Goal: Task Accomplishment & Management: Complete application form

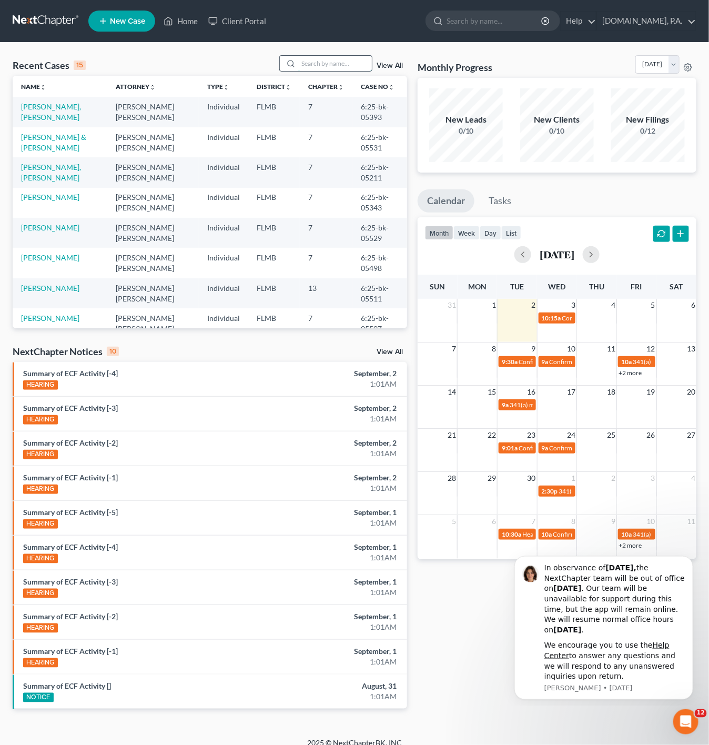
click at [332, 60] on input "search" at bounding box center [335, 63] width 74 height 15
type input "[PERSON_NAME]"
click at [49, 107] on link "[PERSON_NAME]" at bounding box center [50, 106] width 58 height 9
select select "2"
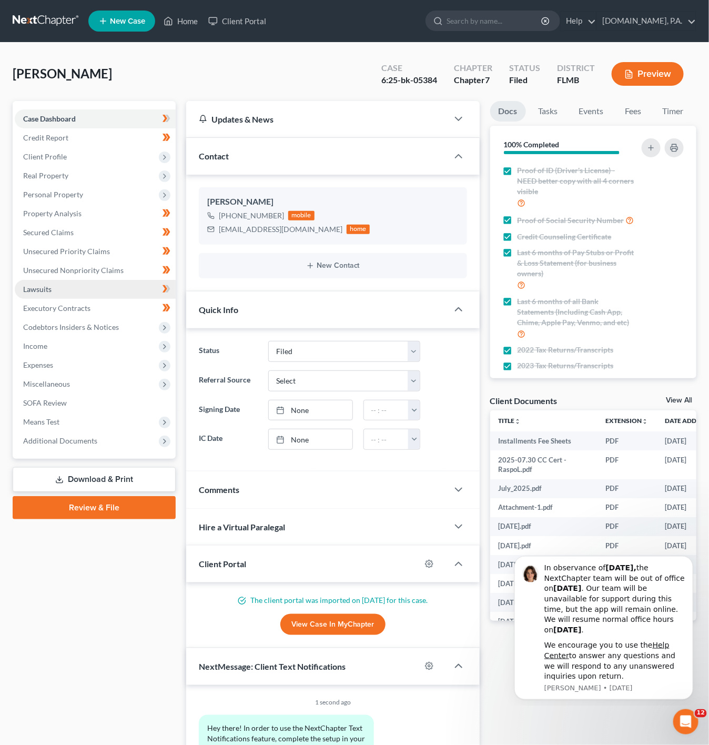
click at [120, 283] on link "Lawsuits" at bounding box center [95, 289] width 161 height 19
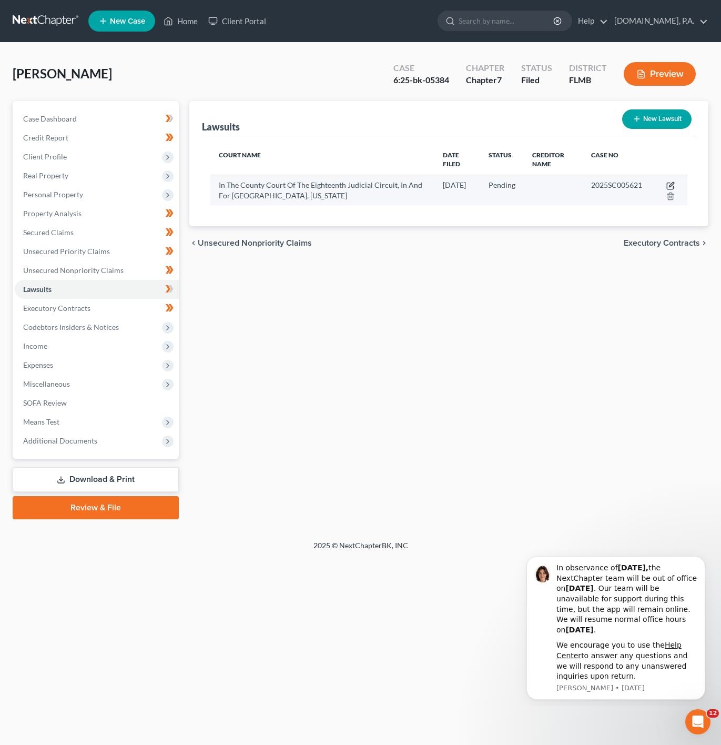
click at [670, 183] on icon "button" at bounding box center [671, 185] width 8 height 8
select select "9"
select select "0"
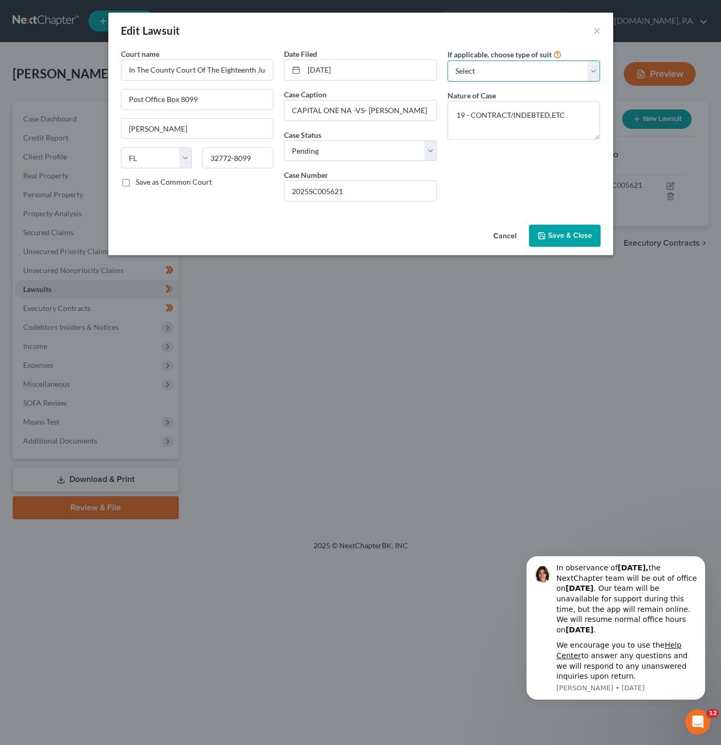
click at [543, 68] on select "Select Repossession Garnishment Foreclosure Attached, Seized, Or Levied Other" at bounding box center [524, 70] width 153 height 21
select select "4"
click at [448, 60] on select "Select Repossession Garnishment Foreclosure Attached, Seized, Or Levied Other" at bounding box center [524, 70] width 153 height 21
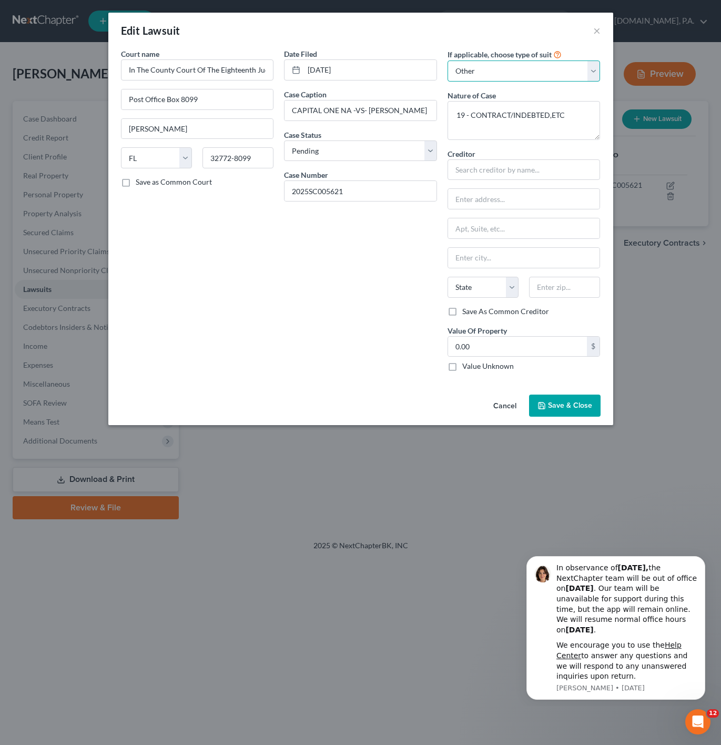
click at [519, 68] on select "Select Repossession Garnishment Foreclosure Attached, Seized, Or Levied Other" at bounding box center [524, 70] width 153 height 21
select select
click at [448, 60] on select "Select Repossession Garnishment Foreclosure Attached, Seized, Or Levied Other" at bounding box center [524, 70] width 153 height 21
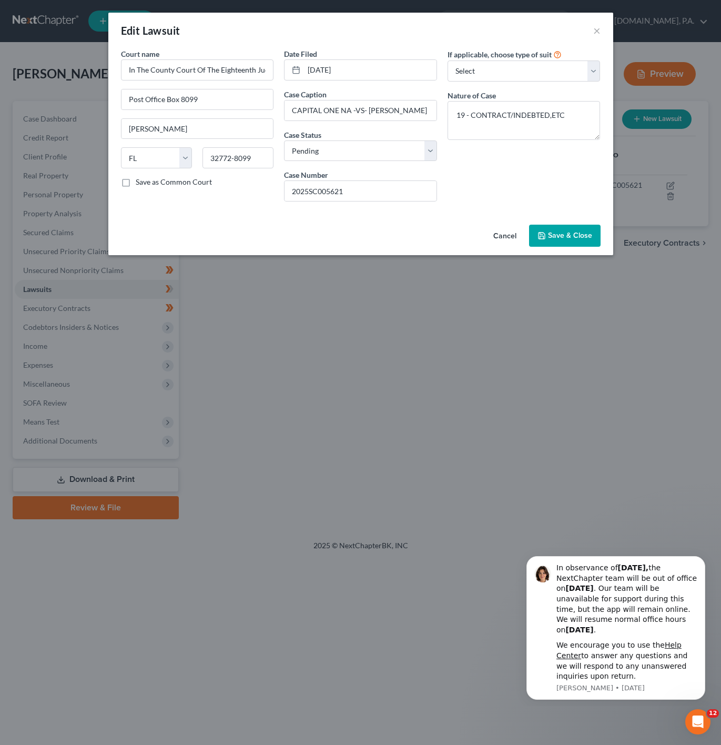
click at [536, 191] on div "If applicable, choose type of suit Select Repossession Garnishment Foreclosure …" at bounding box center [524, 129] width 164 height 162
click at [698, 555] on button "Dismiss notification" at bounding box center [702, 559] width 14 height 14
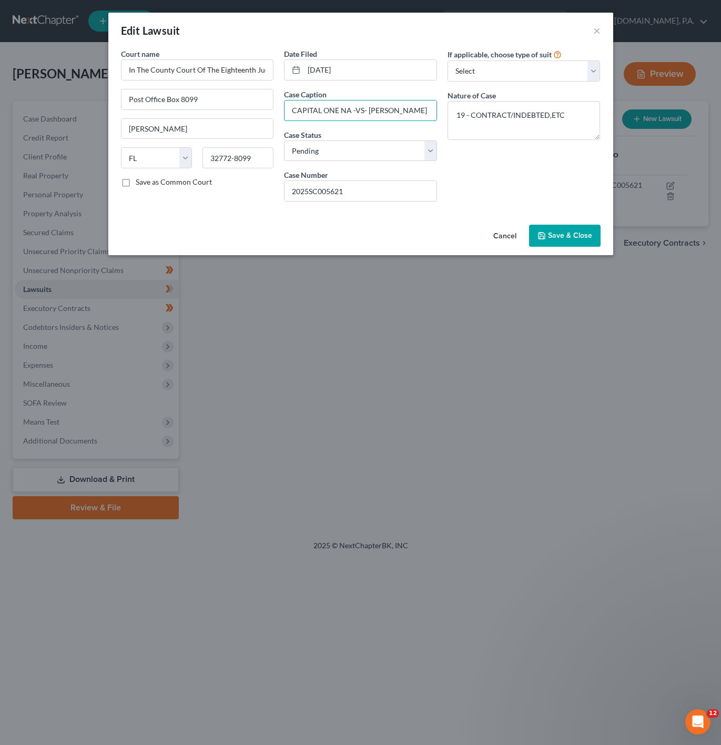
drag, startPoint x: 410, startPoint y: 104, endPoint x: 228, endPoint y: 117, distance: 183.0
click at [228, 117] on div "Court name * In The County Court Of The Eighteenth Judicial Circuit, In And For…" at bounding box center [361, 129] width 490 height 162
click at [378, 196] on input "2025SC005621" at bounding box center [361, 191] width 152 height 20
click at [308, 191] on input "2025SC005621" at bounding box center [361, 191] width 152 height 20
drag, startPoint x: 382, startPoint y: 193, endPoint x: 249, endPoint y: 214, distance: 134.8
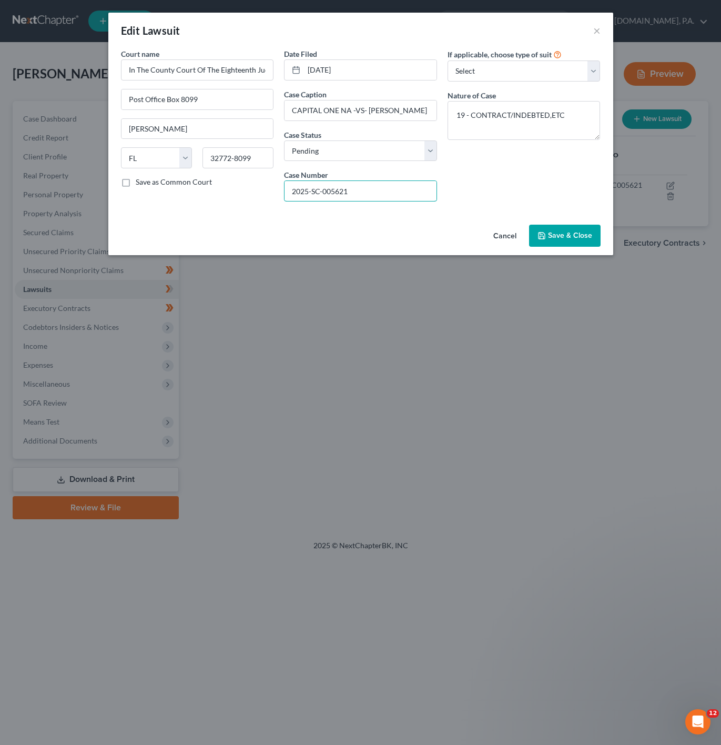
click at [249, 214] on div "Court name * In The County Court Of The Eighteenth Judicial Circuit, In And For…" at bounding box center [360, 134] width 505 height 172
type input "2025-SC-005621"
click at [503, 227] on button "Cancel" at bounding box center [505, 236] width 40 height 21
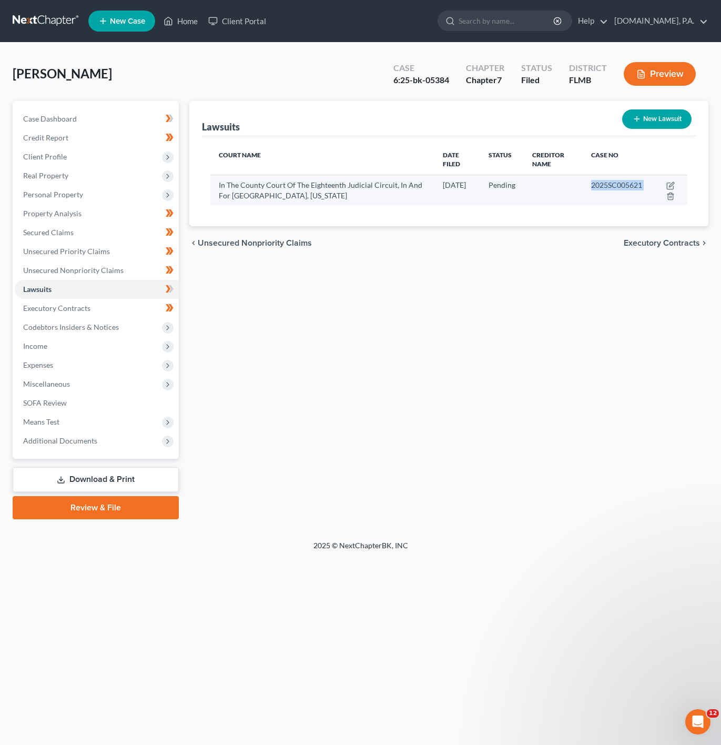
drag, startPoint x: 659, startPoint y: 183, endPoint x: 558, endPoint y: 185, distance: 101.0
click at [558, 185] on tr "In The County Court Of The Eighteenth Judicial Circuit, In And For [GEOGRAPHIC_…" at bounding box center [448, 190] width 477 height 31
copy tr "2025SC005621"
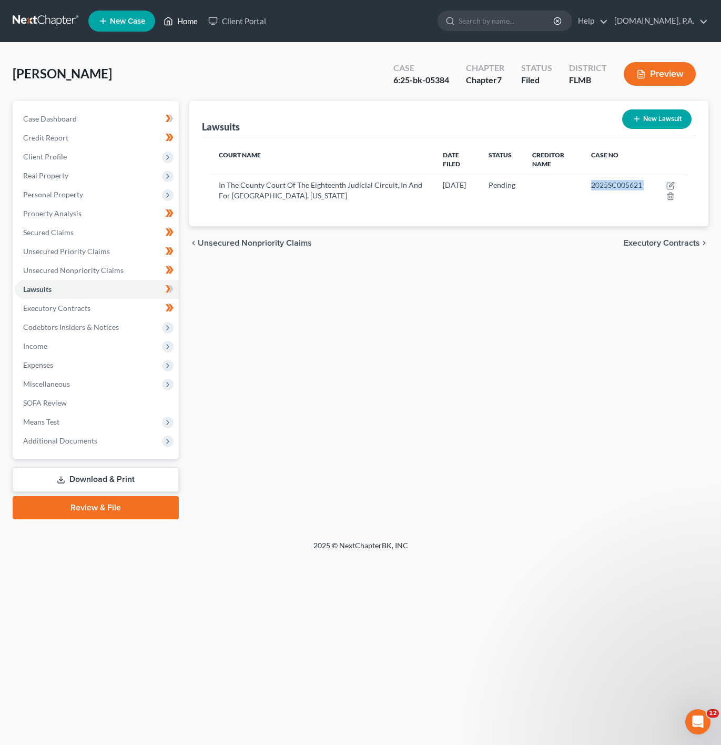
click at [198, 28] on link "Home" at bounding box center [180, 21] width 45 height 19
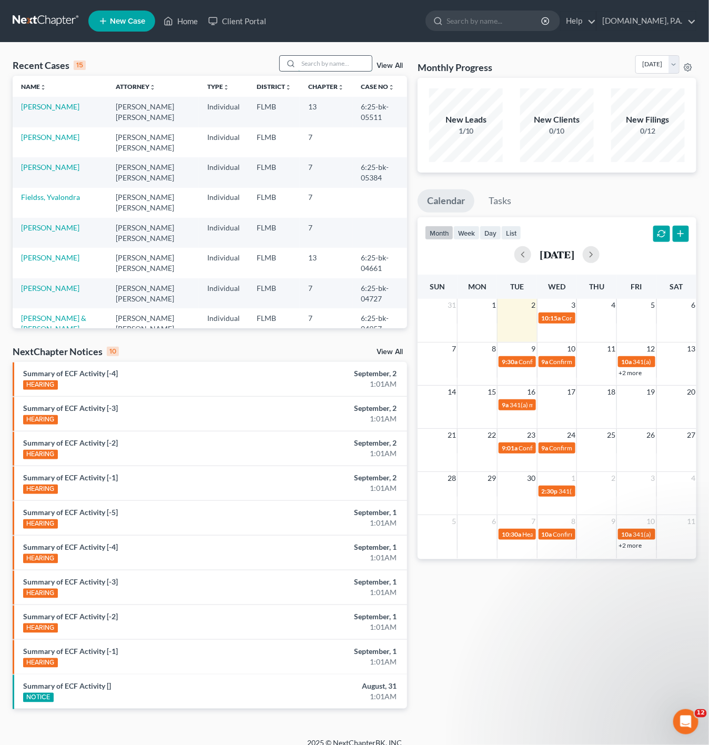
click at [356, 67] on input "search" at bounding box center [335, 63] width 74 height 15
type input "[PERSON_NAME]"
click at [32, 108] on link "[PERSON_NAME], [PERSON_NAME]" at bounding box center [51, 111] width 60 height 19
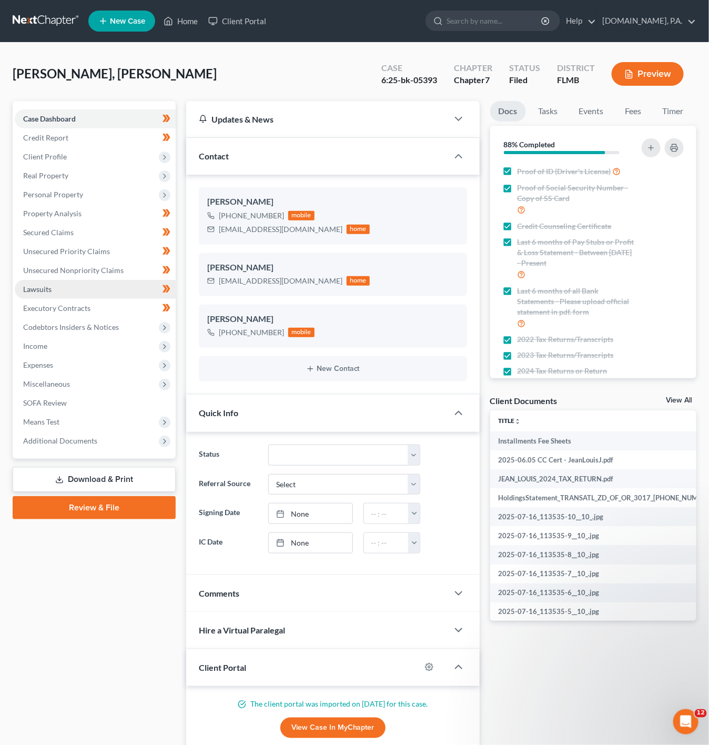
click at [143, 284] on link "Lawsuits" at bounding box center [95, 289] width 161 height 19
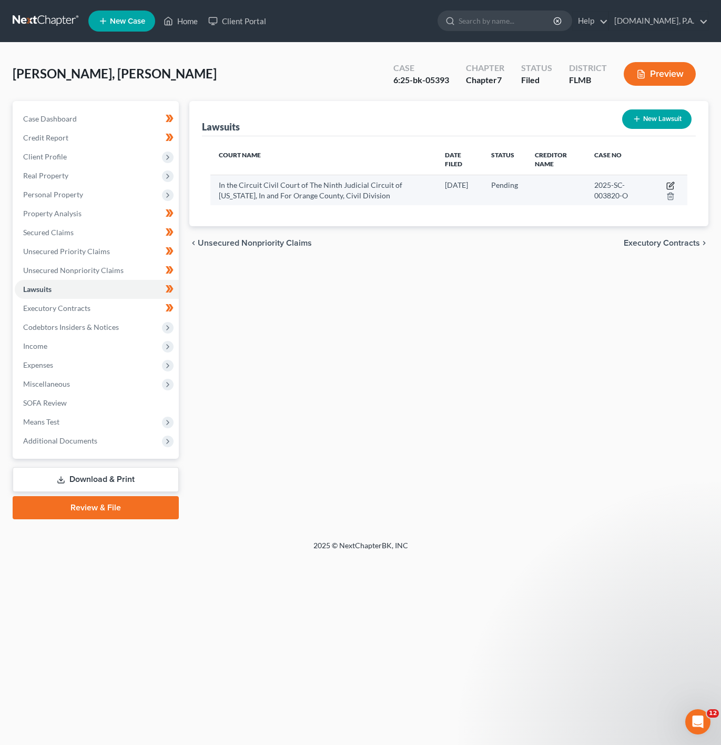
click at [670, 181] on icon "button" at bounding box center [671, 185] width 8 height 8
select select "9"
select select "0"
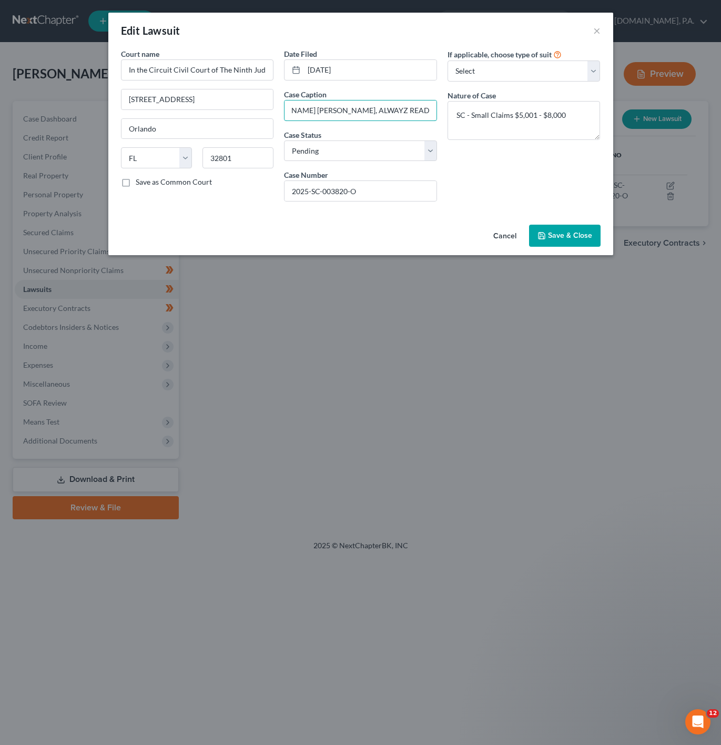
scroll to position [0, 130]
drag, startPoint x: 295, startPoint y: 110, endPoint x: 447, endPoint y: 103, distance: 151.7
click at [447, 103] on div "Court name * In the Circuit Civil Court of The Ninth Judicial Circuit of [US_ST…" at bounding box center [361, 129] width 490 height 162
click at [463, 167] on div "If applicable, choose type of suit Select Repossession Garnishment Foreclosure …" at bounding box center [524, 129] width 164 height 162
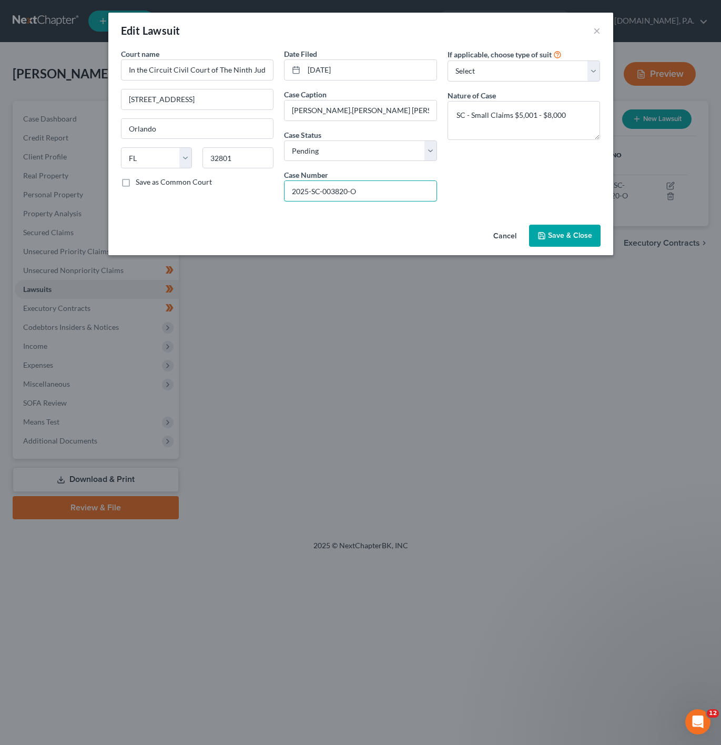
drag, startPoint x: 376, startPoint y: 193, endPoint x: 273, endPoint y: 190, distance: 103.1
click at [273, 190] on div "Court name * In the Circuit Civil Court of The Ninth Judicial Circuit of [US_ST…" at bounding box center [361, 129] width 490 height 162
drag, startPoint x: 380, startPoint y: 117, endPoint x: 356, endPoint y: 117, distance: 24.7
click at [380, 117] on input "[PERSON_NAME].[PERSON_NAME] [PERSON_NAME], ALWAYZ READY AUTO COLLISION" at bounding box center [361, 110] width 152 height 20
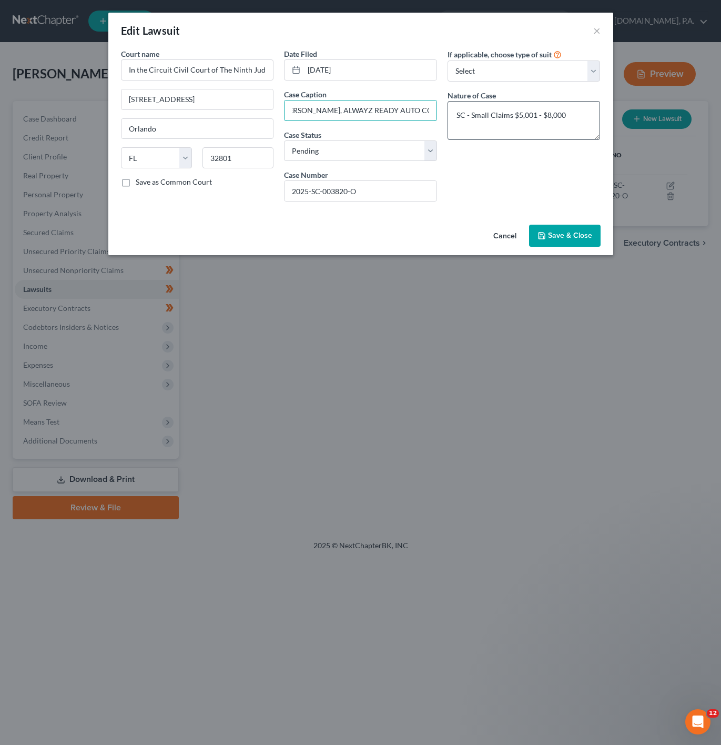
drag, startPoint x: 290, startPoint y: 115, endPoint x: 455, endPoint y: 109, distance: 164.2
click at [455, 109] on div "Court name * In the Circuit Civil Court of The Ninth Judicial Circuit of [US_ST…" at bounding box center [361, 129] width 490 height 162
paste input "2025-SC-003820-O"
click at [381, 109] on input "2025-SC-003820-O" at bounding box center [361, 110] width 152 height 20
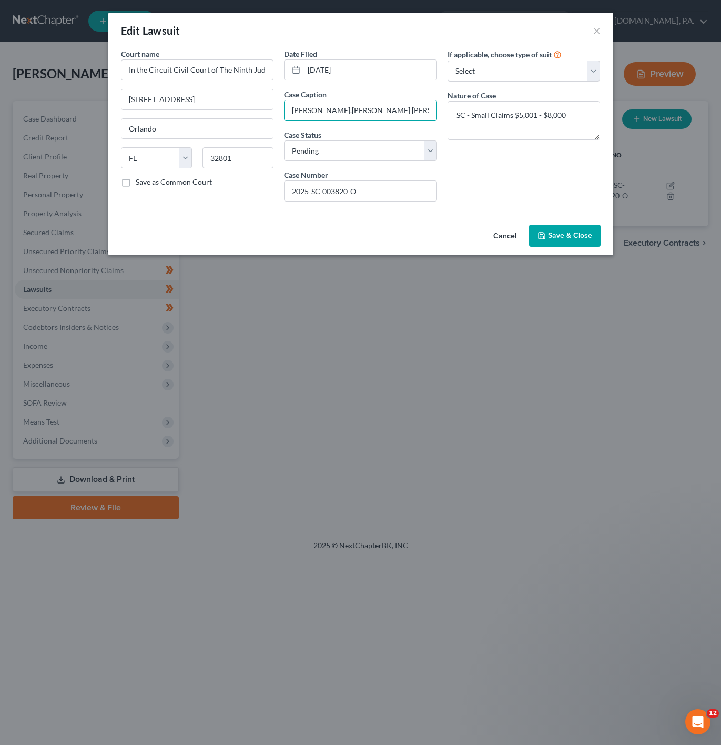
type input "[PERSON_NAME].[PERSON_NAME] [PERSON_NAME], ALWAYZ READY AUTO COLLISION"
click at [354, 110] on input "[PERSON_NAME].[PERSON_NAME] [PERSON_NAME], ALWAYZ READY AUTO COLLISION" at bounding box center [361, 110] width 152 height 20
drag, startPoint x: 387, startPoint y: 112, endPoint x: 488, endPoint y: 103, distance: 100.9
click at [488, 103] on div "Court name * In the Circuit Civil Court of The Ninth Judicial Circuit of [US_ST…" at bounding box center [361, 129] width 490 height 162
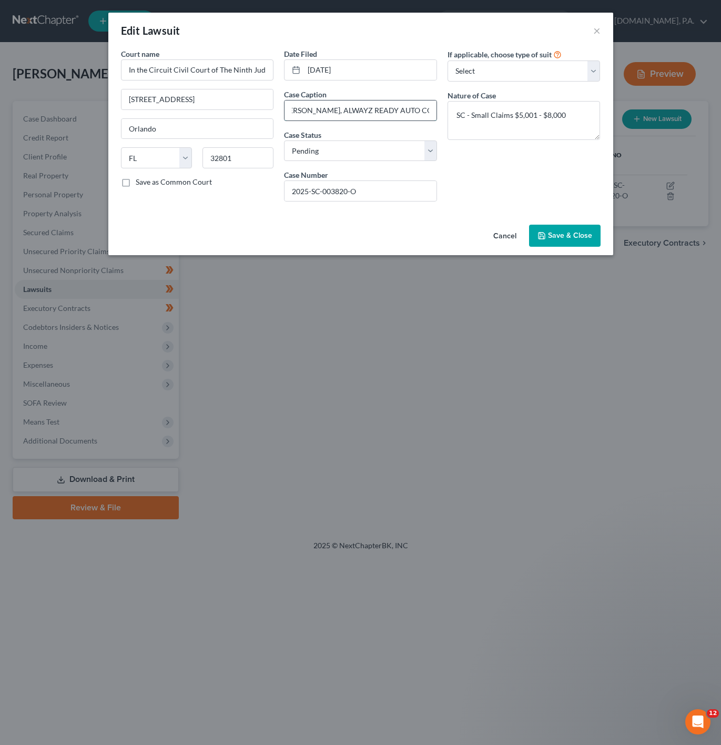
click at [373, 106] on input "[PERSON_NAME].[PERSON_NAME] [PERSON_NAME], ALWAYZ READY AUTO COLLISION" at bounding box center [361, 110] width 152 height 20
drag, startPoint x: 361, startPoint y: 193, endPoint x: 245, endPoint y: 196, distance: 116.3
click at [245, 196] on div "Court name * In the Circuit Civil Court of The Ninth Judicial Circuit of [US_ST…" at bounding box center [361, 129] width 490 height 162
click at [389, 190] on input "2025-SC-003820-O" at bounding box center [361, 191] width 152 height 20
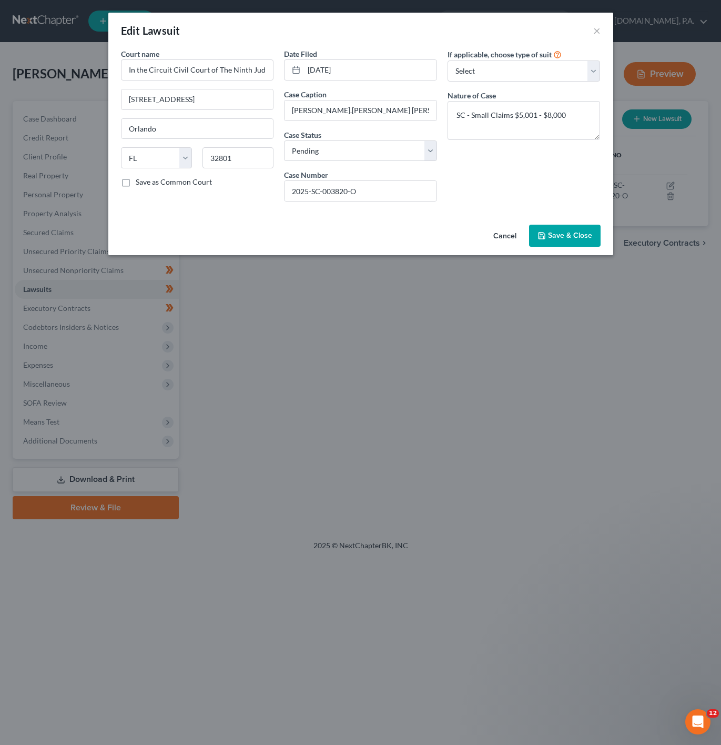
click at [589, 38] on div "Edit Lawsuit ×" at bounding box center [360, 31] width 505 height 36
click at [594, 34] on button "×" at bounding box center [596, 30] width 7 height 13
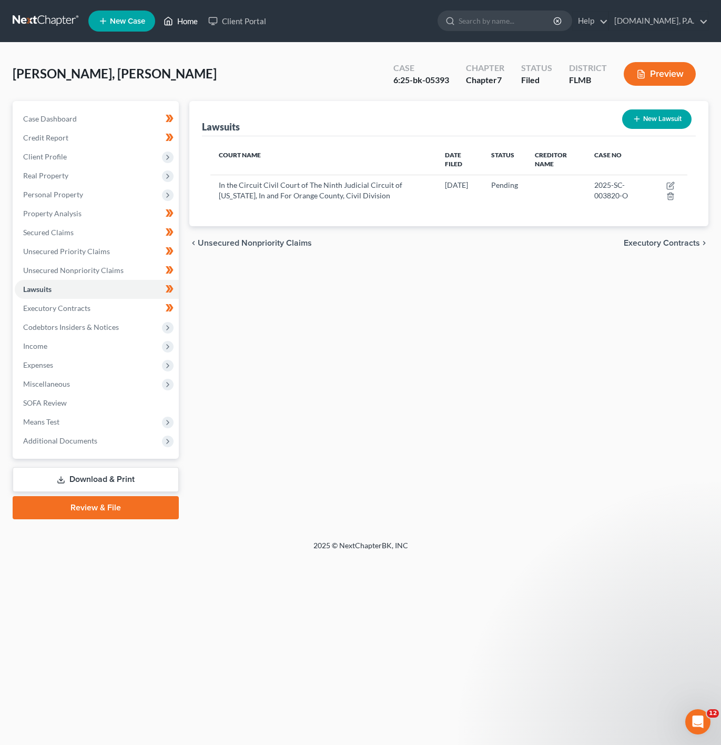
click at [182, 15] on link "Home" at bounding box center [180, 21] width 45 height 19
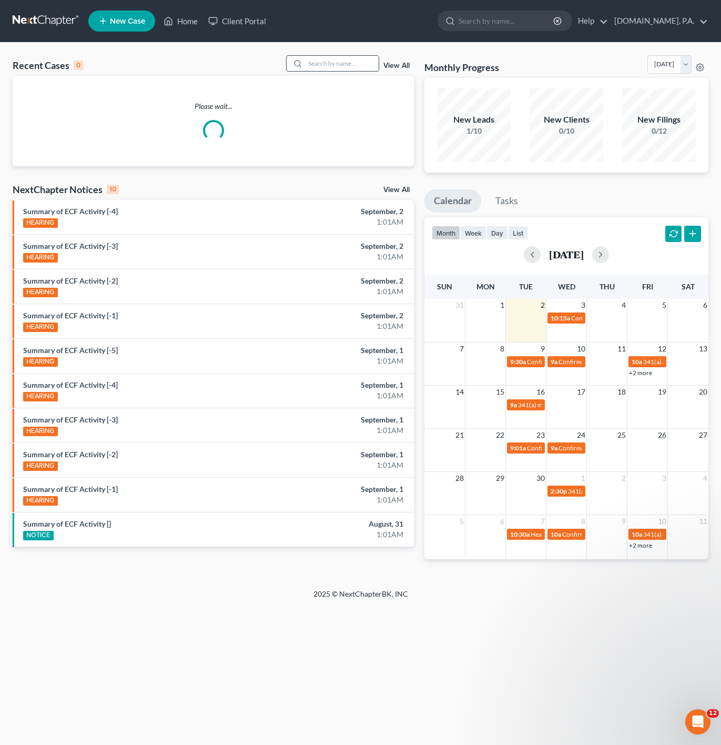
click at [327, 70] on input "search" at bounding box center [342, 63] width 74 height 15
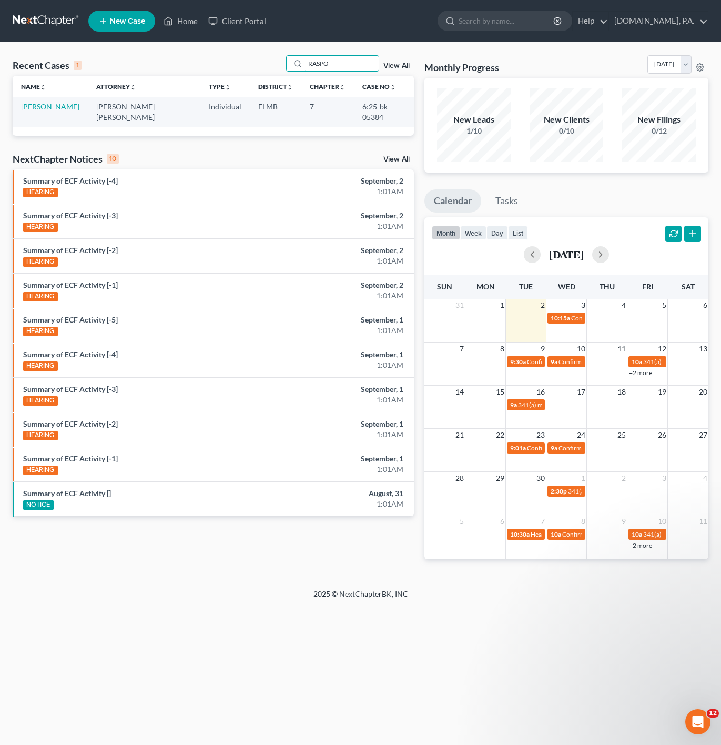
type input "RASPO"
click at [41, 106] on link "[PERSON_NAME]" at bounding box center [50, 106] width 58 height 9
select select "2"
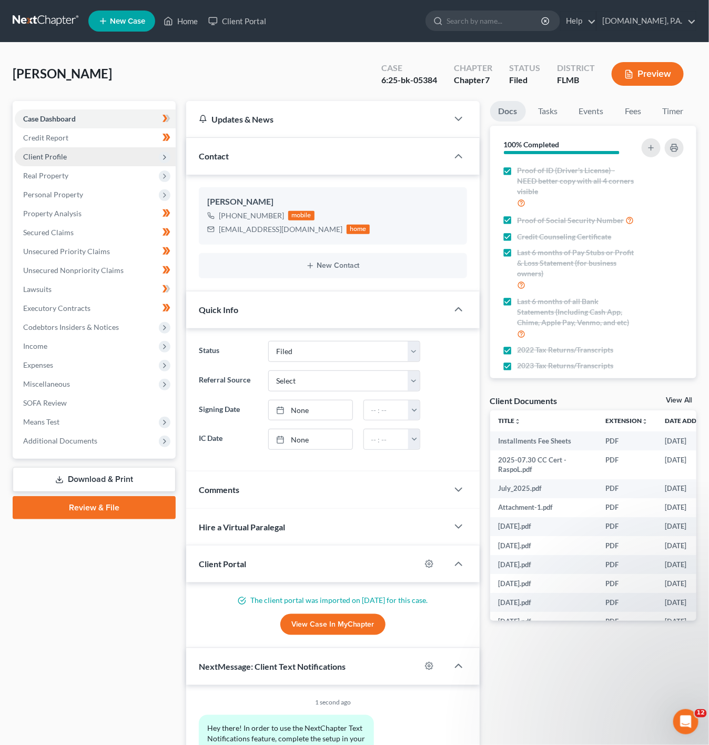
click at [168, 162] on icon at bounding box center [165, 158] width 12 height 12
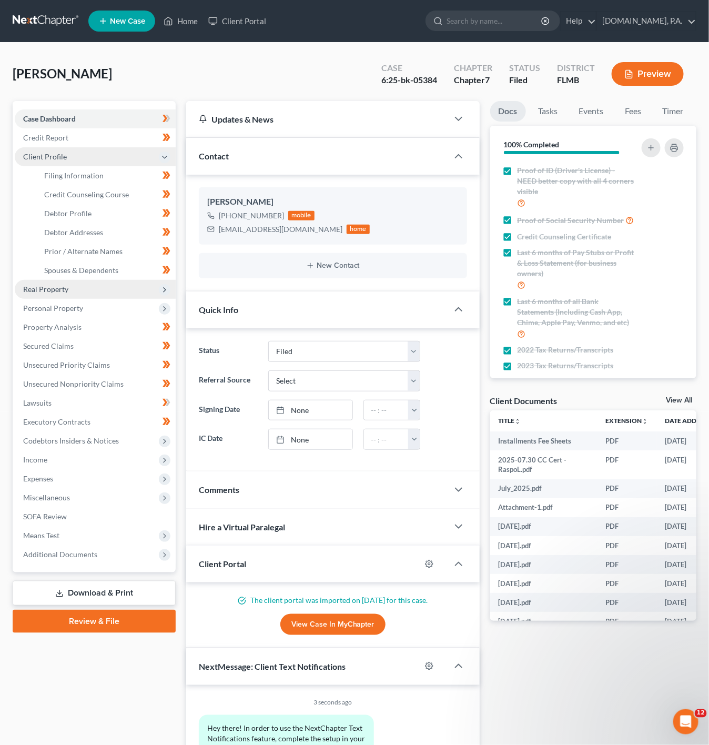
click at [115, 286] on span "Real Property" at bounding box center [95, 289] width 161 height 19
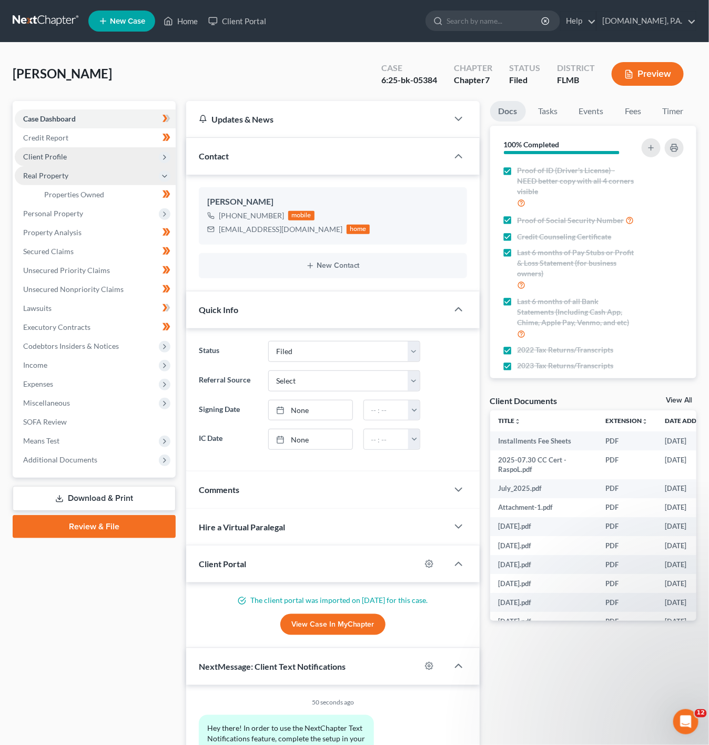
click at [86, 168] on span "Real Property" at bounding box center [95, 175] width 161 height 19
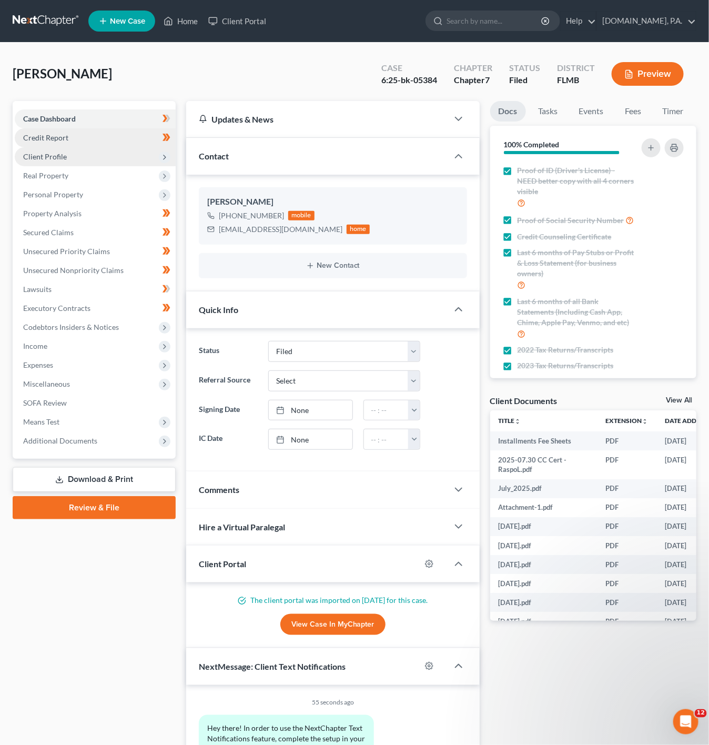
click at [118, 132] on link "Credit Report" at bounding box center [95, 137] width 161 height 19
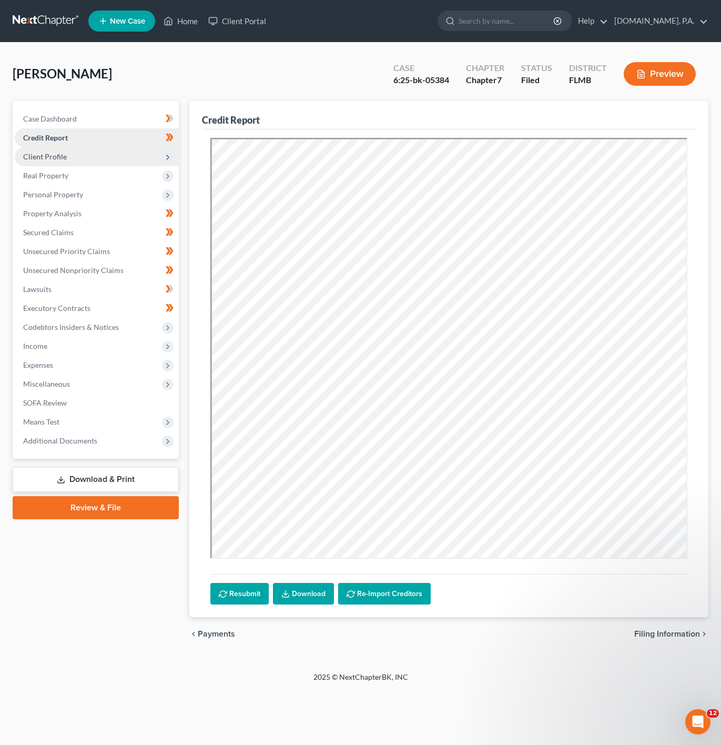
click at [120, 144] on link "Credit Report" at bounding box center [97, 137] width 164 height 19
click at [108, 152] on span "Client Profile" at bounding box center [97, 156] width 164 height 19
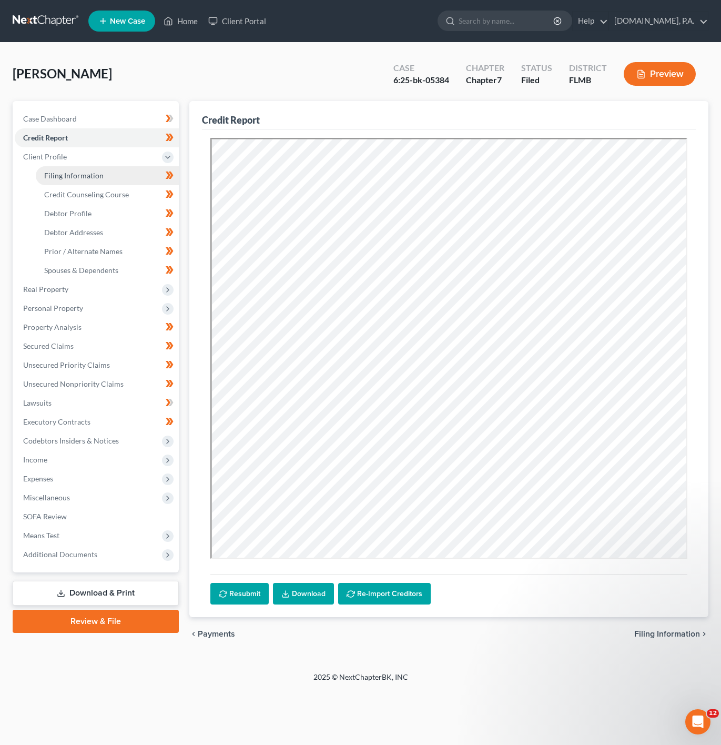
click at [104, 178] on link "Filing Information" at bounding box center [107, 175] width 143 height 19
select select "1"
select select "0"
select select "9"
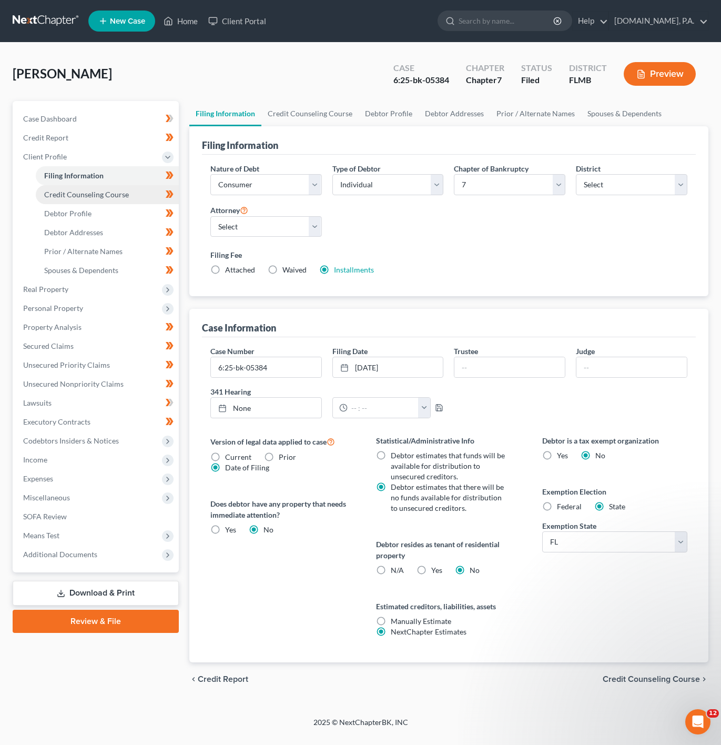
click at [125, 196] on span "Credit Counseling Course" at bounding box center [86, 194] width 85 height 9
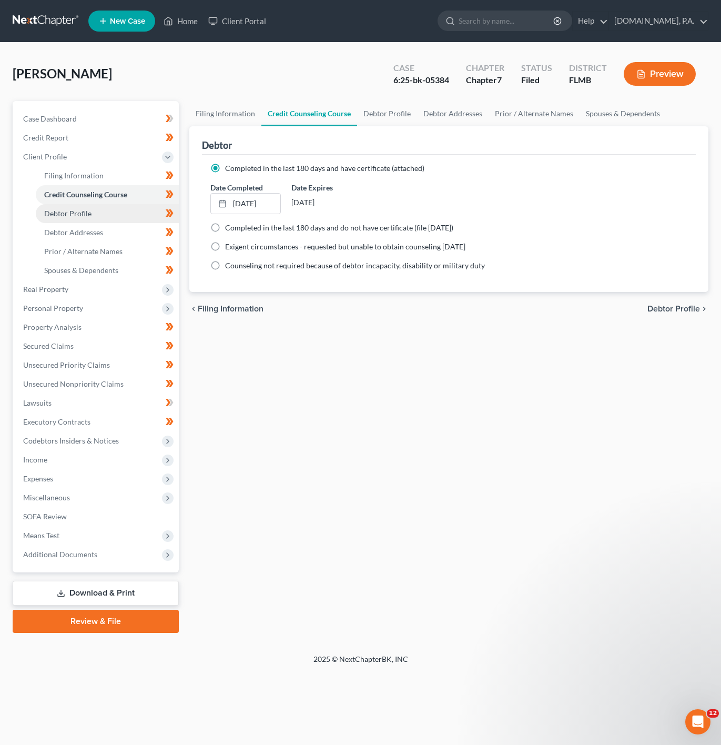
click at [98, 210] on link "Debtor Profile" at bounding box center [107, 213] width 143 height 19
select select "1"
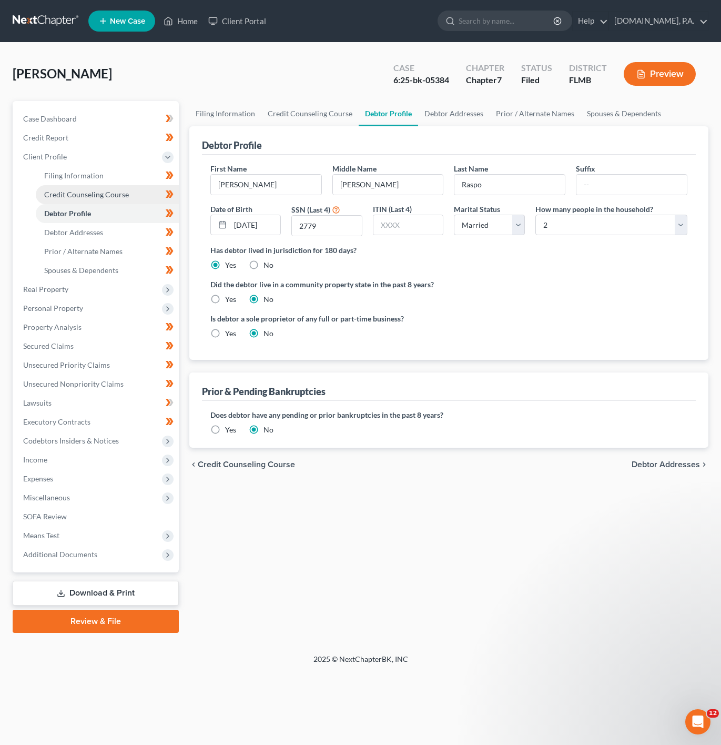
click at [141, 200] on link "Credit Counseling Course" at bounding box center [107, 194] width 143 height 19
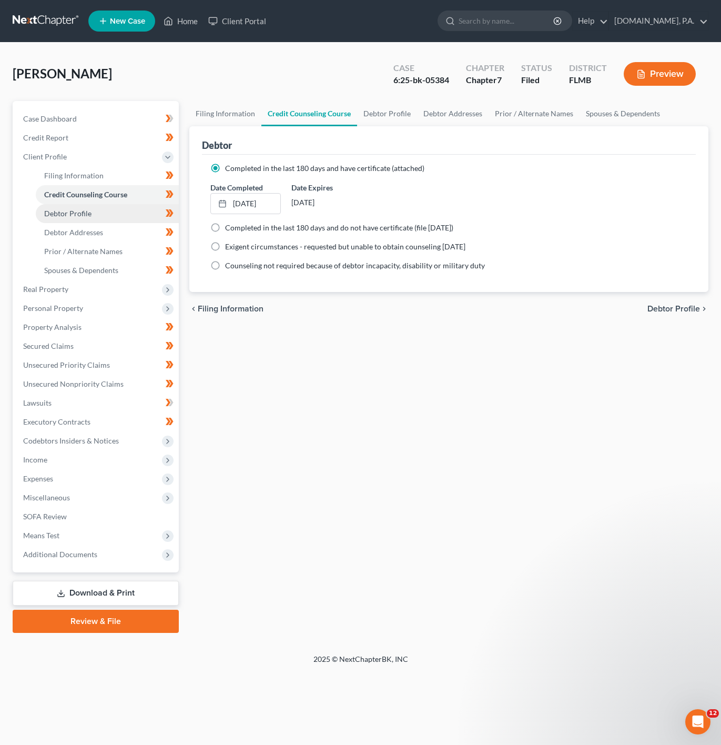
click at [144, 218] on link "Debtor Profile" at bounding box center [107, 213] width 143 height 19
select select "1"
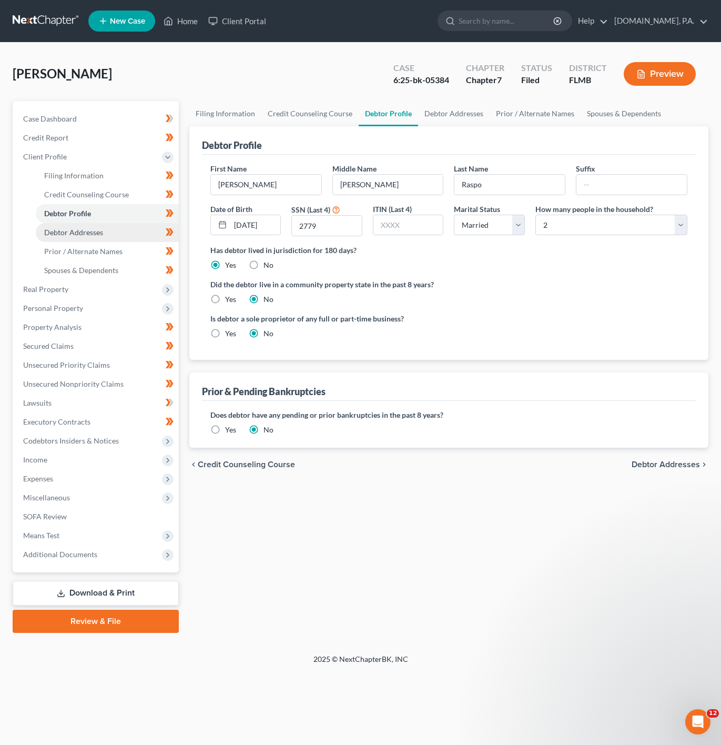
click at [150, 229] on link "Debtor Addresses" at bounding box center [107, 232] width 143 height 19
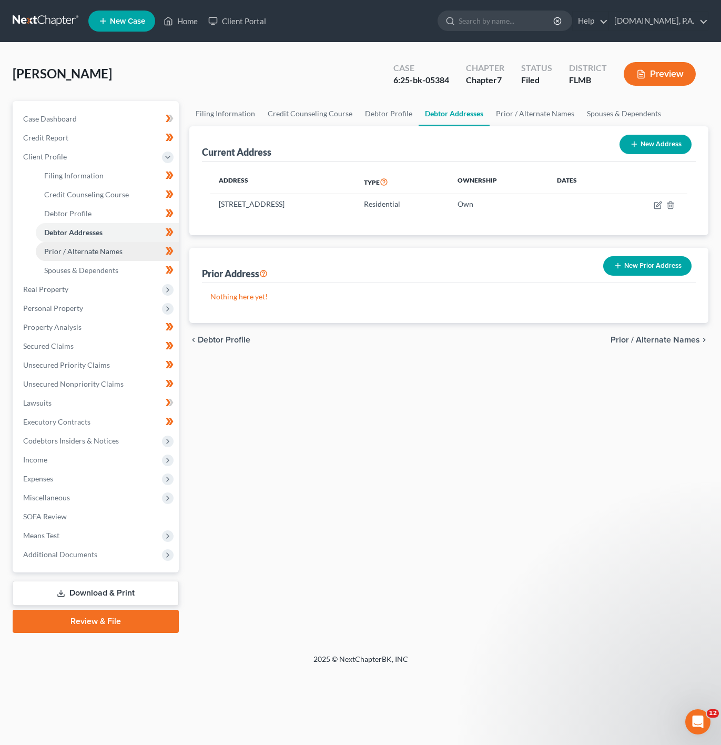
click at [109, 245] on link "Prior / Alternate Names" at bounding box center [107, 251] width 143 height 19
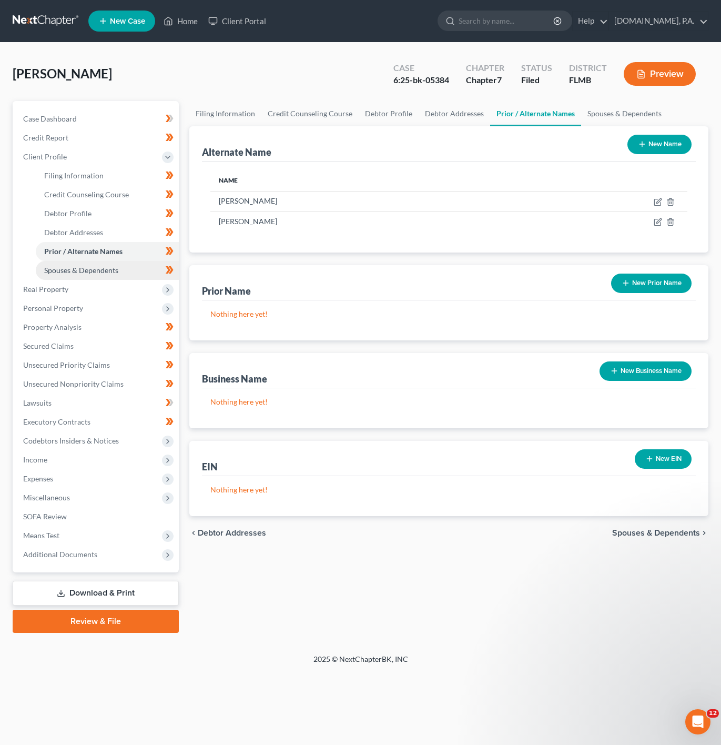
click at [139, 271] on link "Spouses & Dependents" at bounding box center [107, 270] width 143 height 19
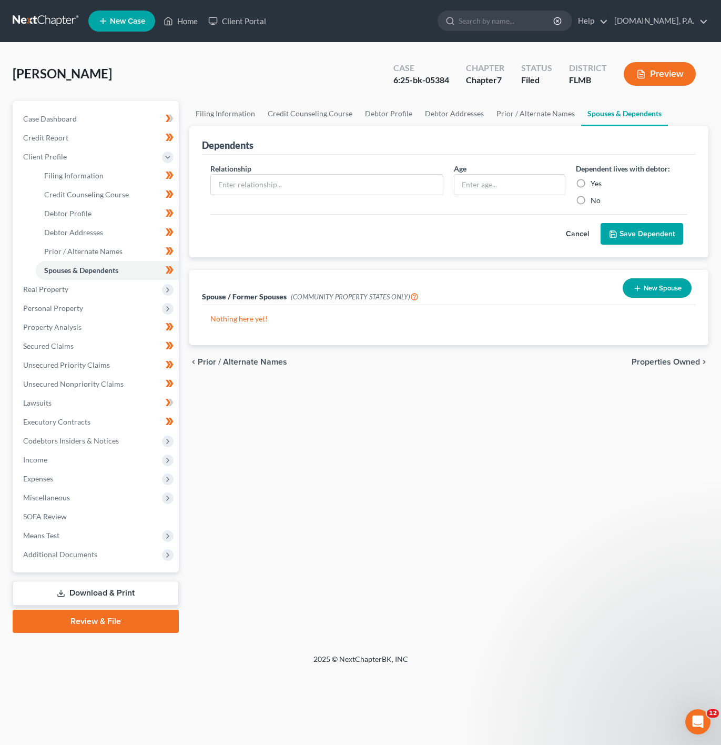
click at [573, 230] on button "Cancel" at bounding box center [577, 234] width 46 height 21
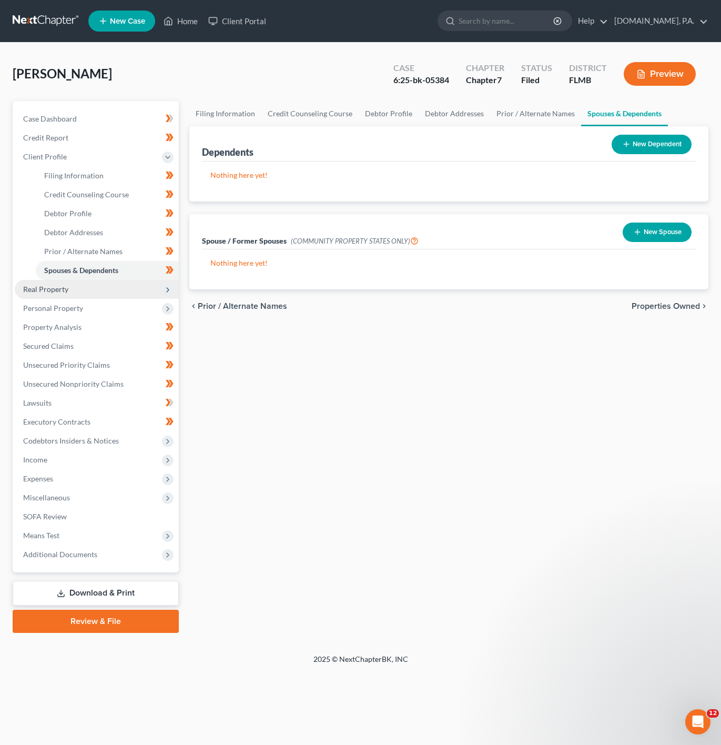
click at [107, 289] on span "Real Property" at bounding box center [97, 289] width 164 height 19
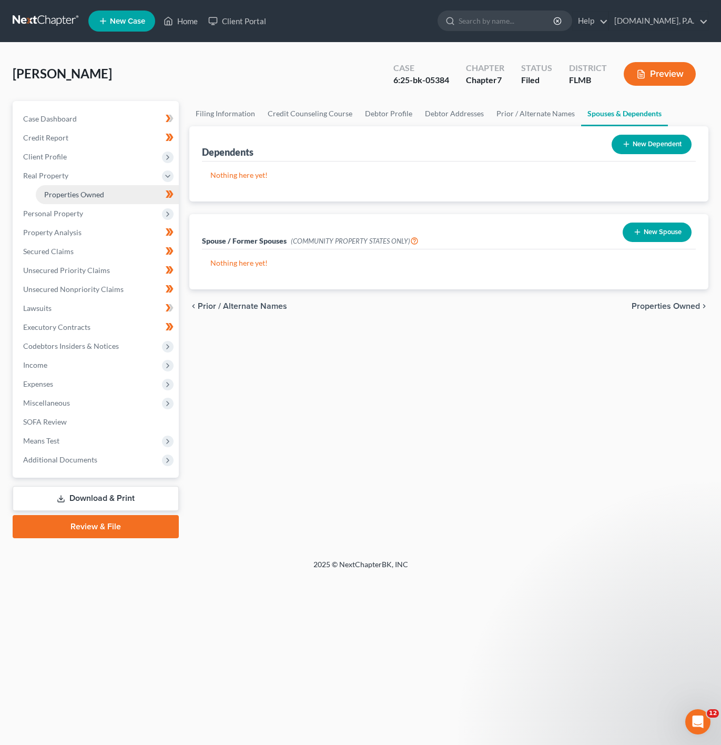
click at [137, 191] on link "Properties Owned" at bounding box center [107, 194] width 143 height 19
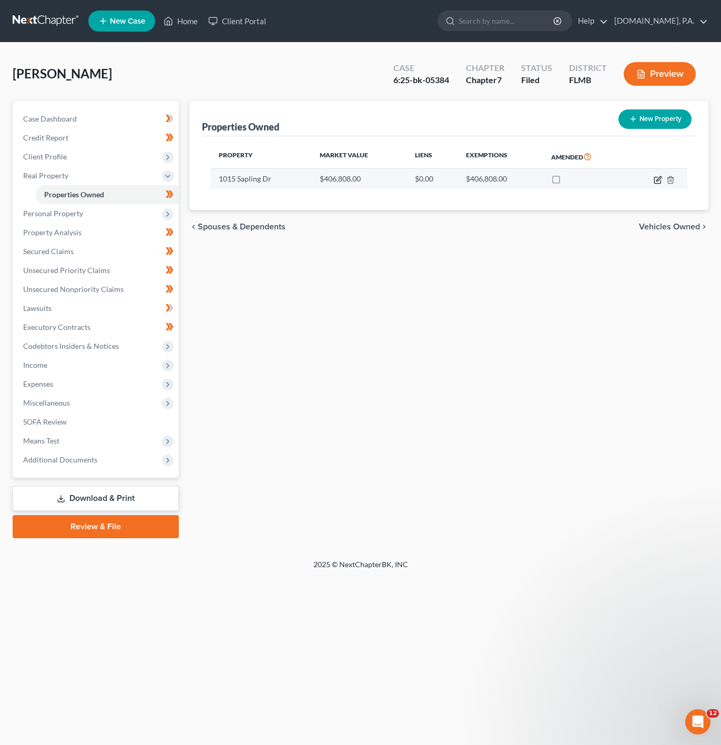
click at [660, 180] on icon "button" at bounding box center [658, 180] width 8 height 8
select select "9"
select select "3"
select select "5"
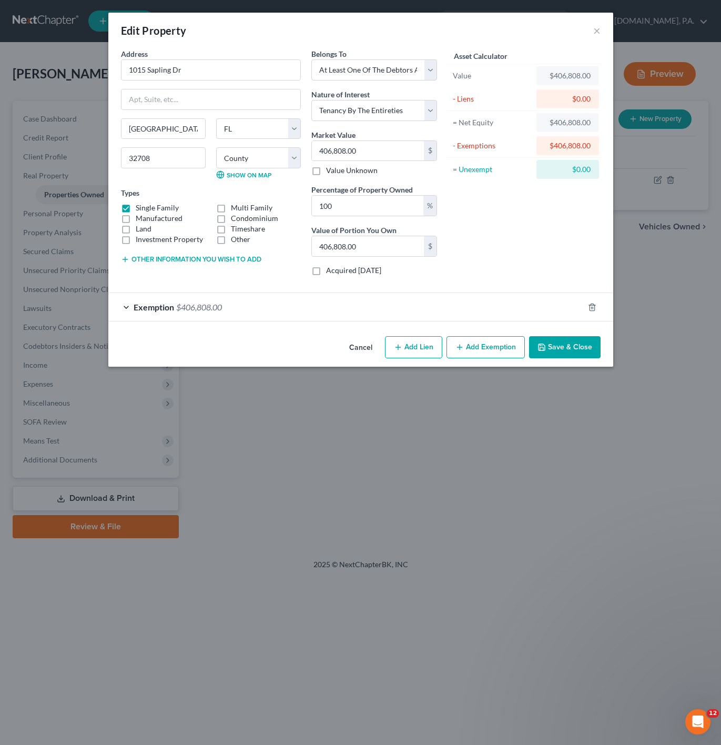
click at [311, 308] on div "Exemption $406,808.00" at bounding box center [346, 307] width 476 height 28
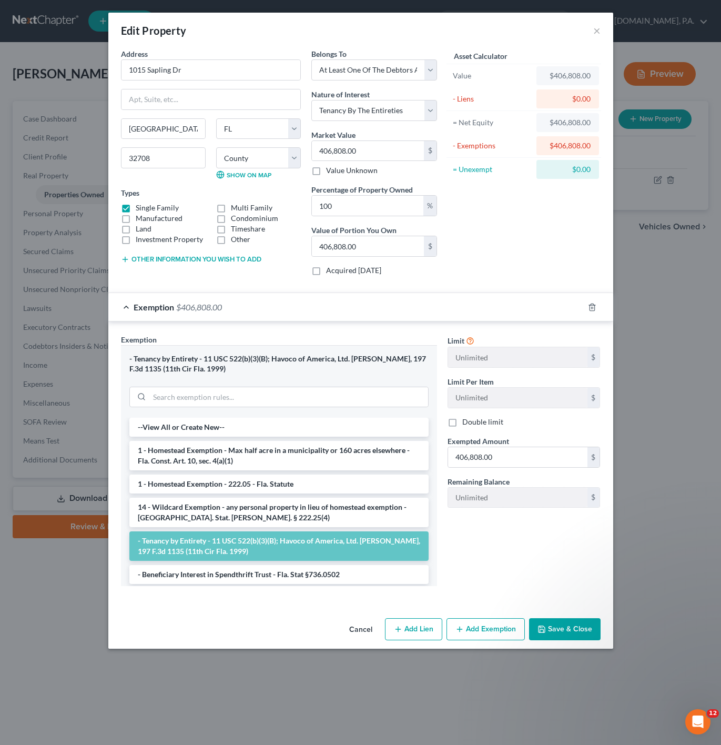
click at [311, 308] on div "Exemption $406,808.00" at bounding box center [346, 307] width 476 height 28
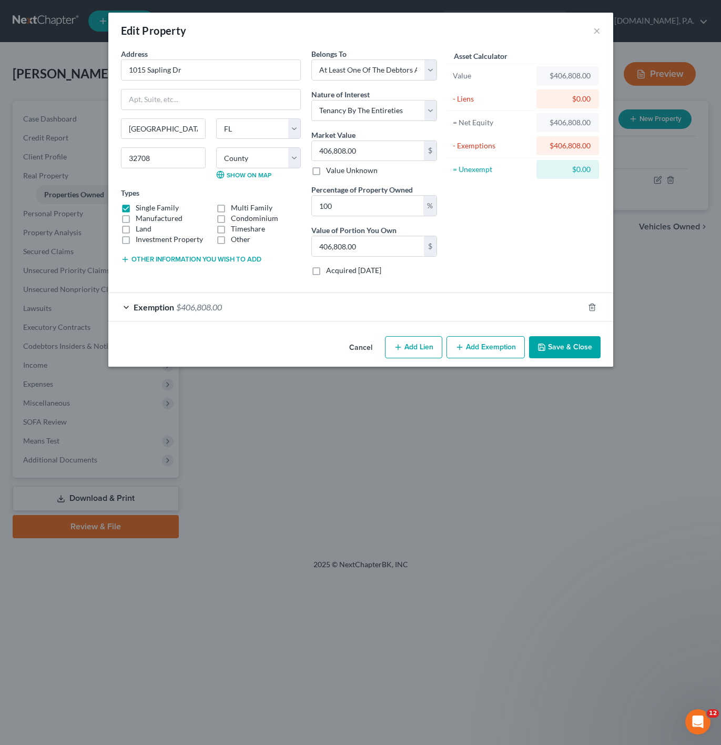
click at [411, 346] on button "Add Lien" at bounding box center [413, 347] width 57 height 22
select select "3"
select select "0"
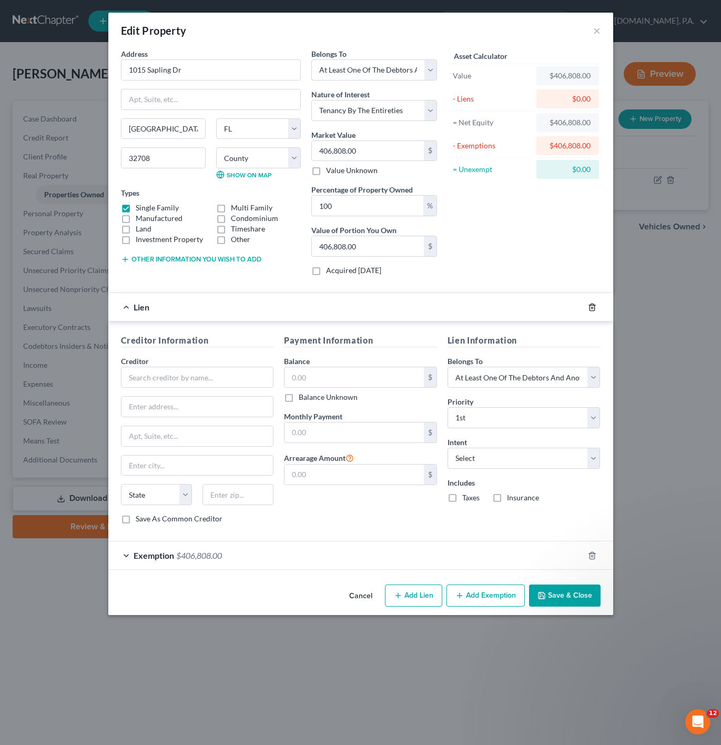
click at [595, 309] on icon "button" at bounding box center [592, 307] width 8 height 8
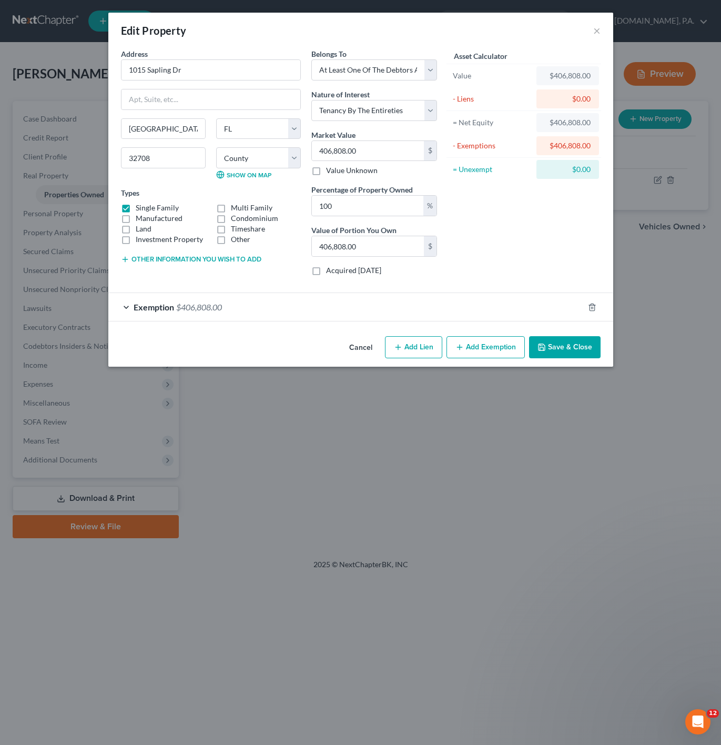
click at [362, 354] on button "Cancel" at bounding box center [361, 347] width 40 height 21
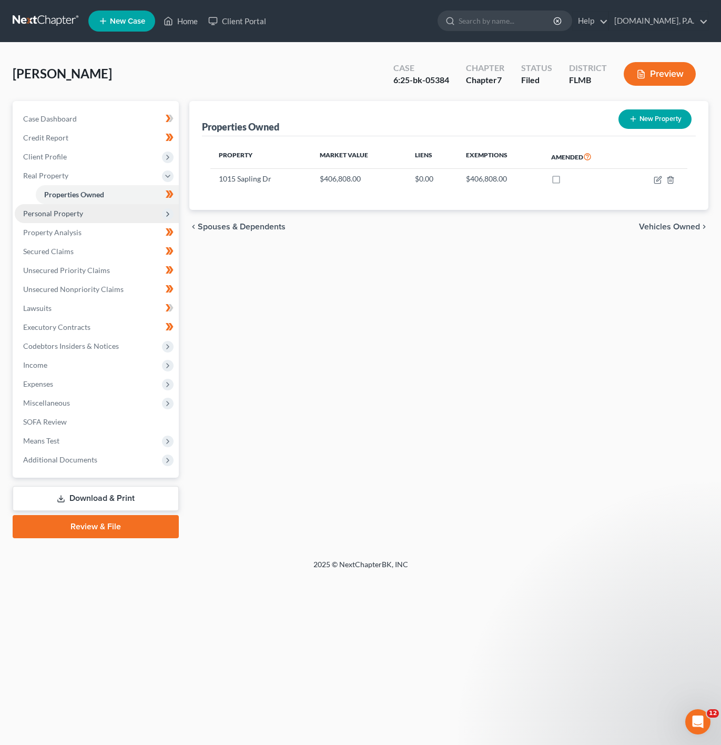
click at [102, 221] on span "Personal Property" at bounding box center [97, 213] width 164 height 19
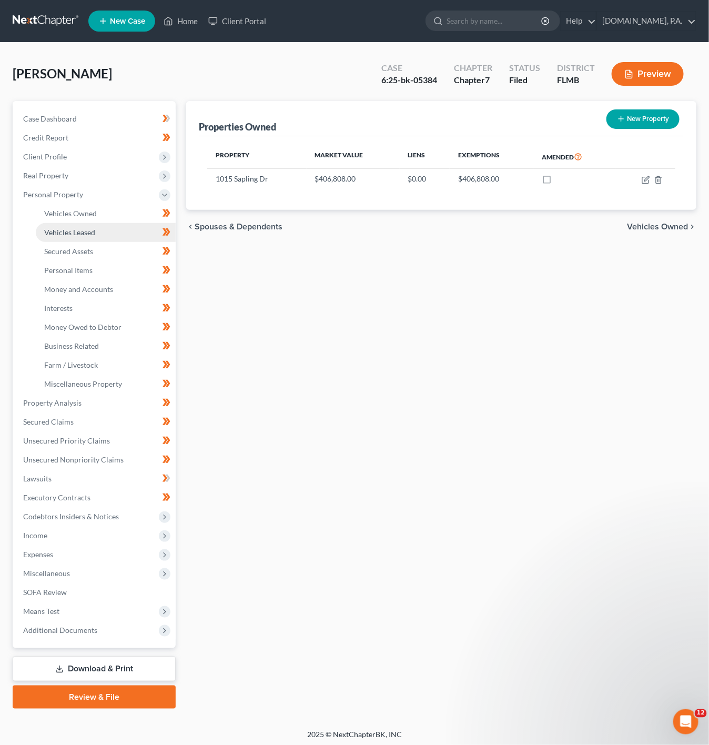
click at [119, 223] on link "Vehicles Leased" at bounding box center [106, 232] width 140 height 19
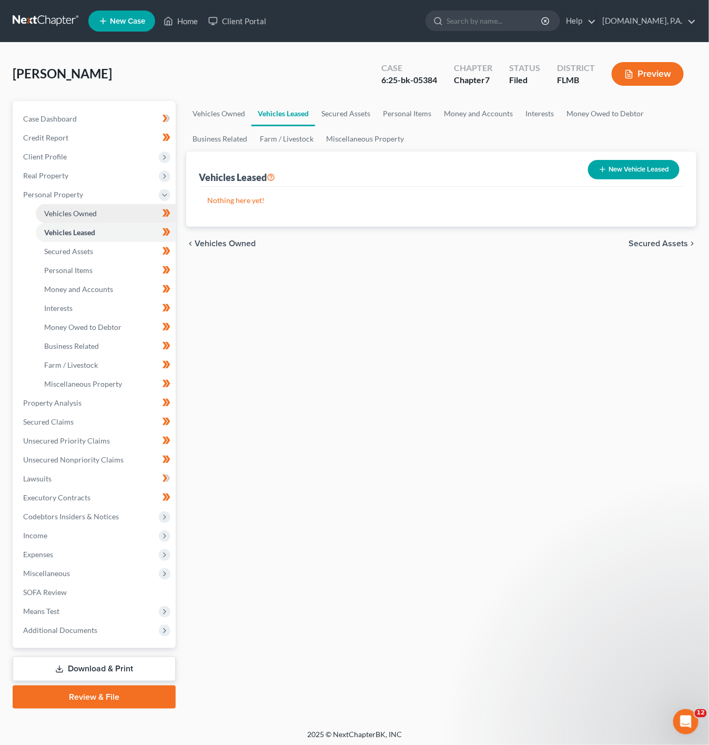
click at [109, 214] on link "Vehicles Owned" at bounding box center [106, 213] width 140 height 19
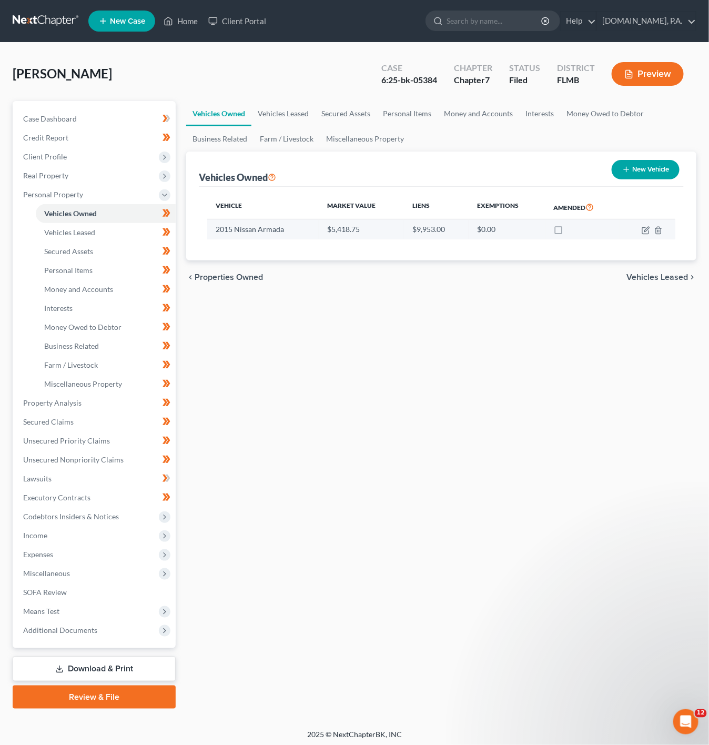
click at [638, 229] on td at bounding box center [647, 229] width 55 height 20
click at [640, 229] on td at bounding box center [647, 229] width 55 height 20
click at [644, 228] on icon "button" at bounding box center [645, 230] width 6 height 6
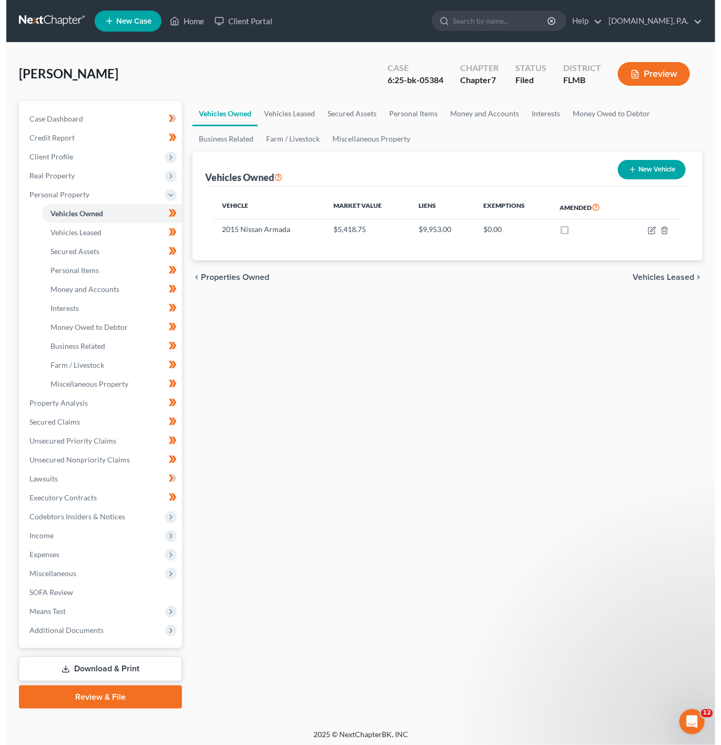
select select "0"
select select "11"
select select "2"
select select "0"
select select "24"
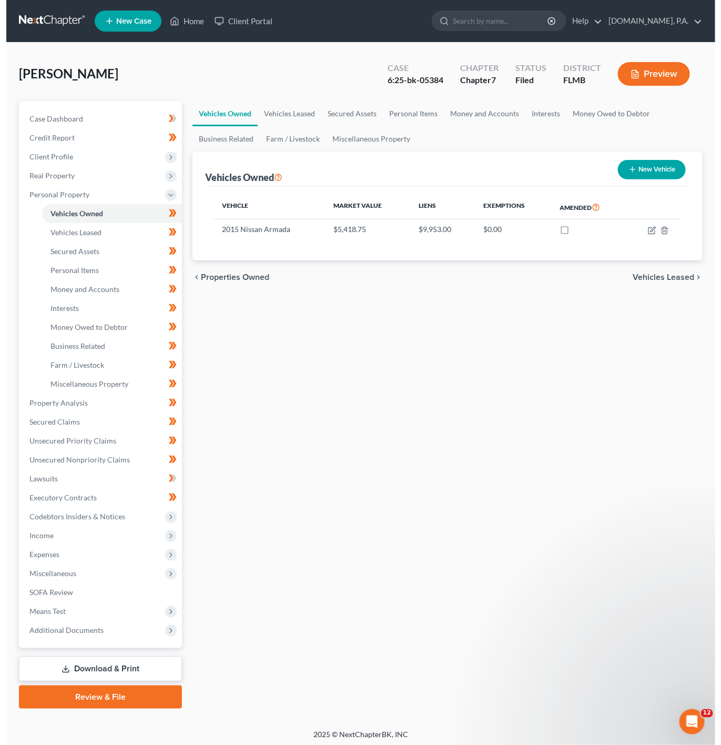
select select "0"
select select "4"
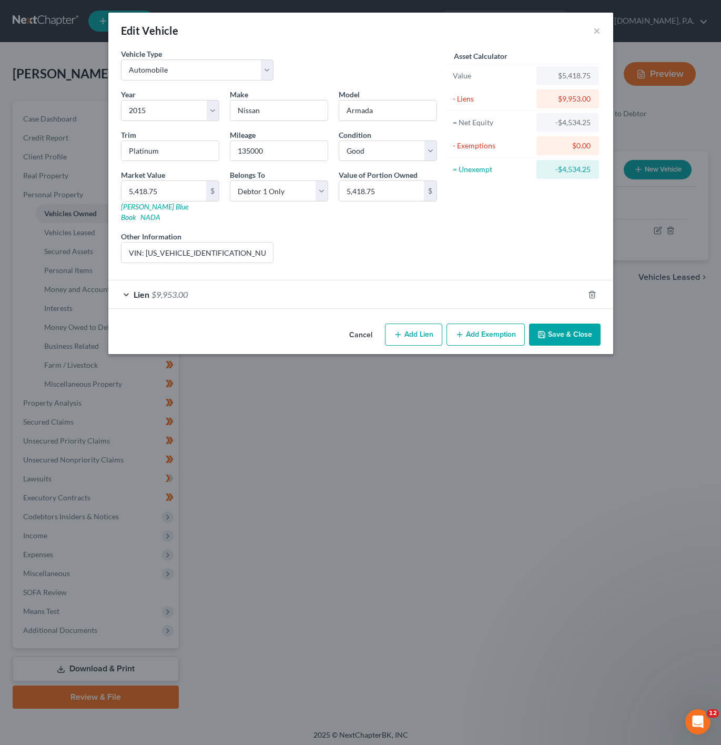
click at [242, 292] on div "Lien $9,953.00" at bounding box center [346, 294] width 476 height 28
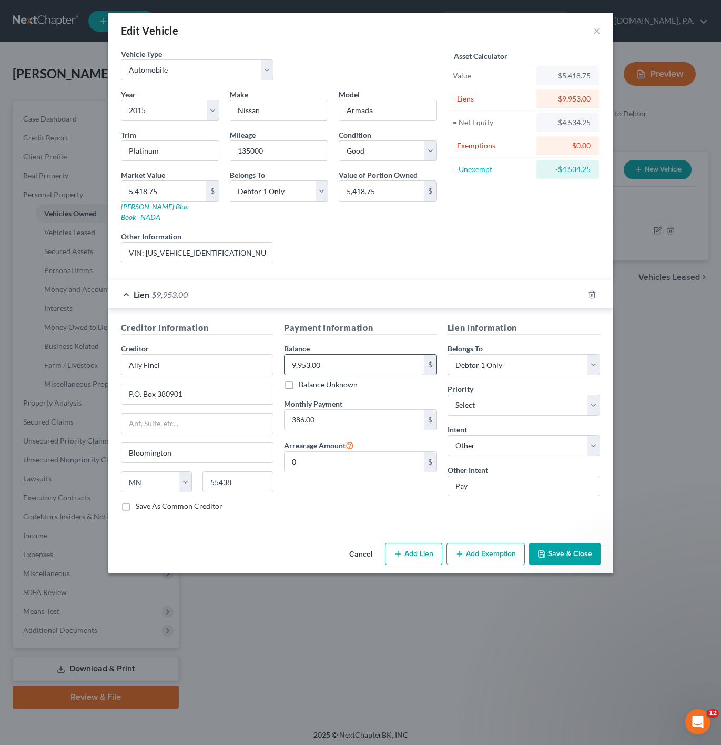
click at [391, 358] on input "9,953.00" at bounding box center [354, 365] width 139 height 20
click at [311, 290] on div "Lien $9,953.00" at bounding box center [346, 294] width 476 height 28
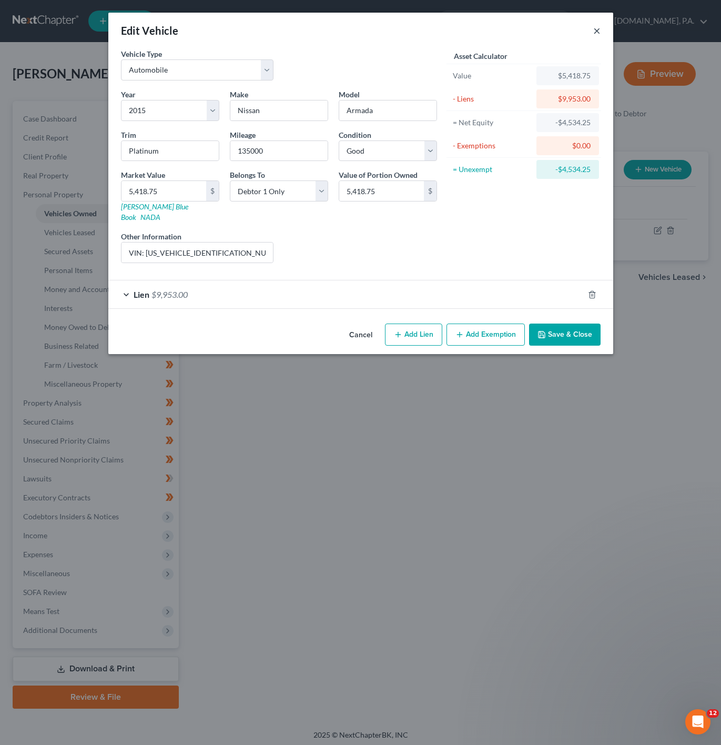
drag, startPoint x: 604, startPoint y: 33, endPoint x: 597, endPoint y: 35, distance: 8.2
click at [603, 35] on div "Edit Vehicle ×" at bounding box center [360, 31] width 505 height 36
click at [595, 35] on button "×" at bounding box center [596, 30] width 7 height 13
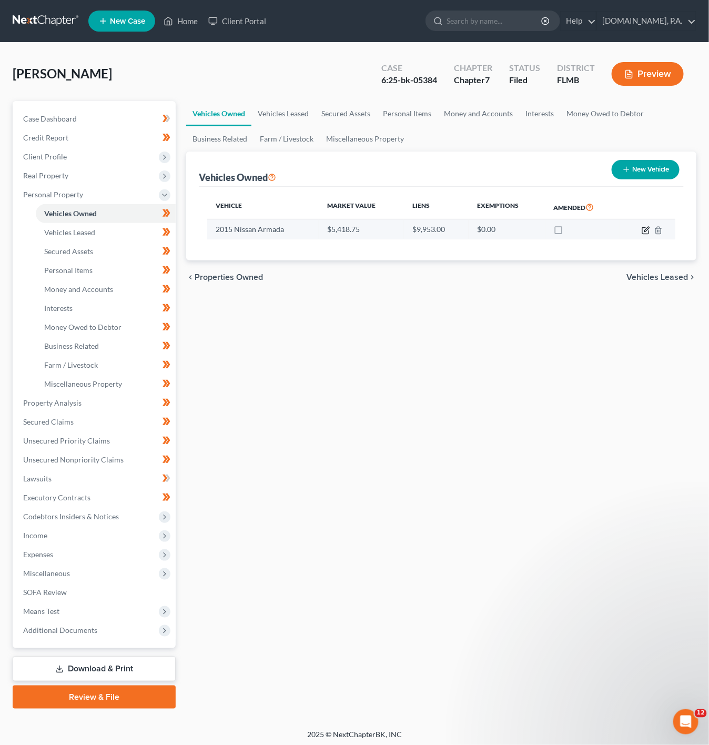
click at [647, 234] on icon "button" at bounding box center [646, 230] width 8 height 8
select select "0"
select select "11"
select select "2"
select select "0"
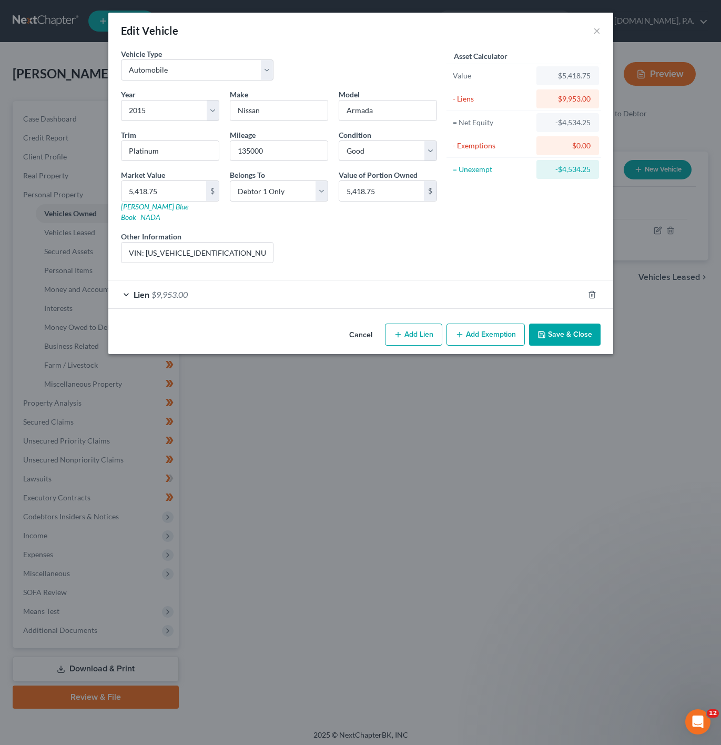
click at [358, 329] on button "Cancel" at bounding box center [361, 335] width 40 height 21
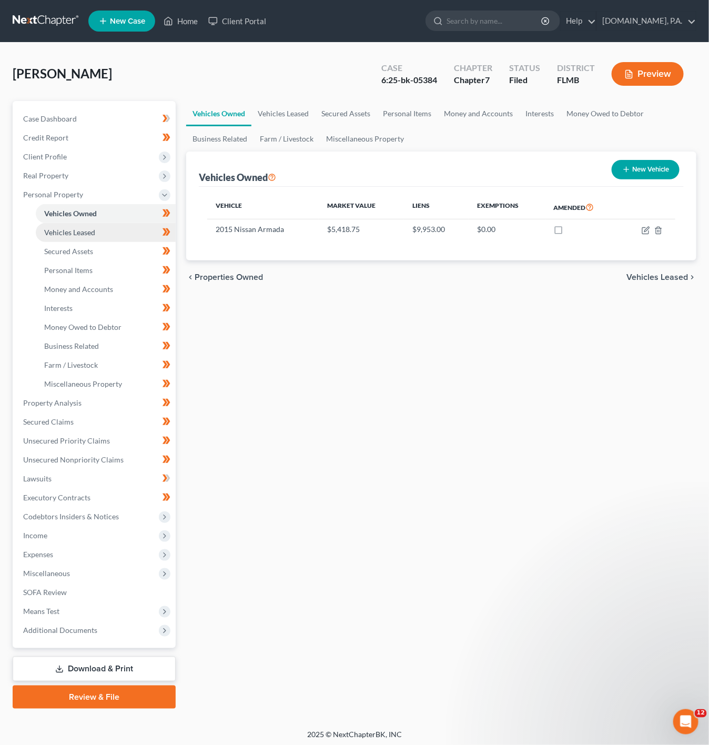
click at [109, 231] on link "Vehicles Leased" at bounding box center [106, 232] width 140 height 19
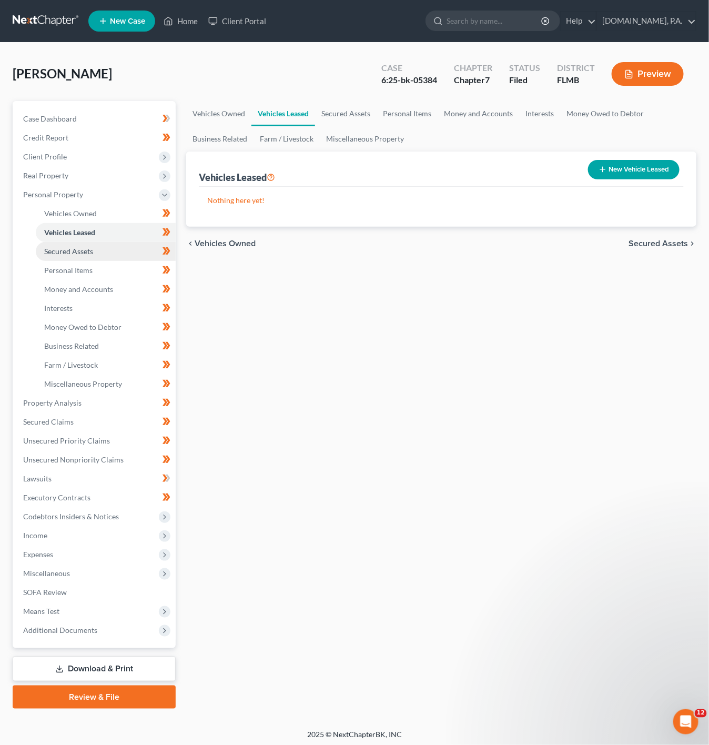
click at [128, 254] on link "Secured Assets" at bounding box center [106, 251] width 140 height 19
click at [122, 271] on link "Personal Items" at bounding box center [106, 270] width 140 height 19
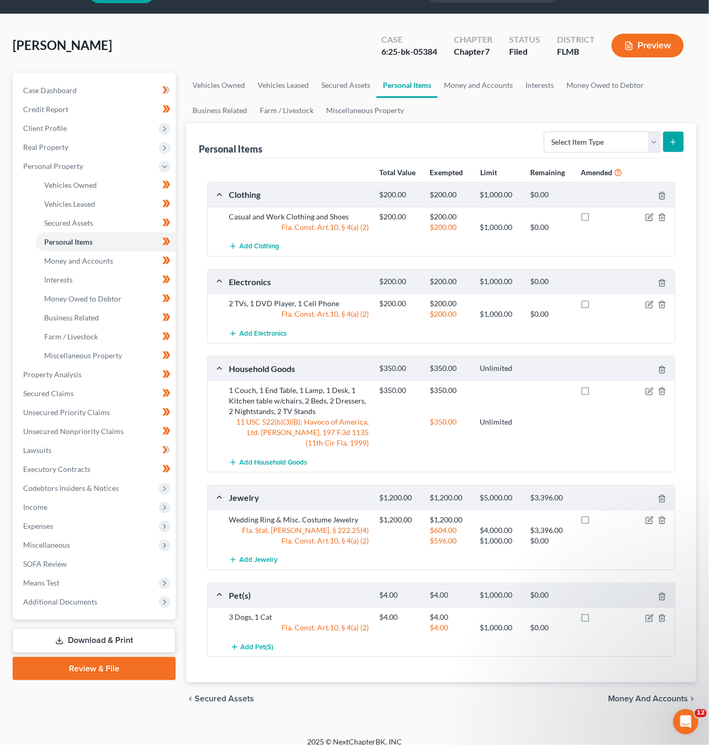
scroll to position [44, 0]
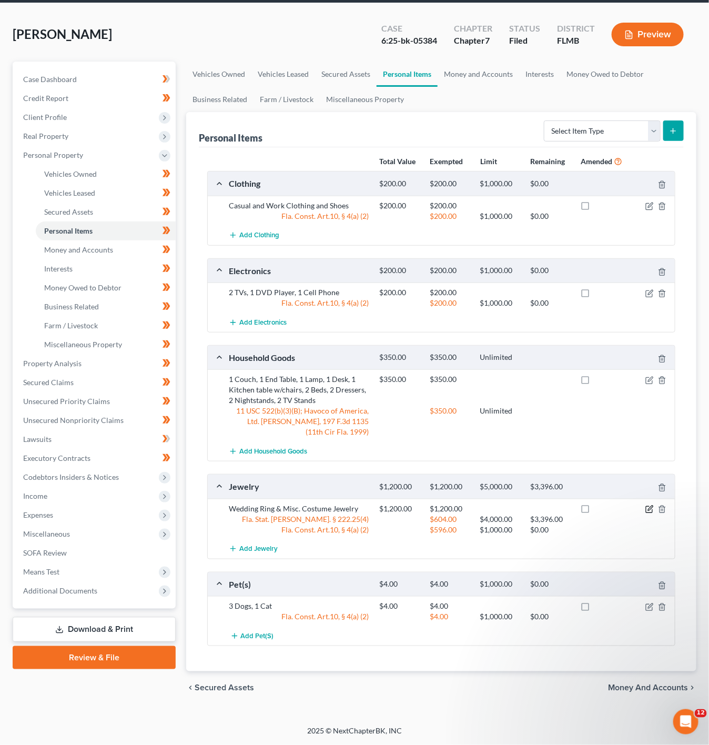
click at [652, 510] on icon "button" at bounding box center [649, 509] width 8 height 8
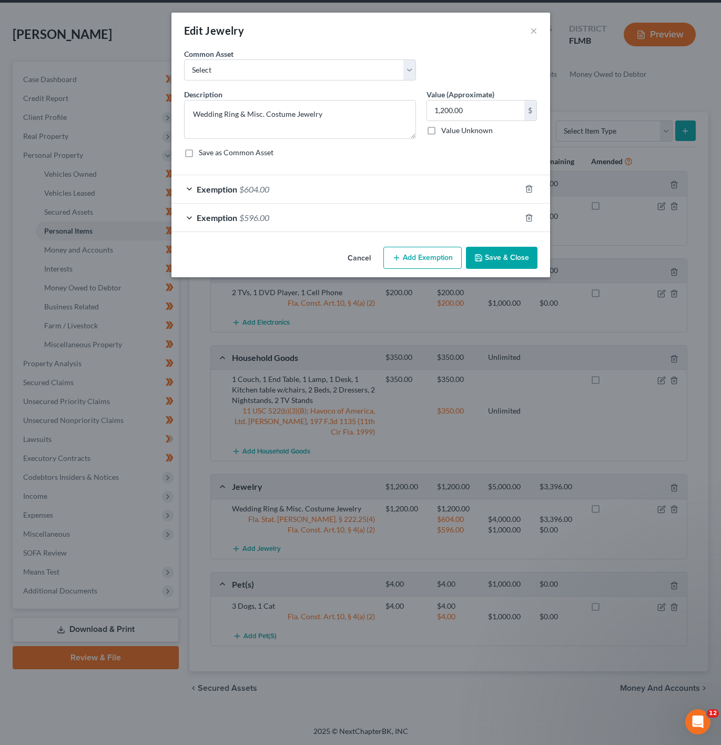
click at [326, 193] on div "Exemption $604.00" at bounding box center [346, 189] width 349 height 28
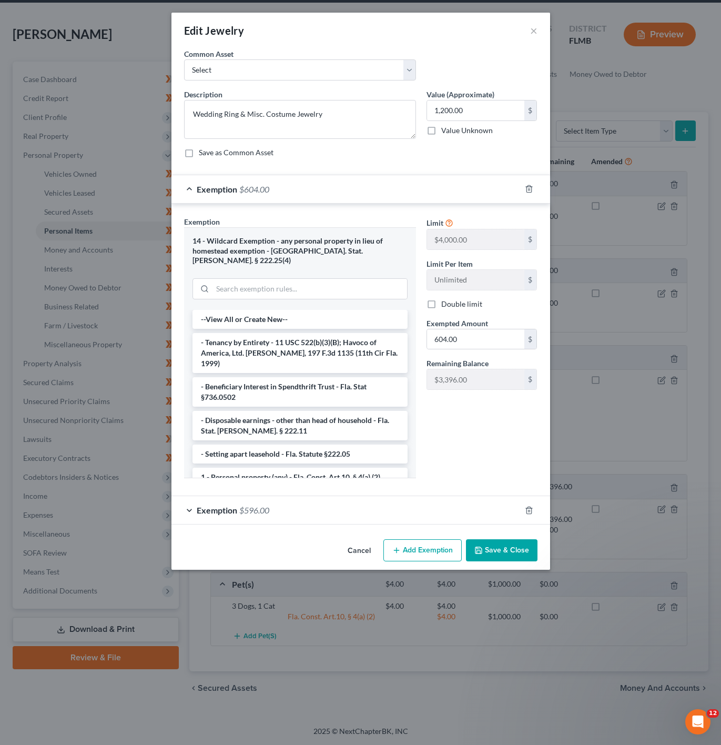
click at [326, 193] on div "Exemption $604.00" at bounding box center [346, 189] width 349 height 28
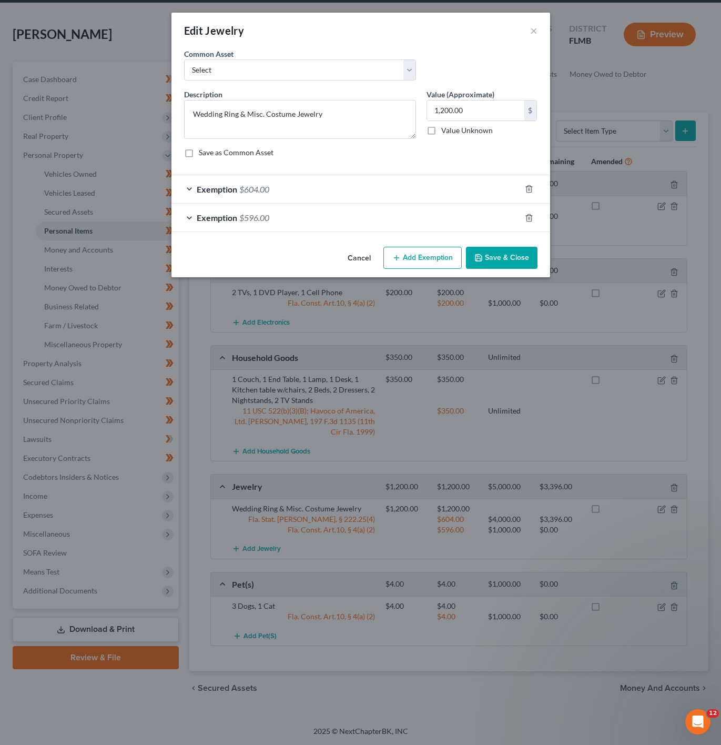
click at [251, 209] on div "Exemption $596.00" at bounding box center [346, 218] width 349 height 28
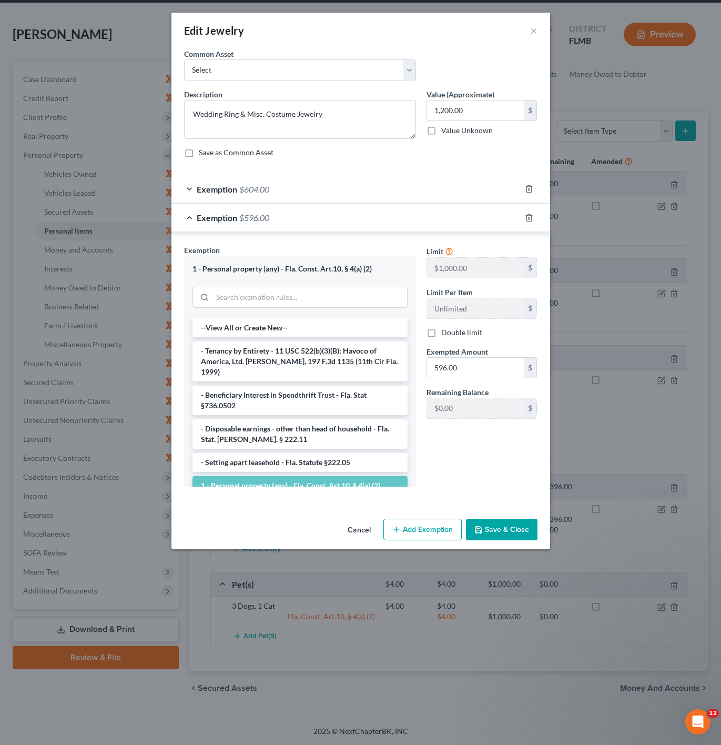
click at [251, 211] on div "Exemption $596.00" at bounding box center [346, 218] width 349 height 28
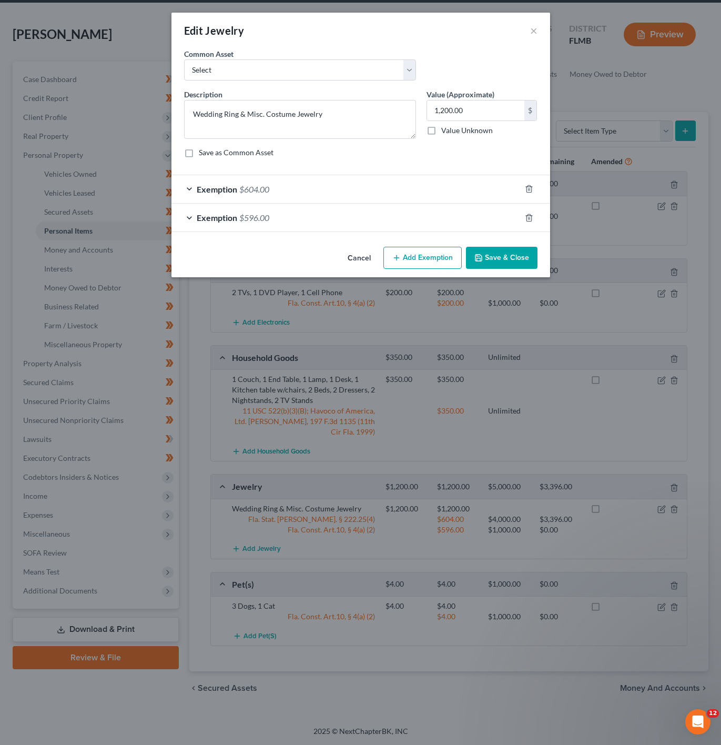
click at [265, 193] on span "$604.00" at bounding box center [254, 189] width 30 height 10
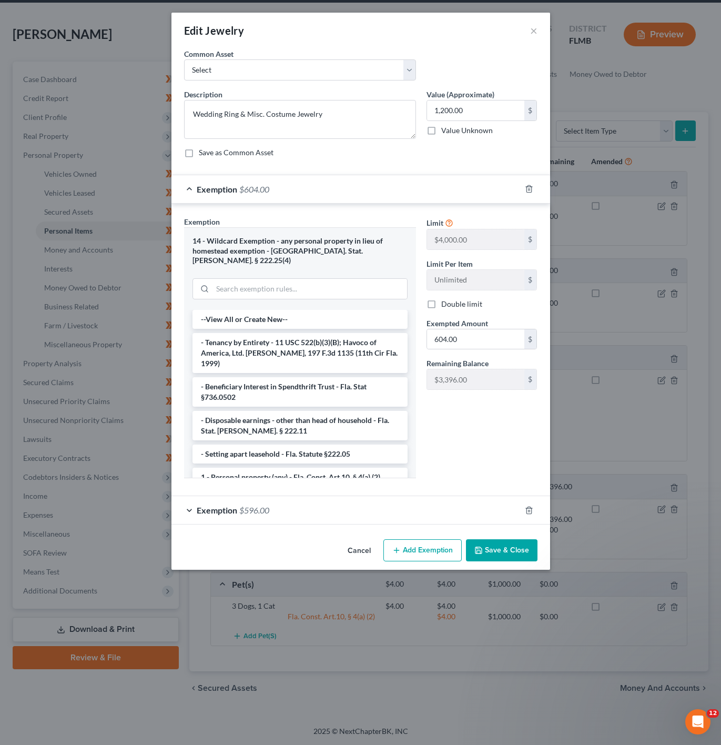
click at [316, 202] on div "Exemption $604.00" at bounding box center [346, 189] width 349 height 28
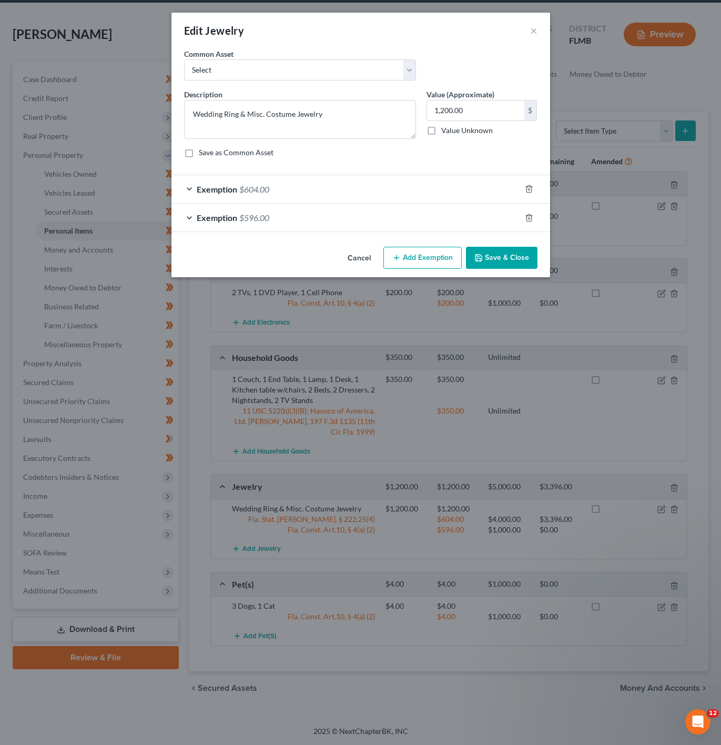
click at [290, 215] on div "Exemption $596.00" at bounding box center [346, 218] width 349 height 28
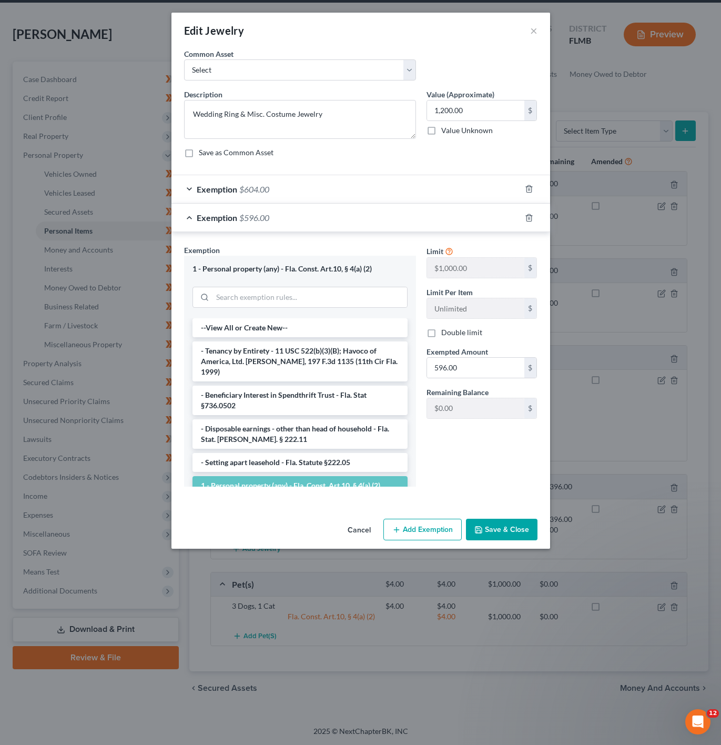
click at [294, 215] on div "Exemption $596.00" at bounding box center [346, 218] width 349 height 28
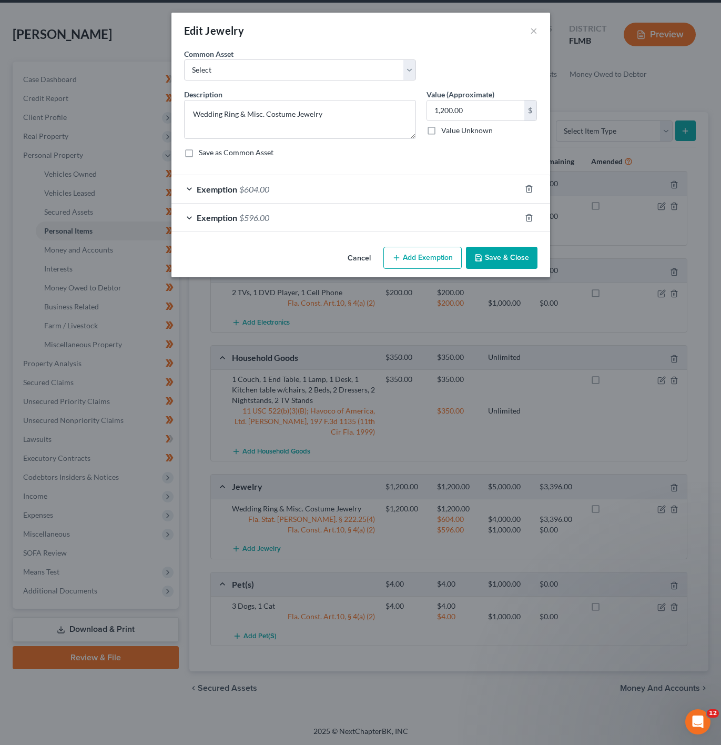
click at [295, 214] on div "Exemption $596.00" at bounding box center [346, 218] width 349 height 28
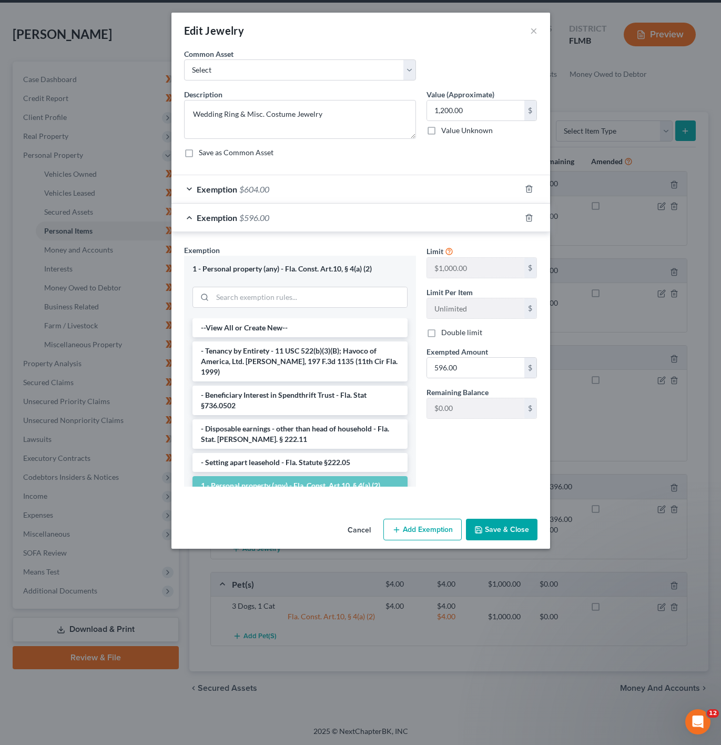
click at [297, 214] on div "Exemption $596.00" at bounding box center [346, 218] width 349 height 28
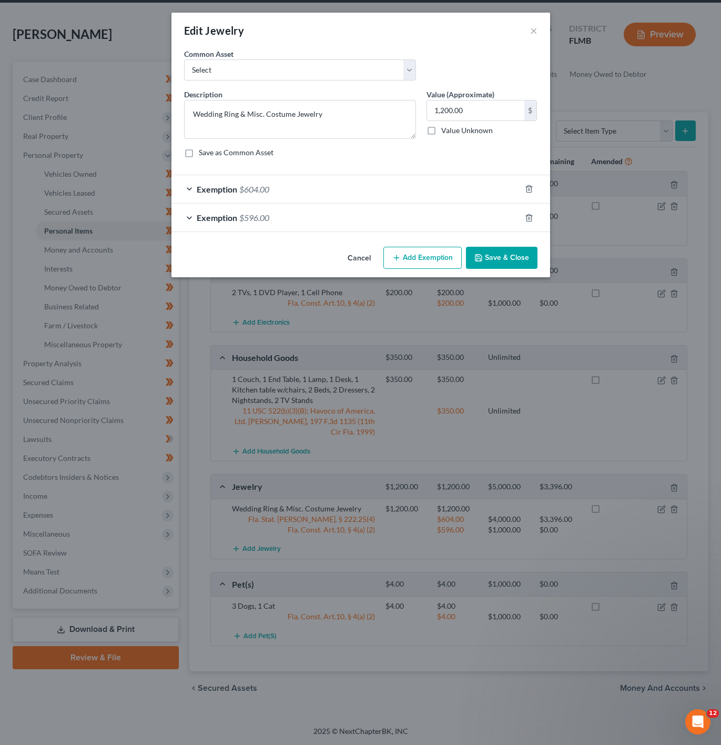
click at [524, 27] on div "Edit Jewelry ×" at bounding box center [361, 31] width 379 height 36
click at [537, 27] on button "×" at bounding box center [533, 30] width 7 height 13
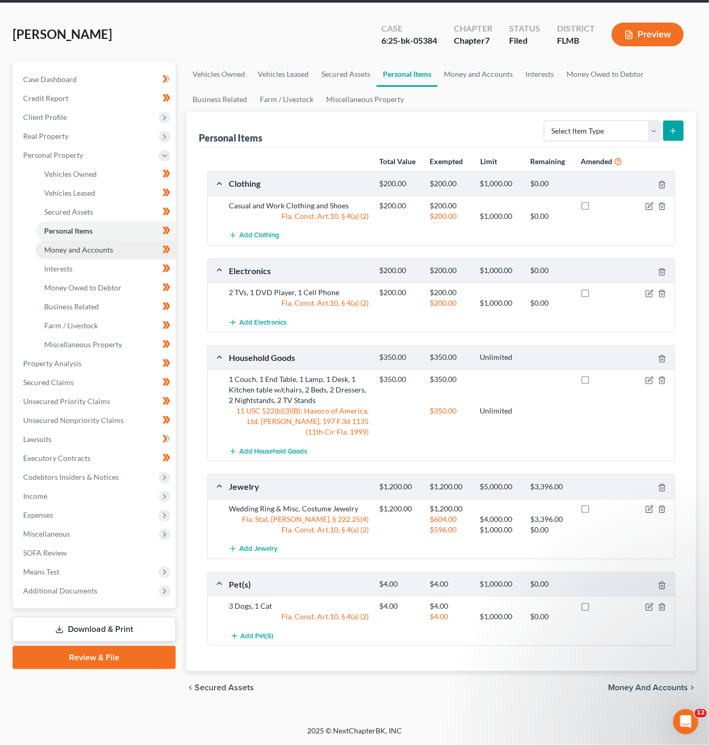
click at [127, 240] on link "Money and Accounts" at bounding box center [106, 249] width 140 height 19
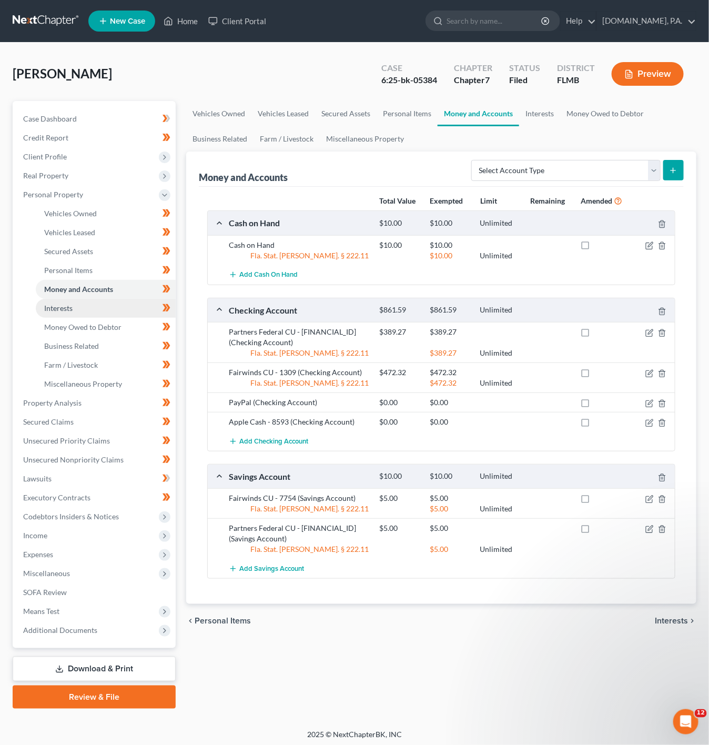
click at [107, 308] on link "Interests" at bounding box center [106, 308] width 140 height 19
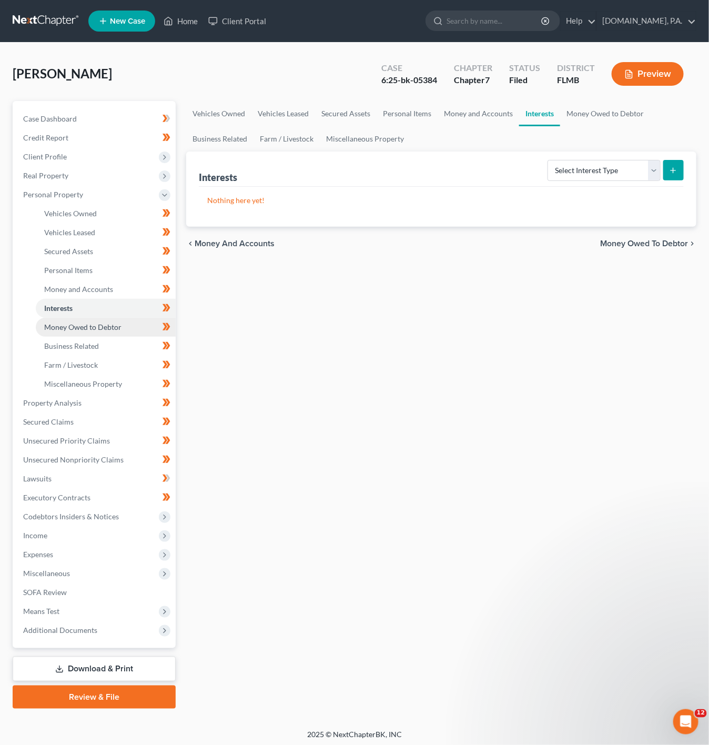
click at [117, 319] on link "Money Owed to Debtor" at bounding box center [106, 327] width 140 height 19
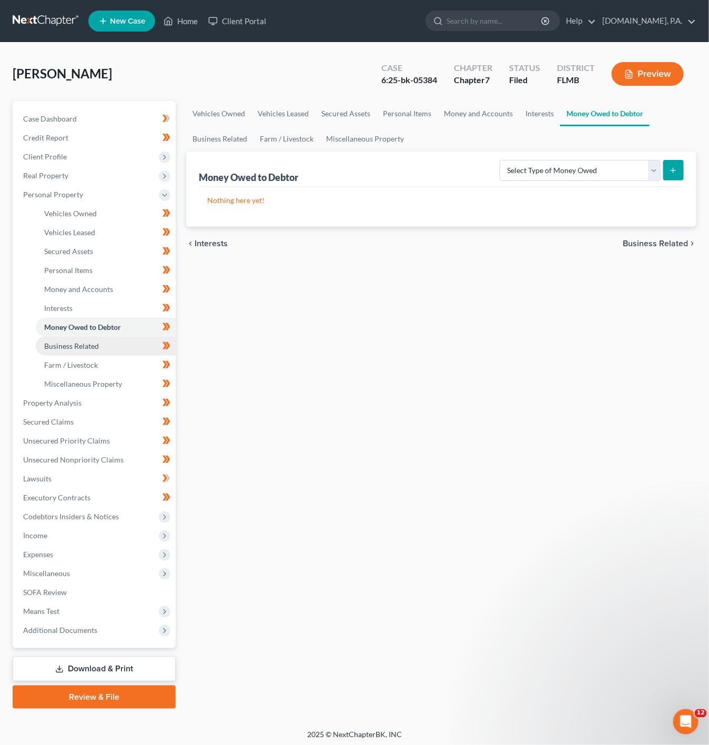
click at [125, 341] on link "Business Related" at bounding box center [106, 346] width 140 height 19
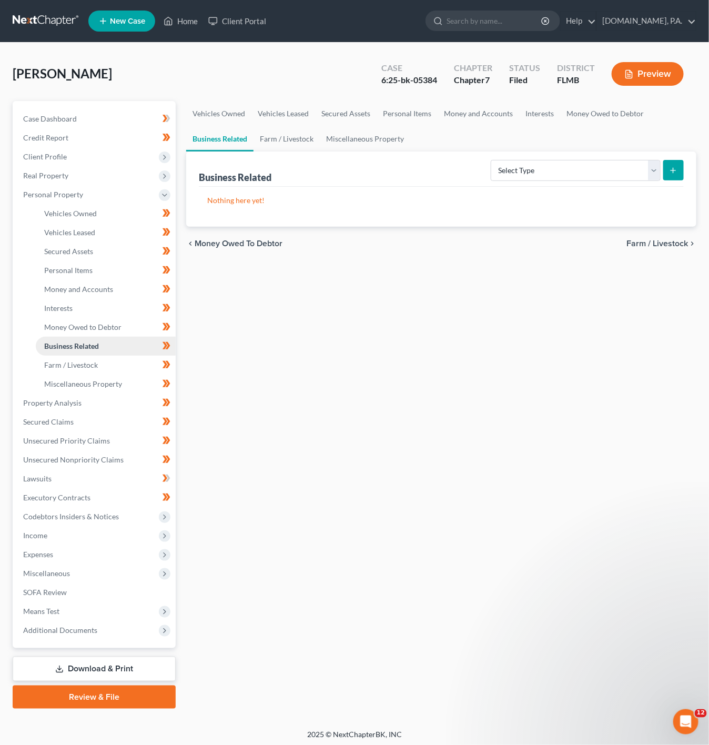
click at [120, 352] on link "Business Related" at bounding box center [106, 346] width 140 height 19
click at [115, 360] on link "Farm / Livestock" at bounding box center [106, 365] width 140 height 19
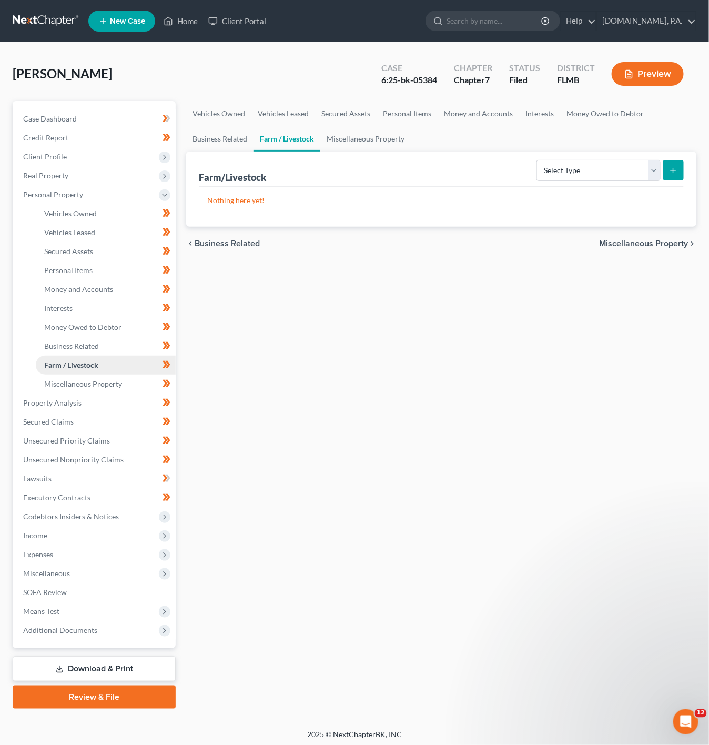
click at [109, 369] on link "Farm / Livestock" at bounding box center [106, 365] width 140 height 19
click at [109, 376] on link "Miscellaneous Property" at bounding box center [106, 384] width 140 height 19
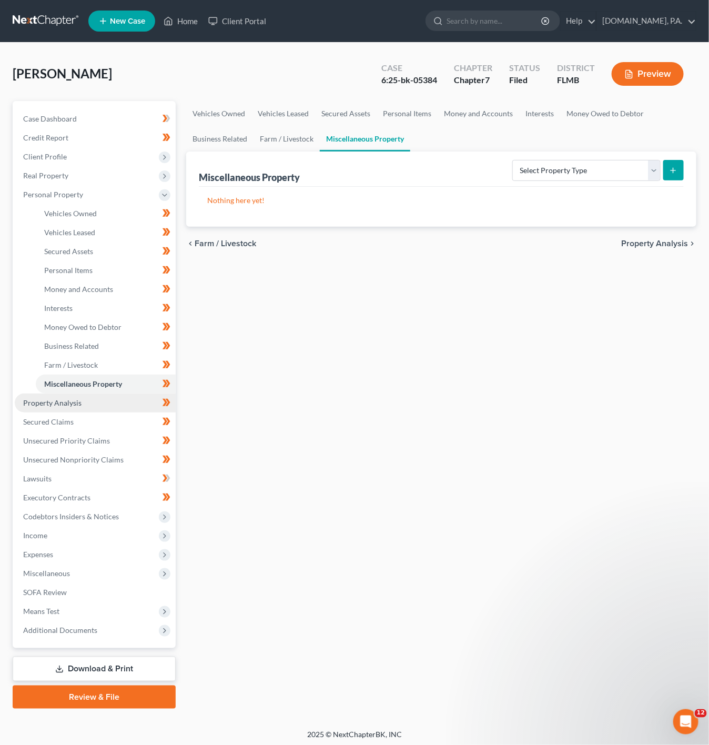
click at [101, 400] on link "Property Analysis" at bounding box center [95, 403] width 161 height 19
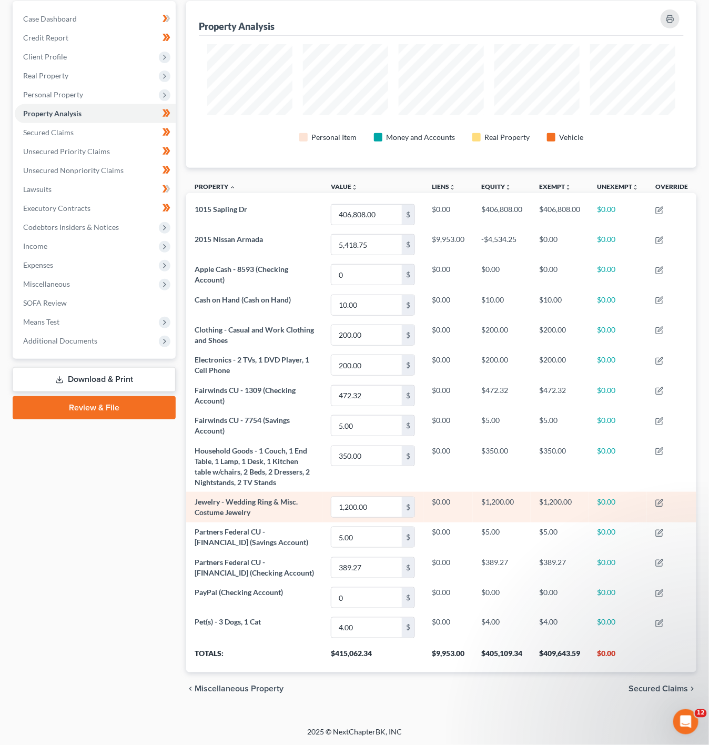
scroll to position [106, 0]
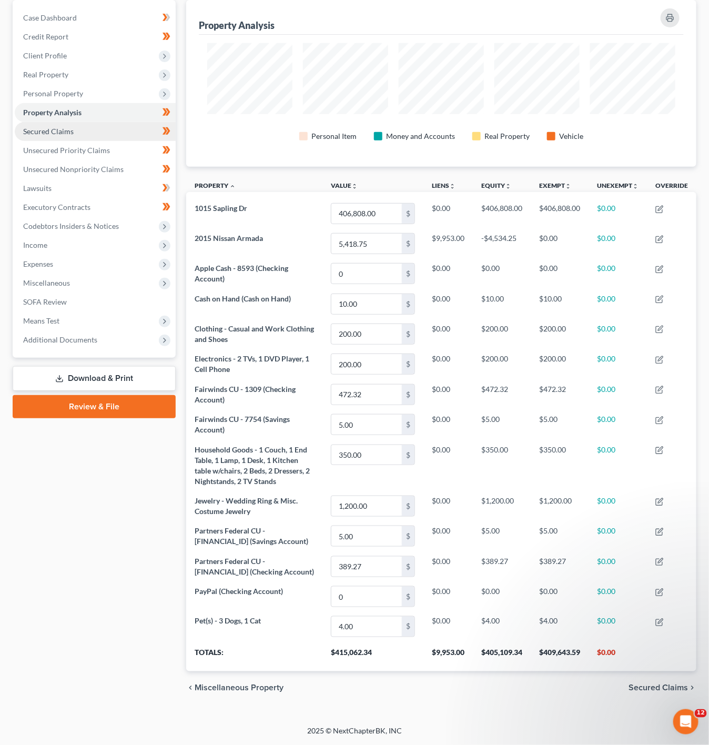
click at [68, 127] on span "Secured Claims" at bounding box center [48, 131] width 51 height 9
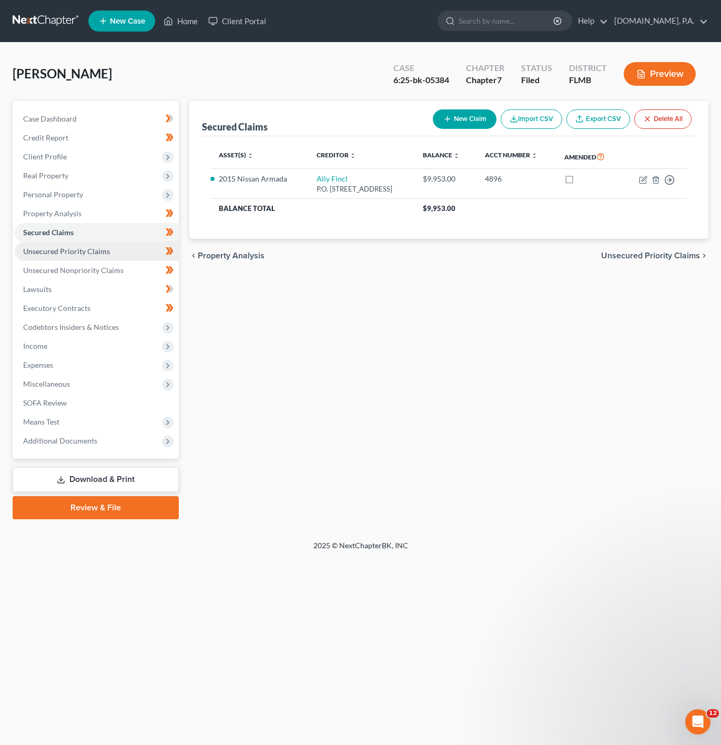
click at [95, 253] on span "Unsecured Priority Claims" at bounding box center [66, 251] width 87 height 9
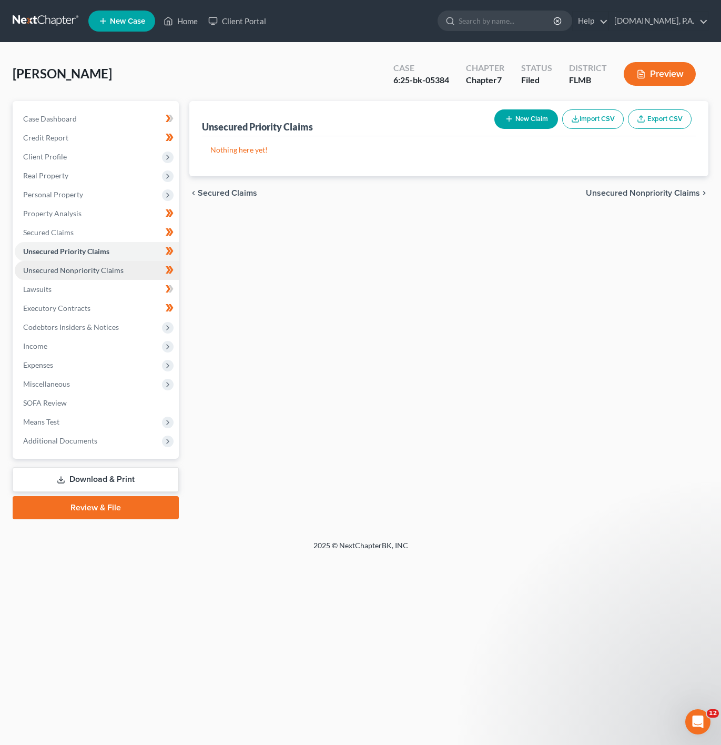
click at [132, 270] on link "Unsecured Nonpriority Claims" at bounding box center [97, 270] width 164 height 19
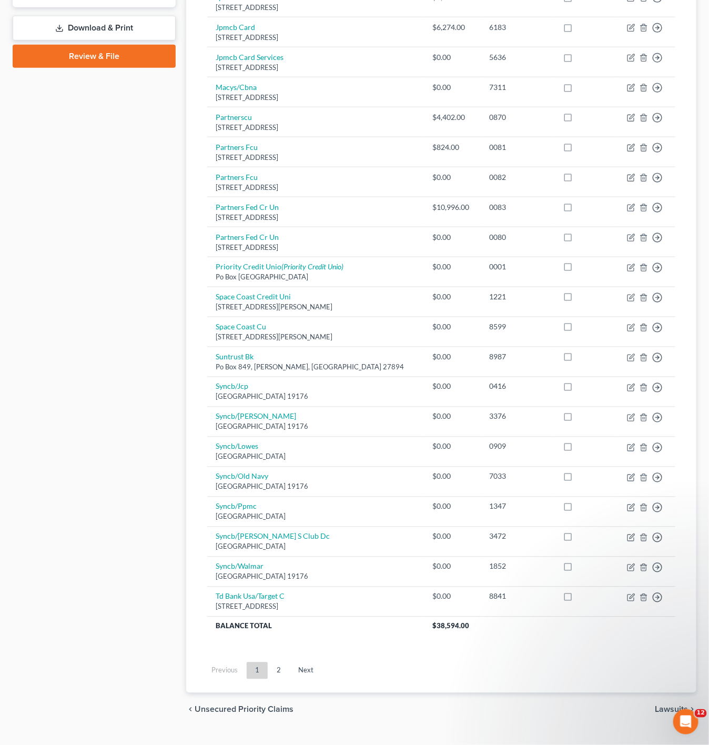
scroll to position [481, 0]
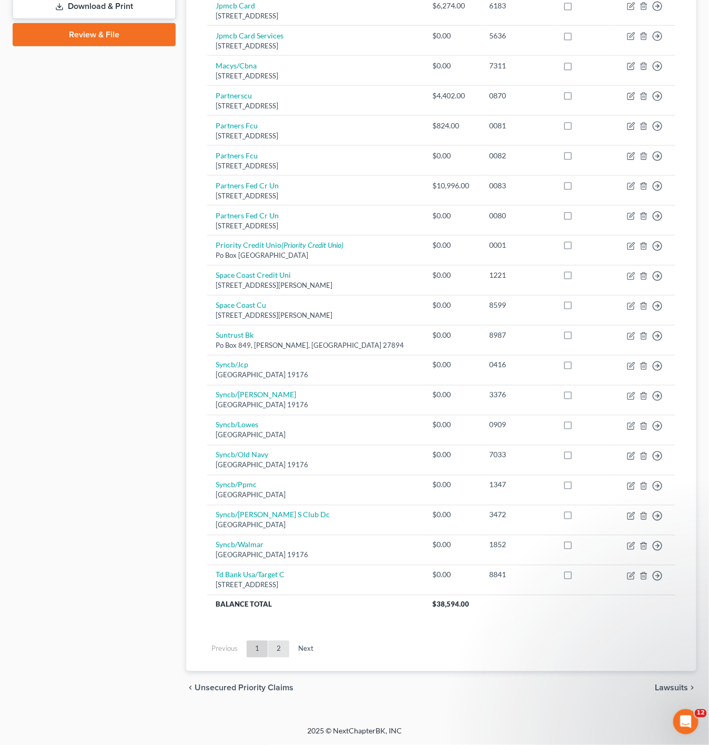
click at [272, 655] on link "2" at bounding box center [278, 649] width 21 height 17
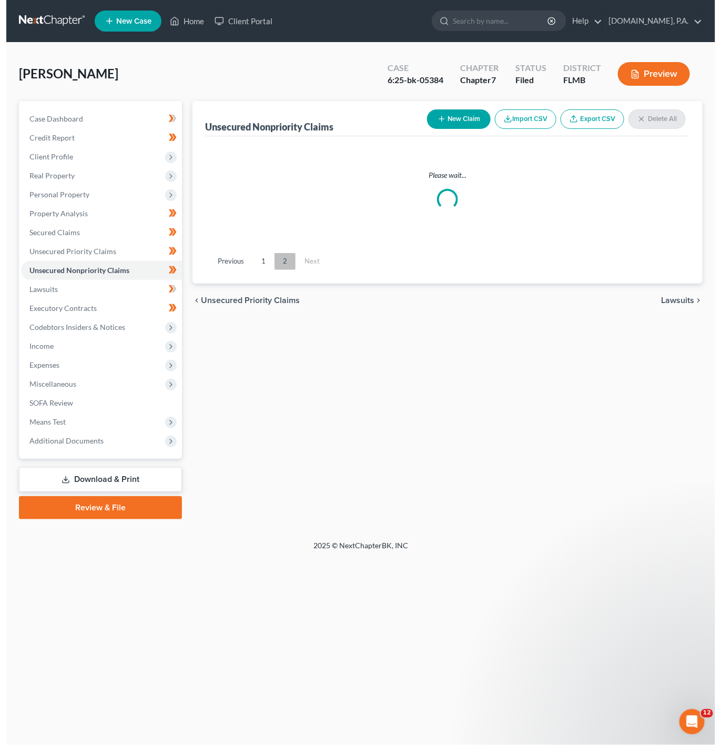
scroll to position [0, 0]
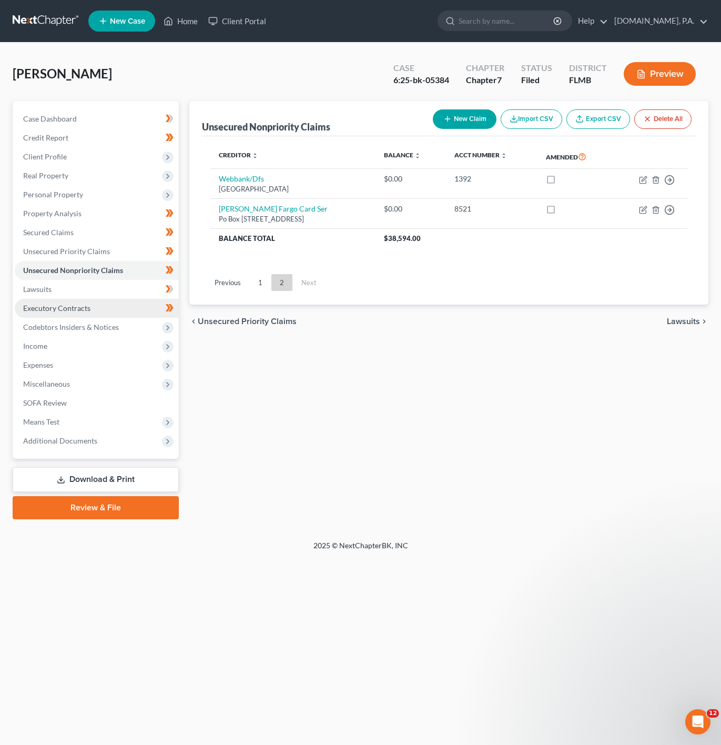
click at [111, 304] on link "Executory Contracts" at bounding box center [97, 308] width 164 height 19
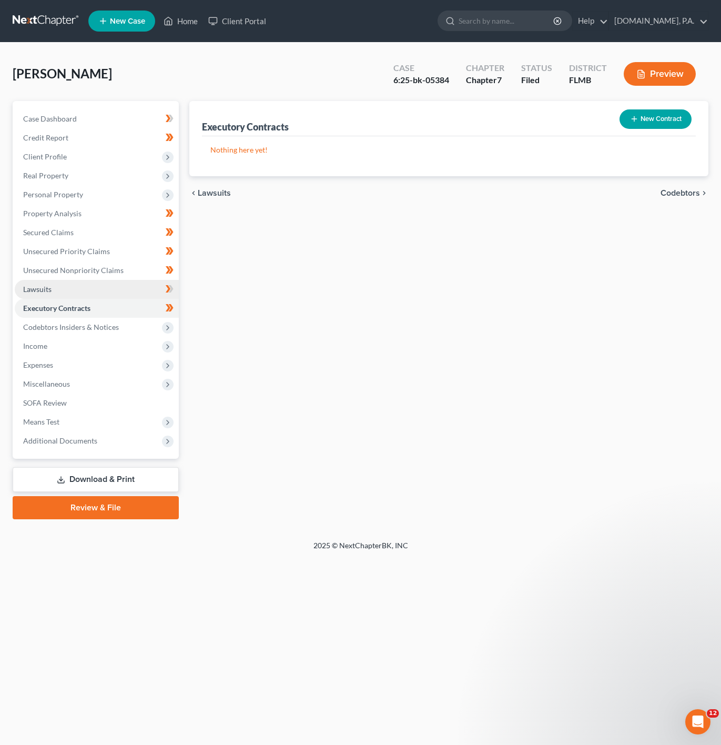
click at [117, 287] on link "Lawsuits" at bounding box center [97, 289] width 164 height 19
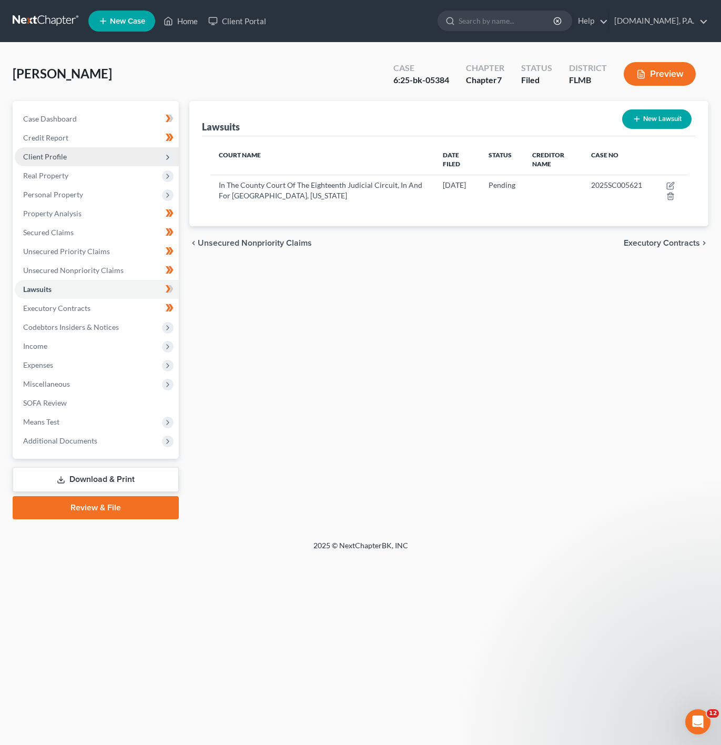
click at [122, 164] on span "Client Profile" at bounding box center [97, 156] width 164 height 19
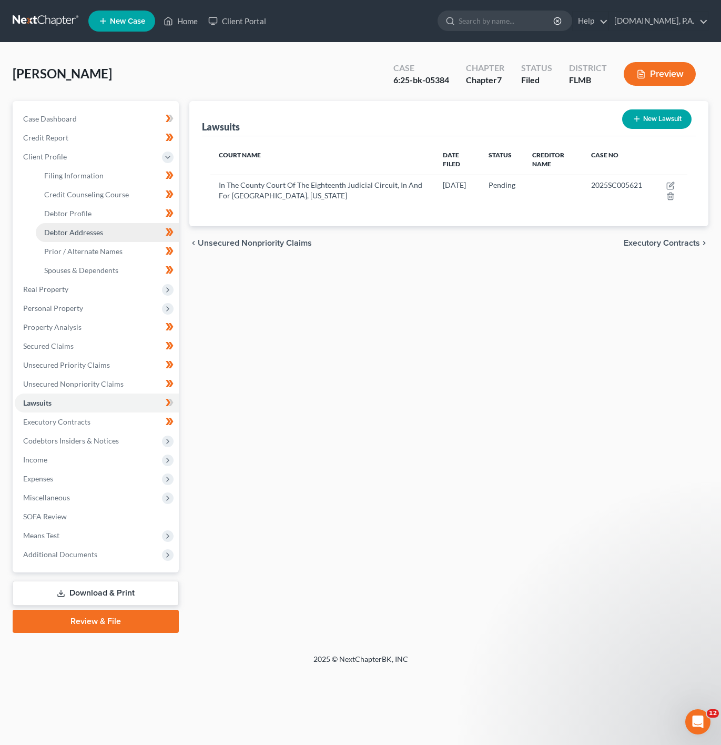
click at [90, 229] on span "Debtor Addresses" at bounding box center [73, 232] width 59 height 9
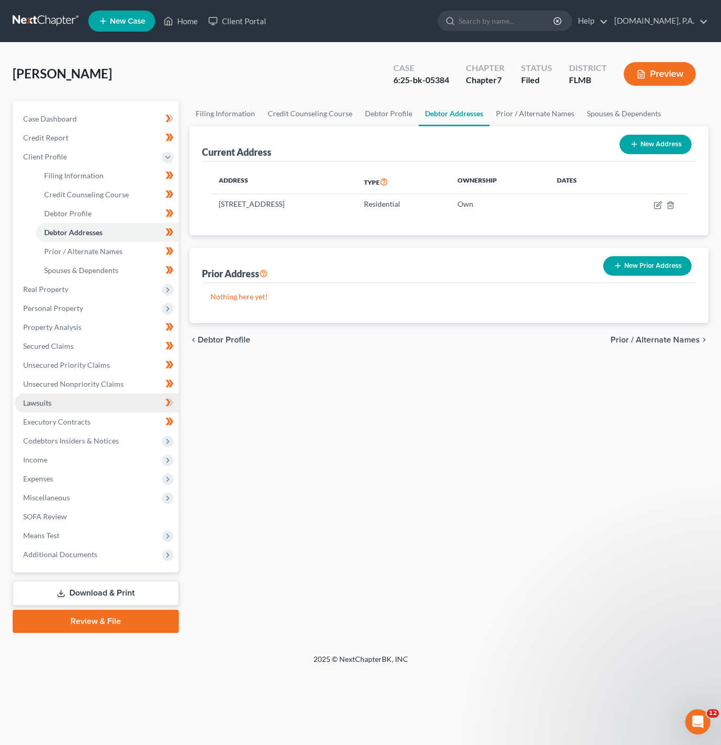
click at [75, 398] on link "Lawsuits" at bounding box center [97, 403] width 164 height 19
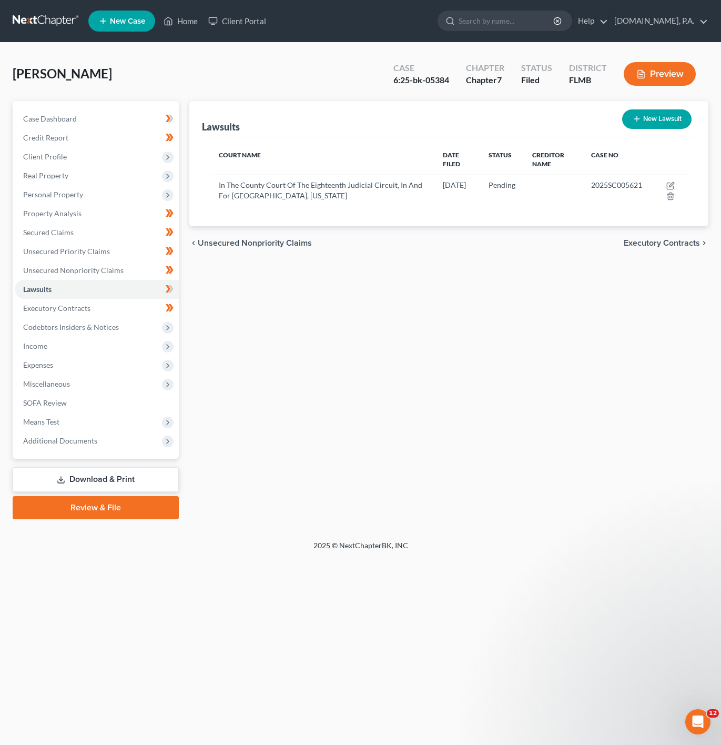
click at [687, 124] on button "New Lawsuit" at bounding box center [656, 118] width 69 height 19
select select "0"
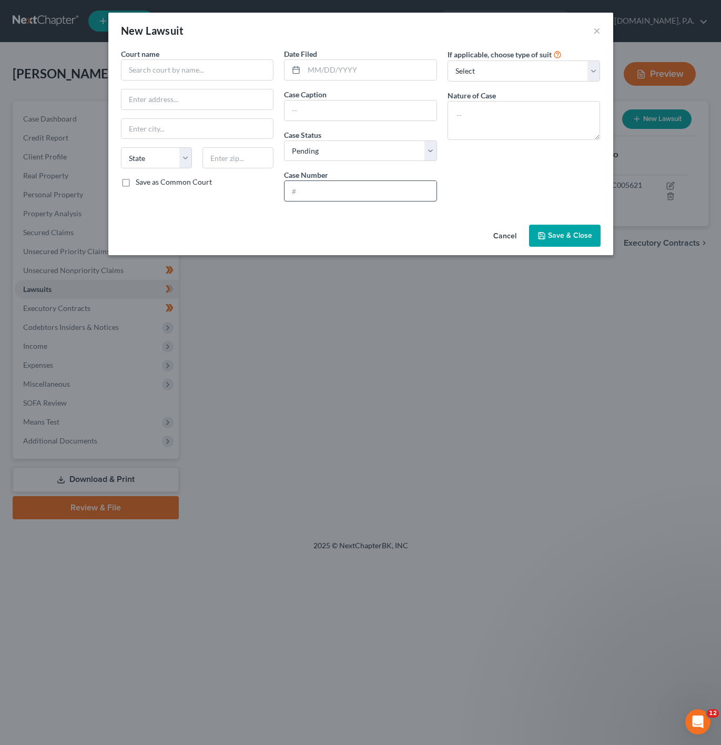
click at [350, 197] on input "text" at bounding box center [361, 191] width 152 height 20
paste input "2019CC002644"
click at [310, 193] on input "2019CC002644" at bounding box center [361, 191] width 152 height 20
type input "2019-CC-002644"
click at [458, 160] on div "If applicable, choose type of suit Select Repossession Garnishment Foreclosure …" at bounding box center [524, 129] width 164 height 162
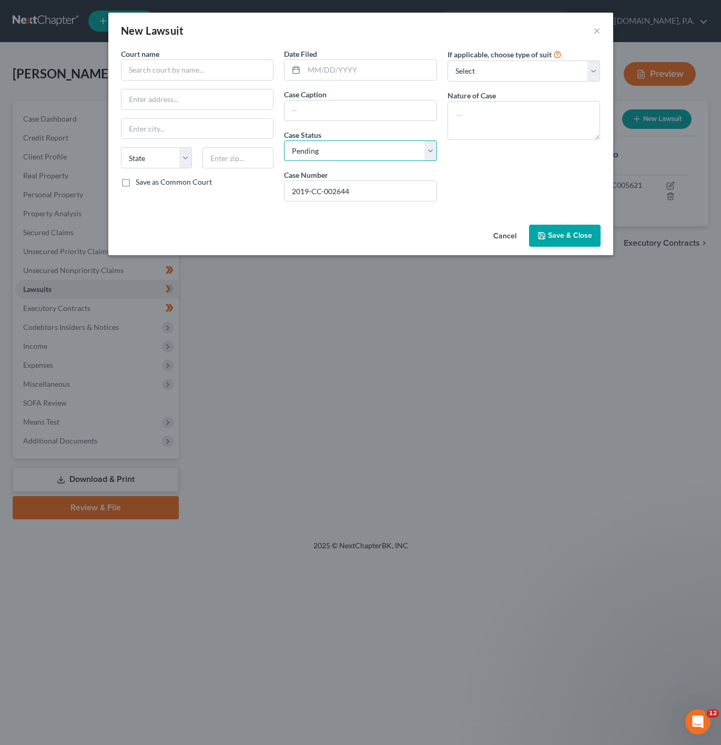
drag, startPoint x: 410, startPoint y: 144, endPoint x: 408, endPoint y: 149, distance: 5.4
click at [410, 144] on select "Select Pending On Appeal Concluded" at bounding box center [360, 150] width 153 height 21
select select "2"
click at [284, 141] on select "Select Pending On Appeal Concluded" at bounding box center [360, 150] width 153 height 21
click at [478, 189] on div "If applicable, choose type of suit Select Repossession Garnishment Foreclosure …" at bounding box center [524, 129] width 164 height 162
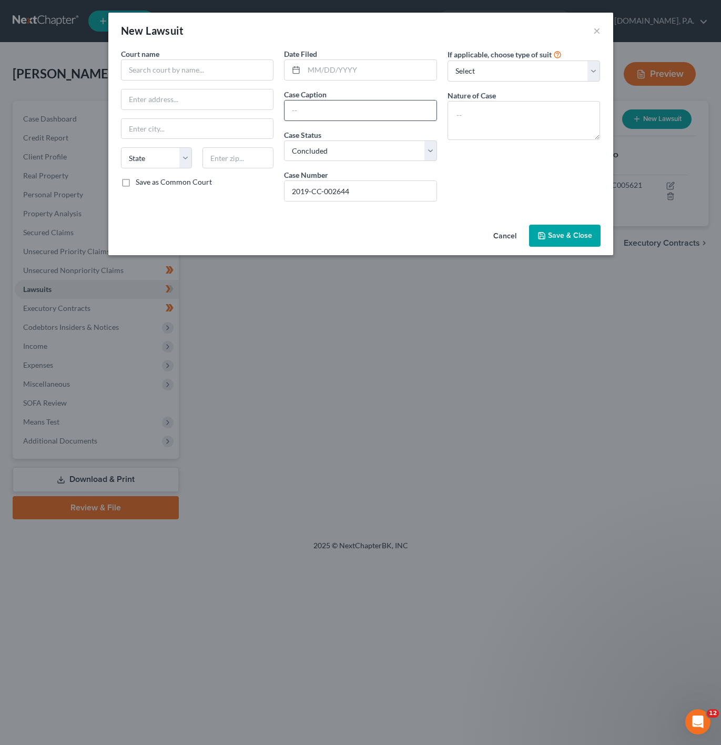
click at [341, 115] on input "text" at bounding box center [361, 110] width 152 height 20
click at [306, 113] on input "text" at bounding box center [361, 110] width 152 height 20
paste input "SYNCHRONY BANK -VS- [PERSON_NAME]"
type input "SYNCHRONY BANK -VS- [PERSON_NAME]"
click at [404, 75] on input "text" at bounding box center [370, 70] width 133 height 20
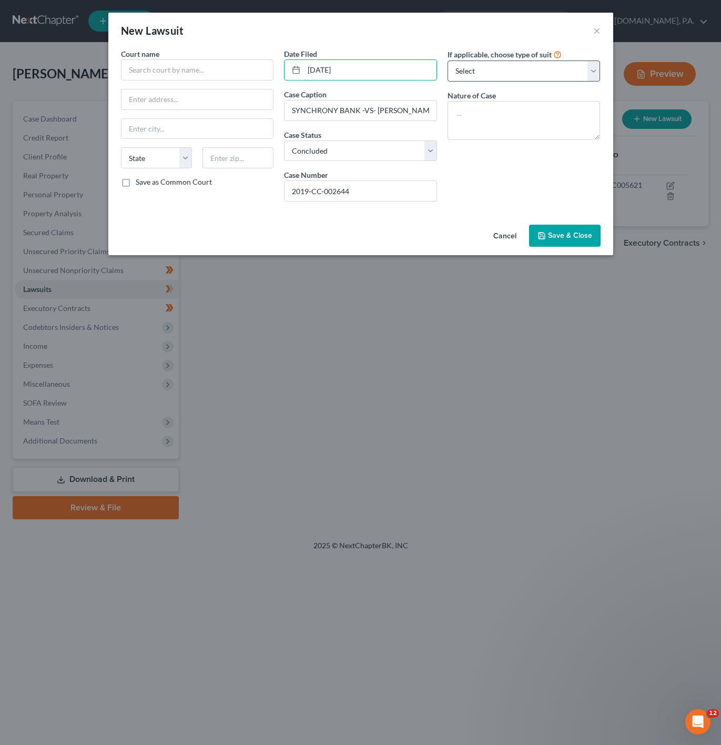
type input "[DATE]"
click at [461, 64] on select "Select Repossession Garnishment Foreclosure Attached, Seized, Or Levied Other" at bounding box center [524, 70] width 153 height 21
click at [551, 44] on div "New Lawsuit ×" at bounding box center [360, 31] width 505 height 36
click at [226, 60] on input "text" at bounding box center [197, 69] width 153 height 21
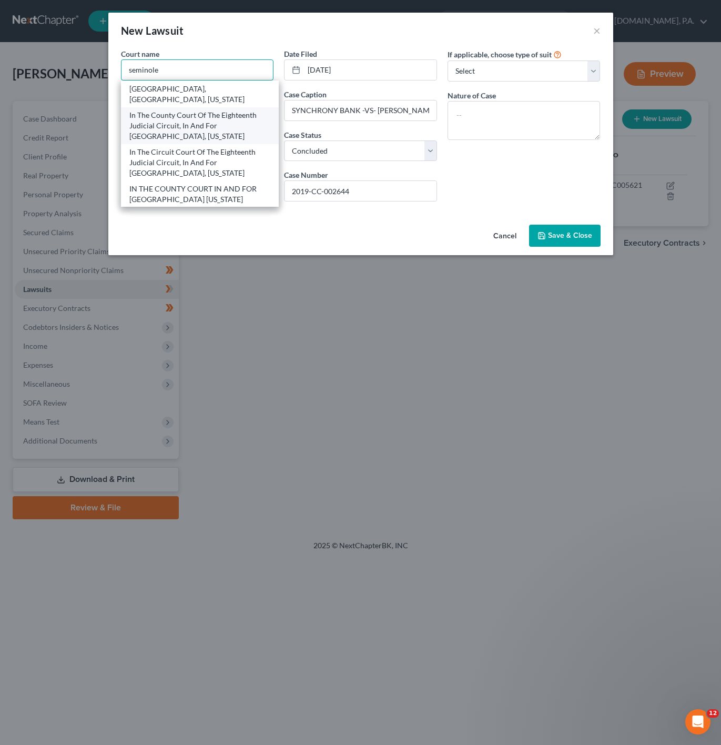
scroll to position [79, 0]
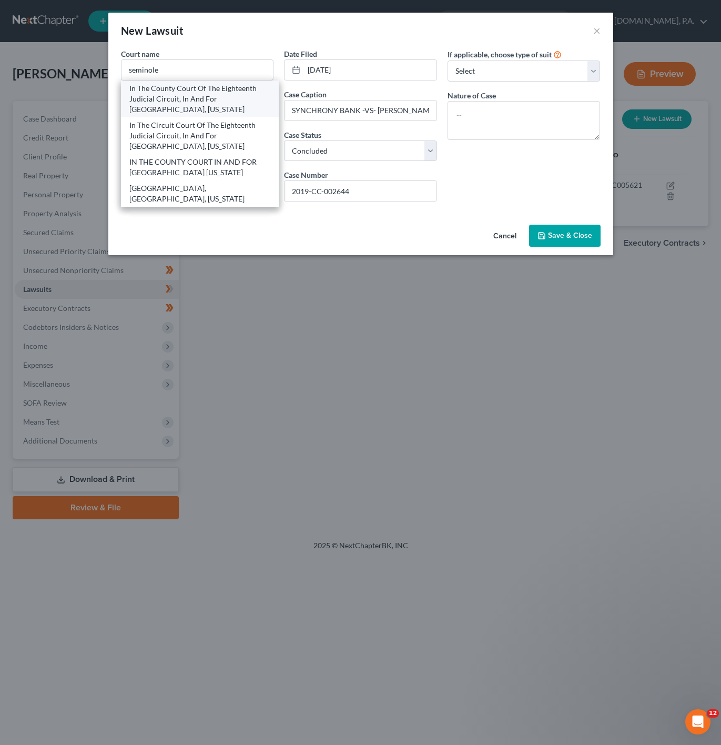
click at [248, 95] on div "In The County Court Of The Eighteenth Judicial Circuit, In And For [GEOGRAPHIC_…" at bounding box center [200, 99] width 142 height 32
type input "In The County Court Of The Eighteenth Judicial Circuit, In And For [GEOGRAPHIC_…"
type input "Post Office Box 8099"
type input "[PERSON_NAME]"
select select "9"
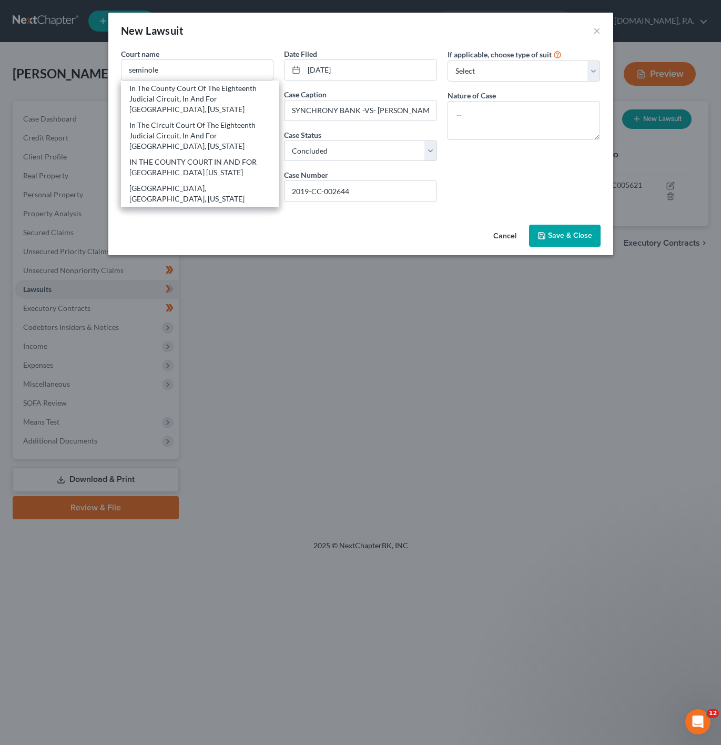
type input "32772-8099"
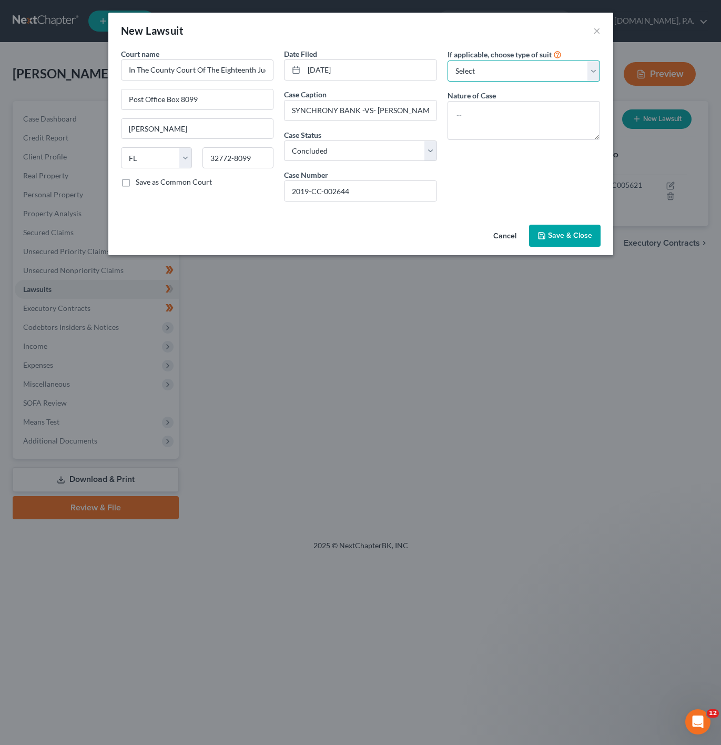
click at [521, 68] on select "Select Repossession Garnishment Foreclosure Attached, Seized, Or Levied Other" at bounding box center [524, 70] width 153 height 21
select select "4"
click at [448, 60] on select "Select Repossession Garnishment Foreclosure Attached, Seized, Or Levied Other" at bounding box center [524, 70] width 153 height 21
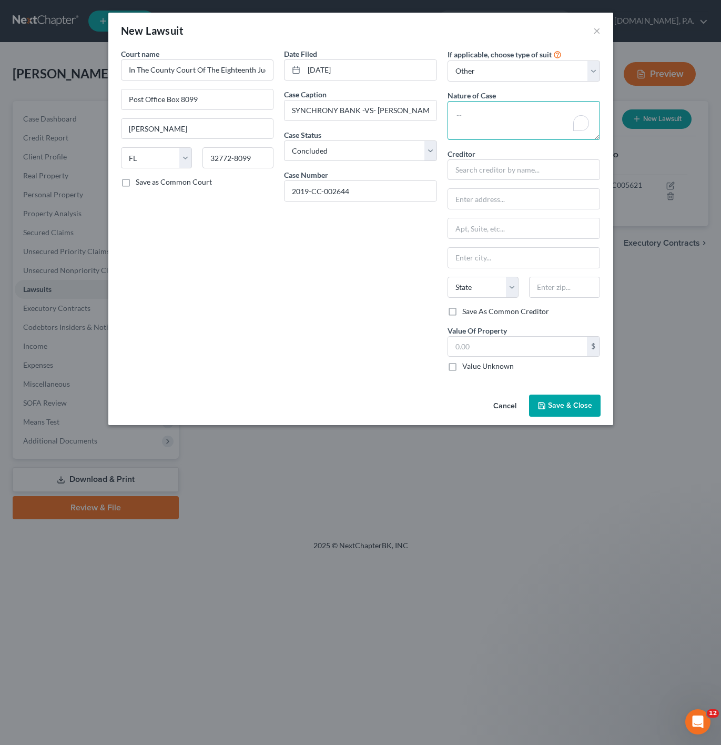
click at [520, 116] on textarea "To enrich screen reader interactions, please activate Accessibility in Grammarl…" at bounding box center [524, 120] width 153 height 39
click at [552, 117] on textarea "County Civil." at bounding box center [524, 120] width 153 height 39
type textarea "County Civil"
click at [510, 166] on input "text" at bounding box center [524, 169] width 153 height 21
click at [489, 177] on input "text" at bounding box center [524, 169] width 153 height 21
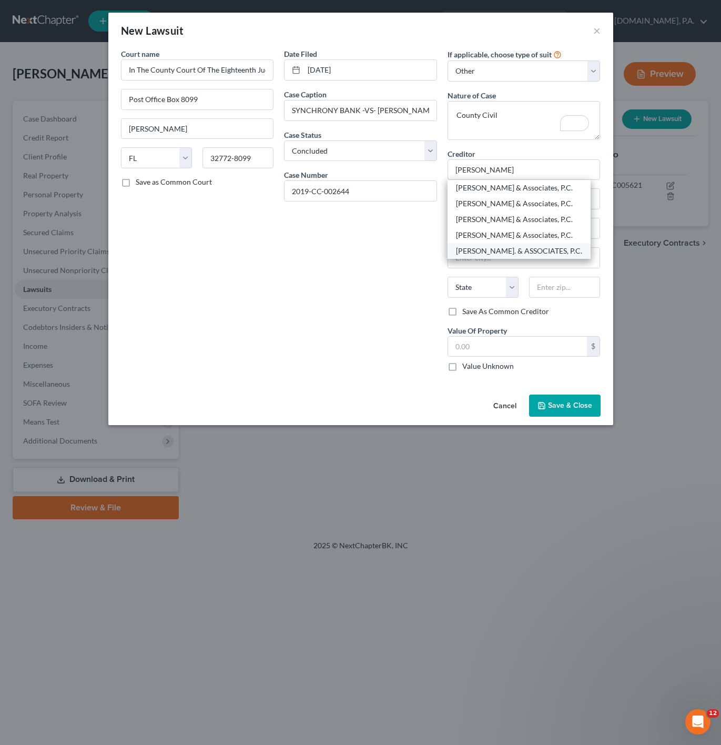
click at [518, 251] on div "[PERSON_NAME]. & ASSOCIATES, P.C." at bounding box center [519, 251] width 126 height 11
type input "[PERSON_NAME]. & ASSOCIATES, P.C."
type input "ATTN: [PERSON_NAME], ESQ."
type input "[STREET_ADDRESS]"
type input "[GEOGRAPHIC_DATA]"
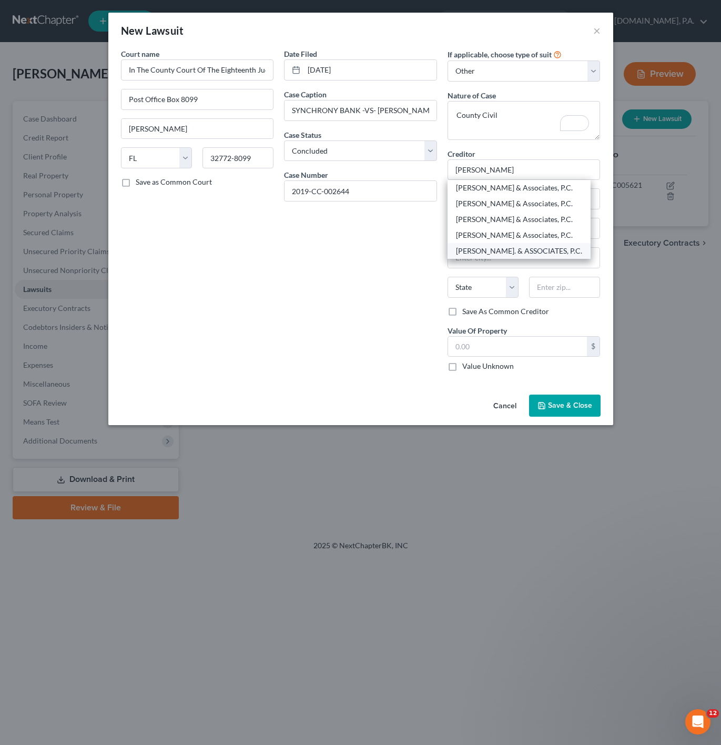
select select "9"
type input "32256"
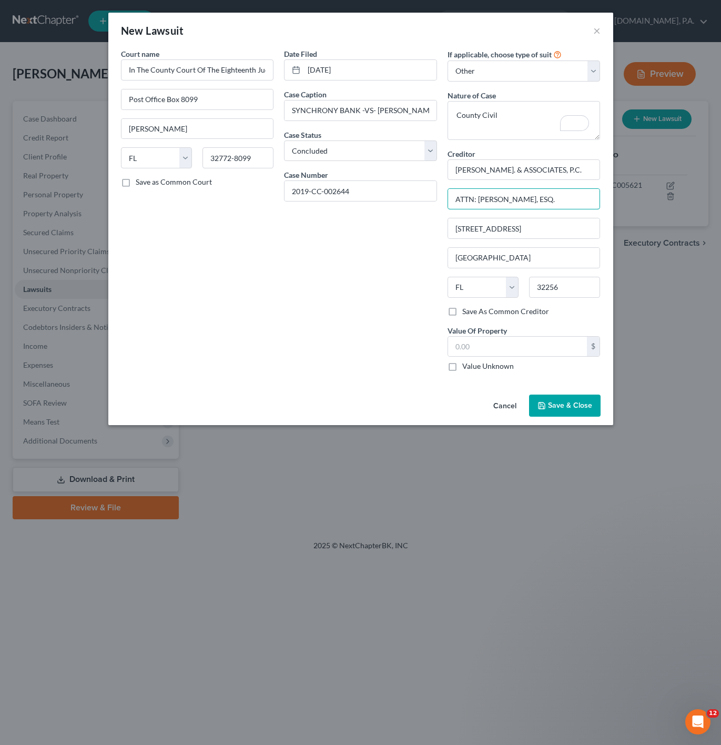
drag, startPoint x: 543, startPoint y: 204, endPoint x: 477, endPoint y: 211, distance: 66.2
click at [477, 211] on body "Home New Case Client Portal [DOMAIN_NAME], P.A. [PERSON_NAME][EMAIL_ADDRESS][DO…" at bounding box center [360, 372] width 721 height 745
type input "ATTN: [PERSON_NAME], ESQ."
click at [562, 406] on span "Save & Close" at bounding box center [570, 405] width 44 height 9
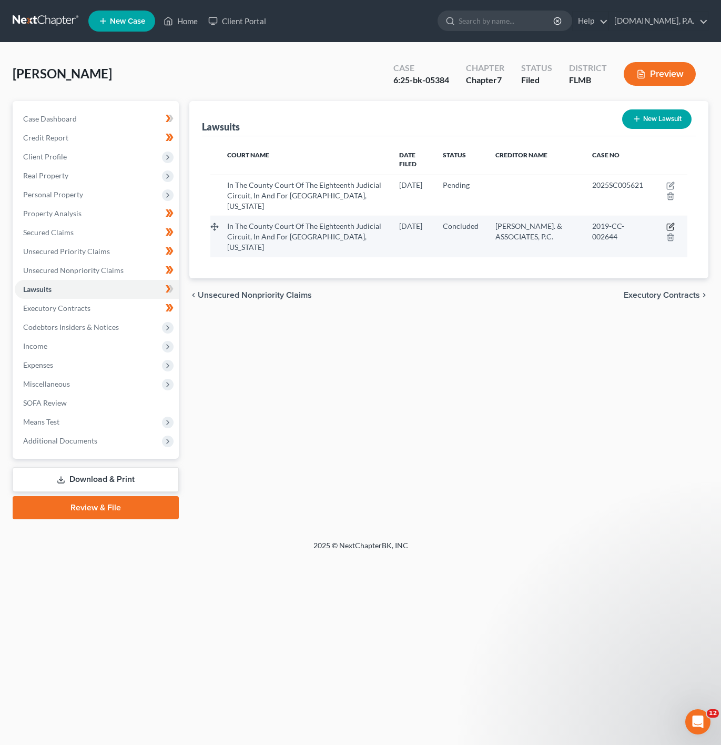
click at [669, 223] on icon "button" at bounding box center [671, 227] width 8 height 8
select select "9"
select select "2"
select select "4"
select select "9"
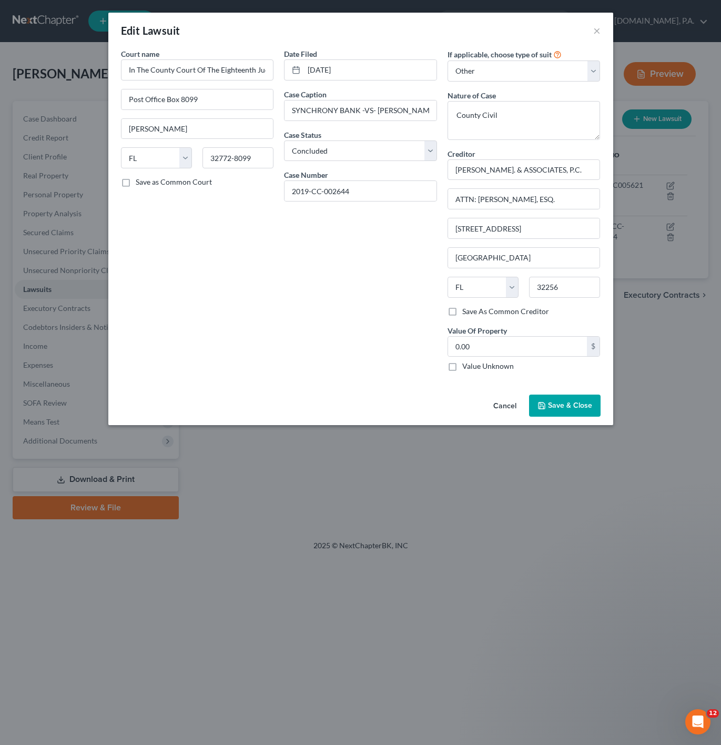
click at [462, 312] on label "Save As Common Creditor" at bounding box center [505, 311] width 87 height 11
click at [467, 312] on input "Save As Common Creditor" at bounding box center [470, 309] width 7 height 7
checkbox input "true"
click at [462, 368] on label "Value Unknown" at bounding box center [488, 366] width 52 height 11
click at [467, 368] on input "Value Unknown" at bounding box center [470, 364] width 7 height 7
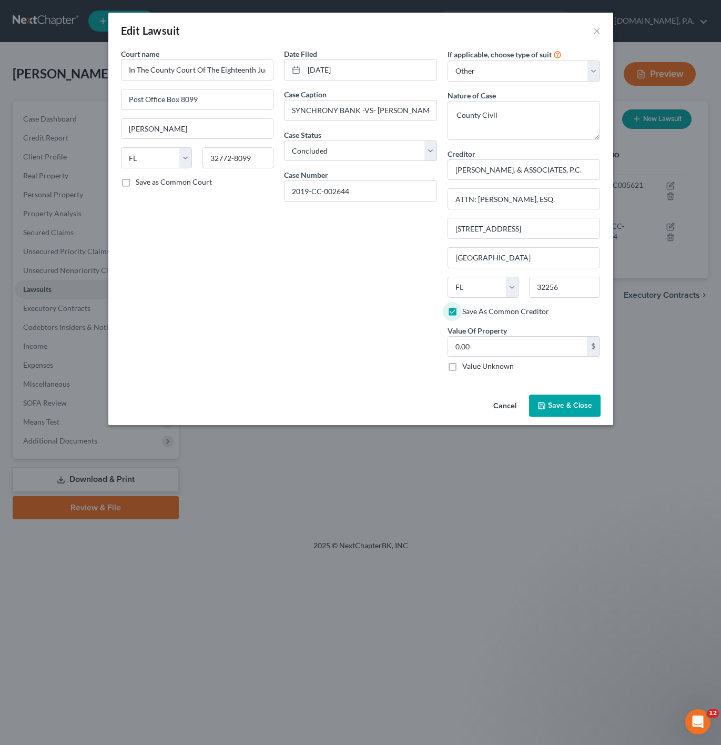
checkbox input "true"
click at [570, 409] on span "Save & Close" at bounding box center [570, 405] width 44 height 9
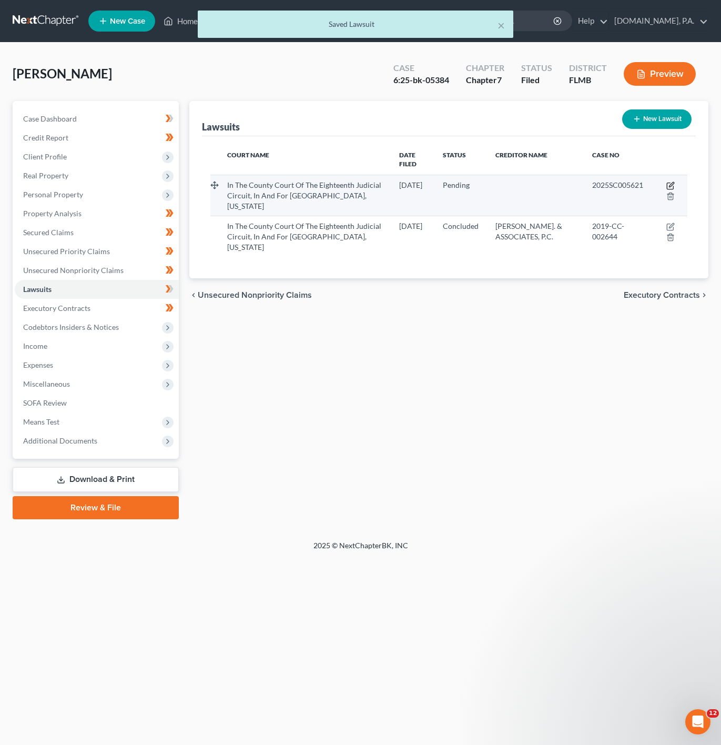
click at [672, 181] on icon "button" at bounding box center [671, 185] width 8 height 8
select select "9"
select select "0"
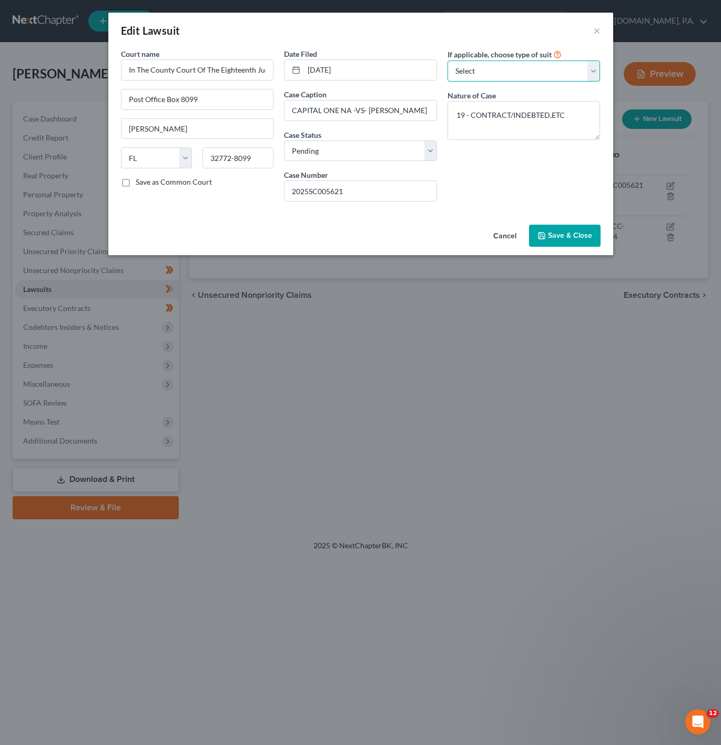
click at [578, 63] on select "Select Repossession Garnishment Foreclosure Attached, Seized, Or Levied Other" at bounding box center [524, 70] width 153 height 21
click at [578, 62] on select "Select Repossession Garnishment Foreclosure Attached, Seized, Or Levied Other" at bounding box center [524, 70] width 153 height 21
select select "4"
click at [448, 60] on select "Select Repossession Garnishment Foreclosure Attached, Seized, Or Levied Other" at bounding box center [524, 70] width 153 height 21
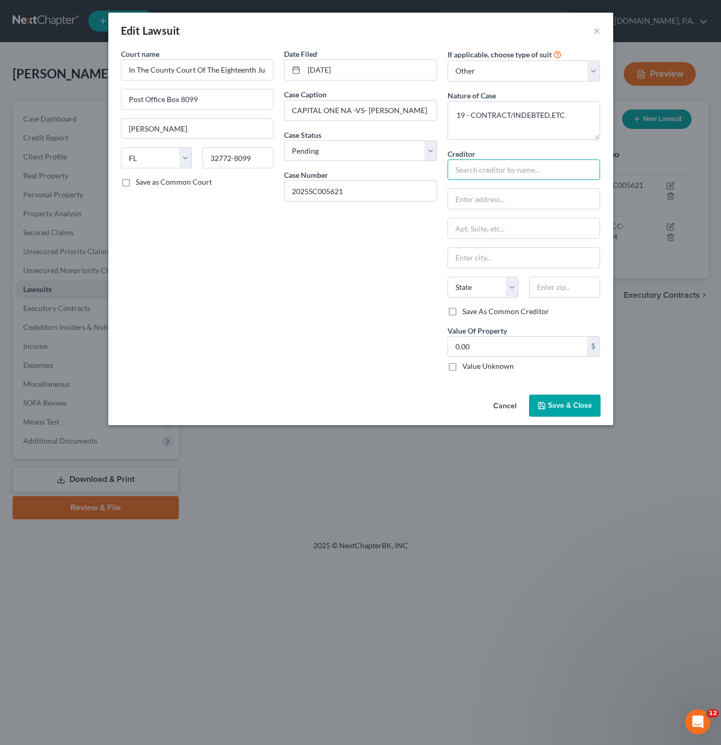
click at [503, 165] on input "text" at bounding box center [524, 169] width 153 height 21
click at [578, 114] on textarea "19 - CONTRACT/INDEBTED,ETC" at bounding box center [524, 120] width 153 height 39
click at [507, 174] on input "text" at bounding box center [524, 169] width 153 height 21
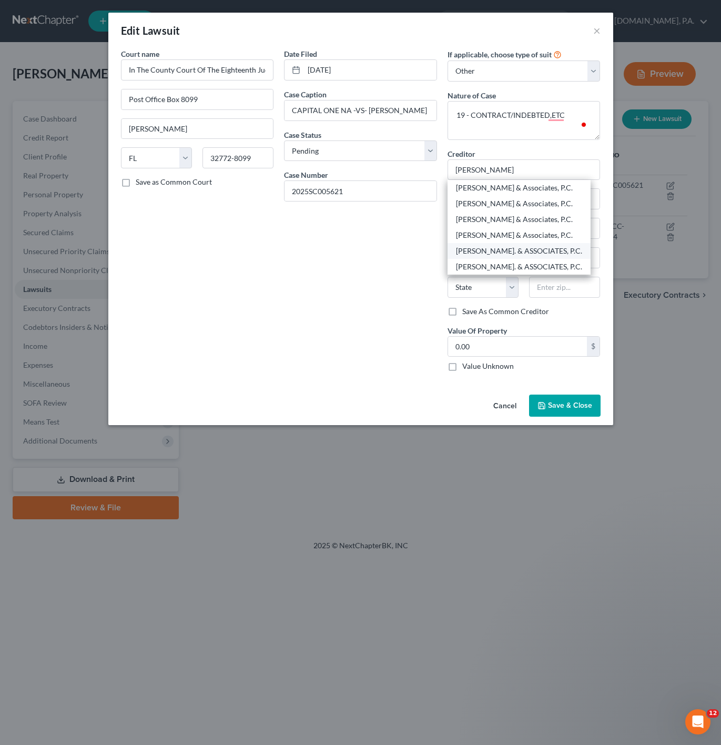
click at [526, 253] on div "[PERSON_NAME]. & ASSOCIATES, P.C." at bounding box center [519, 251] width 126 height 11
type input "[PERSON_NAME]. & ASSOCIATES, P.C."
type input "ATTN: [PERSON_NAME], ESQ."
type input "[STREET_ADDRESS]"
type input "[GEOGRAPHIC_DATA]"
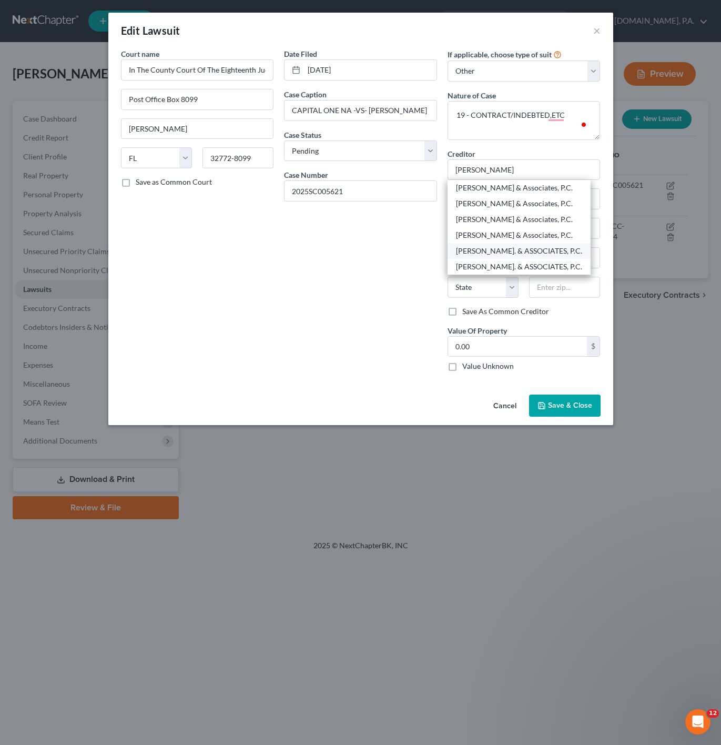
select select "9"
type input "32256"
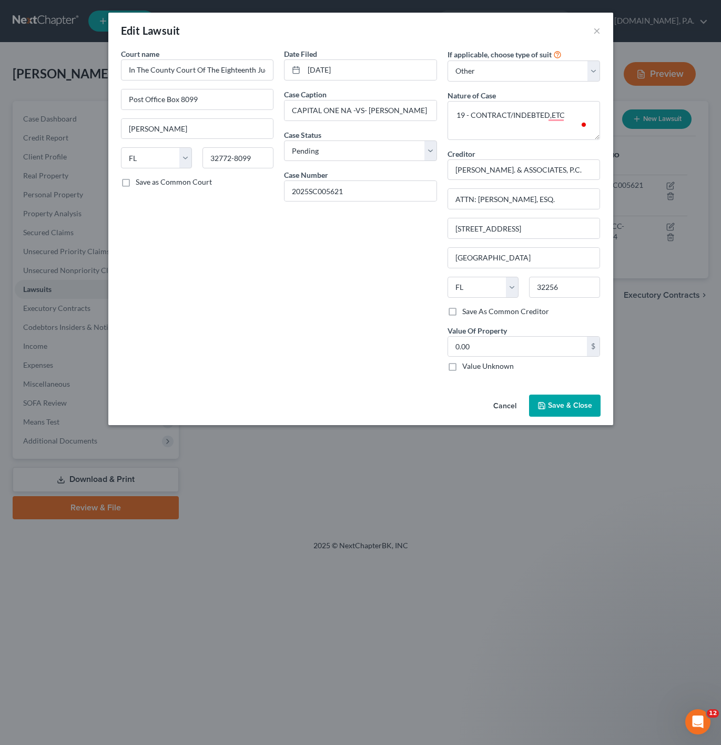
click at [462, 368] on label "Value Unknown" at bounding box center [488, 366] width 52 height 11
click at [467, 368] on input "Value Unknown" at bounding box center [470, 364] width 7 height 7
checkbox input "true"
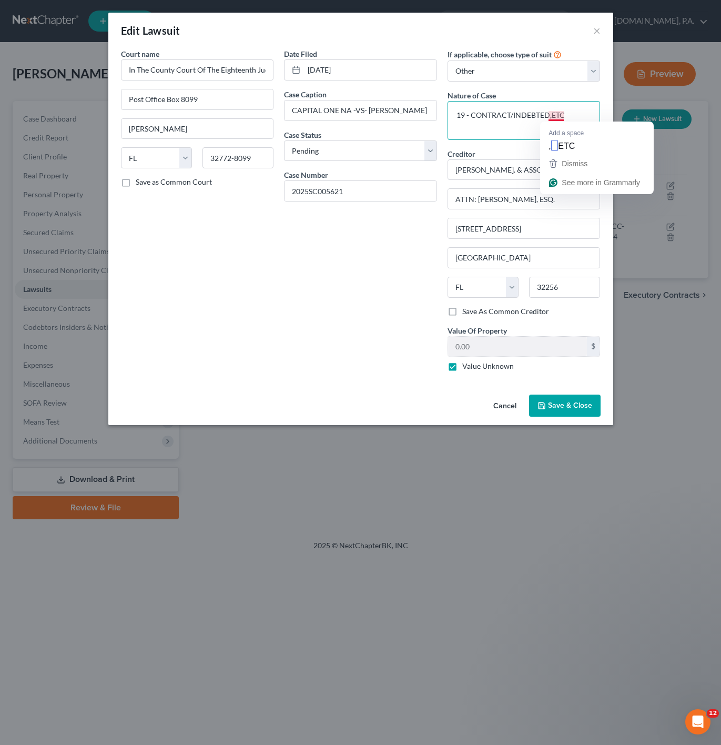
click at [554, 115] on textarea "19 - CONTRACT/INDEBTED,ETC" at bounding box center [524, 120] width 153 height 39
click at [575, 115] on textarea "19 - CONTRACT/INDEBTED, ETC" at bounding box center [524, 120] width 153 height 39
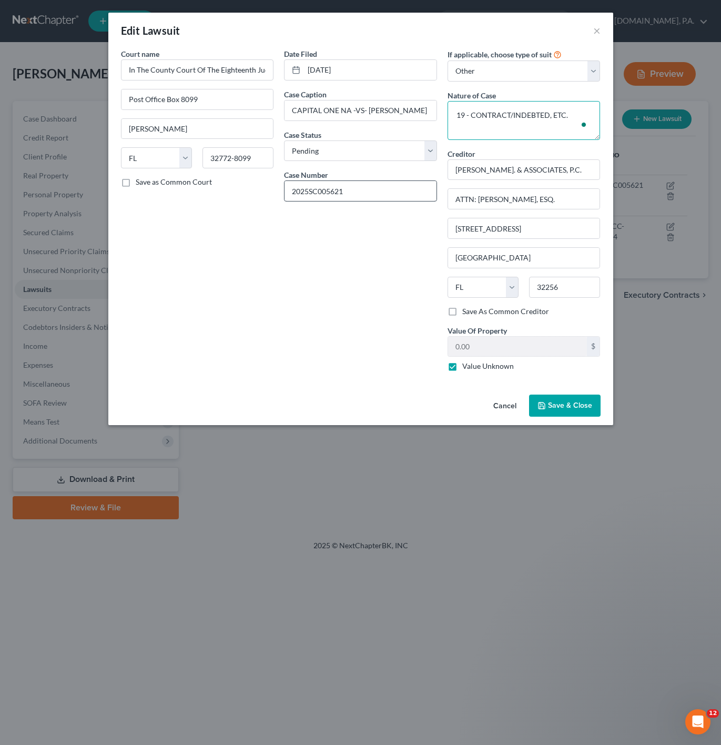
type textarea "19 - CONTRACT/INDEBTED, ETC."
click at [308, 196] on input "2025SC005621" at bounding box center [361, 191] width 152 height 20
type input "2025-SC-005621"
click at [553, 410] on span "Save & Close" at bounding box center [570, 405] width 44 height 9
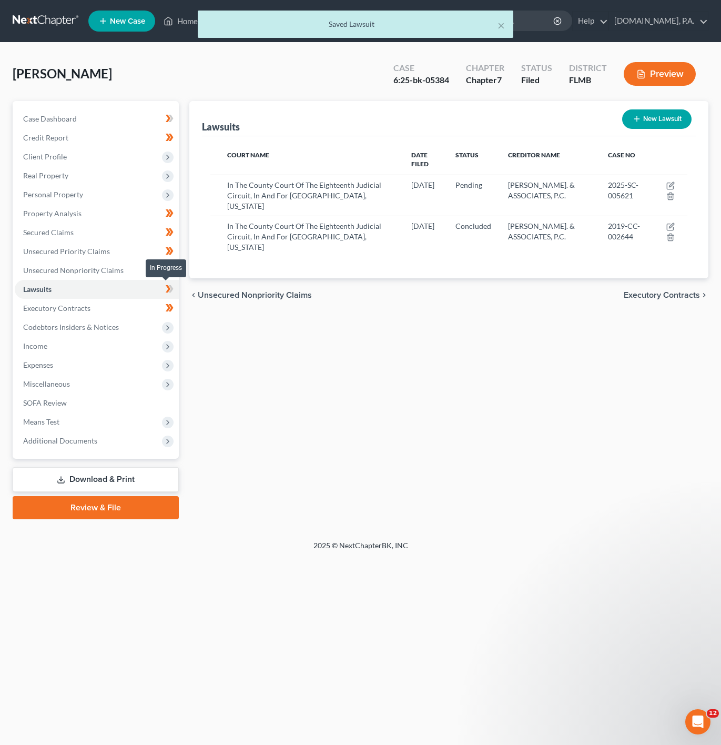
click at [168, 292] on icon at bounding box center [170, 289] width 8 height 13
click at [138, 337] on span "Income" at bounding box center [97, 346] width 164 height 19
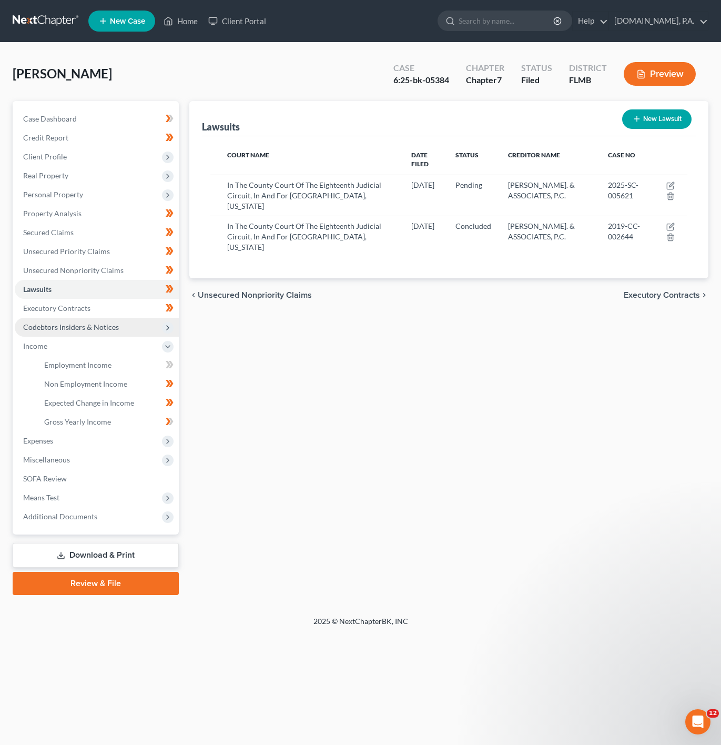
click at [125, 329] on span "Codebtors Insiders & Notices" at bounding box center [97, 327] width 164 height 19
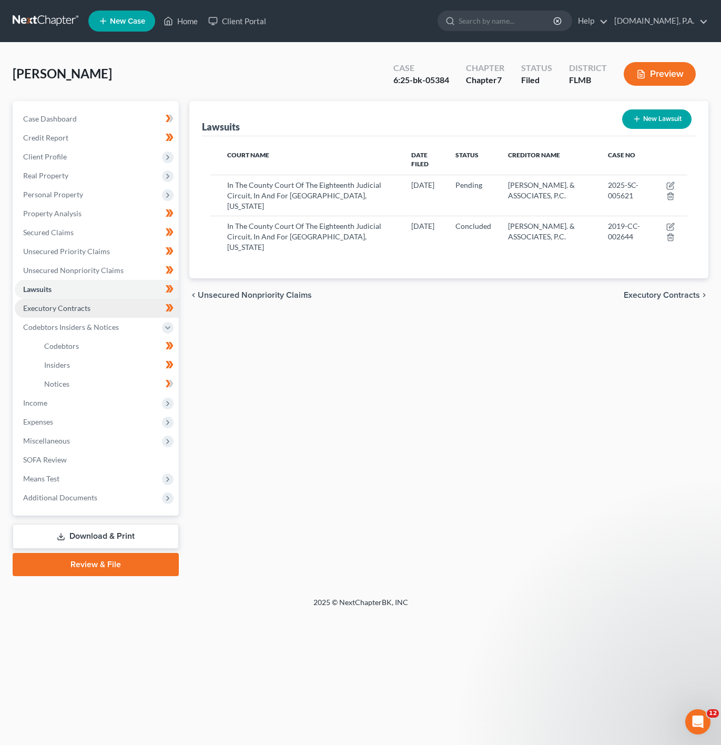
click at [117, 309] on link "Executory Contracts" at bounding box center [97, 308] width 164 height 19
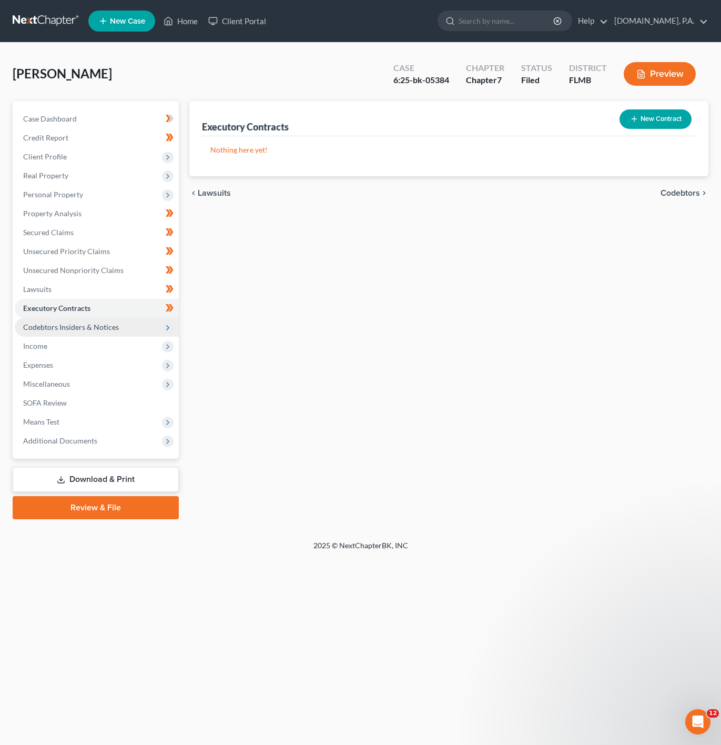
drag, startPoint x: 133, startPoint y: 320, endPoint x: 131, endPoint y: 327, distance: 7.0
click at [133, 321] on span "Codebtors Insiders & Notices" at bounding box center [97, 327] width 164 height 19
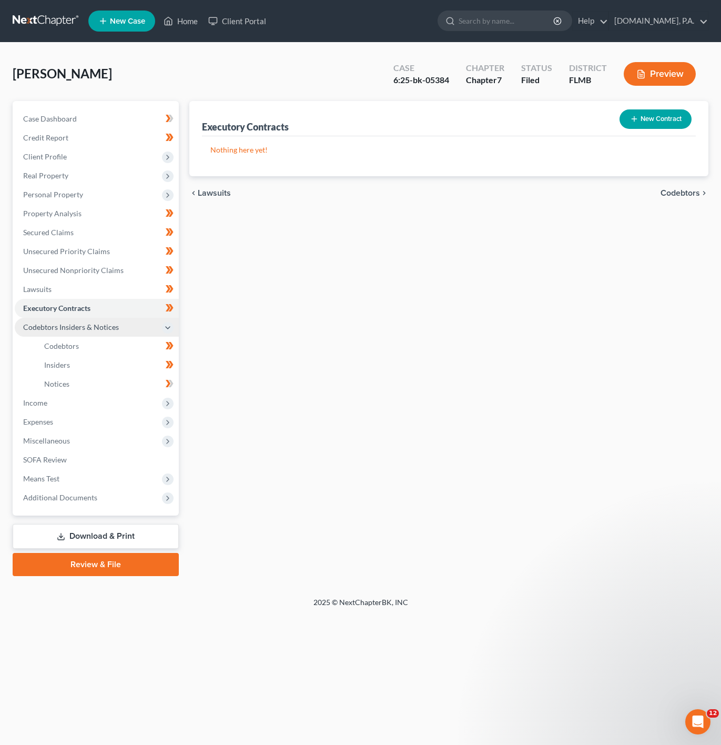
click at [128, 334] on span "Codebtors Insiders & Notices" at bounding box center [97, 327] width 164 height 19
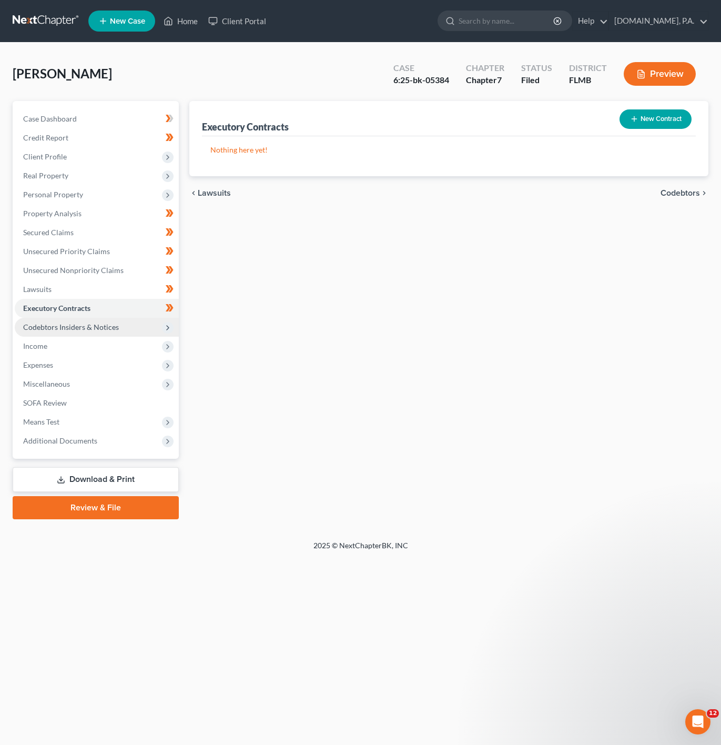
click at [132, 319] on span "Codebtors Insiders & Notices" at bounding box center [97, 327] width 164 height 19
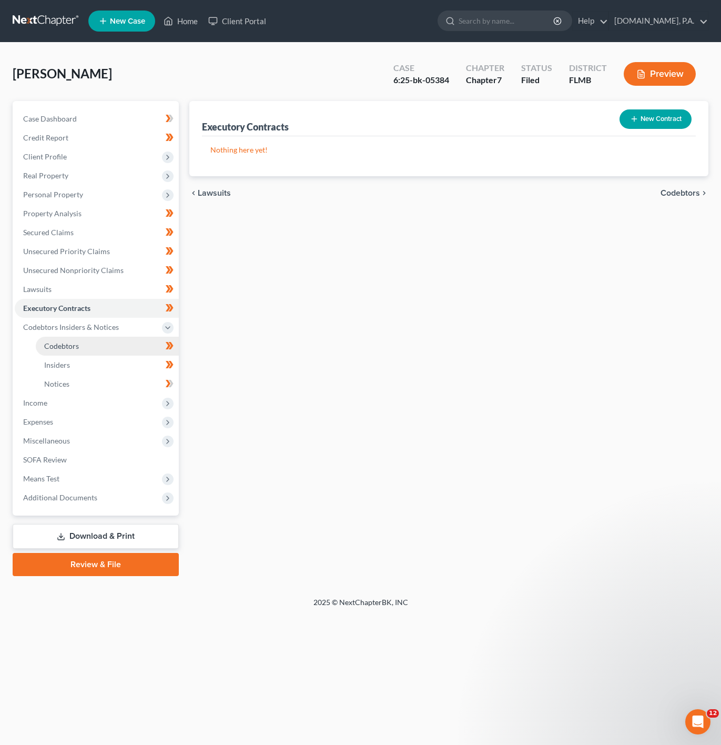
click at [117, 343] on link "Codebtors" at bounding box center [107, 346] width 143 height 19
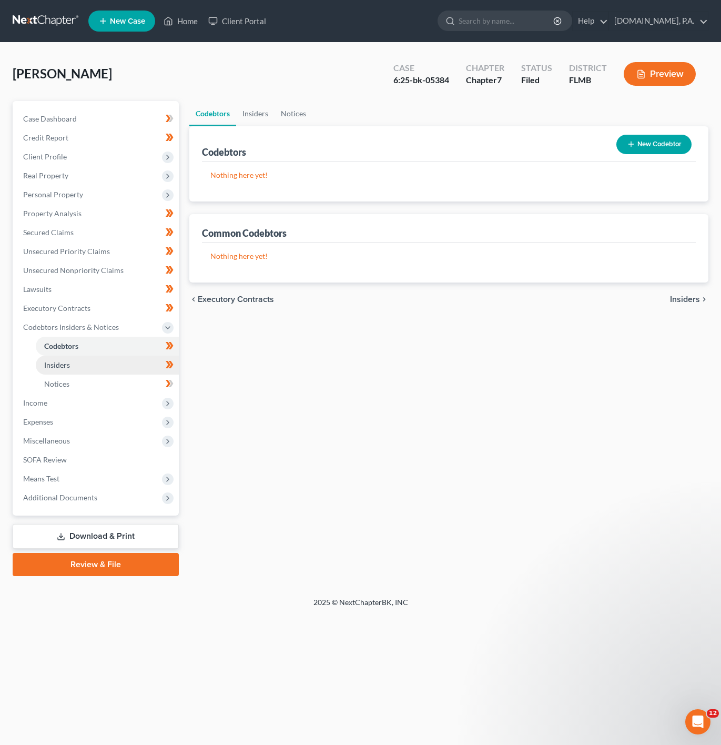
click at [120, 362] on link "Insiders" at bounding box center [107, 365] width 143 height 19
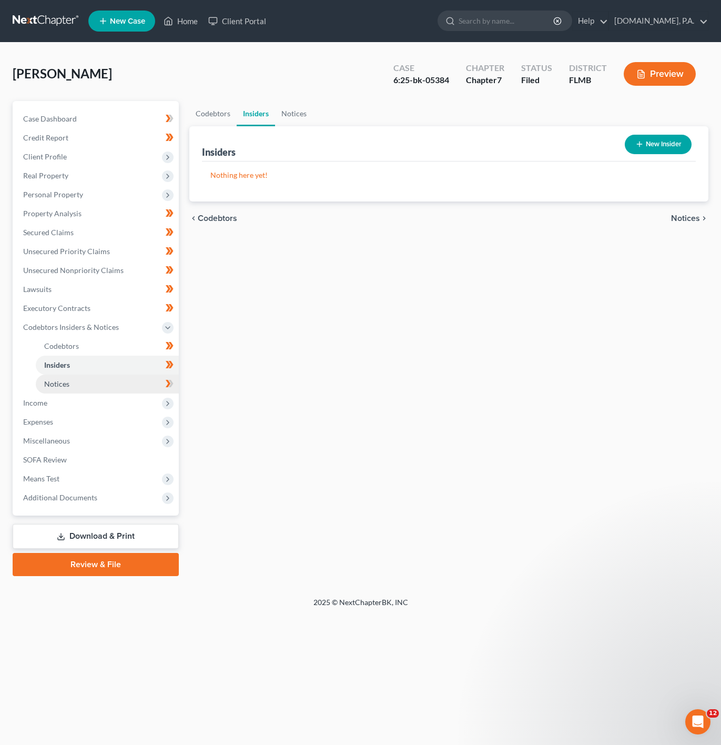
click at [114, 374] on ul "Codebtors Insiders Notices" at bounding box center [97, 365] width 164 height 57
click at [112, 380] on link "Notices" at bounding box center [107, 384] width 143 height 19
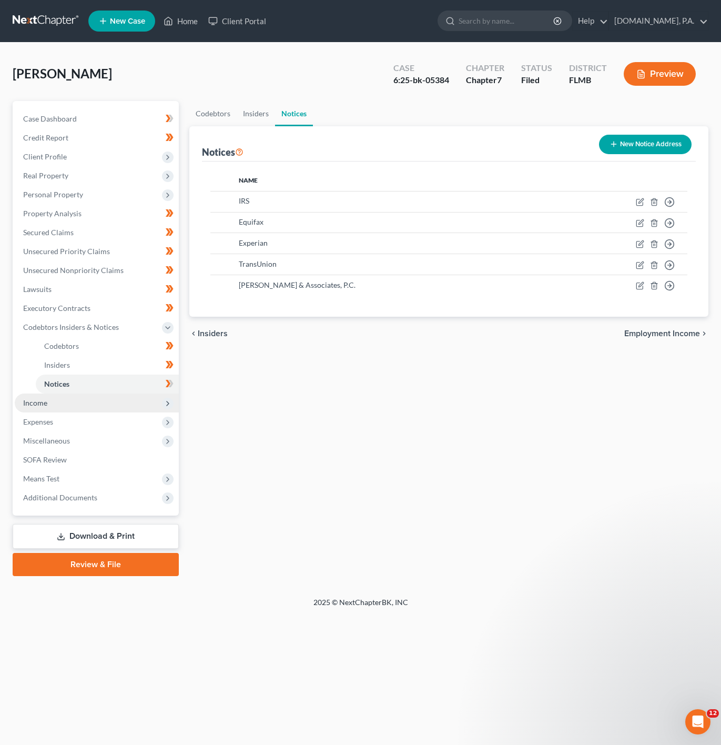
click at [81, 399] on span "Income" at bounding box center [97, 403] width 164 height 19
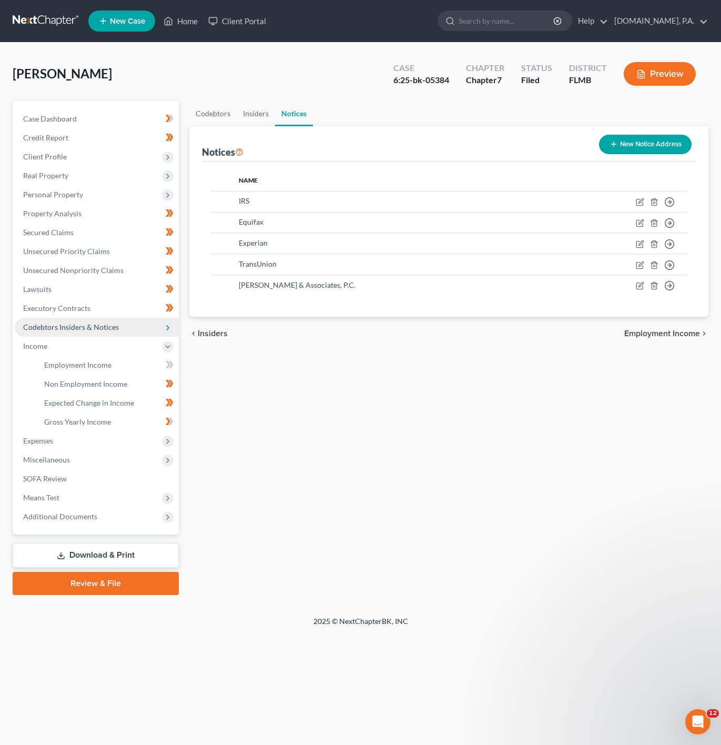
click at [124, 319] on span "Codebtors Insiders & Notices" at bounding box center [97, 327] width 164 height 19
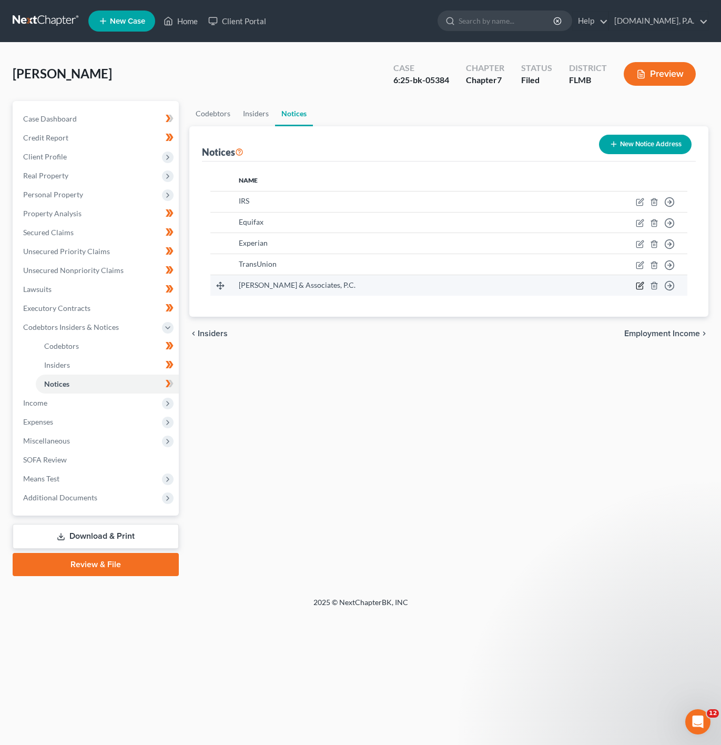
click at [638, 290] on icon "button" at bounding box center [640, 285] width 8 height 8
select select "9"
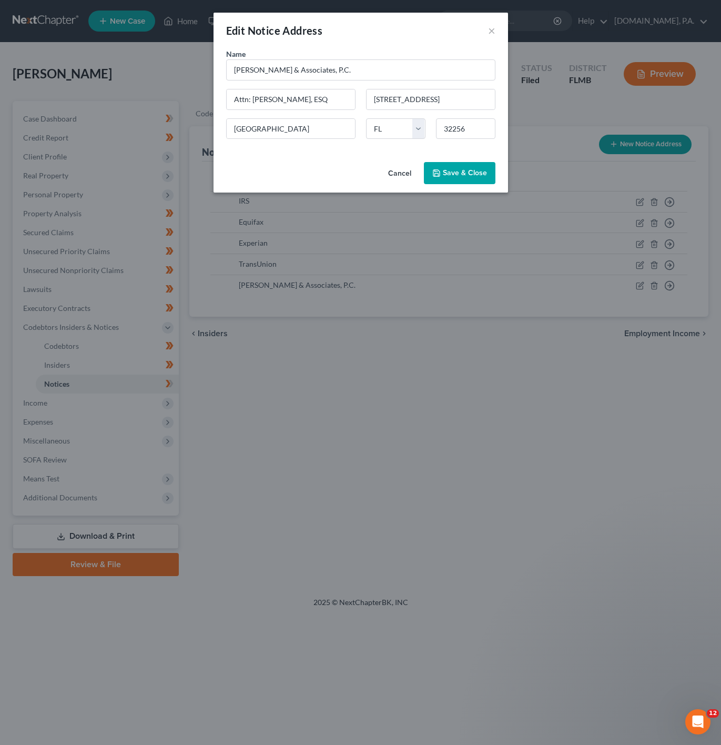
click at [398, 175] on button "Cancel" at bounding box center [400, 173] width 40 height 21
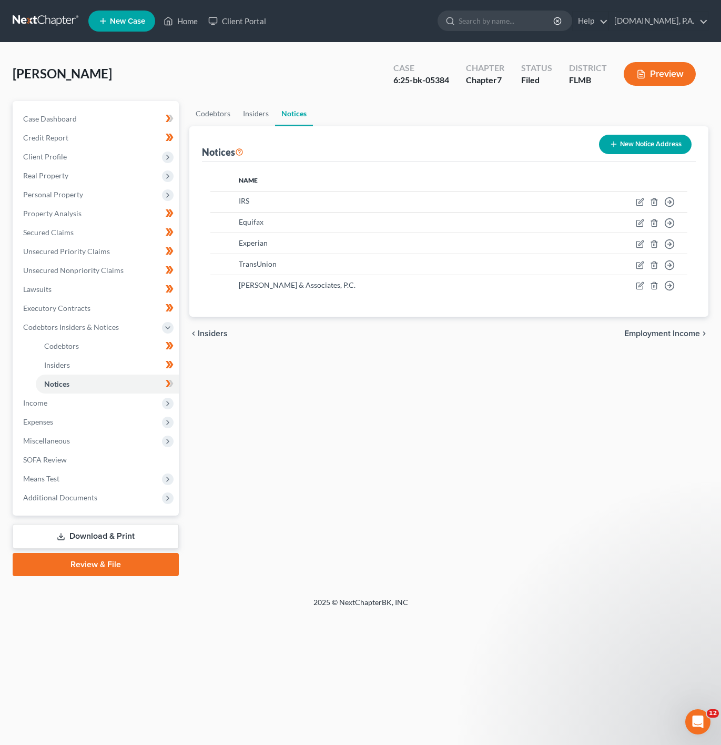
click at [620, 143] on button "New Notice Address" at bounding box center [645, 144] width 93 height 19
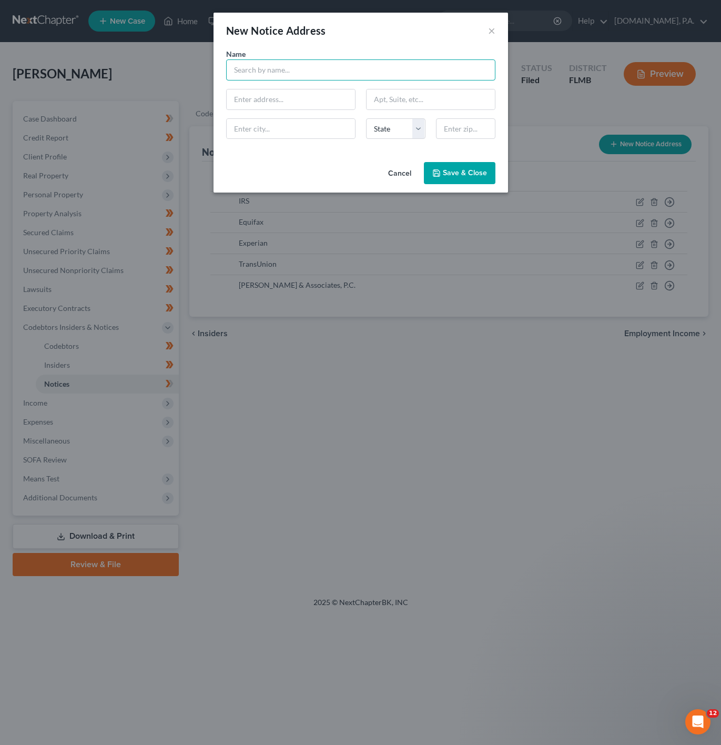
click at [297, 72] on input "text" at bounding box center [360, 69] width 269 height 21
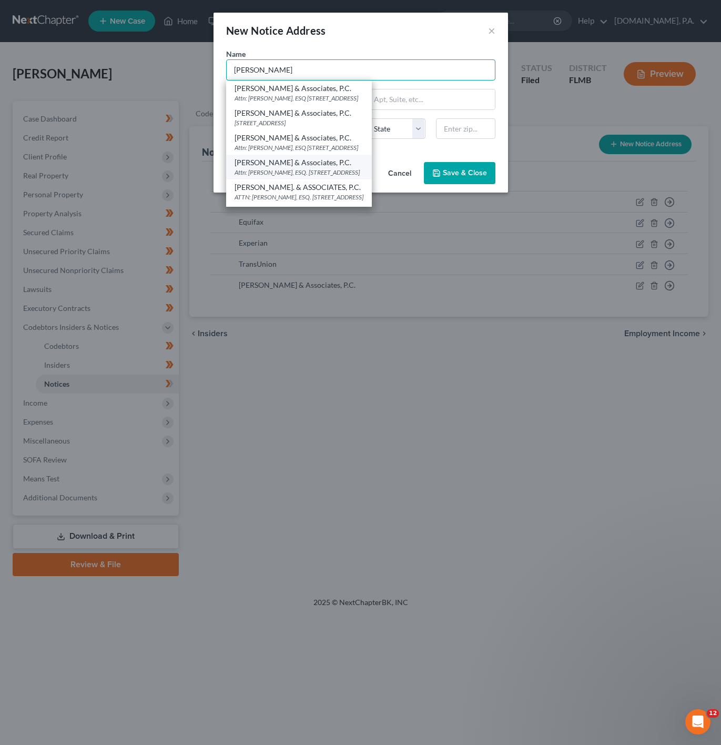
scroll to position [40, 0]
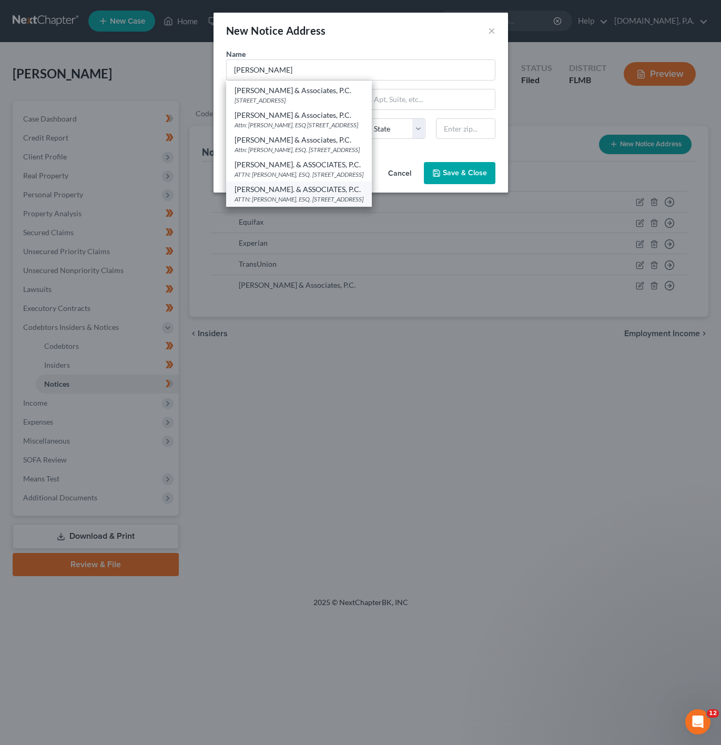
click at [364, 195] on div "ATTN: [PERSON_NAME], ESQ. [STREET_ADDRESS]" at bounding box center [299, 199] width 129 height 9
type input "[PERSON_NAME]. & ASSOCIATES, P.C."
type input "ATTN: [PERSON_NAME], ESQ."
type input "[STREET_ADDRESS]"
type input "[GEOGRAPHIC_DATA]"
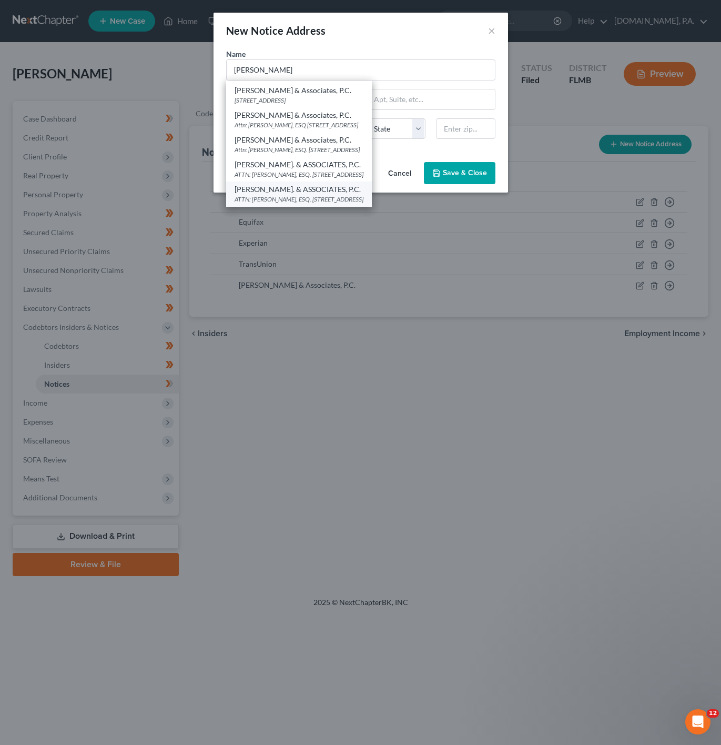
select select "9"
type input "32256"
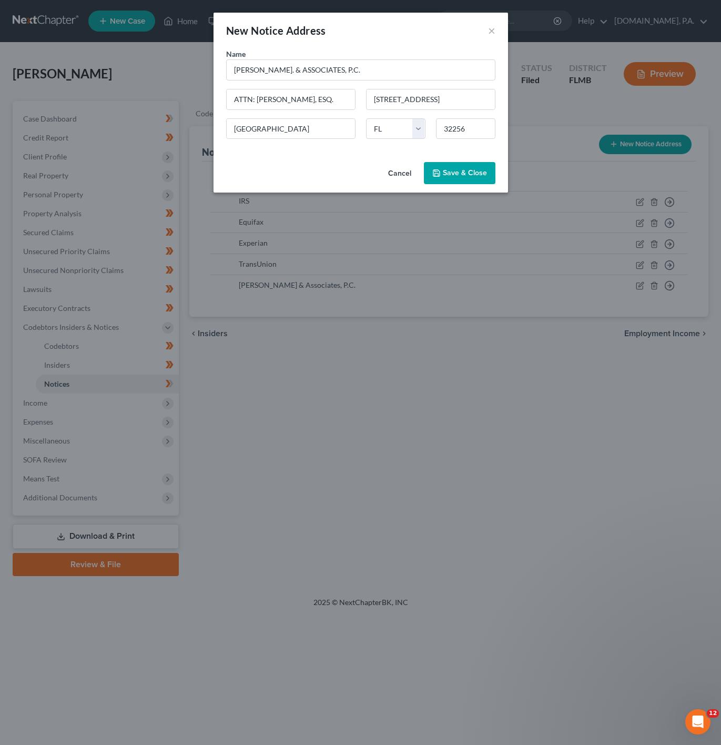
click at [441, 175] on icon "button" at bounding box center [436, 173] width 8 height 8
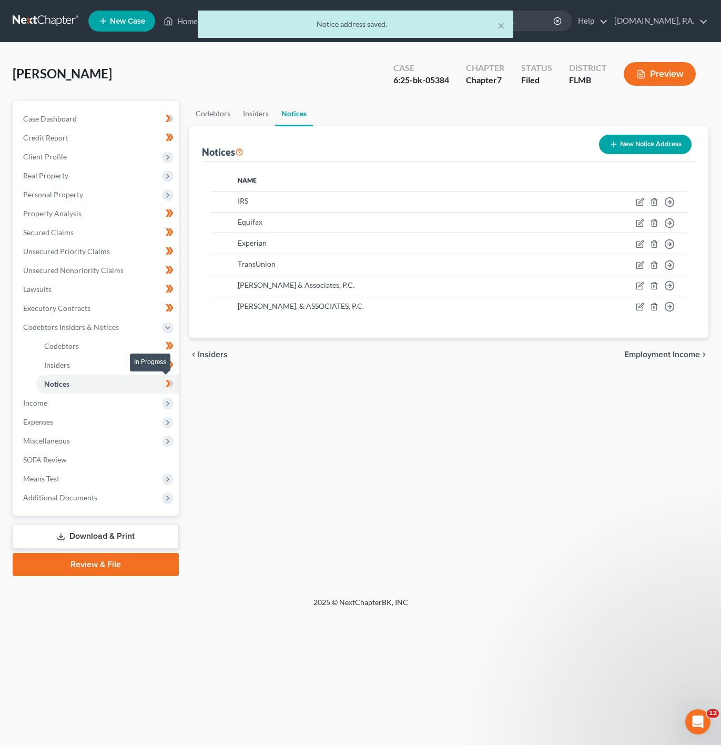
click at [173, 380] on icon at bounding box center [170, 383] width 8 height 13
click at [112, 400] on span "Income" at bounding box center [97, 403] width 164 height 19
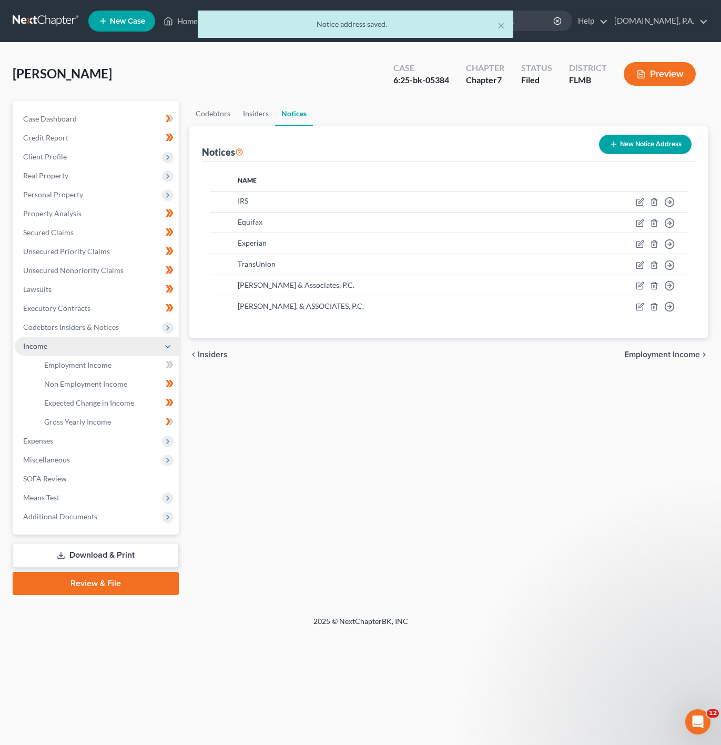
click at [150, 354] on span "Income" at bounding box center [97, 346] width 164 height 19
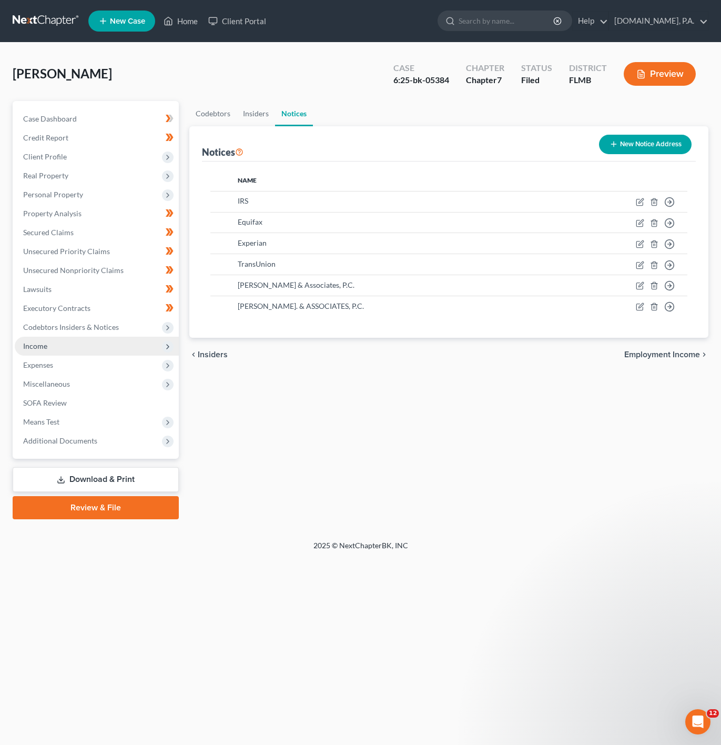
click at [139, 352] on span "Income" at bounding box center [97, 346] width 164 height 19
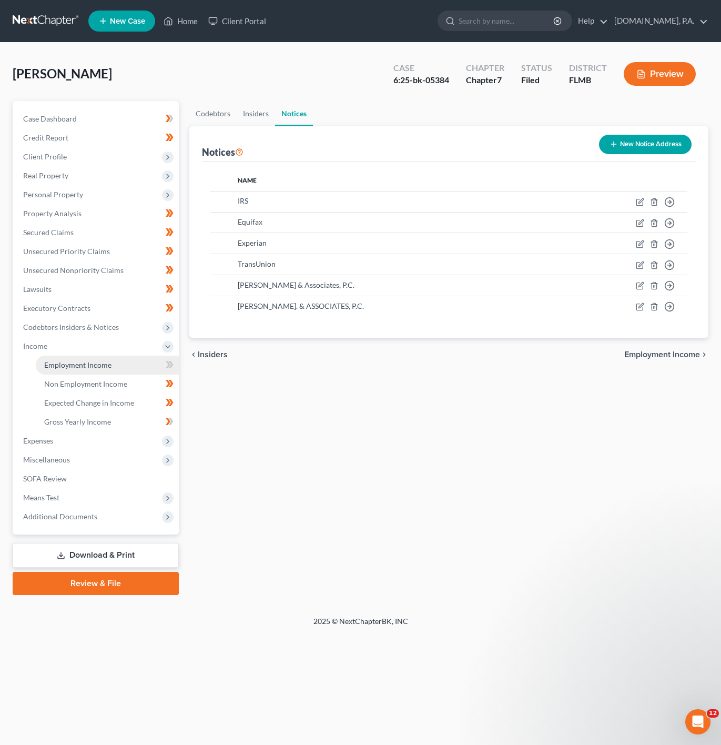
click at [134, 360] on link "Employment Income" at bounding box center [107, 365] width 143 height 19
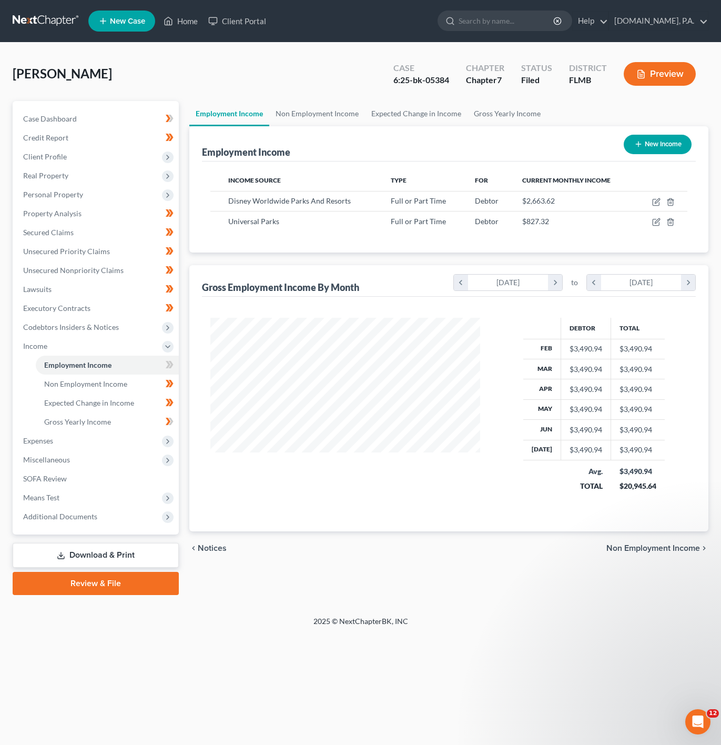
scroll to position [190, 291]
click at [163, 360] on span at bounding box center [169, 366] width 18 height 16
click at [119, 440] on span "Expenses" at bounding box center [97, 440] width 164 height 19
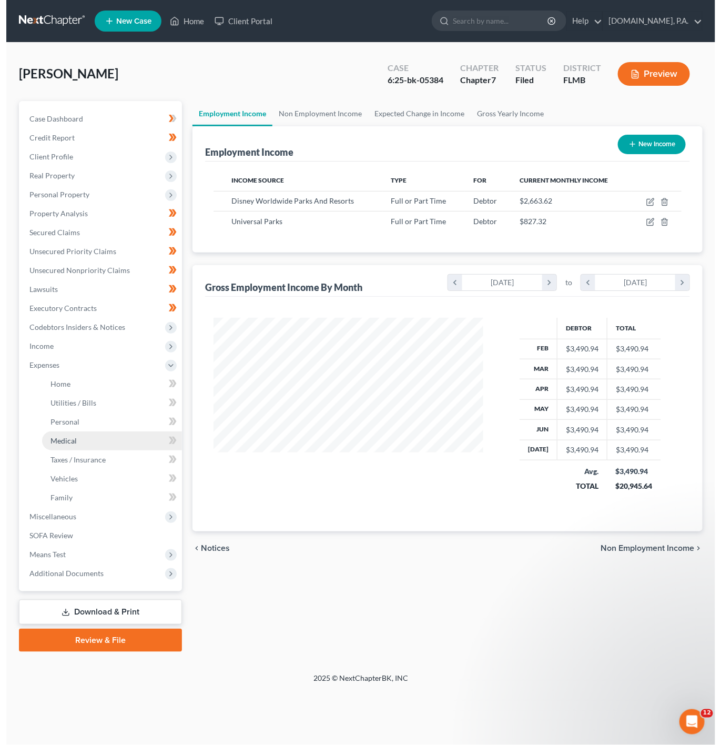
scroll to position [525886, 525786]
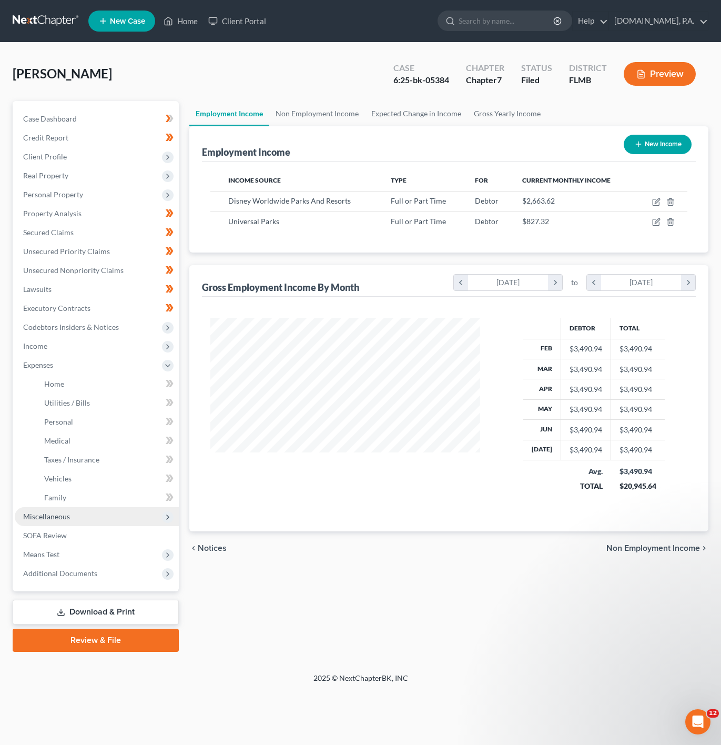
click at [114, 515] on span "Miscellaneous" at bounding box center [97, 516] width 164 height 19
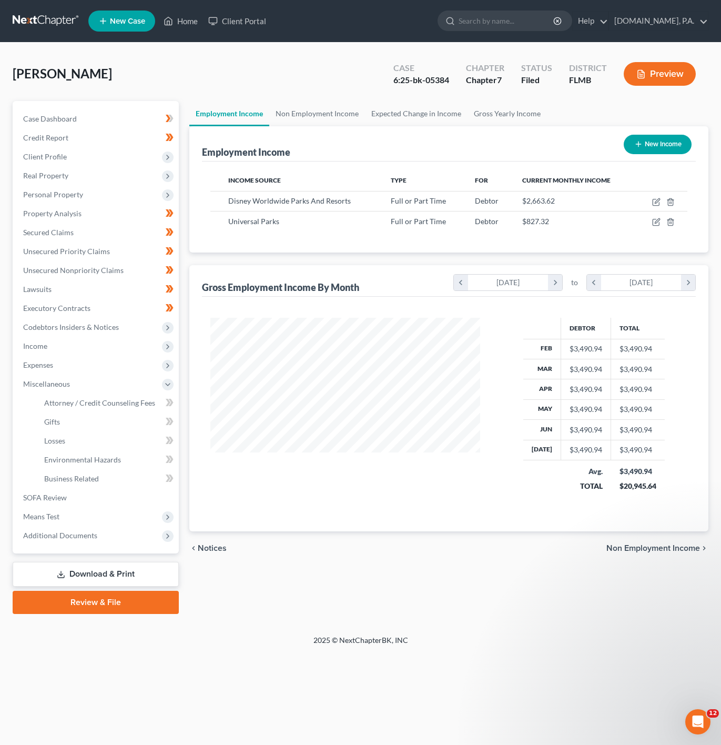
scroll to position [190, 291]
click at [152, 406] on span "Attorney / Credit Counseling Fees" at bounding box center [99, 402] width 111 height 9
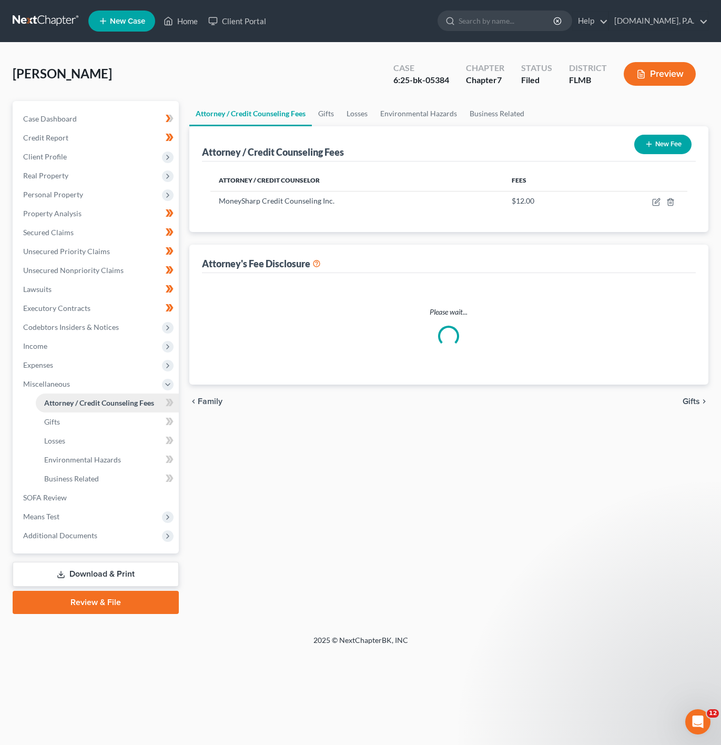
select select "3"
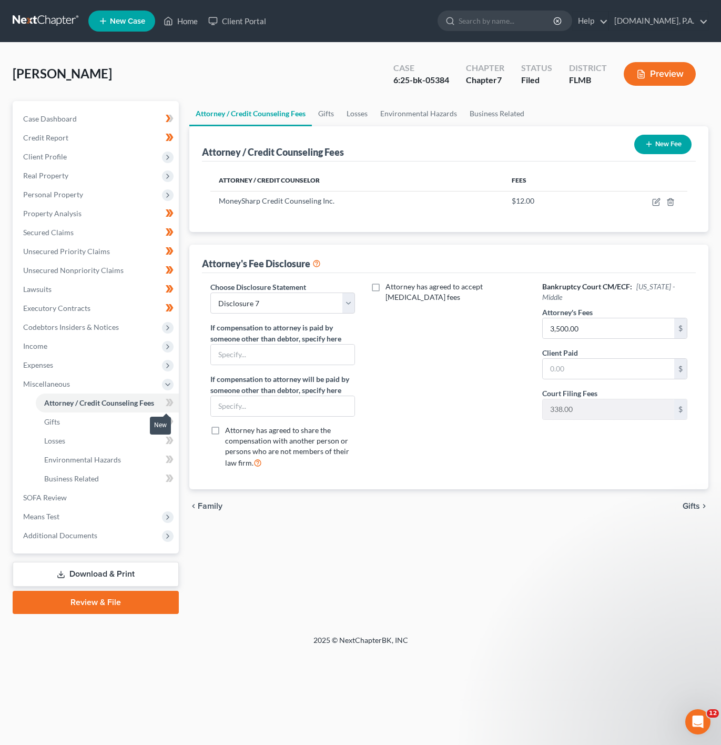
click at [176, 399] on span at bounding box center [169, 404] width 18 height 16
click at [131, 421] on link "Gifts" at bounding box center [107, 421] width 143 height 19
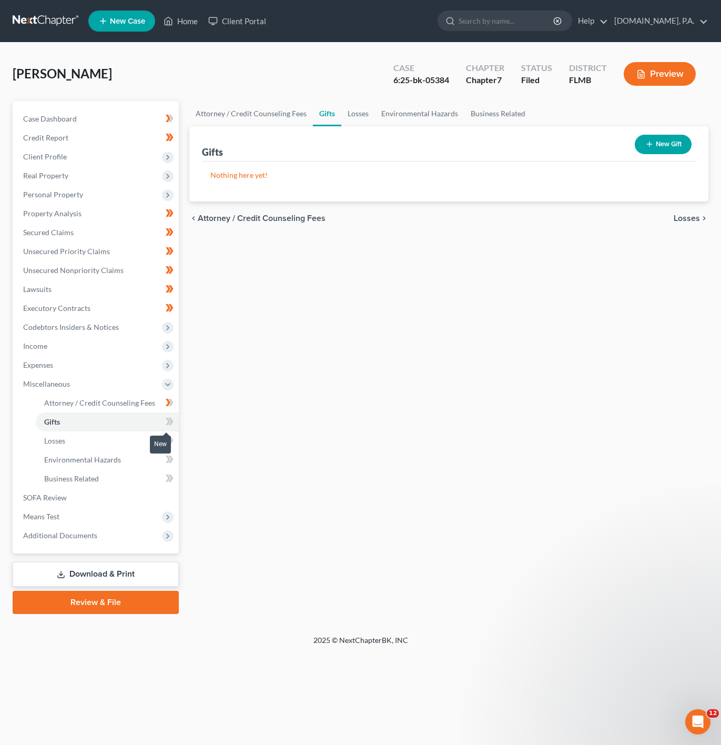
click at [169, 423] on icon at bounding box center [168, 421] width 5 height 7
click at [136, 438] on link "Losses" at bounding box center [107, 440] width 143 height 19
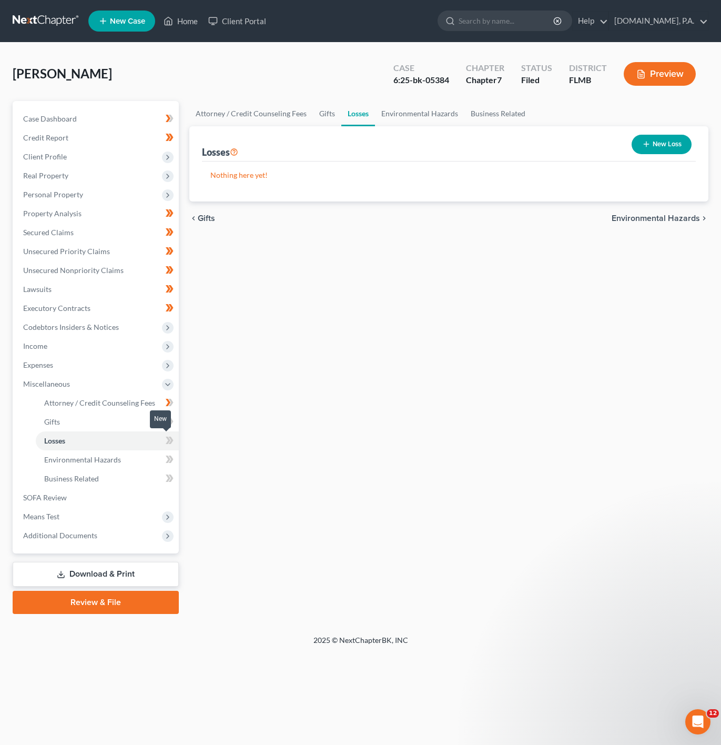
click at [177, 439] on span at bounding box center [169, 442] width 18 height 16
click at [177, 441] on span at bounding box center [169, 442] width 18 height 16
click at [144, 452] on link "Environmental Hazards" at bounding box center [107, 459] width 143 height 19
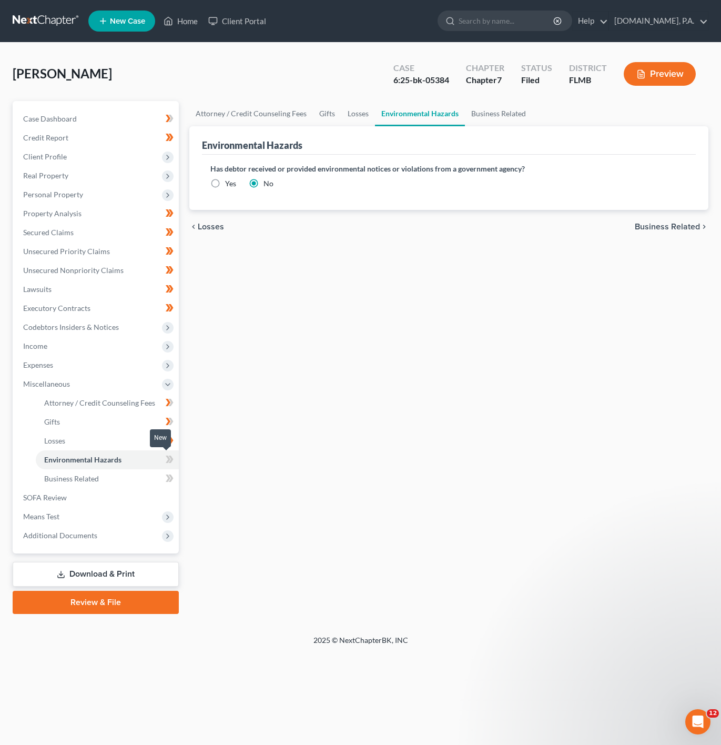
click at [169, 455] on icon at bounding box center [170, 459] width 8 height 13
click at [150, 469] on link "Business Related" at bounding box center [107, 478] width 143 height 19
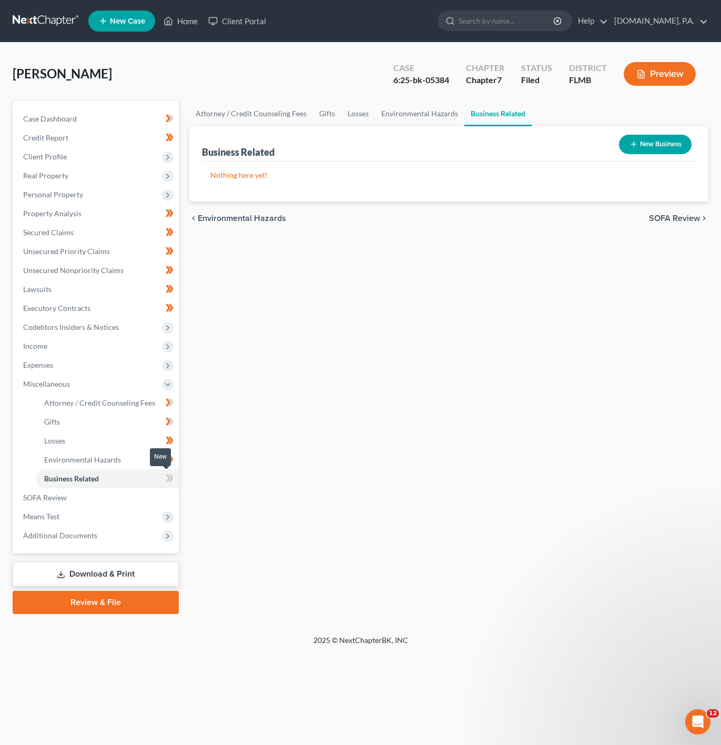
click at [167, 475] on icon at bounding box center [168, 478] width 5 height 7
click at [125, 431] on link "Losses" at bounding box center [107, 440] width 143 height 19
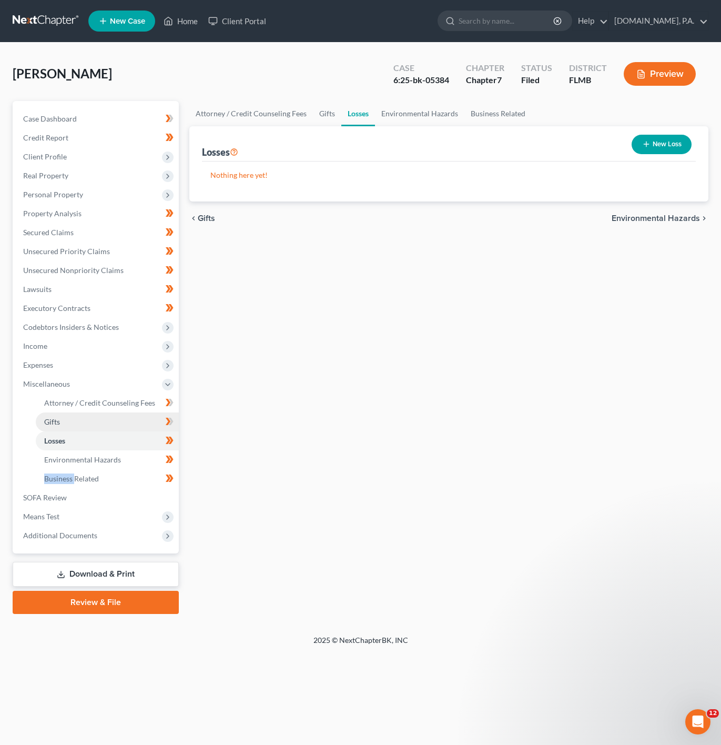
click at [128, 429] on link "Gifts" at bounding box center [107, 421] width 143 height 19
click at [122, 412] on link "Gifts" at bounding box center [107, 421] width 143 height 19
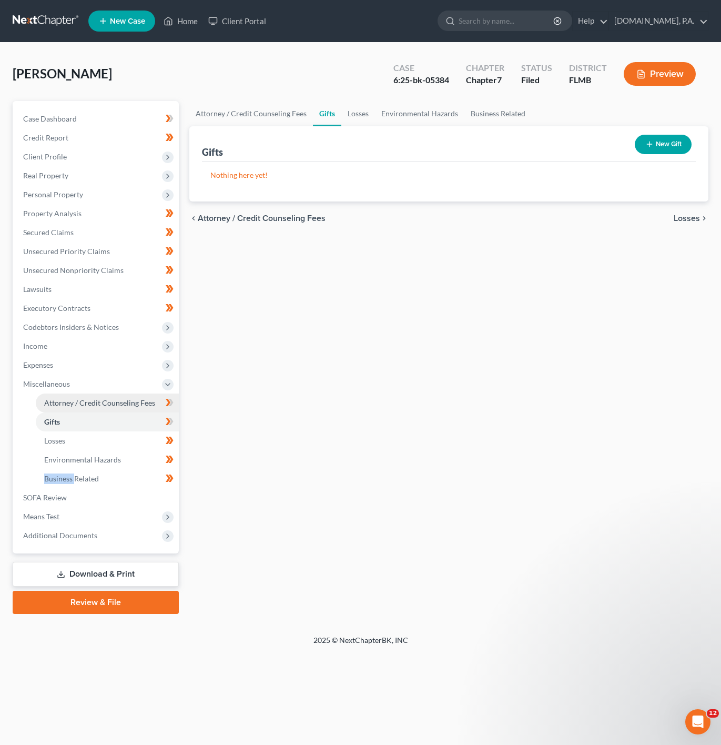
click at [122, 395] on link "Attorney / Credit Counseling Fees" at bounding box center [107, 403] width 143 height 19
select select "3"
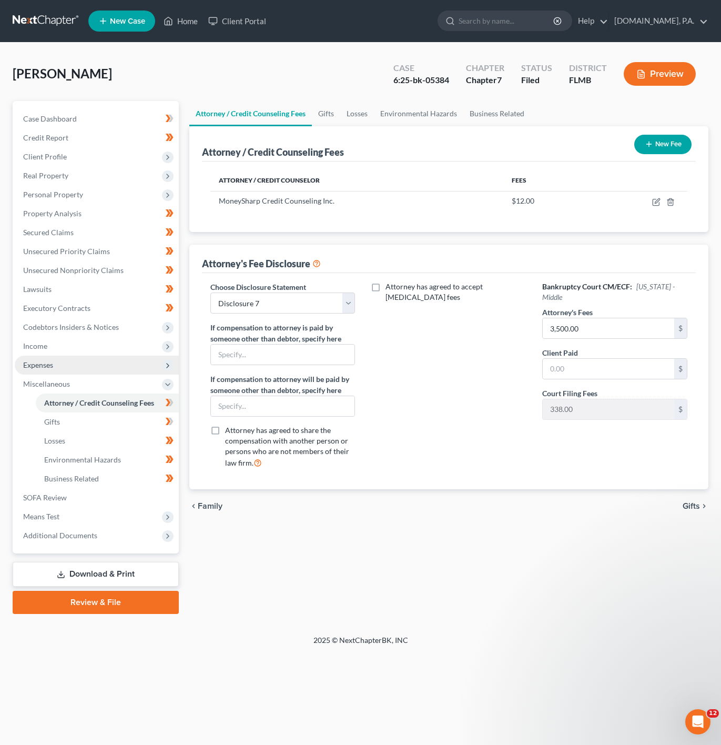
click at [133, 359] on span "Expenses" at bounding box center [97, 365] width 164 height 19
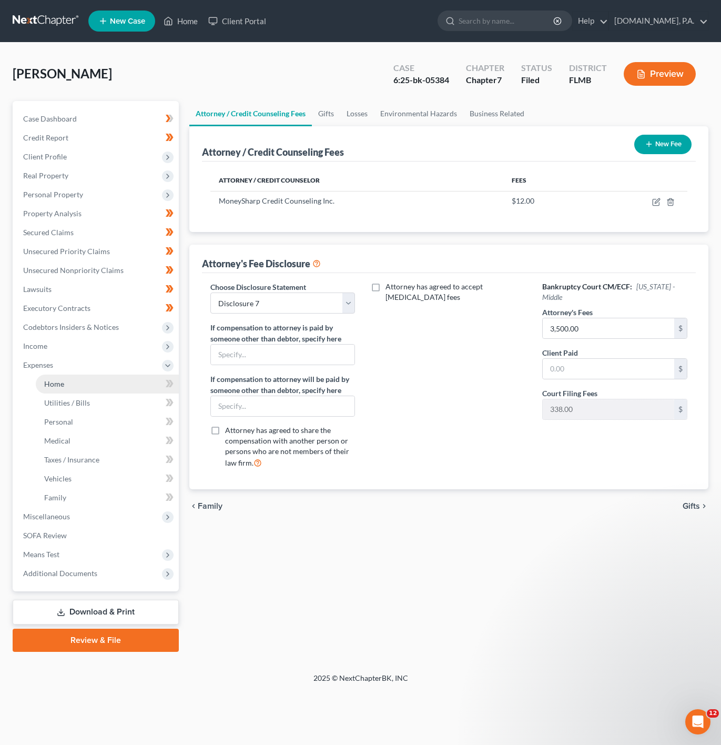
click at [109, 384] on link "Home" at bounding box center [107, 384] width 143 height 19
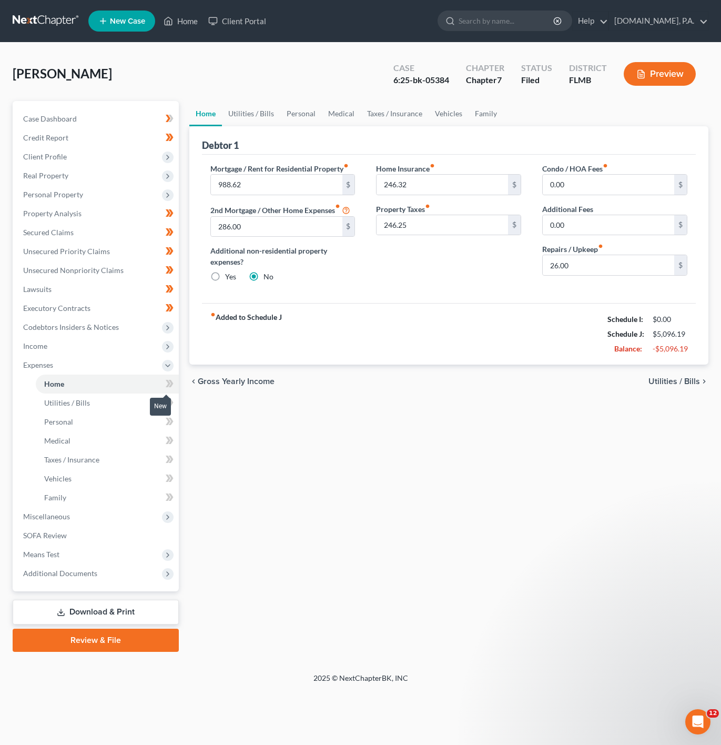
click at [166, 382] on icon at bounding box center [170, 383] width 8 height 13
click at [171, 398] on icon at bounding box center [170, 402] width 8 height 13
click at [174, 421] on span at bounding box center [169, 423] width 18 height 16
click at [169, 438] on icon at bounding box center [168, 440] width 5 height 7
click at [167, 459] on icon at bounding box center [170, 459] width 8 height 13
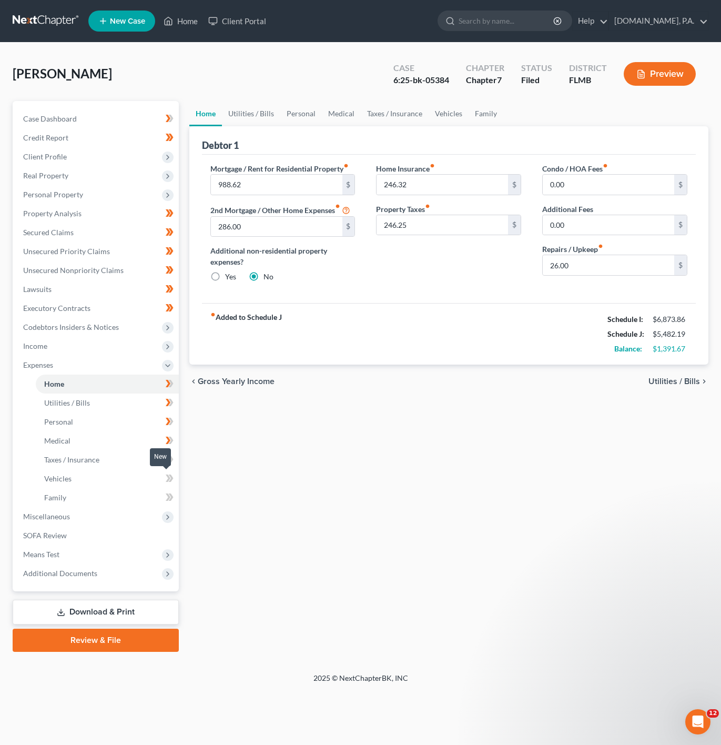
click at [168, 474] on icon at bounding box center [170, 478] width 8 height 13
click at [168, 496] on icon at bounding box center [168, 496] width 5 height 7
click at [122, 349] on span "Income" at bounding box center [97, 346] width 164 height 19
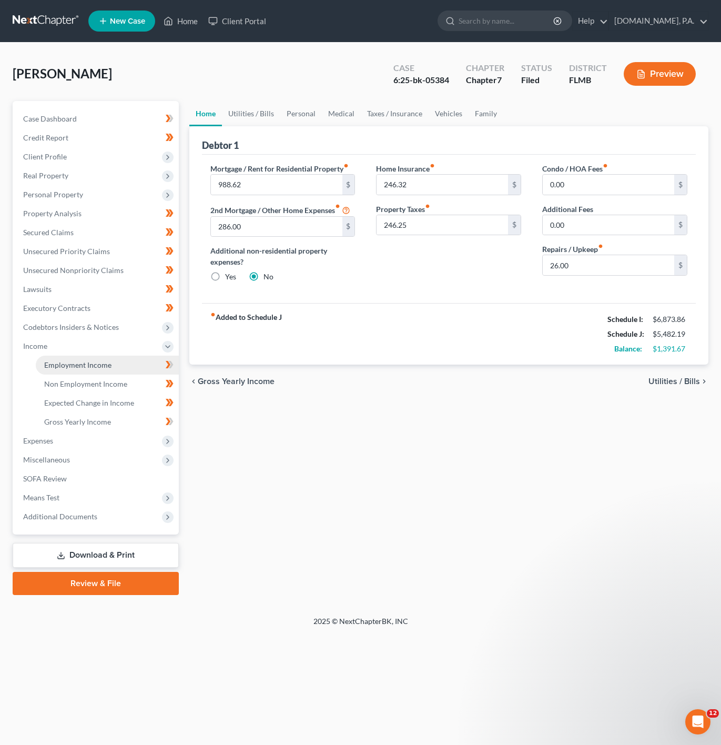
click at [128, 370] on link "Employment Income" at bounding box center [107, 365] width 143 height 19
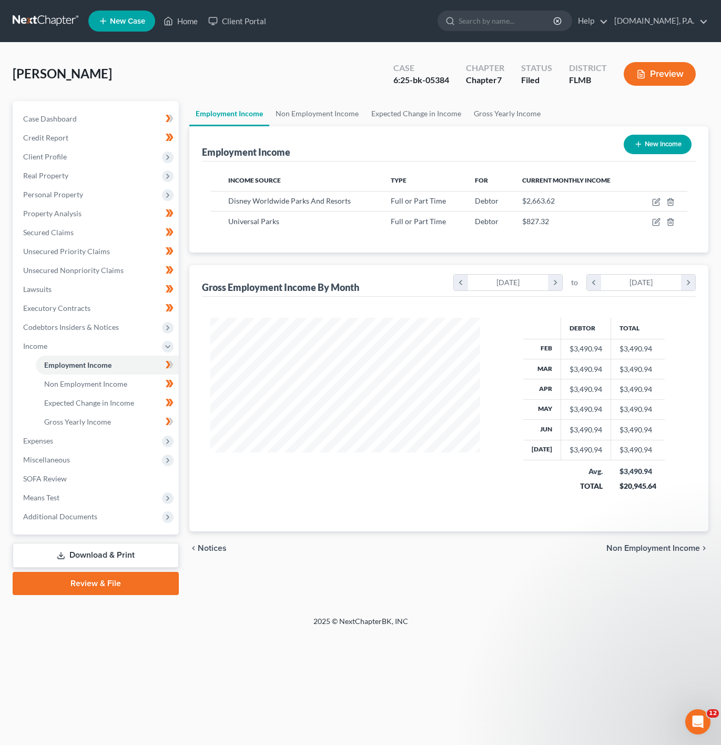
scroll to position [190, 291]
click at [117, 377] on link "Non Employment Income" at bounding box center [107, 384] width 143 height 19
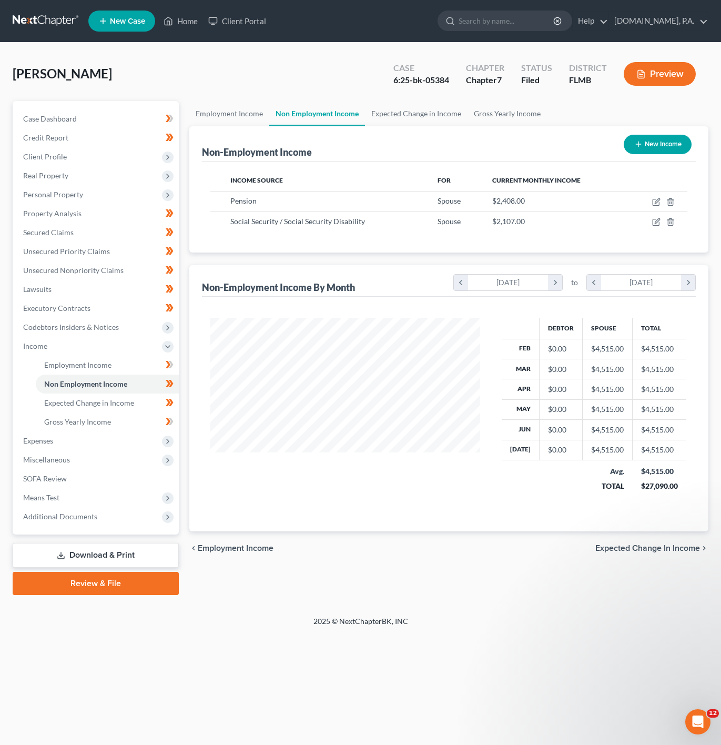
scroll to position [190, 291]
click at [659, 199] on icon "button" at bounding box center [656, 202] width 8 height 8
select select "2"
select select "0"
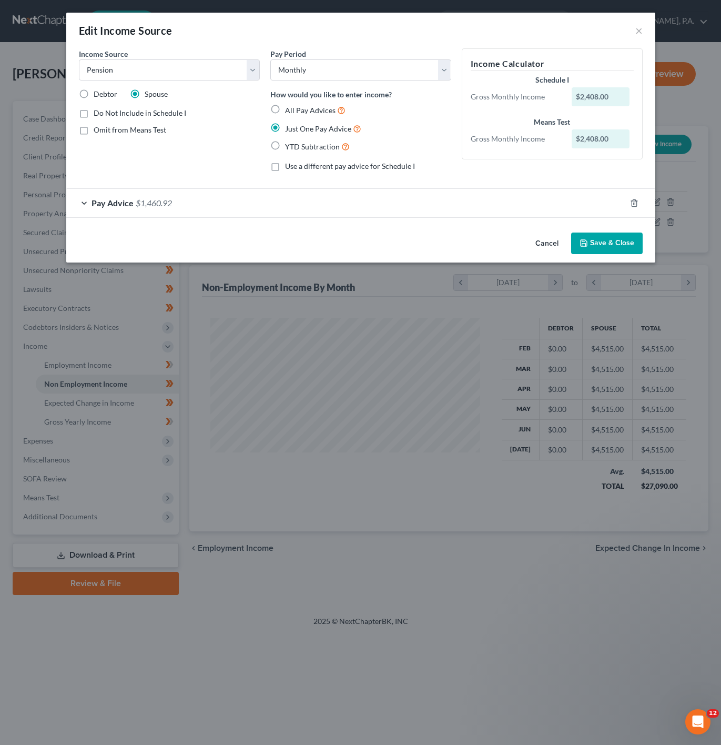
click at [554, 245] on button "Cancel" at bounding box center [547, 244] width 40 height 21
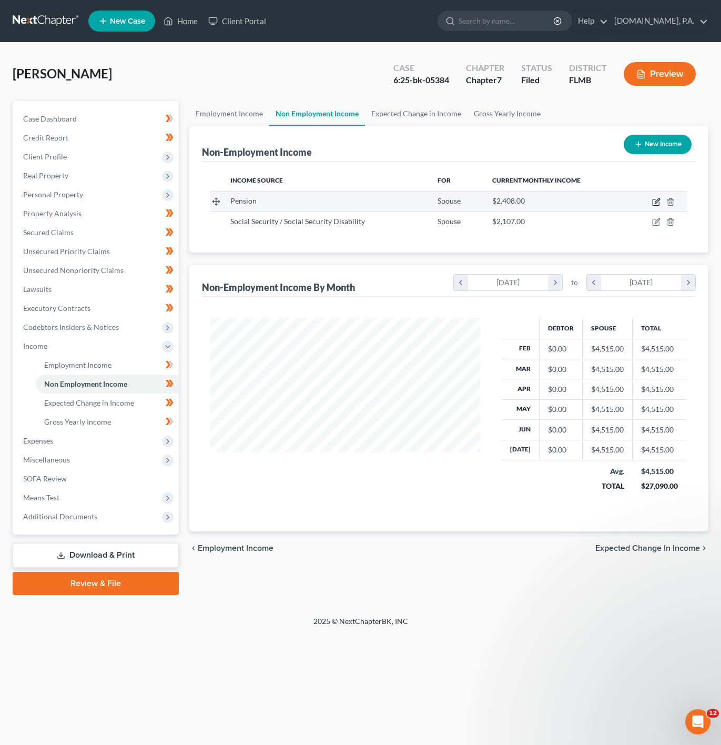
click at [655, 203] on icon "button" at bounding box center [656, 202] width 8 height 8
select select "2"
select select "0"
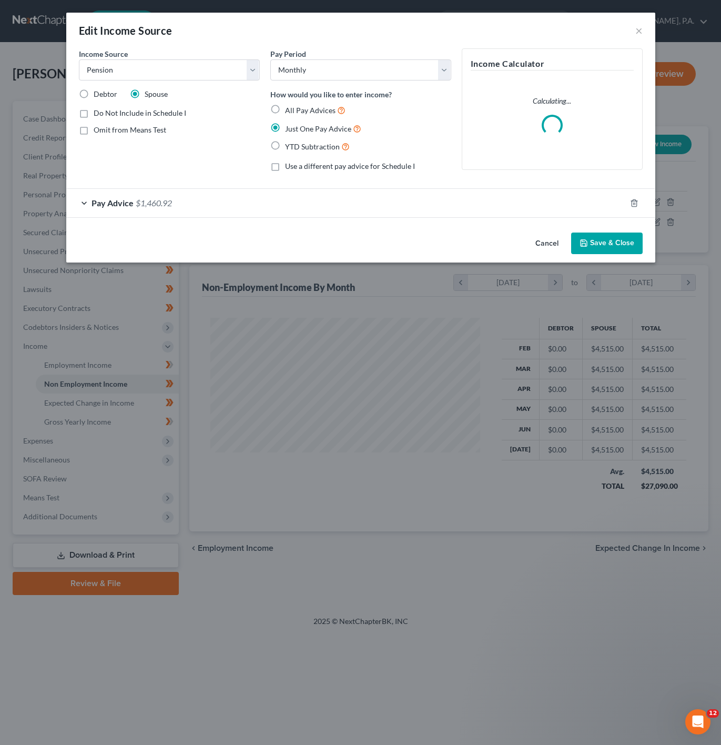
click at [288, 197] on div "Pay Advice $1,460.92" at bounding box center [346, 203] width 560 height 28
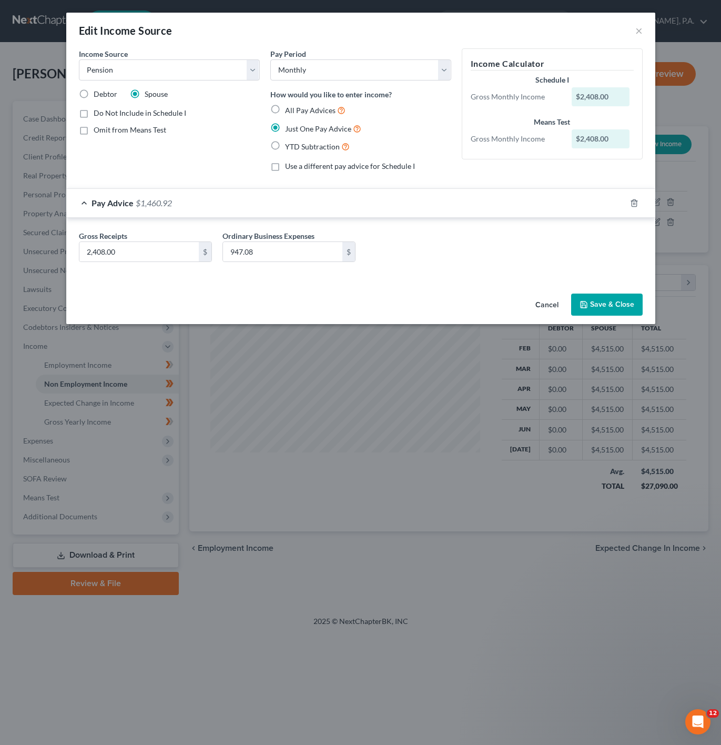
click at [330, 216] on div "Pay Advice $1,460.92" at bounding box center [346, 203] width 560 height 28
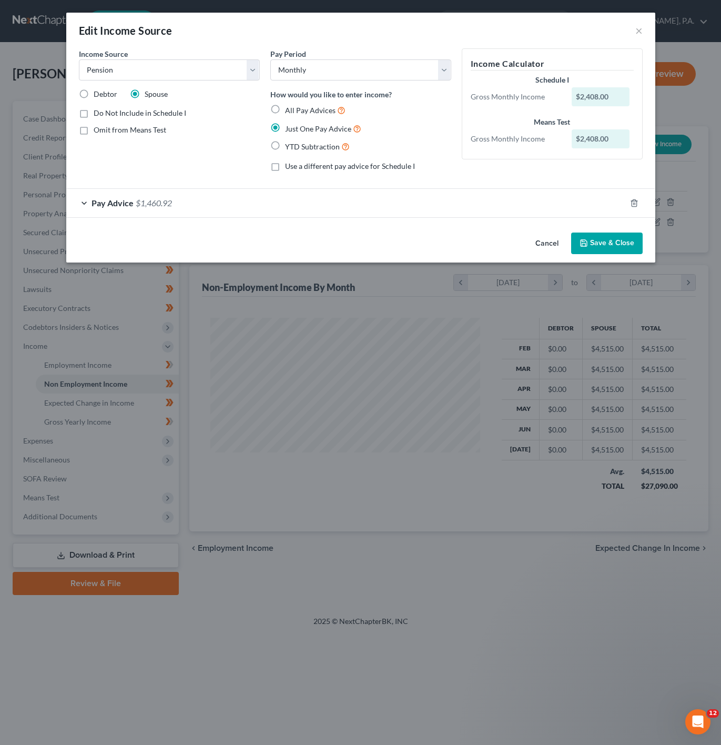
click at [540, 241] on button "Cancel" at bounding box center [547, 244] width 40 height 21
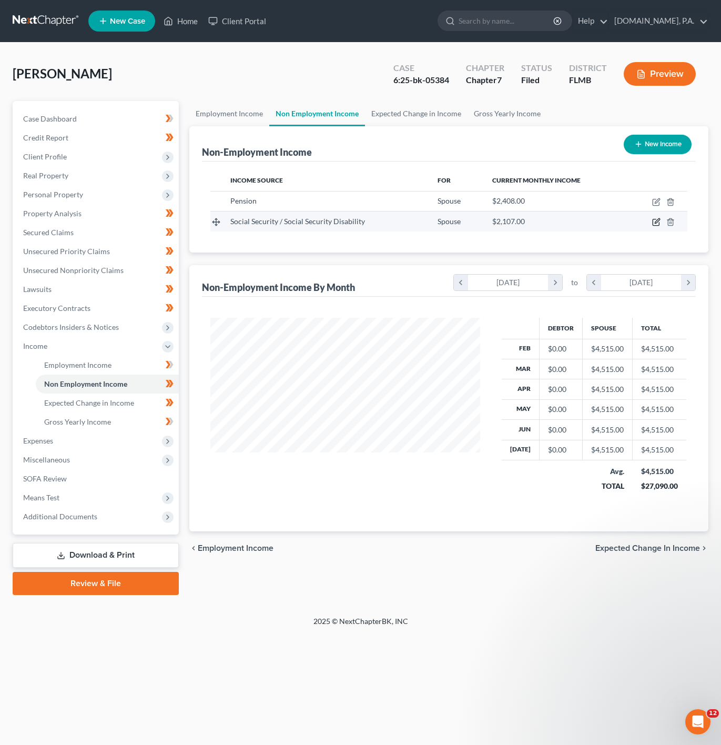
click at [657, 220] on icon "button" at bounding box center [656, 222] width 6 height 6
select select "4"
select select "0"
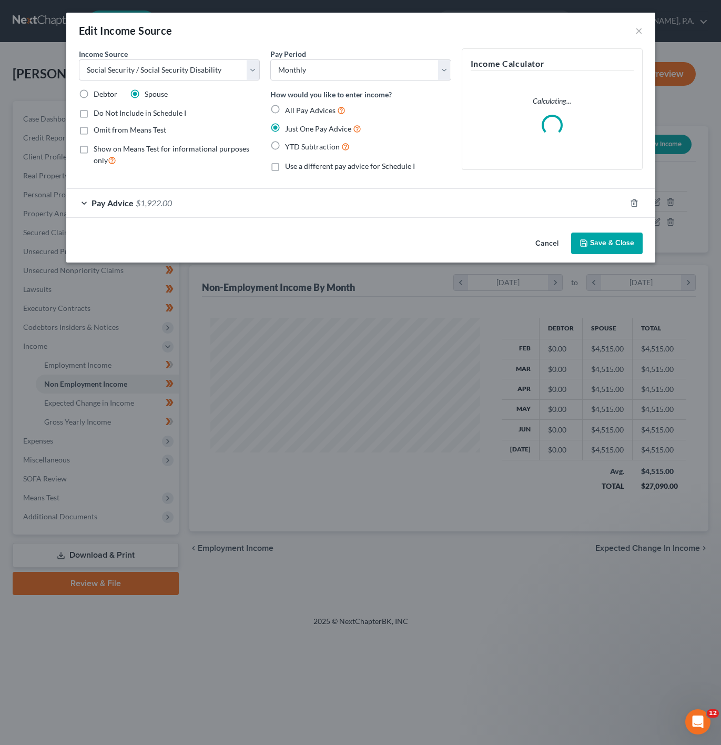
click at [174, 213] on div "Pay Advice $1,922.00" at bounding box center [346, 203] width 560 height 28
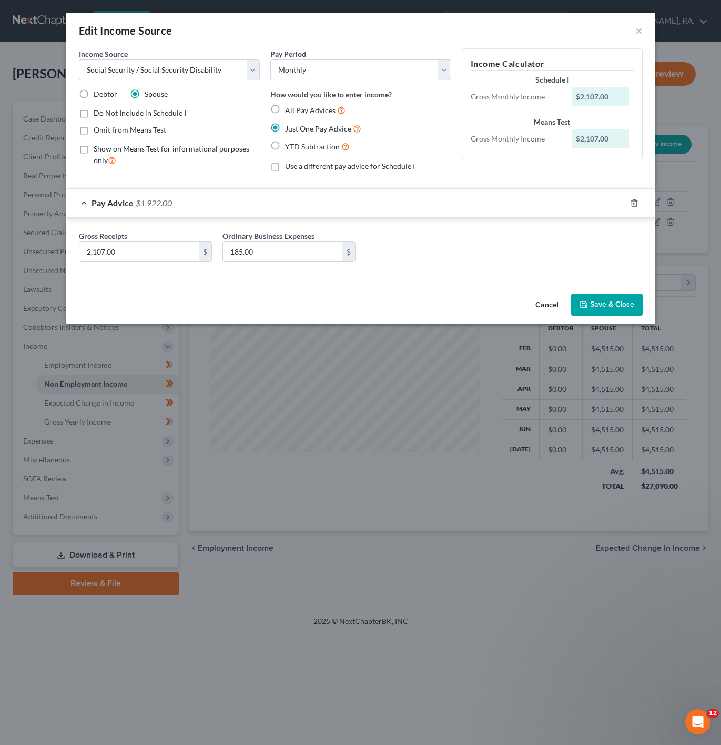
click at [630, 26] on div "Edit Income Source ×" at bounding box center [360, 31] width 589 height 36
click at [637, 32] on button "×" at bounding box center [639, 30] width 7 height 13
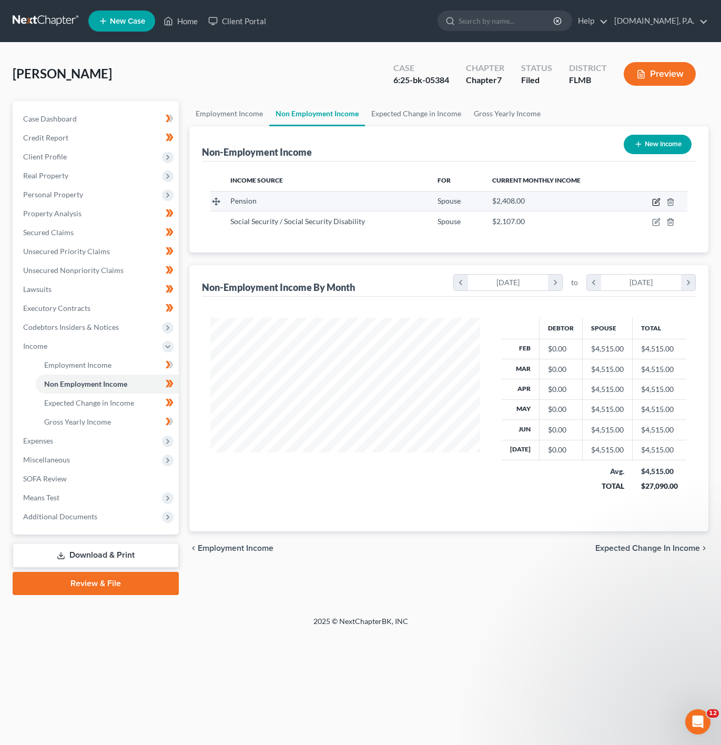
click at [657, 203] on icon "button" at bounding box center [657, 200] width 5 height 5
select select "2"
select select "0"
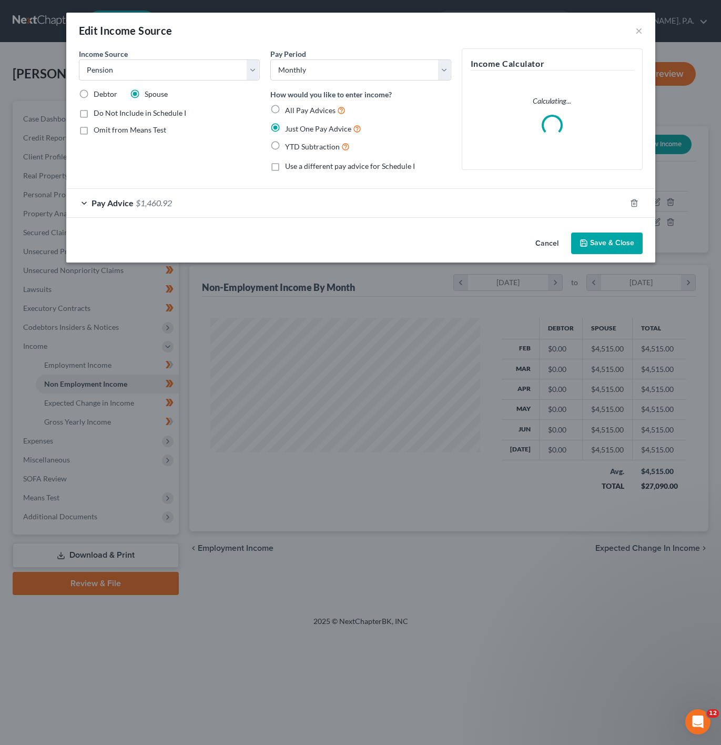
click at [241, 196] on div "Pay Advice $1,460.92" at bounding box center [346, 203] width 560 height 28
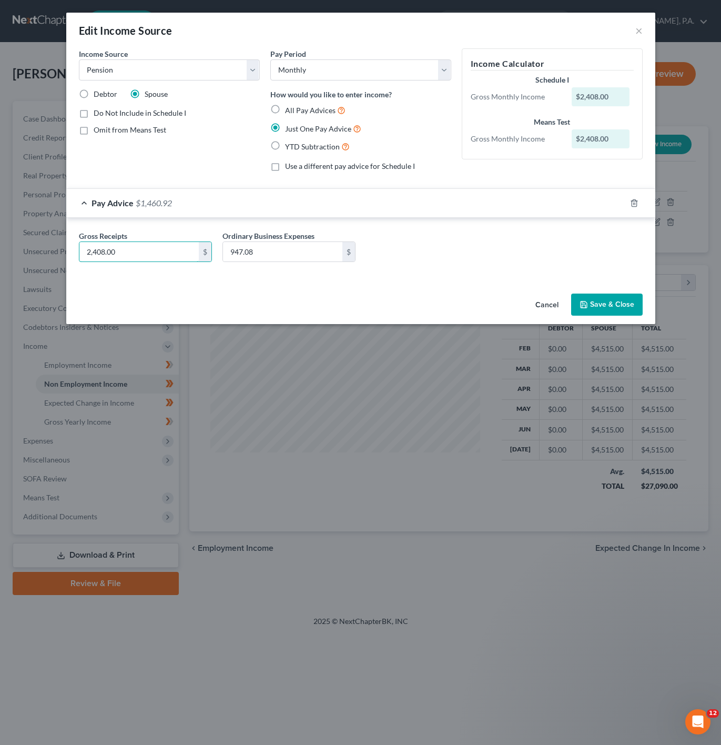
paste input "$2,362.69"
type input "2,362.69"
click at [316, 255] on input "947.08" at bounding box center [282, 252] width 119 height 20
click at [276, 253] on input "947.08" at bounding box center [282, 252] width 119 height 20
click at [283, 253] on input "947.08" at bounding box center [282, 252] width 119 height 20
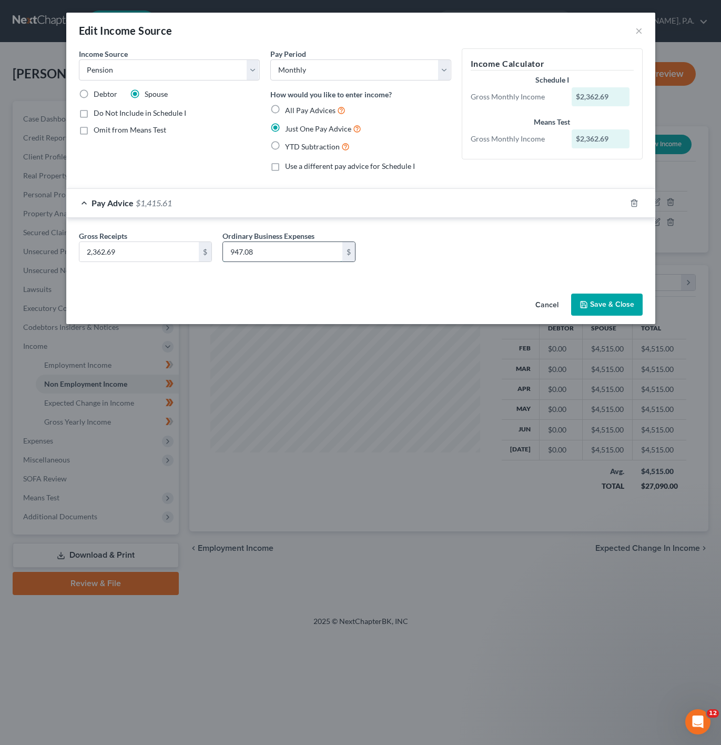
drag, startPoint x: 286, startPoint y: 251, endPoint x: 221, endPoint y: 246, distance: 64.9
click at [223, 246] on div "947.08 $" at bounding box center [289, 251] width 133 height 21
paste input "$929.26"
type input "929.26"
click at [456, 253] on div "Gross Receipts 2,362.69 $ Ordinary Business Expenses 929.26 $" at bounding box center [361, 250] width 574 height 41
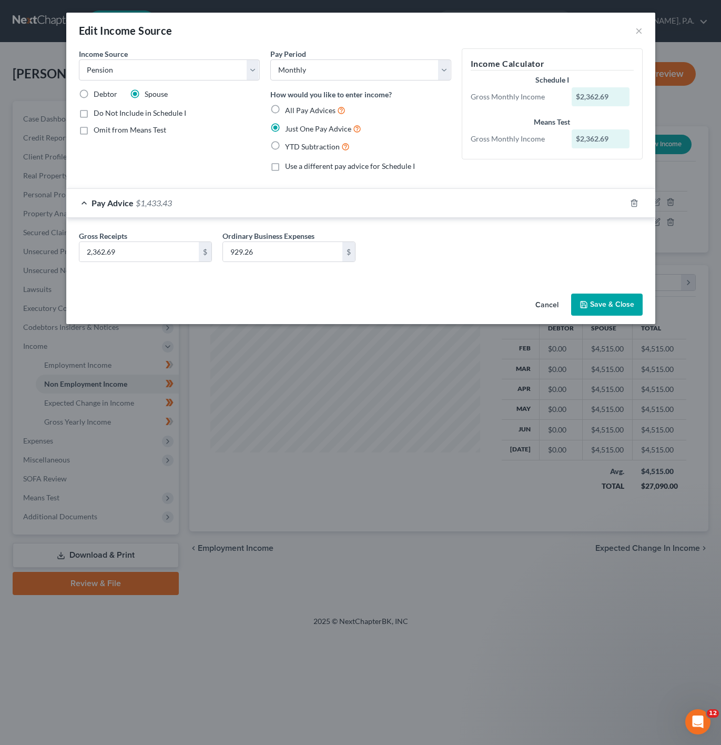
click at [629, 303] on button "Save & Close" at bounding box center [607, 305] width 72 height 22
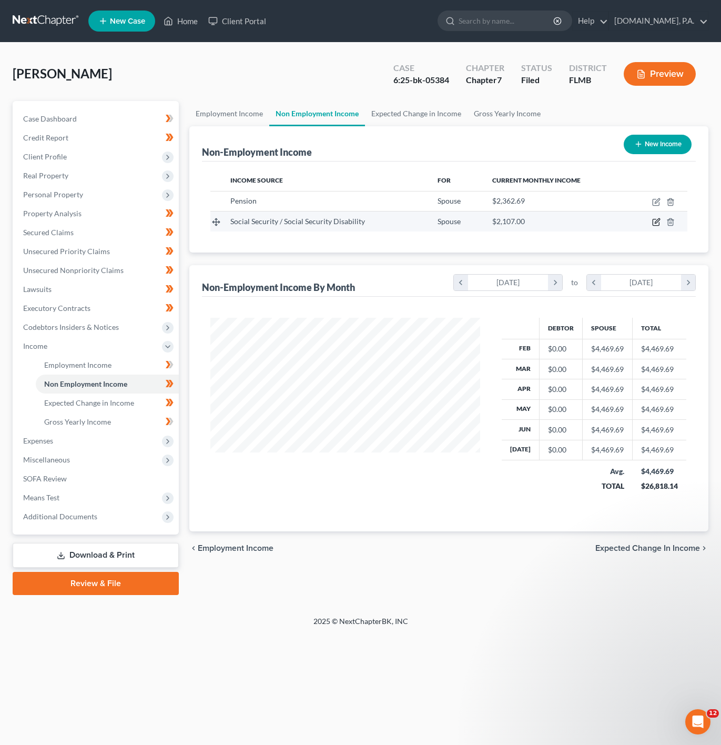
click at [659, 224] on icon "button" at bounding box center [656, 222] width 8 height 8
select select "4"
select select "0"
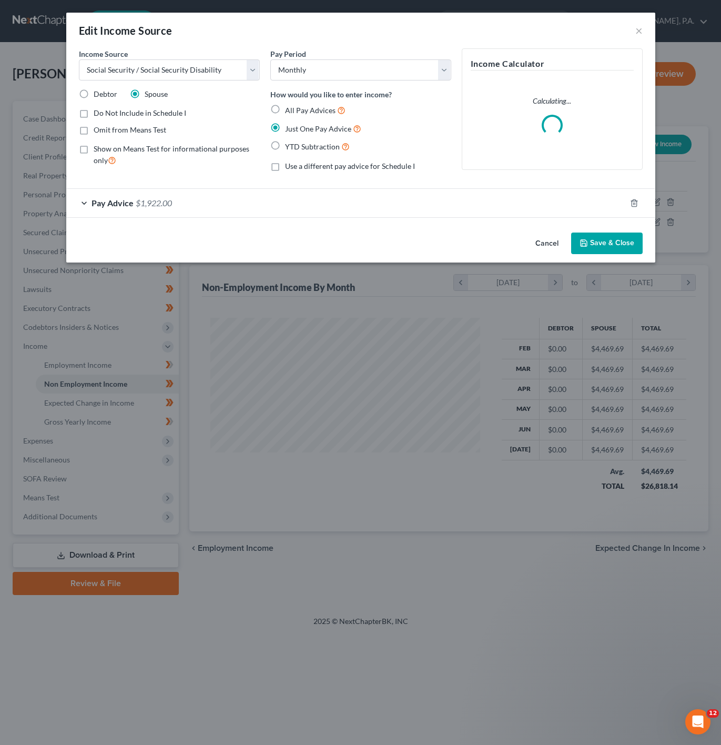
click at [171, 199] on span "$1,922.00" at bounding box center [154, 203] width 36 height 10
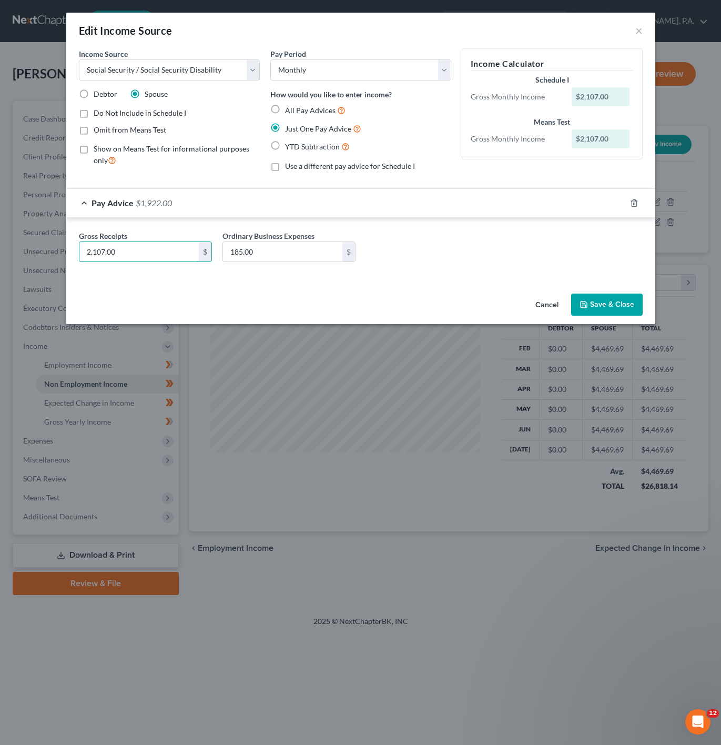
paste input "$2,067.35"
type input "2,067.35"
click at [288, 253] on input "185.00" at bounding box center [282, 252] width 119 height 20
click at [281, 253] on input "185.00" at bounding box center [282, 252] width 119 height 20
click at [281, 251] on input "185.00" at bounding box center [282, 252] width 119 height 20
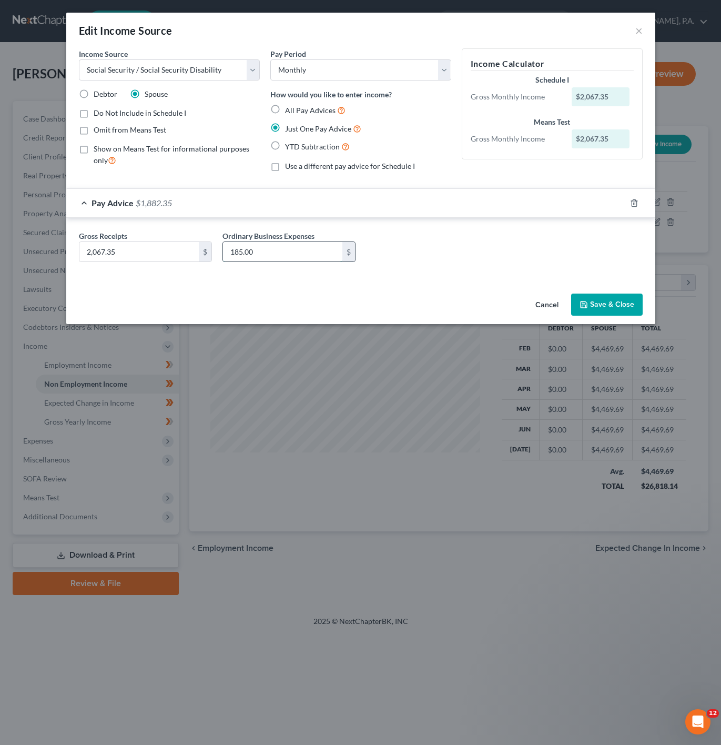
paste input "$181.52"
type input "181.52"
drag, startPoint x: 398, startPoint y: 251, endPoint x: 708, endPoint y: 312, distance: 315.9
click at [399, 251] on div "Gross Receipts 2,067.35 $ Ordinary Business Expenses 181.52 $" at bounding box center [361, 250] width 574 height 41
click at [608, 306] on button "Save & Close" at bounding box center [607, 305] width 72 height 22
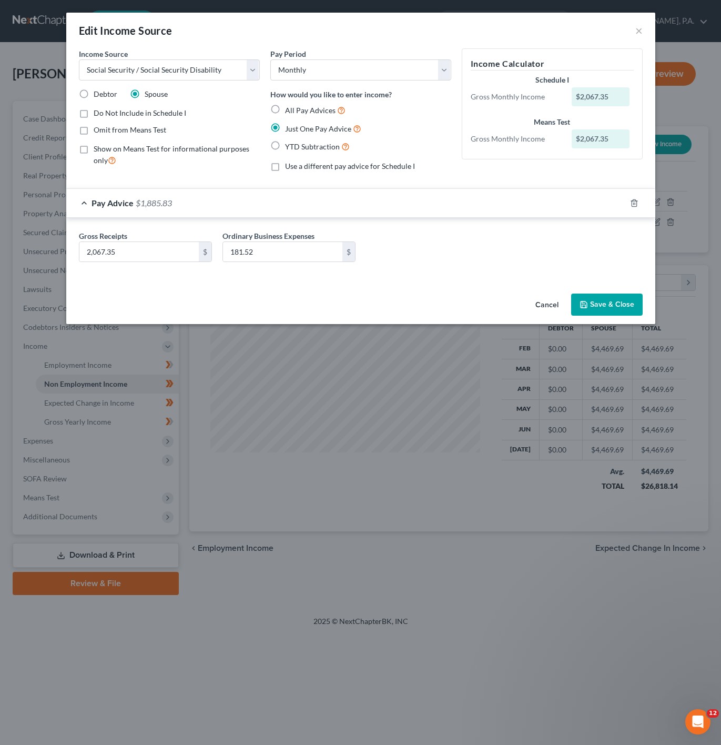
click at [607, 312] on button "Save & Close" at bounding box center [607, 305] width 72 height 22
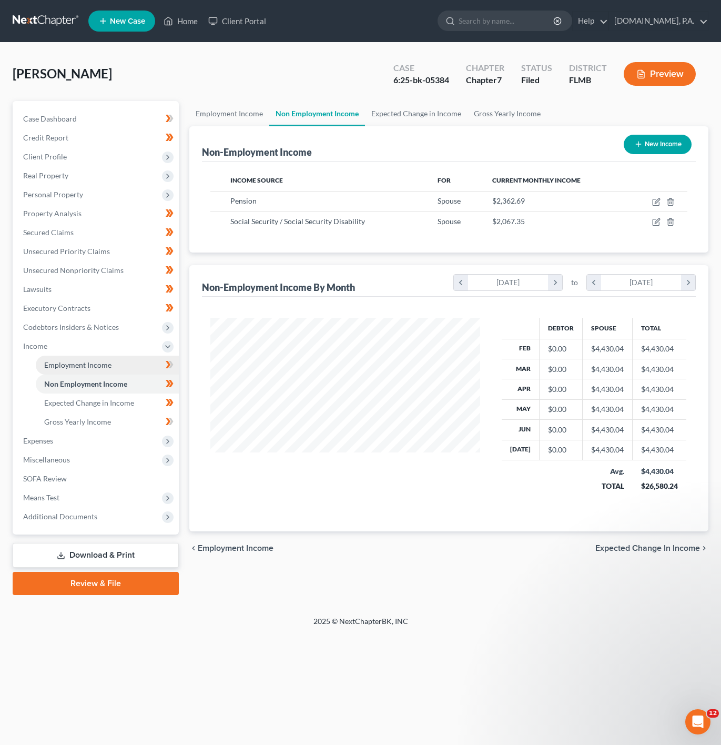
click at [153, 363] on link "Employment Income" at bounding box center [107, 365] width 143 height 19
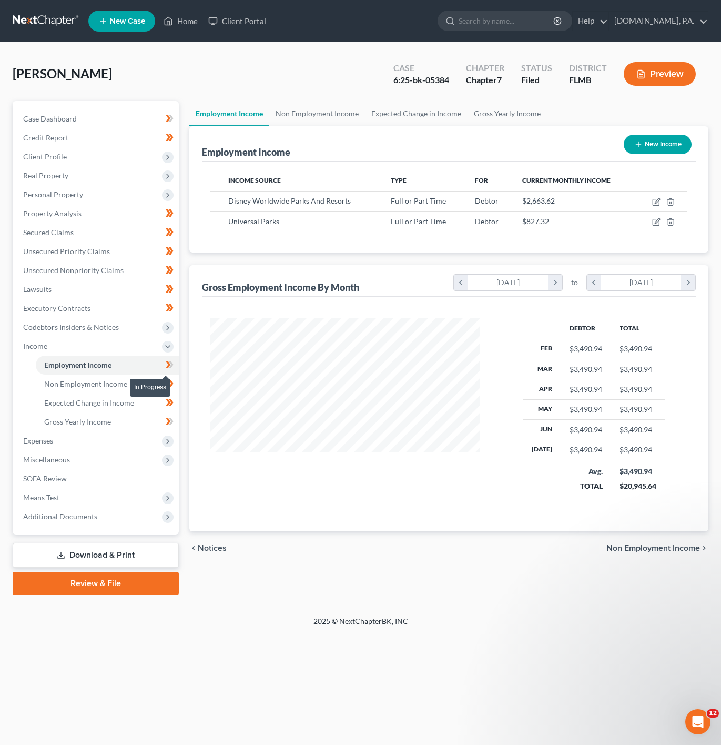
scroll to position [190, 291]
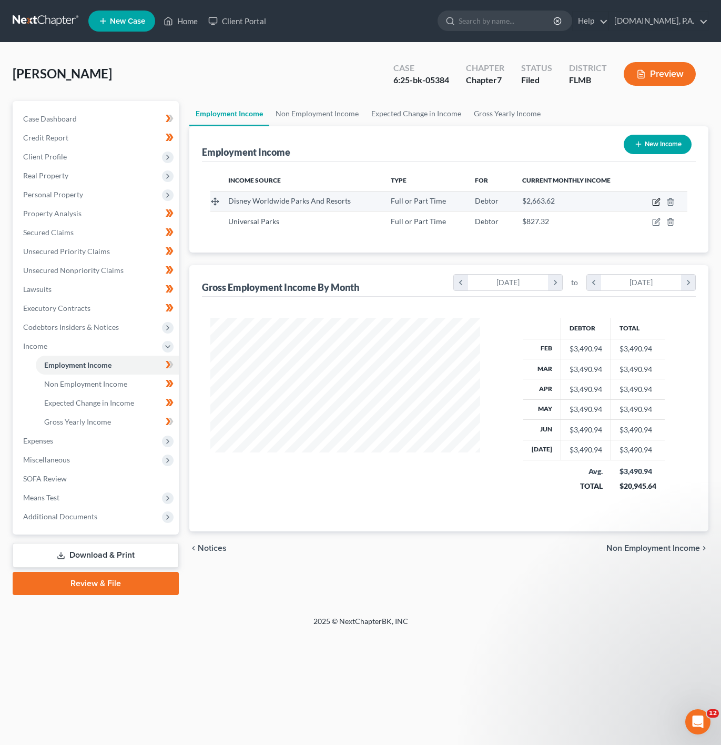
click at [654, 199] on icon "button" at bounding box center [656, 202] width 8 height 8
select select "0"
select select "9"
select select "0"
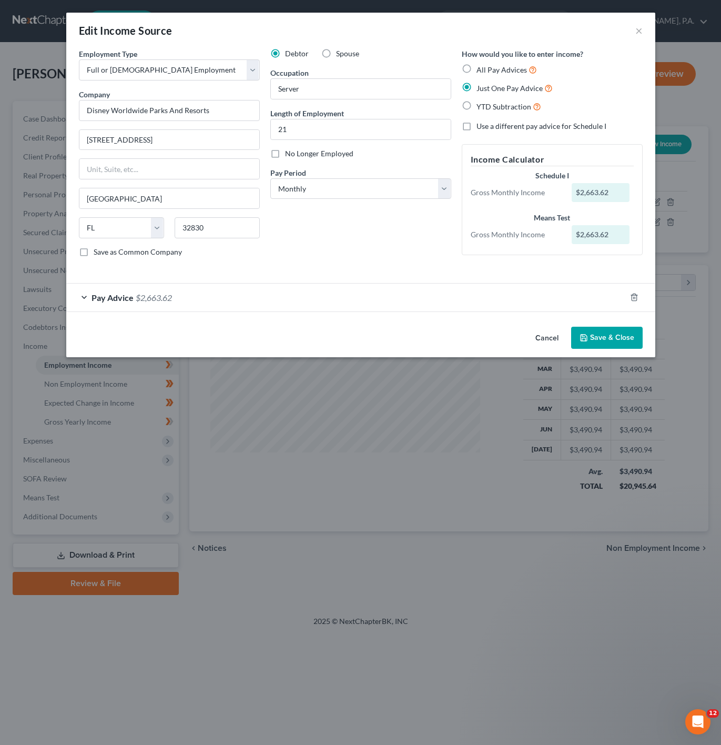
click at [194, 318] on div "Employment Type * Select Full or [DEMOGRAPHIC_DATA] Employment Self Employment …" at bounding box center [360, 185] width 589 height 274
drag, startPoint x: 191, startPoint y: 315, endPoint x: 194, endPoint y: 303, distance: 12.0
click at [191, 311] on div "Pay Advice $2,663.62" at bounding box center [360, 297] width 589 height 29
click at [195, 302] on div "Pay Advice $2,663.62" at bounding box center [346, 298] width 560 height 28
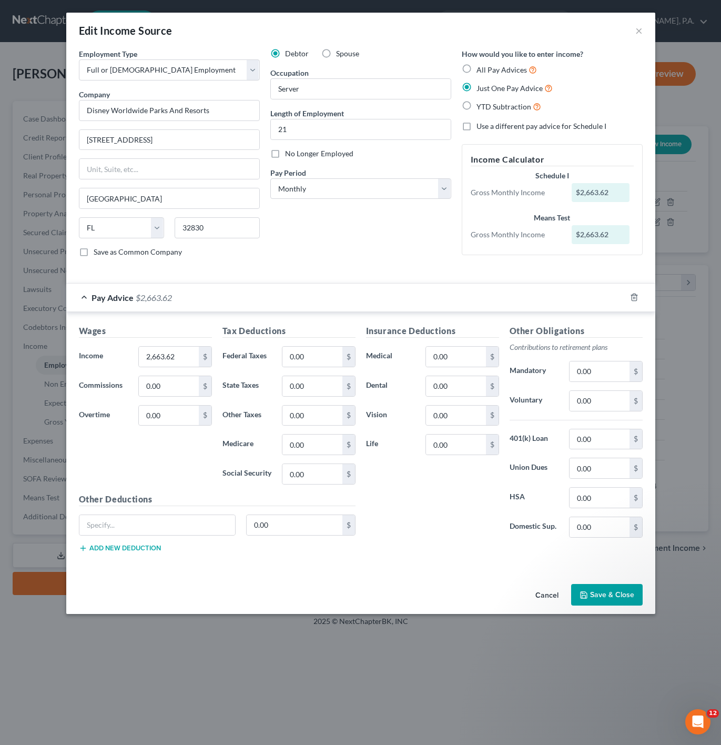
click at [540, 606] on button "Cancel" at bounding box center [547, 595] width 40 height 21
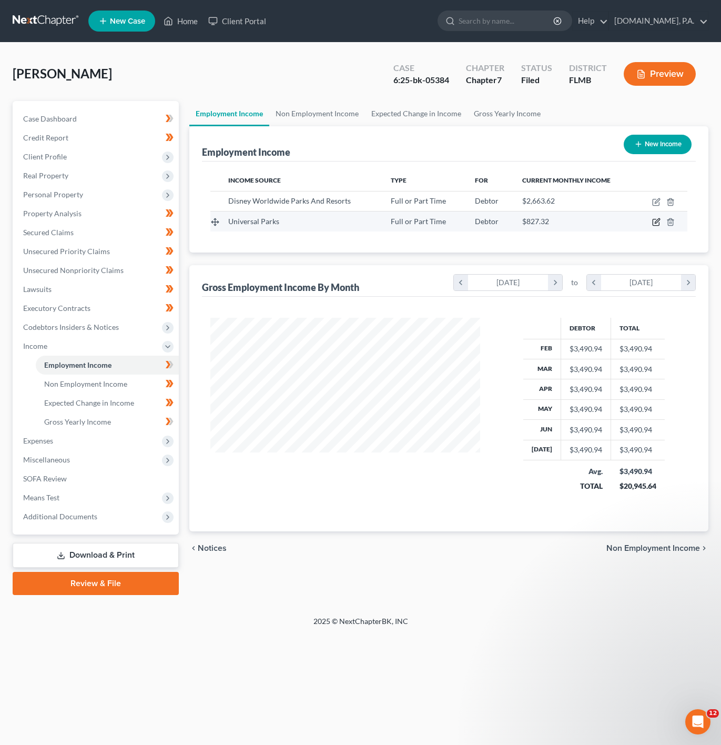
click at [659, 223] on icon "button" at bounding box center [656, 222] width 6 height 6
select select "0"
select select "9"
select select "0"
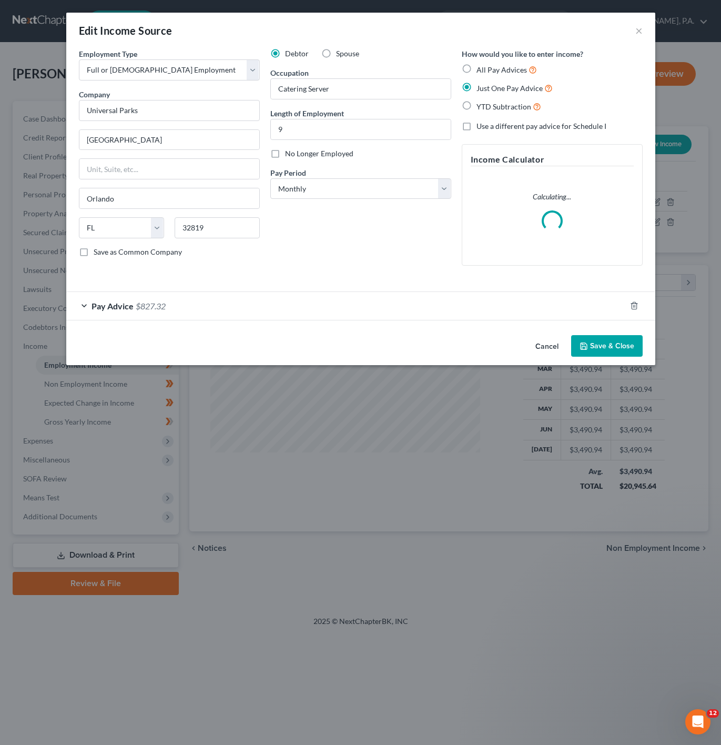
click at [143, 322] on div "Employment Type * Select Full or [DEMOGRAPHIC_DATA] Employment Self Employment …" at bounding box center [360, 189] width 589 height 283
click at [167, 310] on div "Pay Advice $827.32" at bounding box center [346, 306] width 560 height 28
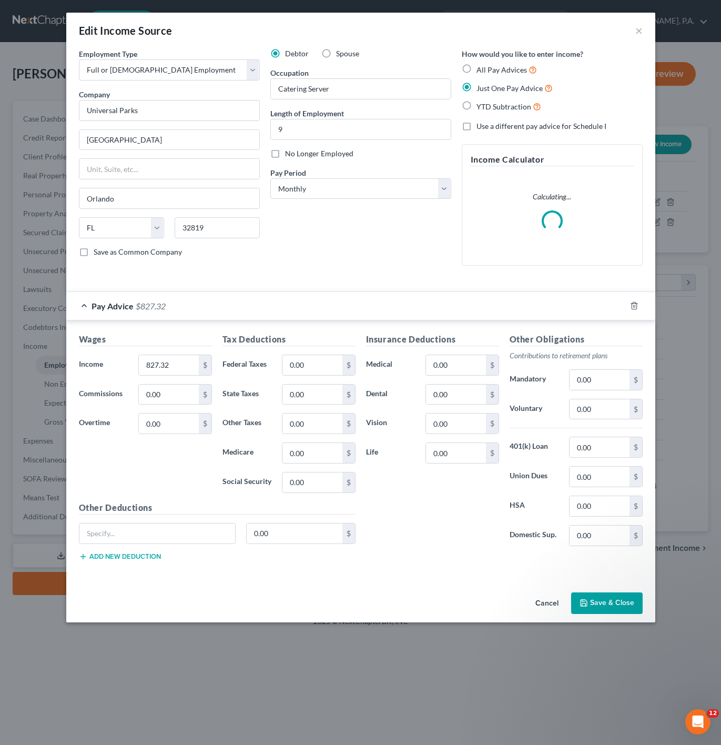
click at [167, 310] on div "Pay Advice $827.32" at bounding box center [346, 306] width 560 height 28
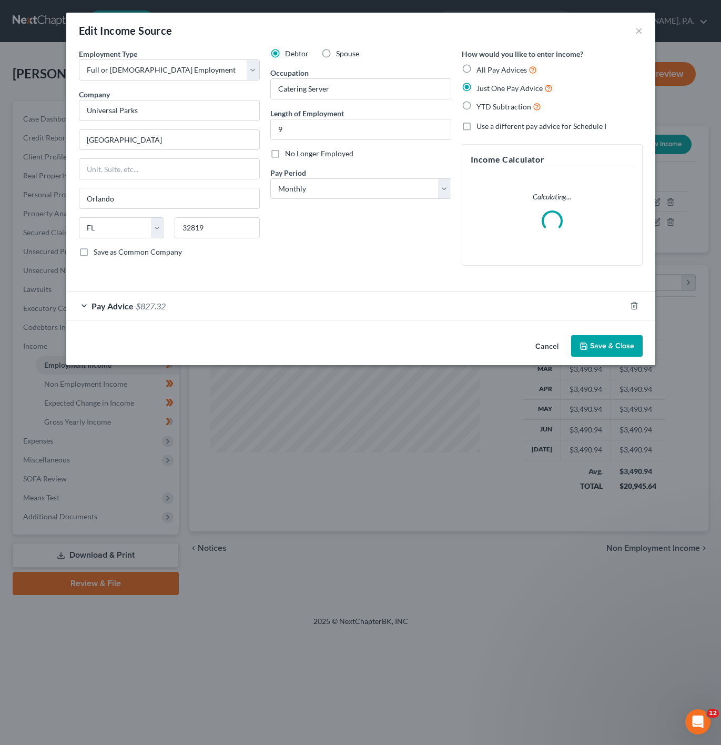
click at [544, 346] on button "Cancel" at bounding box center [547, 346] width 40 height 21
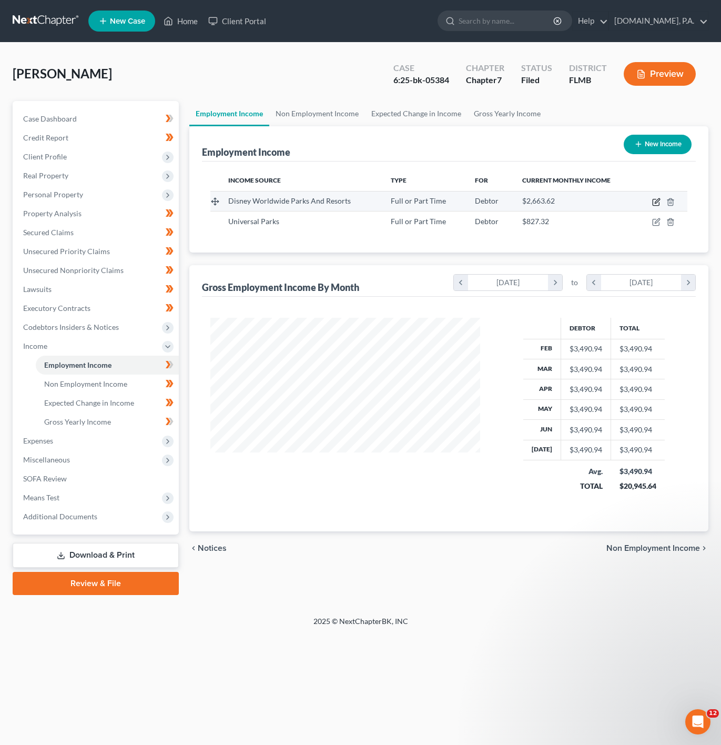
click at [659, 204] on icon "button" at bounding box center [656, 202] width 8 height 8
select select "0"
select select "9"
select select "0"
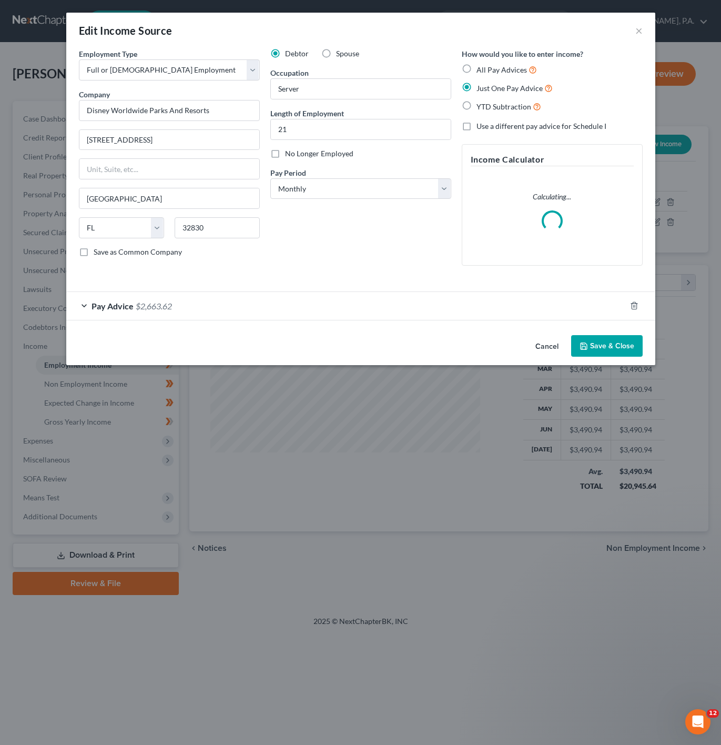
click at [157, 317] on div "Pay Advice $2,663.62" at bounding box center [346, 306] width 560 height 28
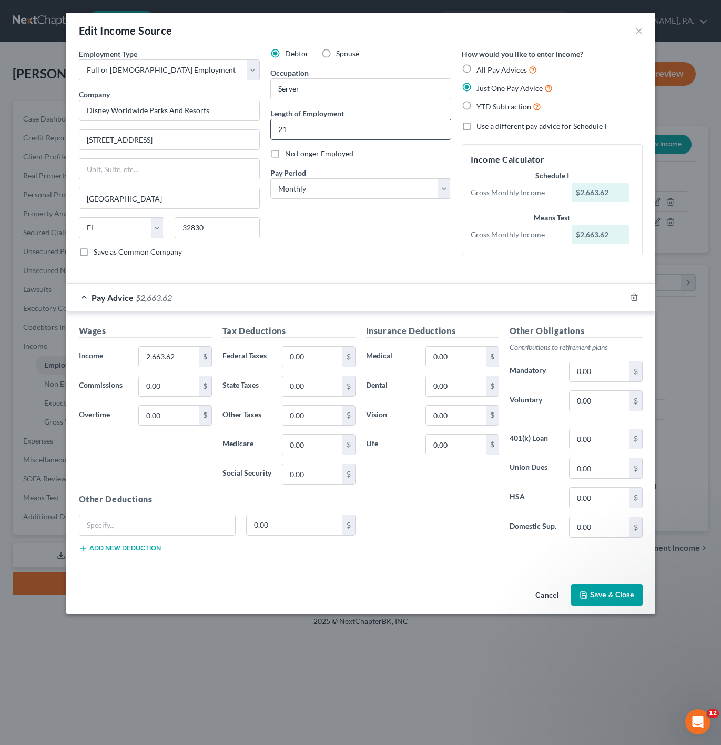
click at [361, 127] on input "21" at bounding box center [361, 129] width 180 height 20
drag, startPoint x: 361, startPoint y: 127, endPoint x: 229, endPoint y: 147, distance: 133.5
click at [229, 147] on div "Employment Type * Select Full or [DEMOGRAPHIC_DATA] Employment Self Employment …" at bounding box center [361, 161] width 574 height 226
type input "1 year, 9 months"
click at [371, 226] on div "Debtor Spouse Occupation Server Length of Employment 1 year, 9 months No Longer…" at bounding box center [360, 156] width 191 height 217
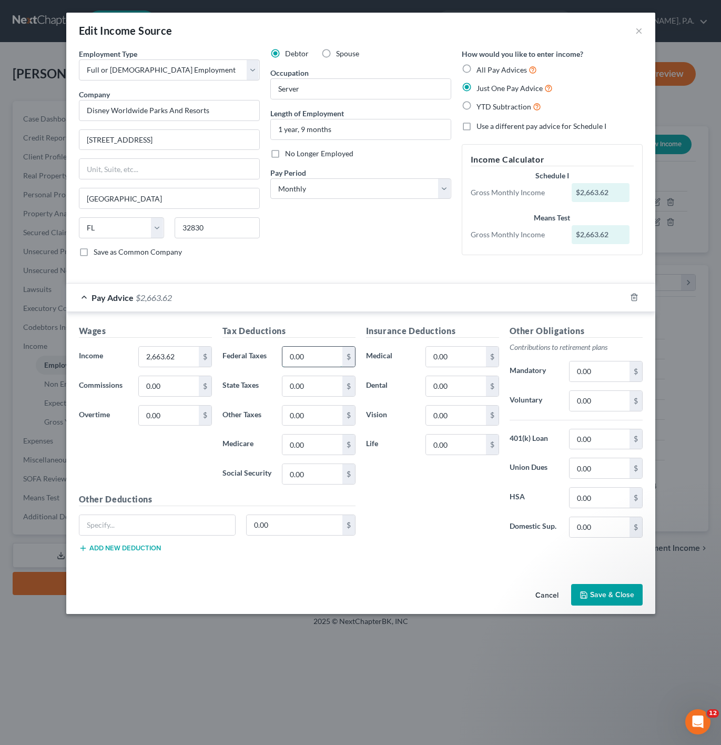
click at [327, 363] on input "0.00" at bounding box center [312, 357] width 59 height 20
paste input "$445.15"
type input "445.15"
click at [310, 380] on input "0.00" at bounding box center [312, 386] width 59 height 20
drag, startPoint x: 299, startPoint y: 461, endPoint x: 305, endPoint y: 452, distance: 10.7
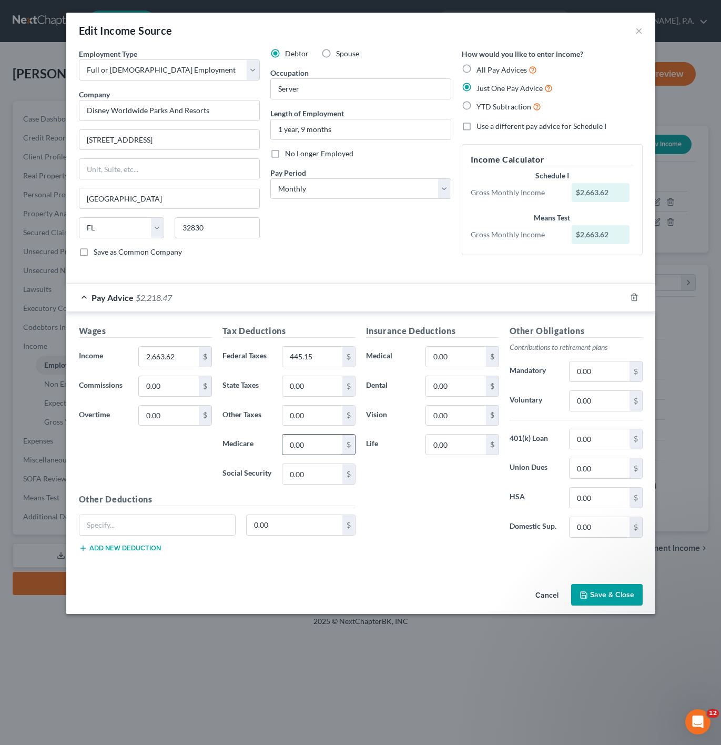
click at [299, 455] on div "0.00 $" at bounding box center [318, 444] width 73 height 21
click at [305, 452] on input "0.00" at bounding box center [312, 445] width 59 height 20
paste input "$72.58"
type input "72.58"
click at [308, 477] on input "0.00" at bounding box center [312, 474] width 59 height 20
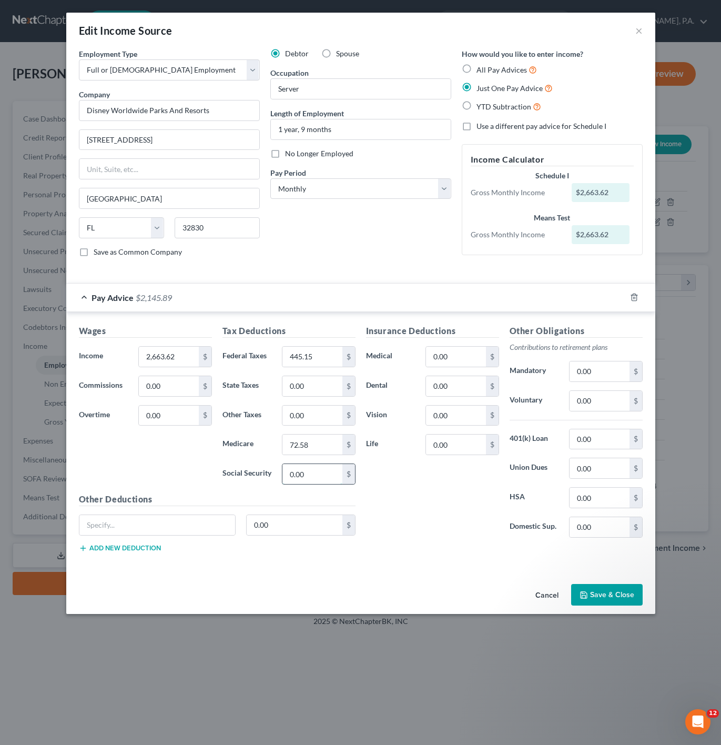
click at [320, 484] on input "0.00" at bounding box center [312, 474] width 59 height 20
drag, startPoint x: 320, startPoint y: 487, endPoint x: 275, endPoint y: 474, distance: 47.5
click at [275, 474] on div "Social Security 0.00 $" at bounding box center [289, 473] width 144 height 21
paste input "$310.36"
type input "310.36"
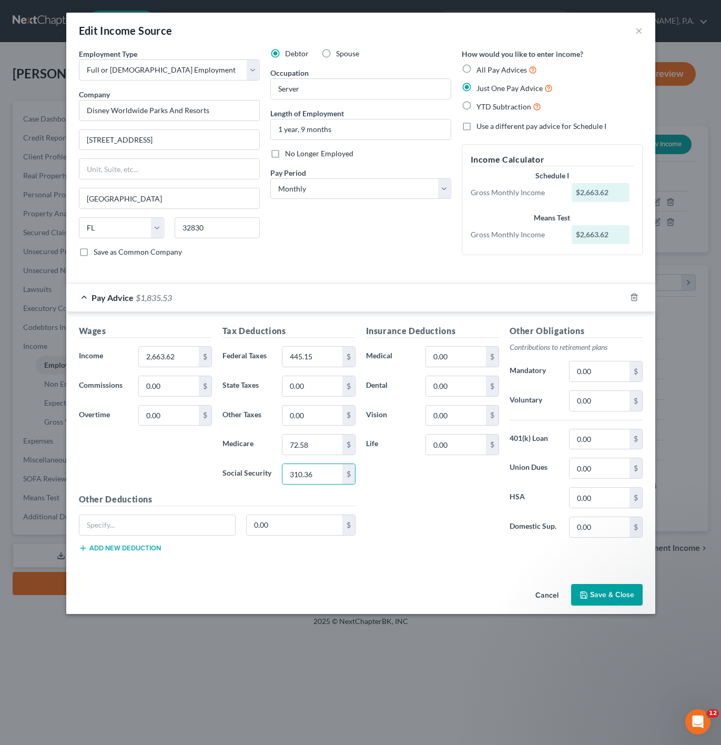
click at [179, 516] on div "Other Deductions 0.00 $ Add new deduction" at bounding box center [217, 527] width 287 height 68
drag, startPoint x: 174, startPoint y: 524, endPoint x: 178, endPoint y: 521, distance: 5.4
click at [174, 524] on input "text" at bounding box center [157, 525] width 156 height 20
drag, startPoint x: 158, startPoint y: 537, endPoint x: -22, endPoint y: 527, distance: 179.6
click at [0, 527] on html "Home New Case Client Portal [DOMAIN_NAME], P.A. [PERSON_NAME][EMAIL_ADDRESS][DO…" at bounding box center [360, 372] width 721 height 745
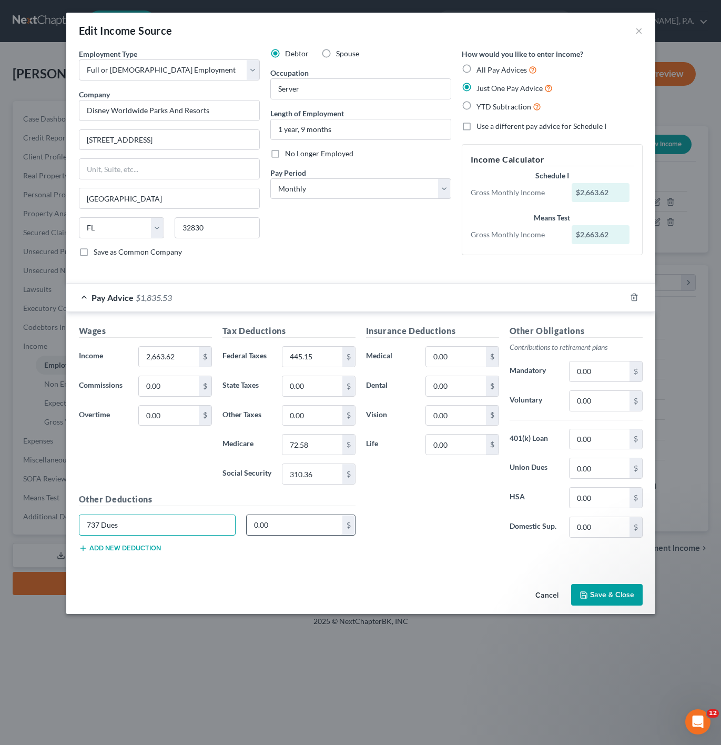
type input "737 Dues"
click at [332, 532] on input "0.00" at bounding box center [295, 525] width 96 height 20
type input "58.48"
drag, startPoint x: 446, startPoint y: 524, endPoint x: 431, endPoint y: 523, distance: 14.8
click at [445, 524] on div "Insurance Deductions Medical 0.00 $ Dental 0.00 $ Vision 0.00 $ Life 0.00 $" at bounding box center [433, 435] width 144 height 221
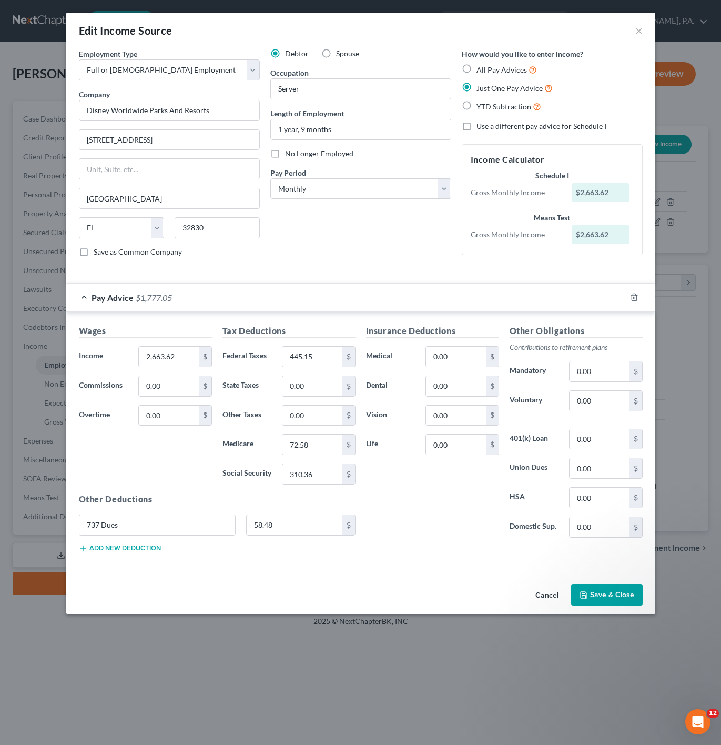
click at [606, 604] on button "Save & Close" at bounding box center [607, 595] width 72 height 22
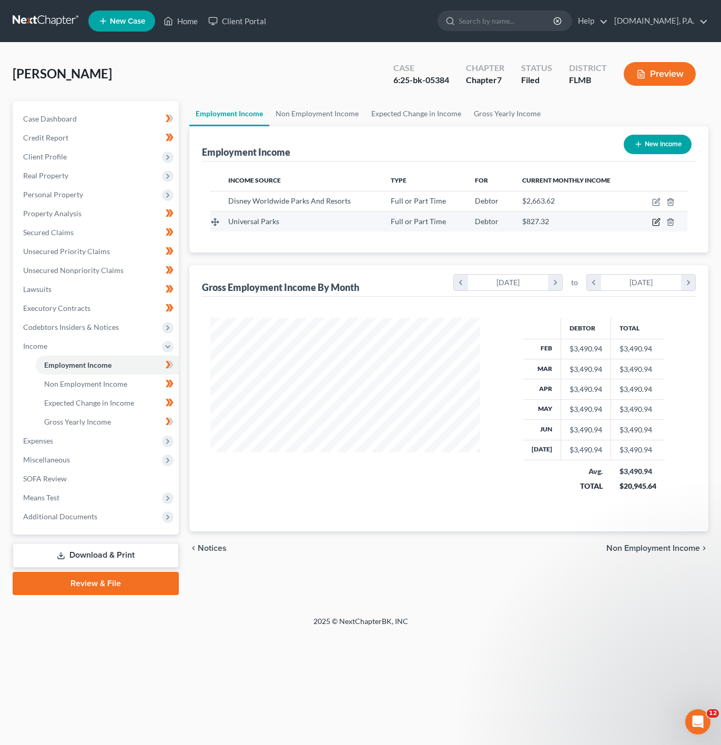
click at [657, 218] on icon "button" at bounding box center [656, 222] width 8 height 8
select select "0"
select select "9"
select select "0"
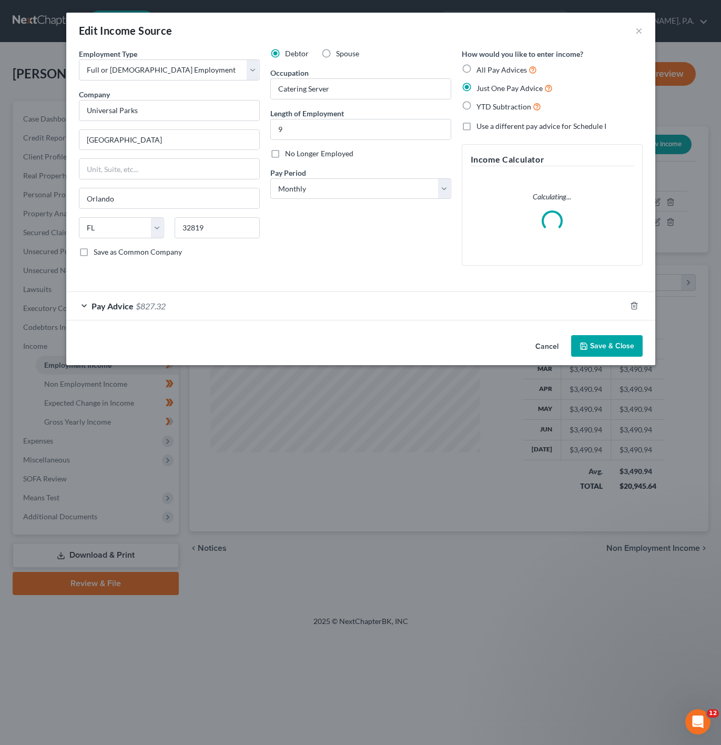
click at [226, 306] on div "Pay Advice $827.32" at bounding box center [346, 306] width 560 height 28
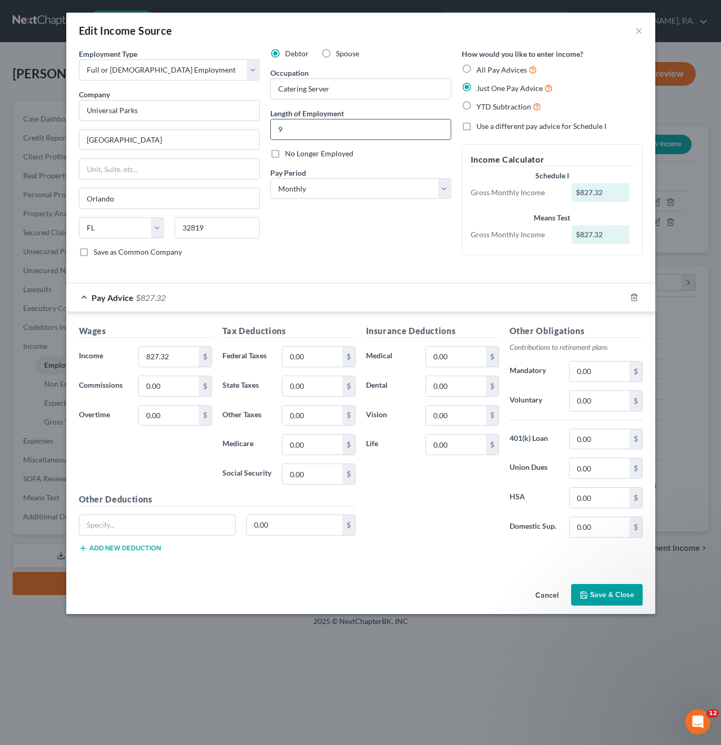
click at [357, 132] on input "9" at bounding box center [361, 129] width 180 height 20
type input "9 Months"
click at [361, 251] on div "Debtor Spouse Occupation Catering Server Length of Employment 9 Months No Longe…" at bounding box center [360, 156] width 191 height 217
click at [331, 366] on input "0.00" at bounding box center [312, 357] width 59 height 20
paste input "$63.24"
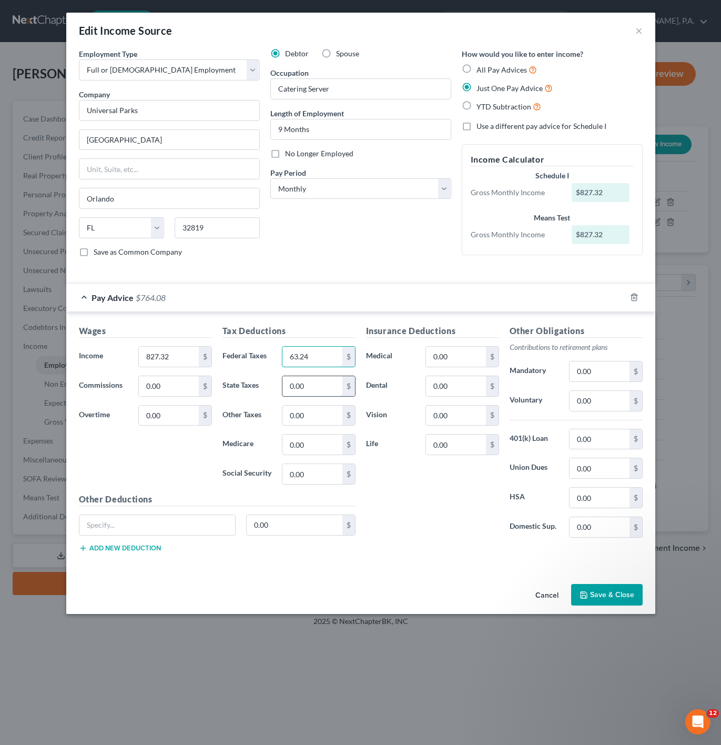
type input "63.24"
click at [300, 386] on input "0.00" at bounding box center [312, 386] width 59 height 20
click at [326, 413] on input "0.00" at bounding box center [312, 416] width 59 height 20
click at [322, 448] on input "0.00" at bounding box center [312, 445] width 59 height 20
paste input "$12"
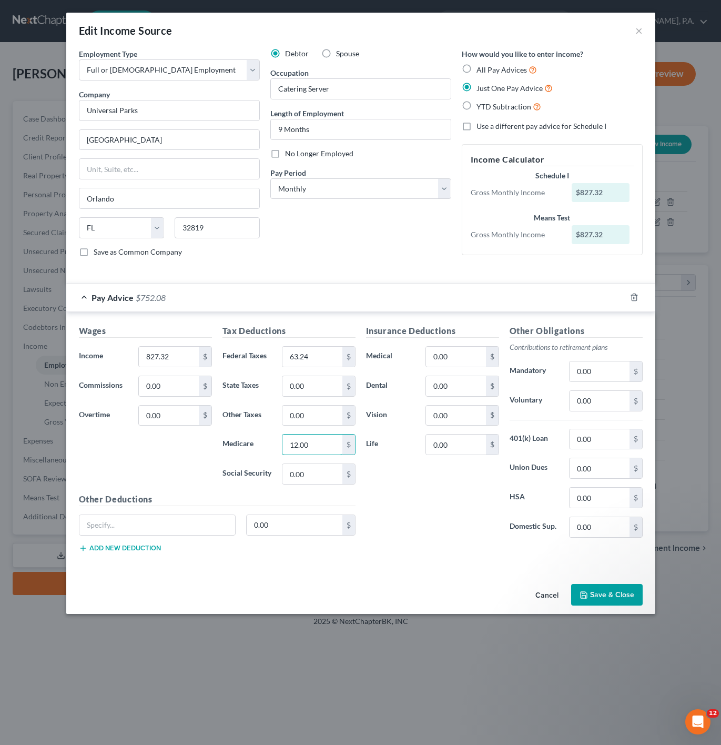
type input "12.00"
click at [315, 493] on div "Tax Deductions Federal Taxes 63.24 $ State Taxes 0.00 $ Other Taxes 0.00 $ Medi…" at bounding box center [289, 409] width 144 height 168
click at [319, 484] on input "0.00" at bounding box center [312, 474] width 59 height 20
drag, startPoint x: 307, startPoint y: 483, endPoint x: 315, endPoint y: 483, distance: 7.9
click at [307, 483] on input "0.00" at bounding box center [312, 474] width 59 height 20
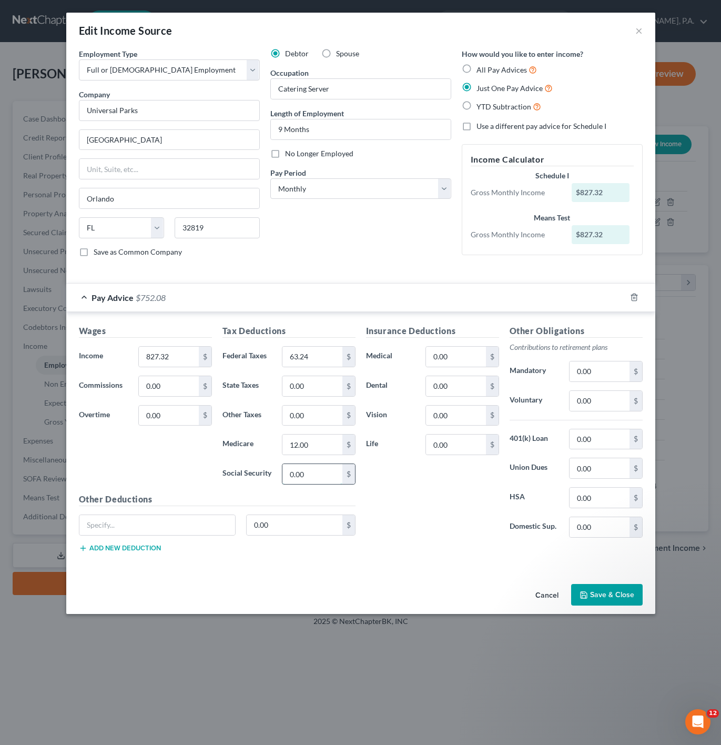
click at [317, 483] on input "0.00" at bounding box center [312, 474] width 59 height 20
drag, startPoint x: 315, startPoint y: 483, endPoint x: 271, endPoint y: 482, distance: 43.2
click at [271, 482] on div "Social Security 0.00 $" at bounding box center [289, 473] width 144 height 21
paste input "$51.29"
type input "51.29"
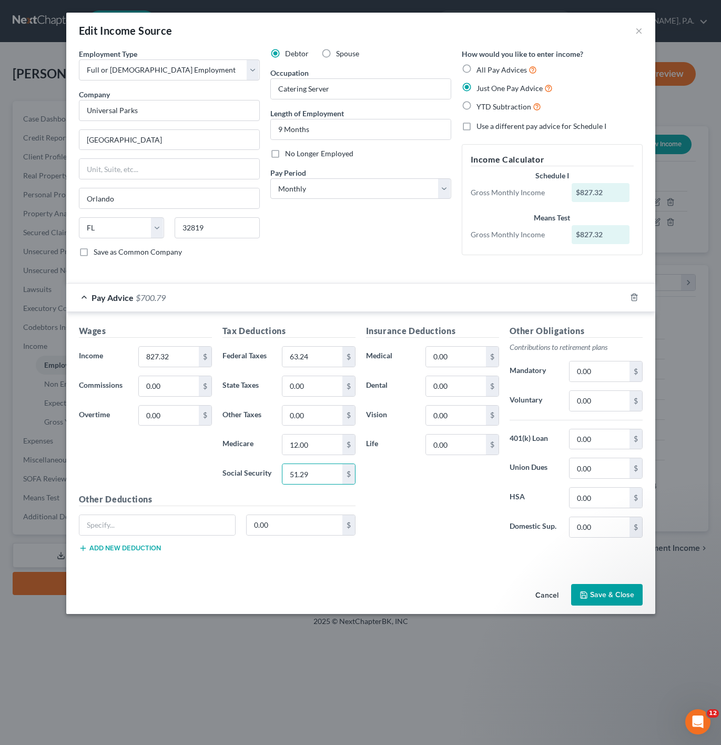
click at [596, 605] on button "Save & Close" at bounding box center [607, 595] width 72 height 22
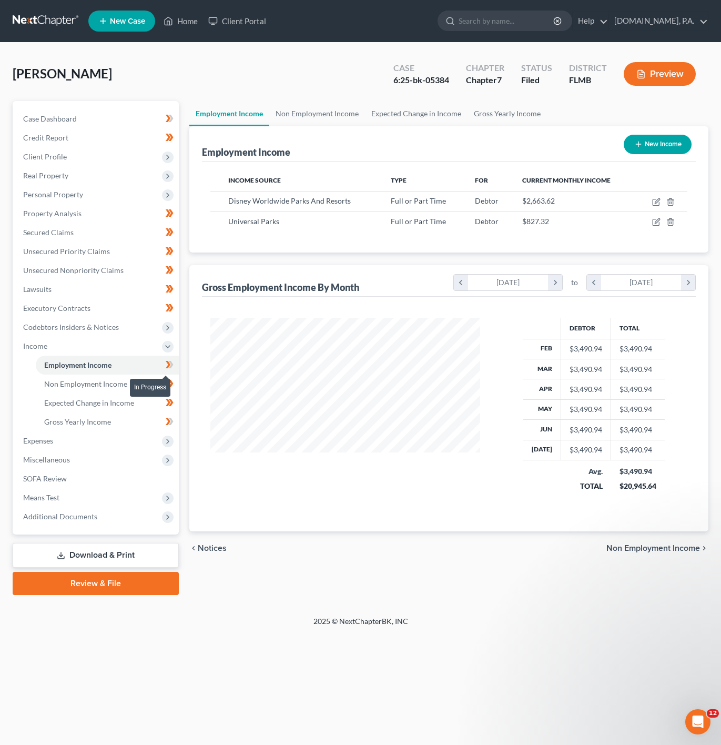
click at [168, 366] on icon at bounding box center [168, 364] width 5 height 7
click at [133, 443] on span "Expenses" at bounding box center [97, 440] width 164 height 19
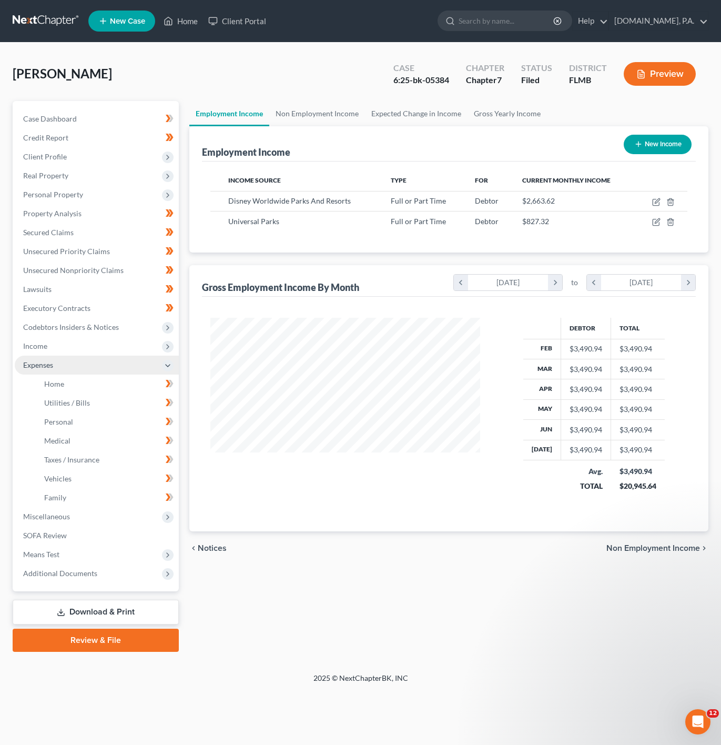
scroll to position [525886, 525786]
click at [110, 376] on link "Home" at bounding box center [107, 384] width 143 height 19
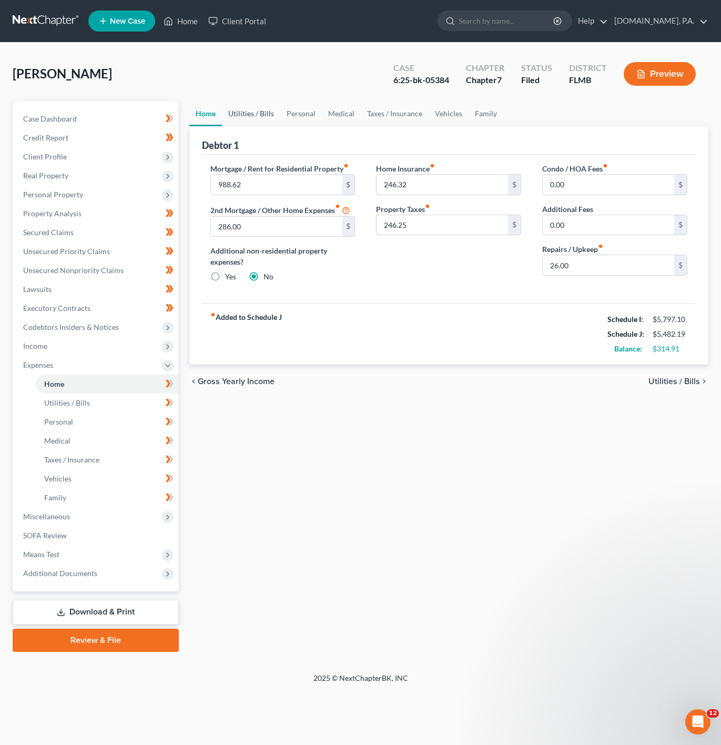
click at [266, 114] on link "Utilities / Bills" at bounding box center [251, 113] width 58 height 25
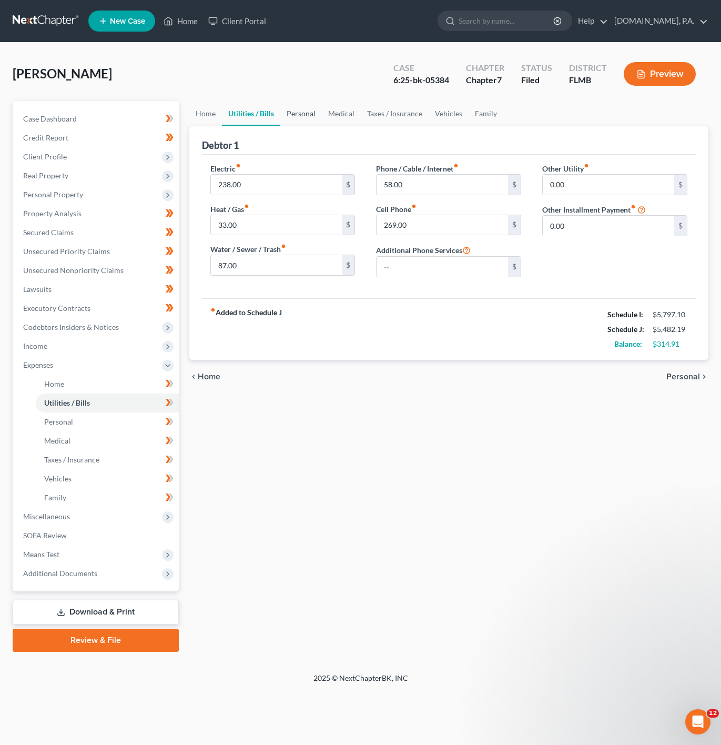
click at [305, 113] on link "Personal" at bounding box center [301, 113] width 42 height 25
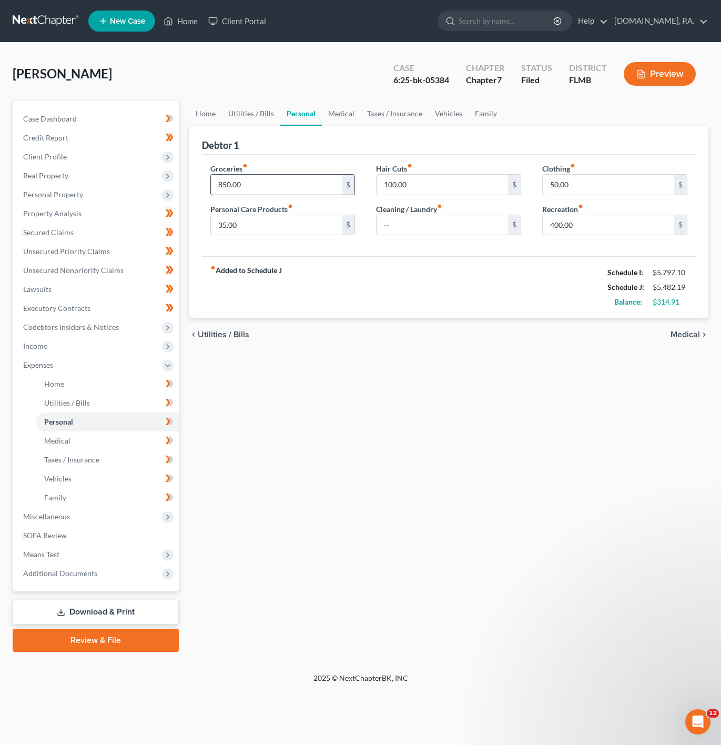
click at [270, 187] on input "850.00" at bounding box center [277, 185] width 132 height 20
type input "700"
click at [269, 221] on input "35.00" at bounding box center [277, 225] width 132 height 20
type input "120"
click at [446, 190] on input "100.00" at bounding box center [443, 185] width 132 height 20
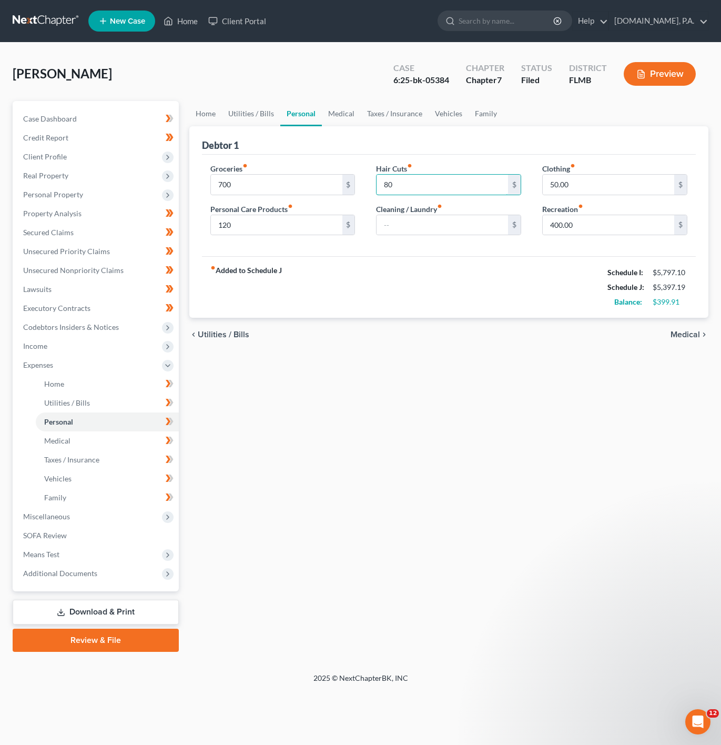
type input "80"
drag, startPoint x: 381, startPoint y: 316, endPoint x: 414, endPoint y: 283, distance: 46.9
click at [381, 316] on div "fiber_manual_record Added to Schedule J Schedule I: $5,797.10 Schedule J: $5,39…" at bounding box center [449, 287] width 494 height 62
click at [576, 184] on input "50.00" at bounding box center [609, 185] width 132 height 20
click at [604, 230] on input "400.00" at bounding box center [609, 225] width 132 height 20
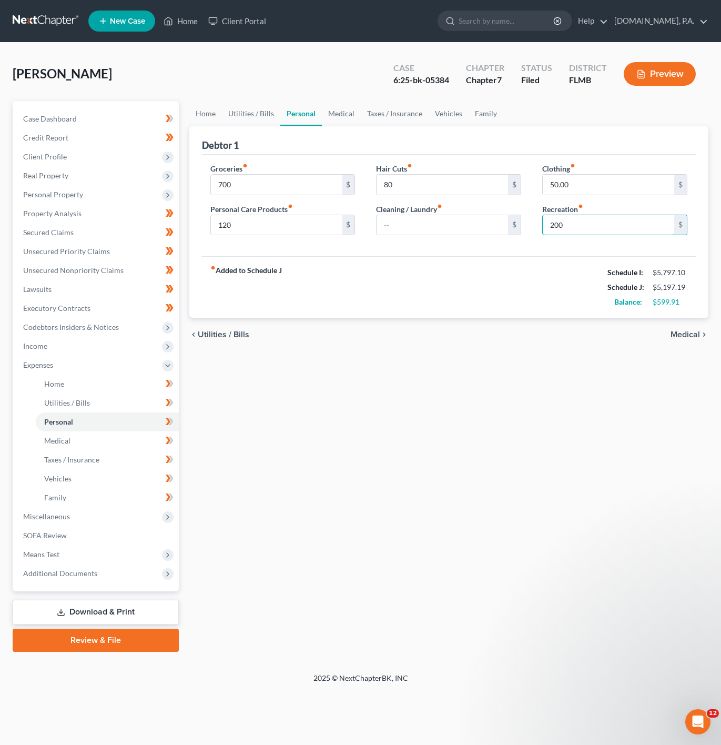
type input "200"
click at [511, 298] on div "fiber_manual_record Added to Schedule J Schedule I: $5,797.10 Schedule J: $5,19…" at bounding box center [449, 287] width 494 height 62
click at [604, 190] on input "50.00" at bounding box center [609, 185] width 132 height 20
type input "60"
drag, startPoint x: 465, startPoint y: 319, endPoint x: 347, endPoint y: 239, distance: 142.0
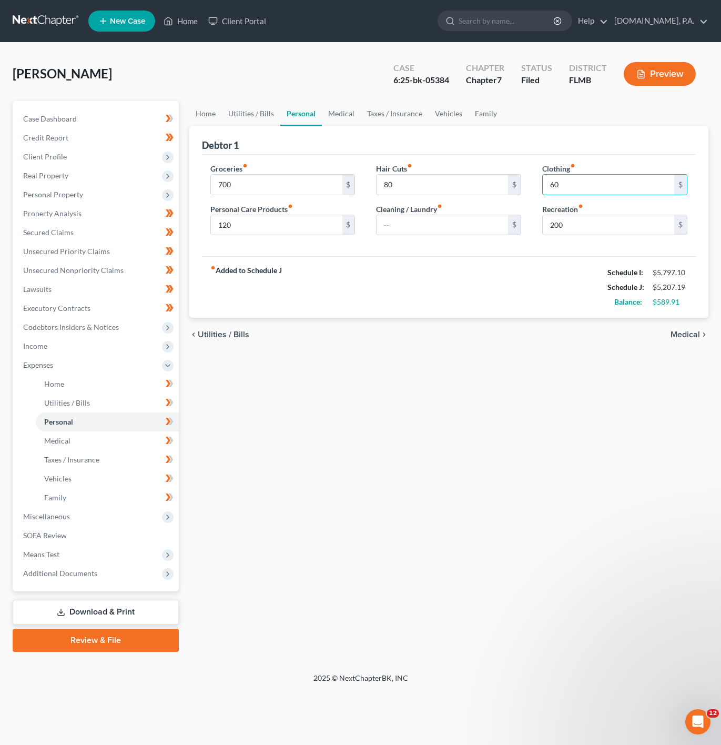
click at [465, 318] on div "fiber_manual_record Added to Schedule J Schedule I: $5,797.10 Schedule J: $5,20…" at bounding box center [449, 287] width 494 height 62
click at [338, 107] on link "Medical" at bounding box center [341, 113] width 39 height 25
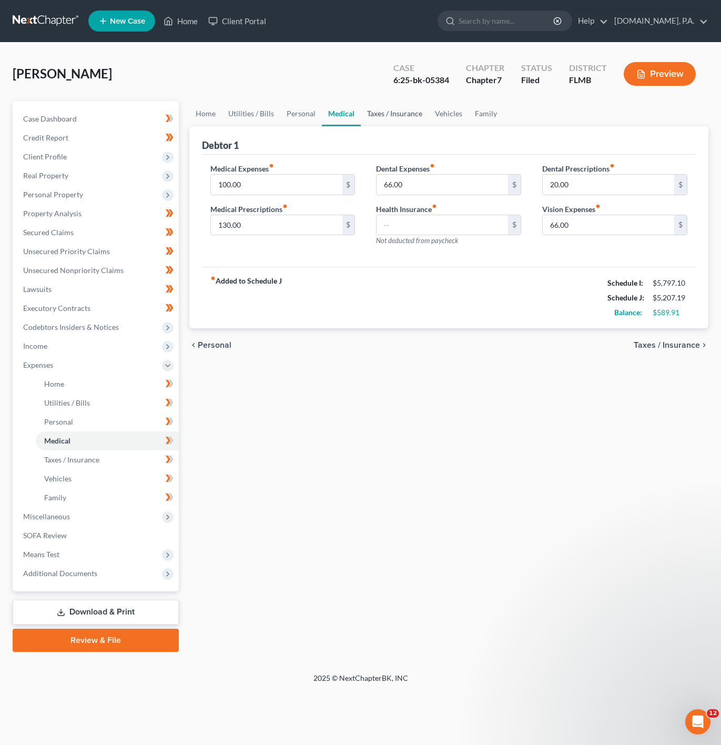
click at [384, 112] on link "Taxes / Insurance" at bounding box center [395, 113] width 68 height 25
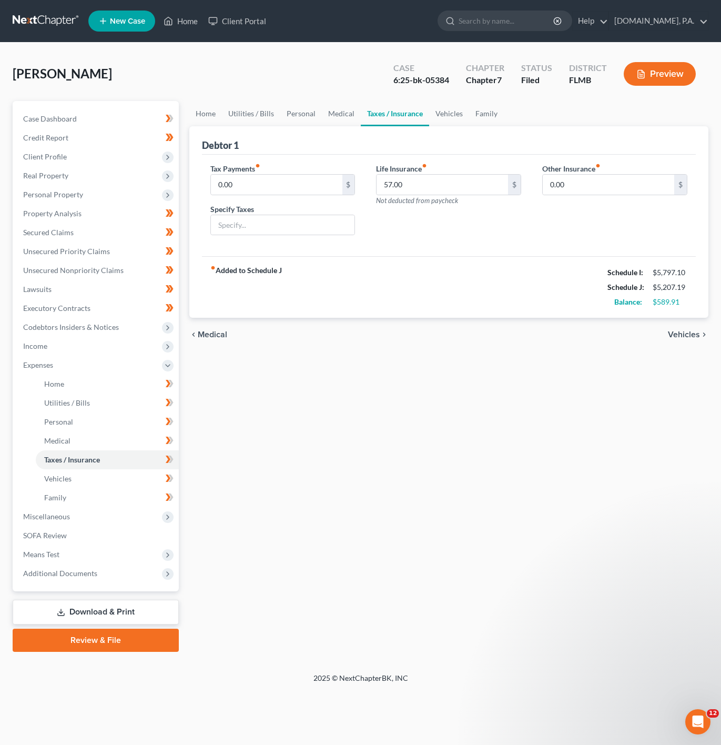
click at [442, 128] on div "Debtor 1" at bounding box center [449, 140] width 494 height 28
click at [455, 113] on link "Vehicles" at bounding box center [449, 113] width 40 height 25
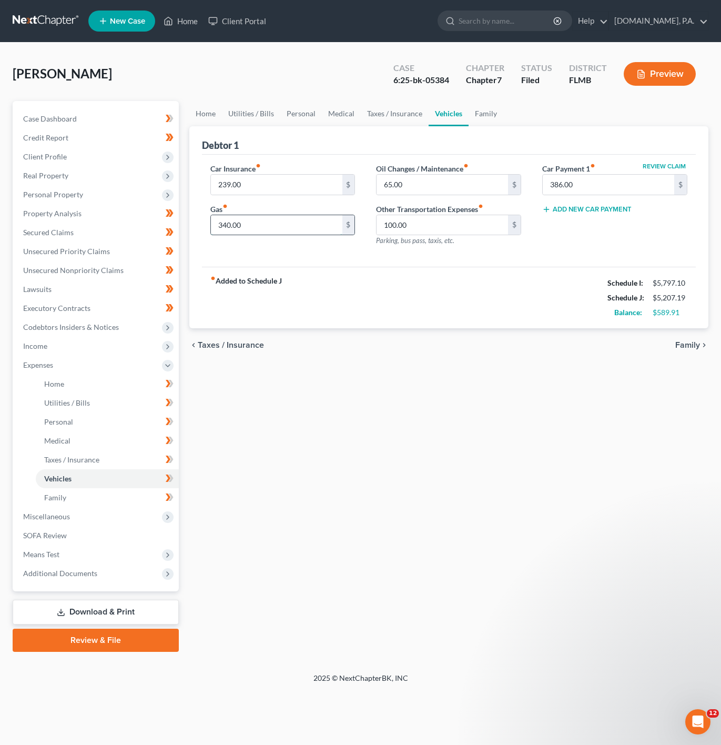
click at [291, 223] on input "340.00" at bounding box center [277, 225] width 132 height 20
click at [583, 308] on div "fiber_manual_record Added to Schedule J Schedule I: $5,797.10 Schedule J: $5,20…" at bounding box center [449, 298] width 494 height 62
click at [357, 106] on link "Medical" at bounding box center [341, 113] width 39 height 25
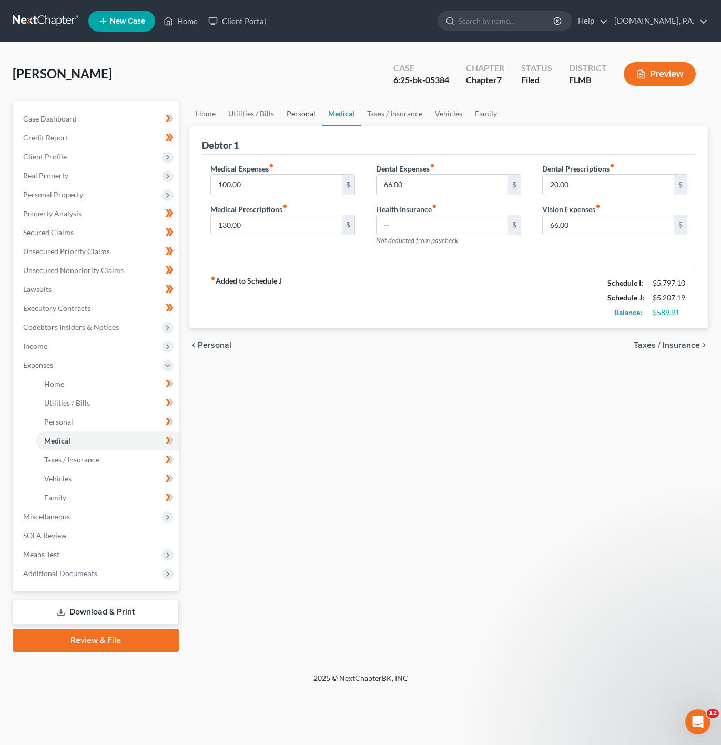
click at [288, 109] on link "Personal" at bounding box center [301, 113] width 42 height 25
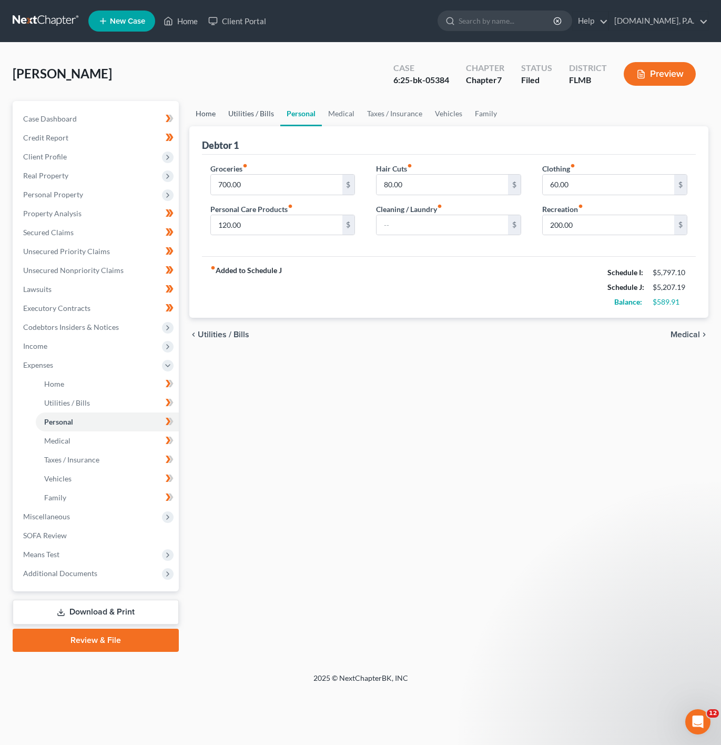
drag, startPoint x: 220, startPoint y: 109, endPoint x: 232, endPoint y: 111, distance: 12.2
click at [220, 110] on link "Home" at bounding box center [205, 113] width 33 height 25
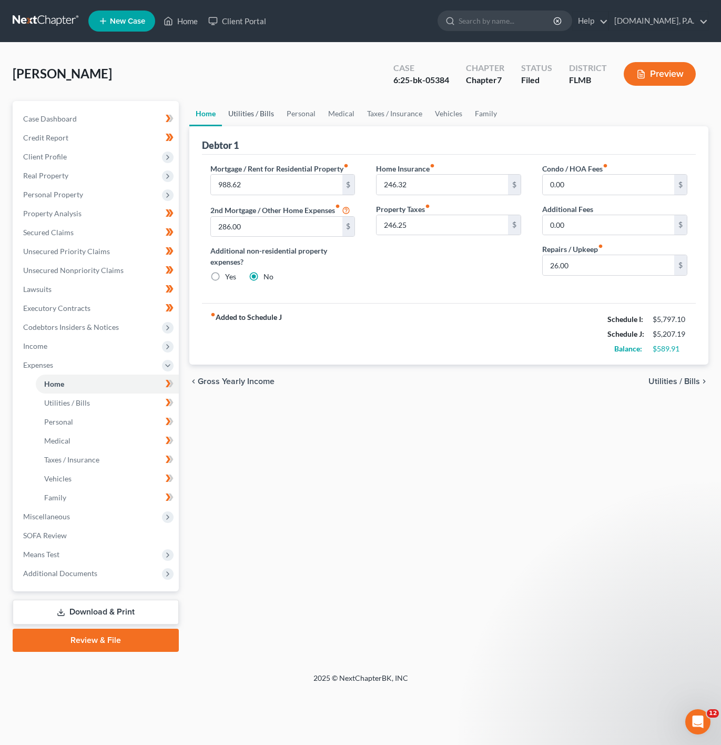
drag, startPoint x: 249, startPoint y: 111, endPoint x: 288, endPoint y: 131, distance: 43.3
click at [250, 111] on link "Utilities / Bills" at bounding box center [251, 113] width 58 height 25
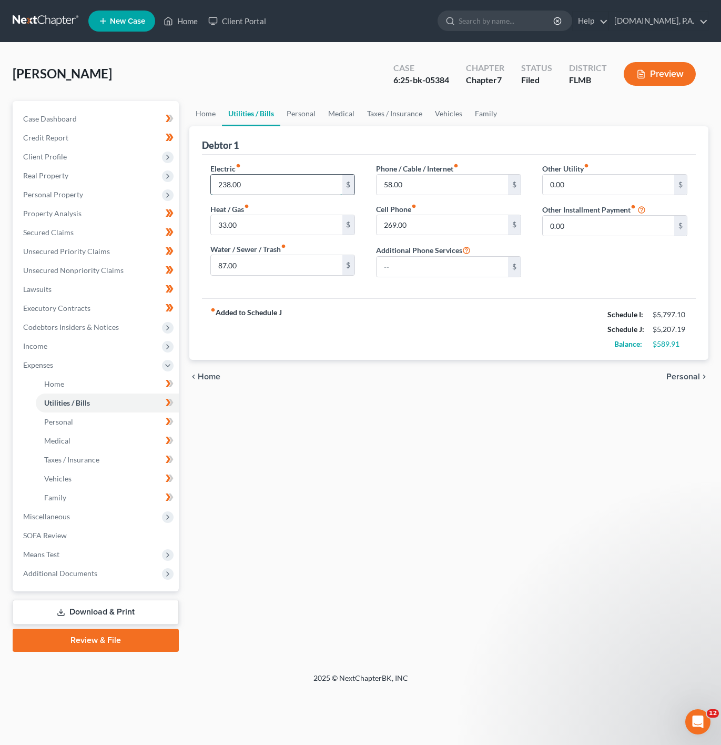
click at [299, 182] on input "238.00" at bounding box center [277, 185] width 132 height 20
type input "350"
click at [247, 229] on input "33.00" at bounding box center [277, 225] width 132 height 20
click at [256, 267] on input "87.00" at bounding box center [277, 265] width 132 height 20
type input "100"
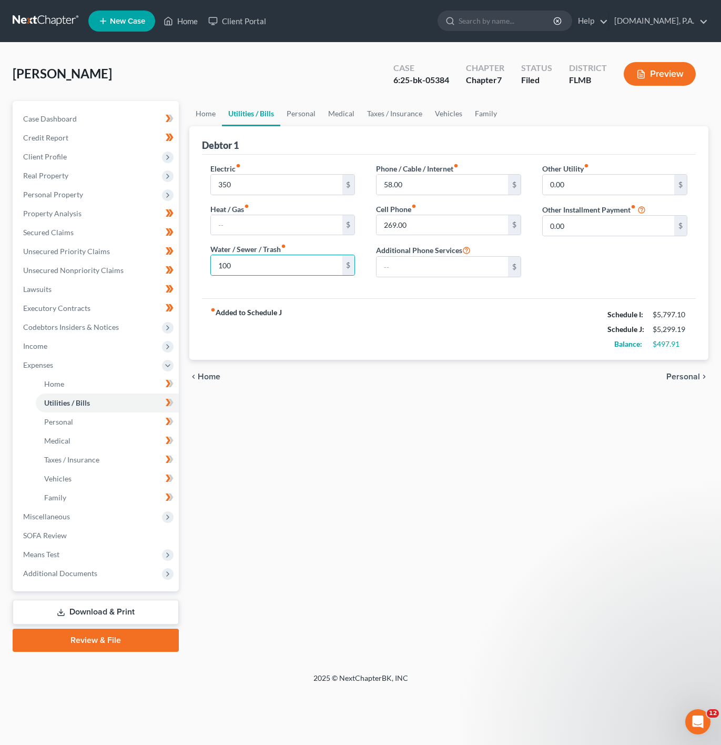
click at [440, 304] on div "fiber_manual_record Added to Schedule J Schedule I: $5,797.10 Schedule J: $5,29…" at bounding box center [449, 329] width 494 height 62
click at [433, 163] on label "Phone / Cable / Internet fiber_manual_record" at bounding box center [417, 168] width 83 height 11
click at [433, 175] on input "58.00" at bounding box center [443, 185] width 132 height 20
type input "120"
click at [418, 220] on input "269.00" at bounding box center [443, 225] width 132 height 20
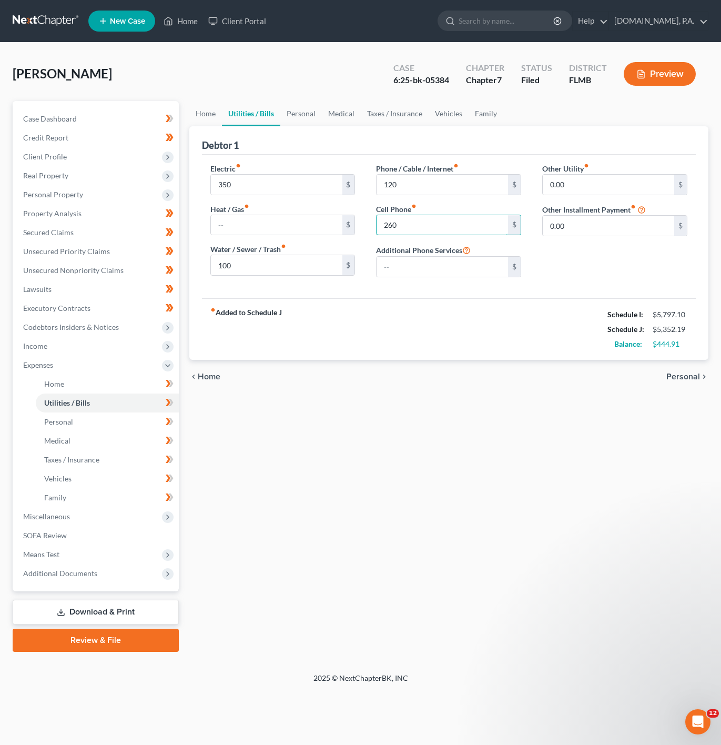
type input "260"
click at [570, 292] on div "Electric fiber_manual_record 350 $ Heat / Gas fiber_manual_record $ Water / Sew…" at bounding box center [449, 227] width 494 height 144
click at [285, 117] on link "Personal" at bounding box center [301, 113] width 42 height 25
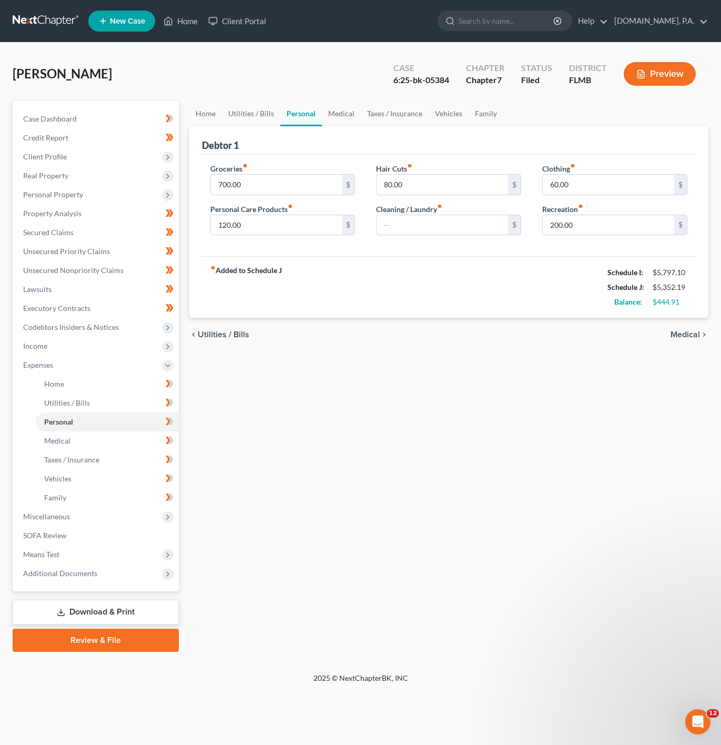
click at [347, 129] on div "Debtor 1" at bounding box center [449, 140] width 494 height 28
click at [214, 110] on link "Home" at bounding box center [205, 113] width 33 height 25
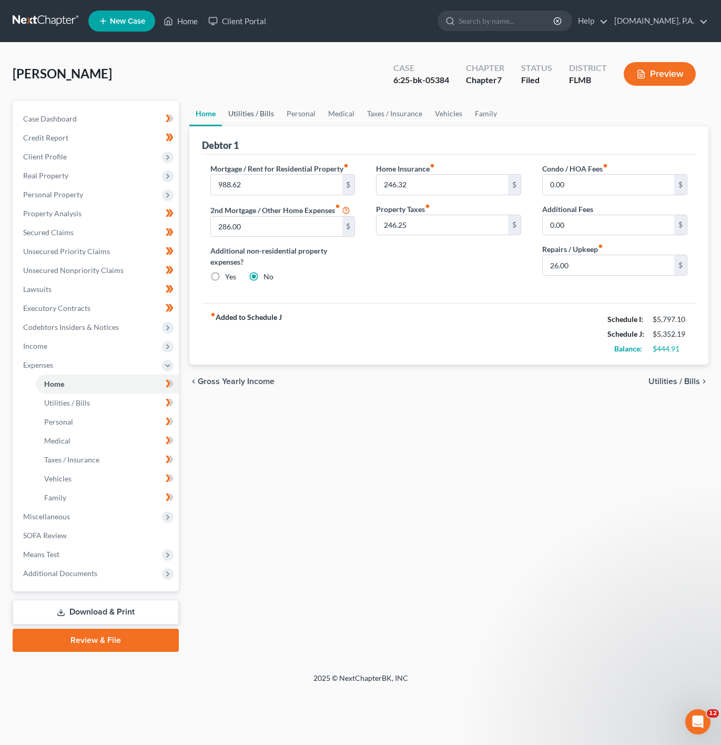
click at [244, 106] on link "Utilities / Bills" at bounding box center [251, 113] width 58 height 25
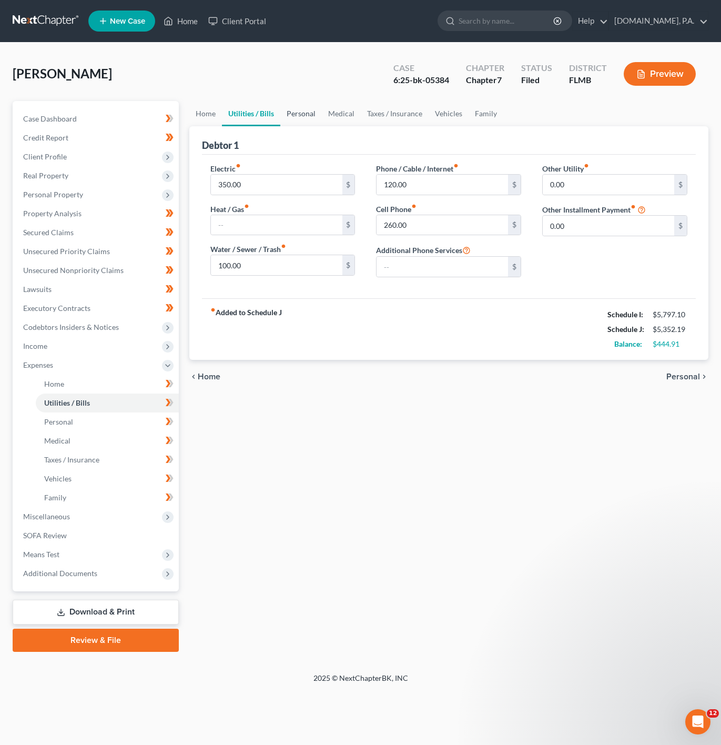
click at [310, 112] on link "Personal" at bounding box center [301, 113] width 42 height 25
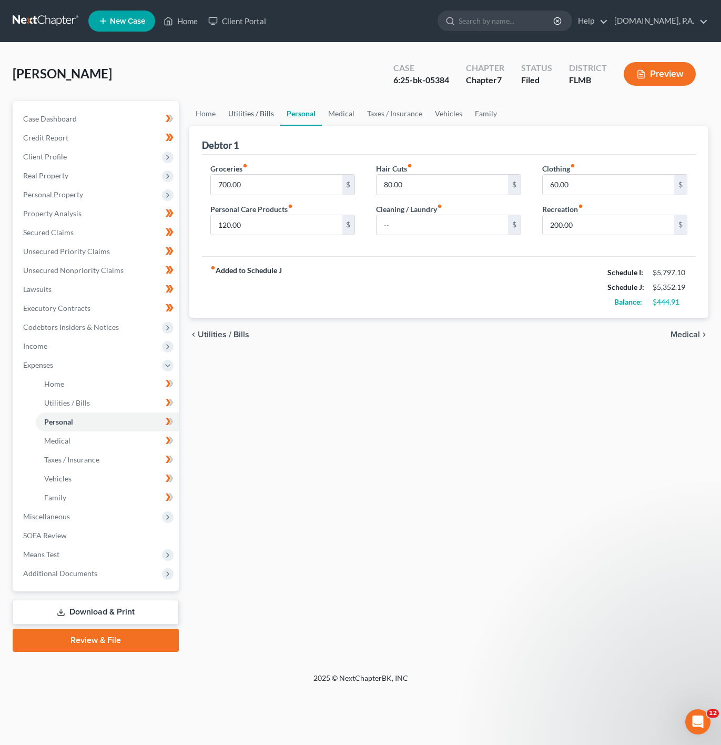
click at [244, 109] on link "Utilities / Bills" at bounding box center [251, 113] width 58 height 25
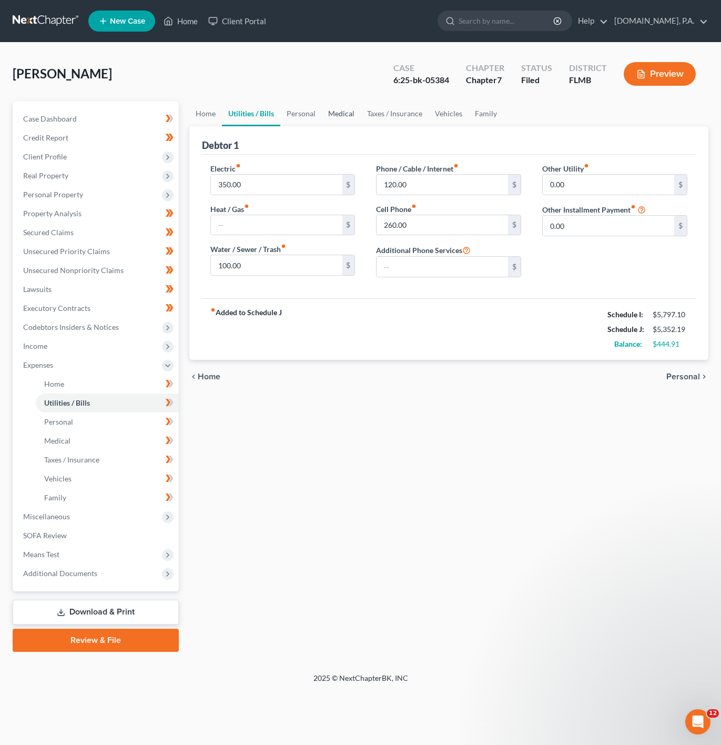
click at [333, 111] on link "Medical" at bounding box center [341, 113] width 39 height 25
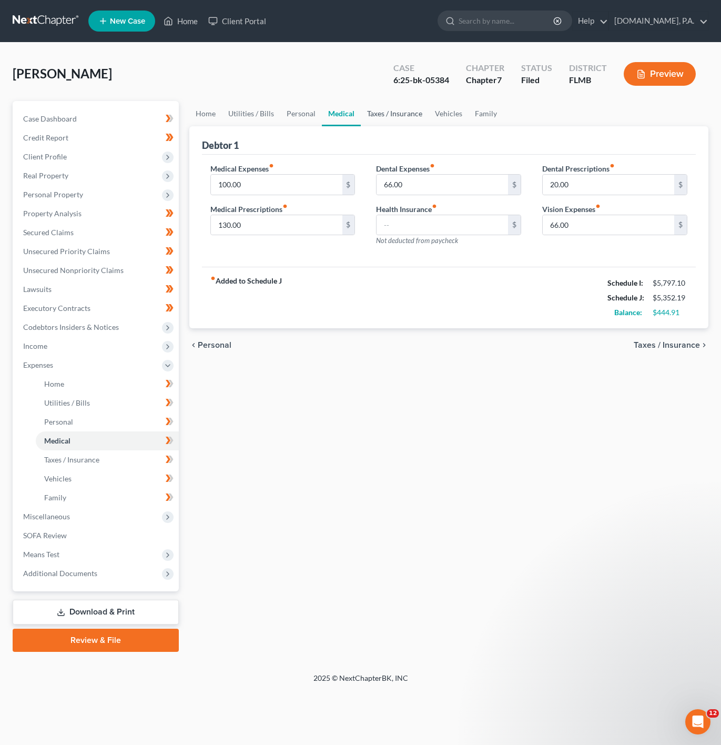
click at [405, 114] on link "Taxes / Insurance" at bounding box center [395, 113] width 68 height 25
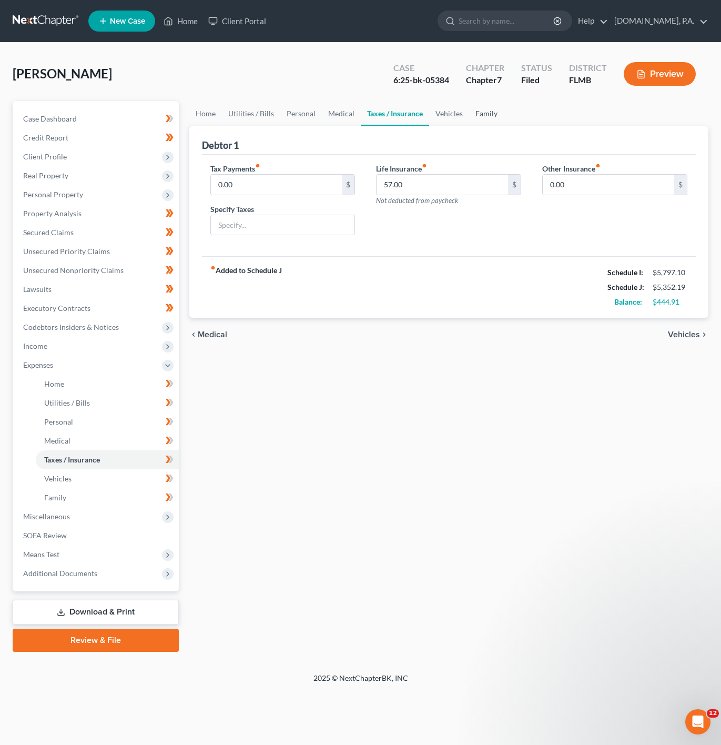
click at [469, 109] on link "Family" at bounding box center [486, 113] width 35 height 25
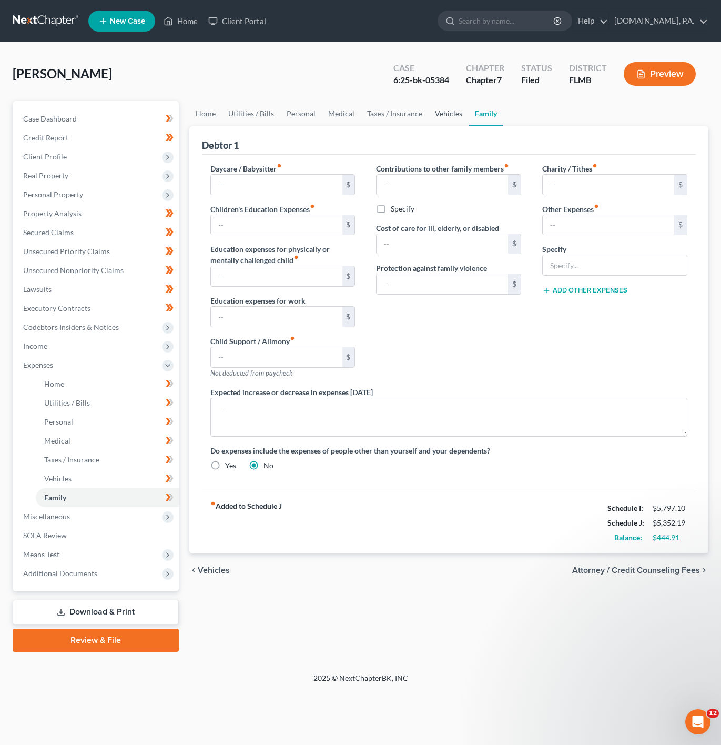
click at [455, 108] on link "Vehicles" at bounding box center [449, 113] width 40 height 25
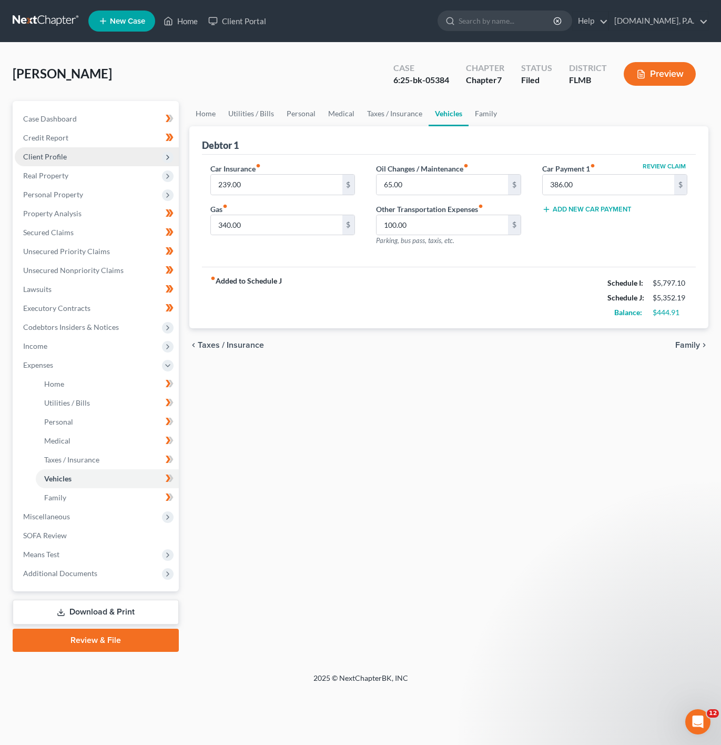
click at [128, 154] on span "Client Profile" at bounding box center [97, 156] width 164 height 19
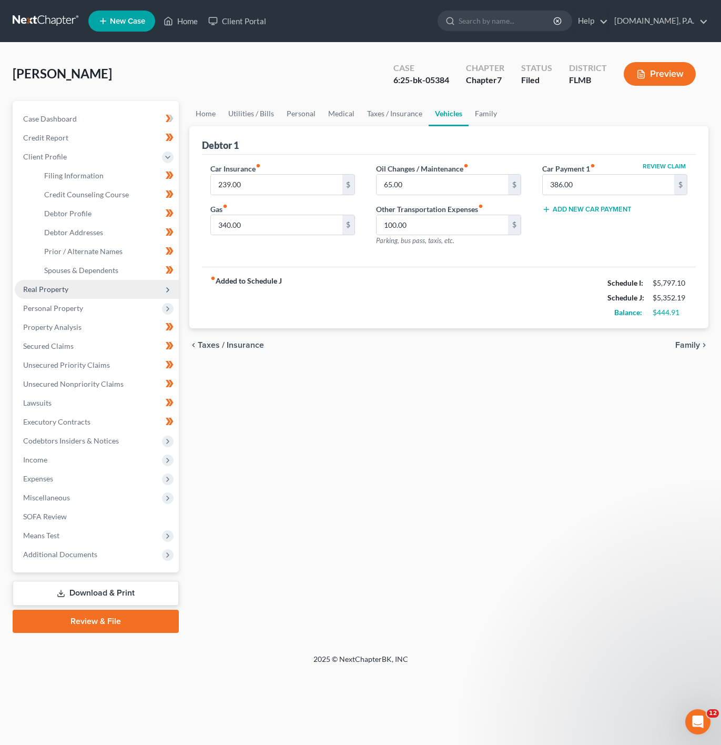
click at [98, 283] on span "Real Property" at bounding box center [97, 289] width 164 height 19
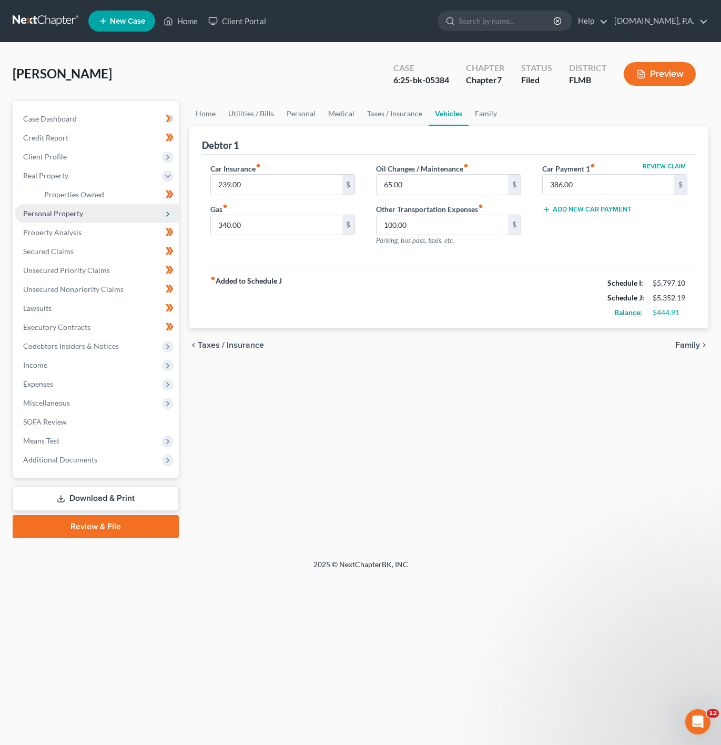
click at [125, 217] on span "Personal Property" at bounding box center [97, 213] width 164 height 19
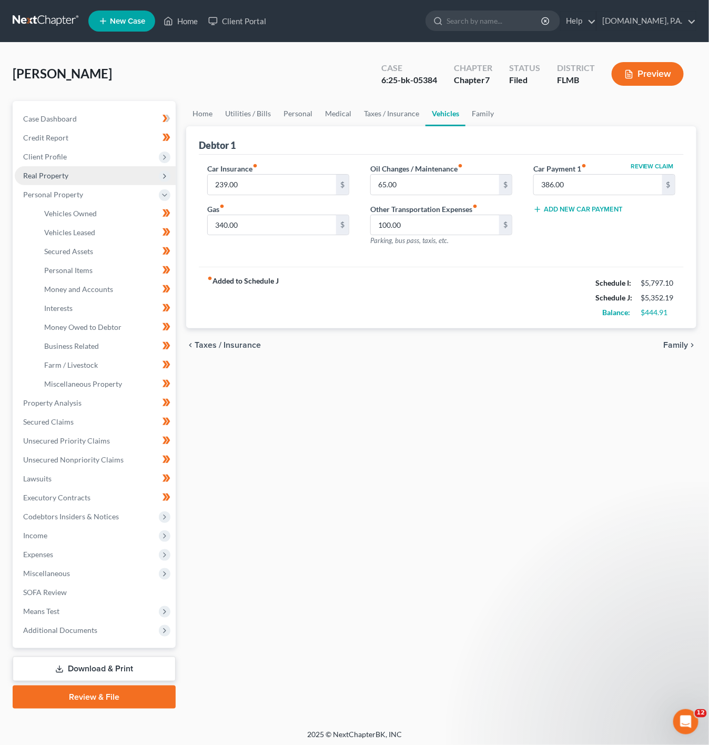
click at [128, 169] on span "Real Property" at bounding box center [95, 175] width 161 height 19
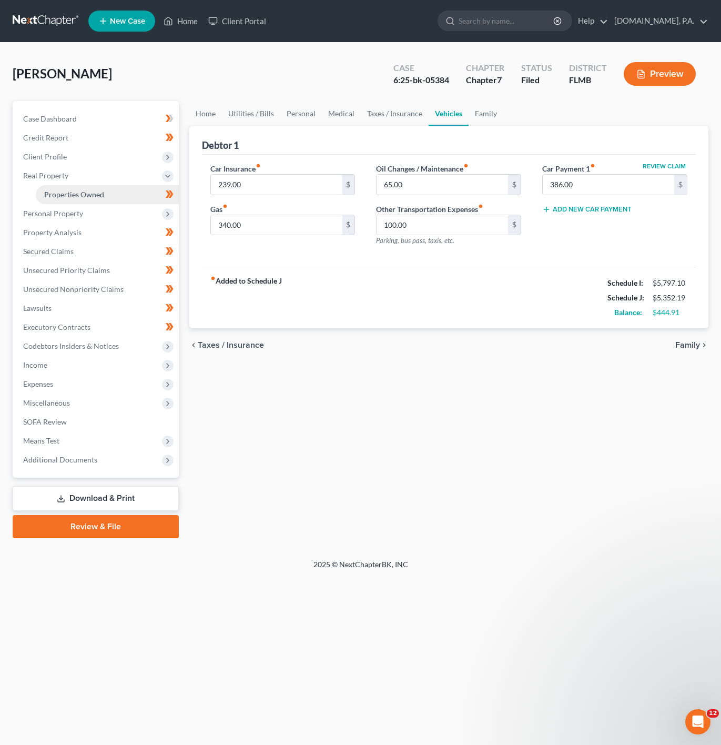
click at [93, 195] on span "Properties Owned" at bounding box center [74, 194] width 60 height 9
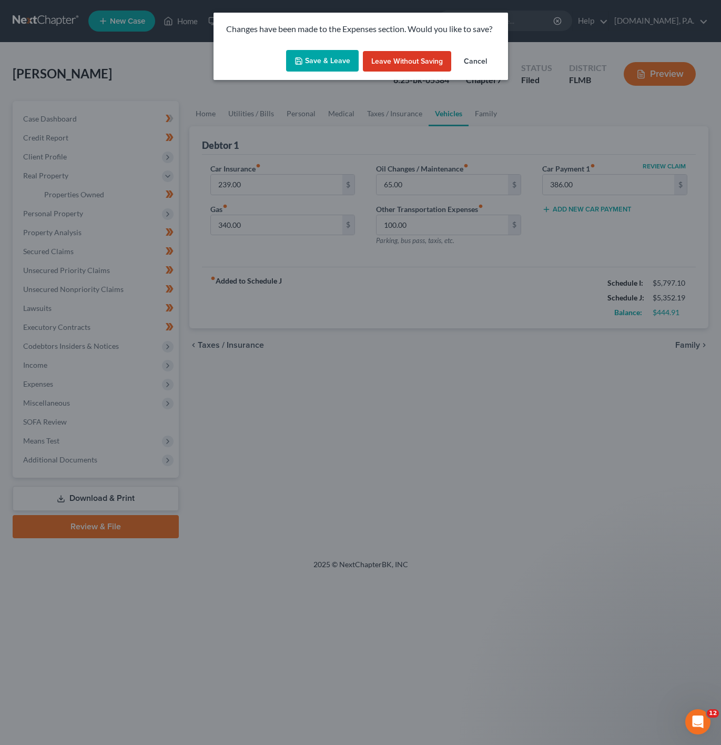
click at [327, 57] on button "Save & Leave" at bounding box center [322, 61] width 73 height 22
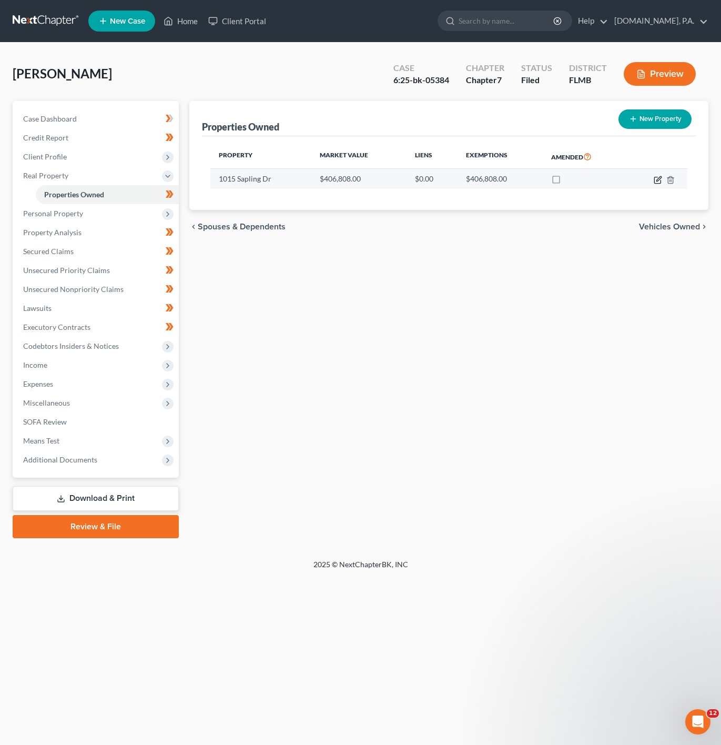
click at [657, 177] on icon "button" at bounding box center [657, 180] width 6 height 6
select select "9"
select select "56"
select select "3"
select select "5"
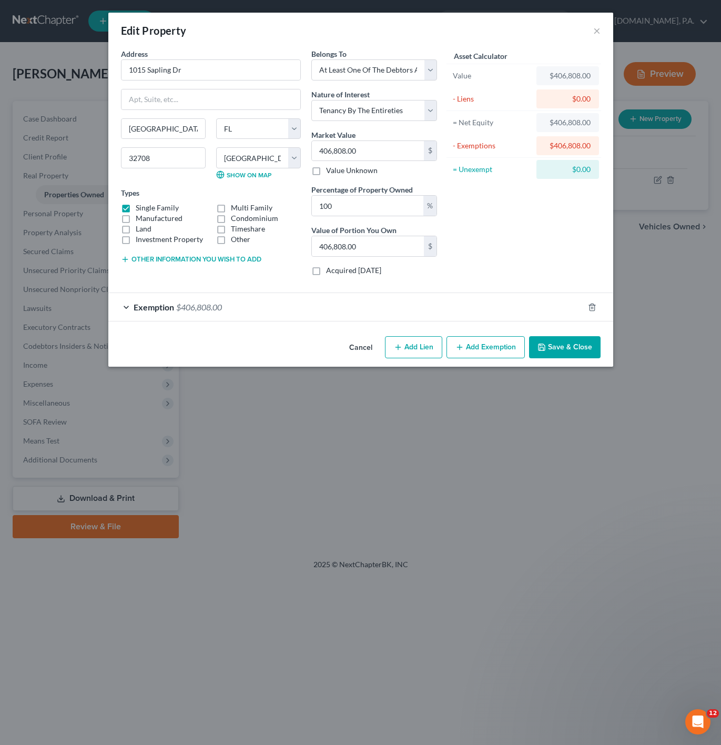
click at [202, 321] on div "Exemption $406,808.00" at bounding box center [346, 307] width 476 height 28
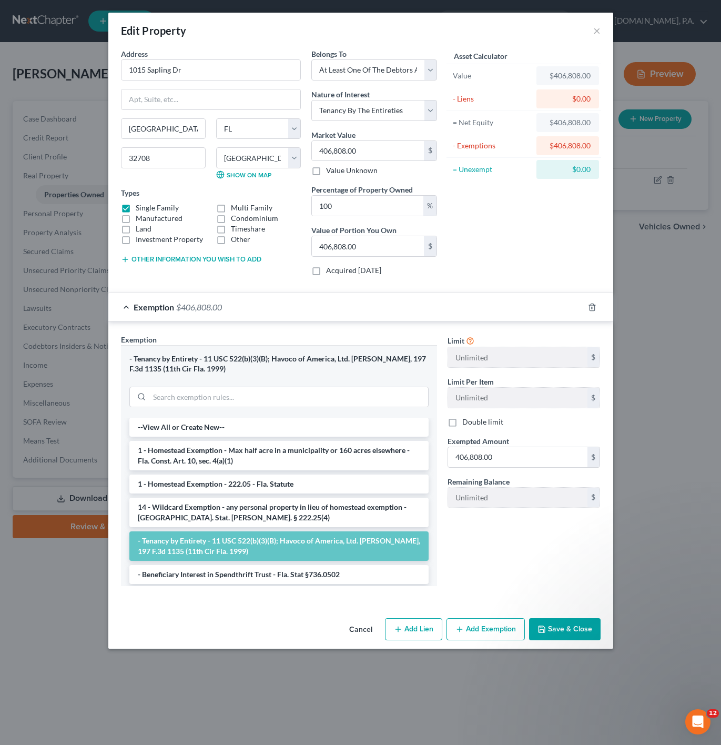
click at [202, 321] on div "Exemption $406,808.00" at bounding box center [346, 307] width 476 height 28
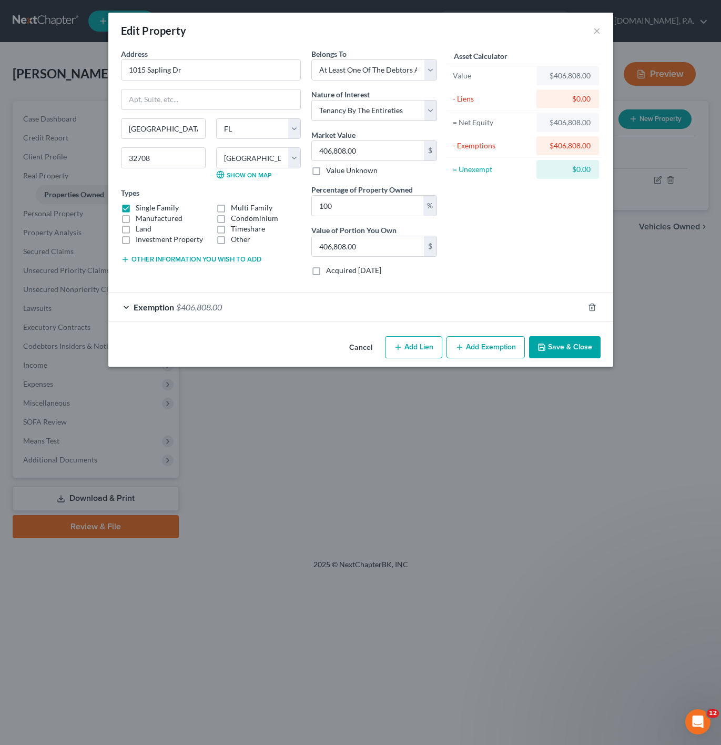
click at [425, 348] on button "Add Lien" at bounding box center [413, 347] width 57 height 22
select select "3"
select select "0"
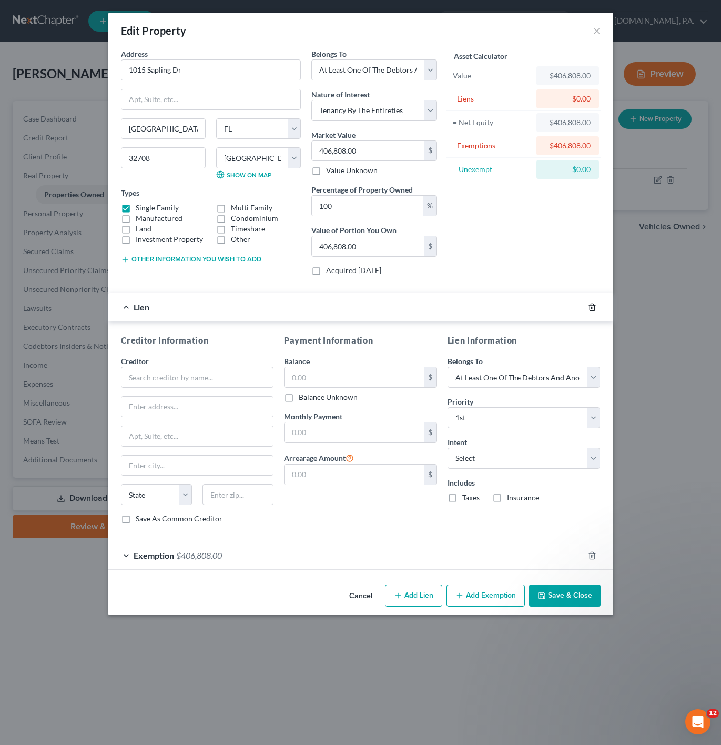
click at [591, 305] on polyline "button" at bounding box center [592, 305] width 6 height 0
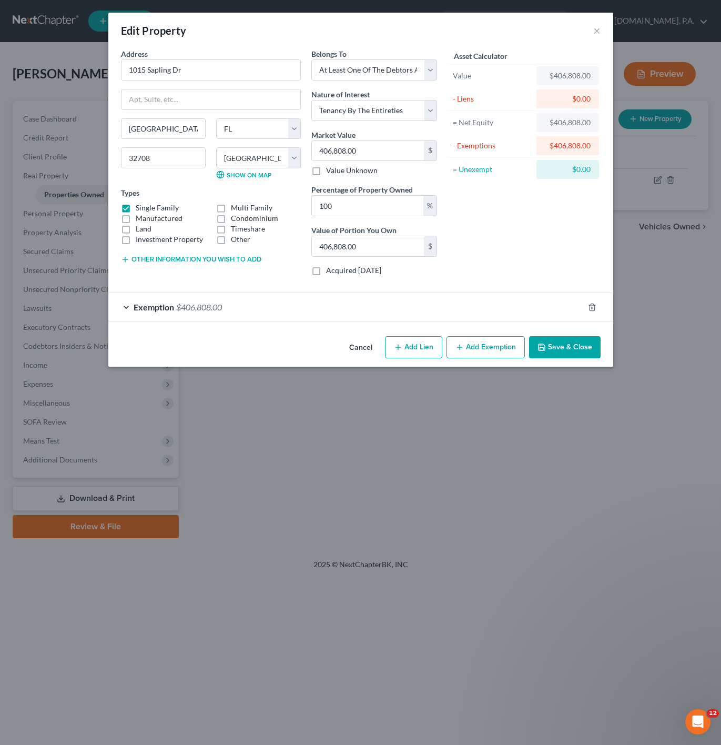
click at [274, 308] on div "Exemption $406,808.00" at bounding box center [346, 307] width 476 height 28
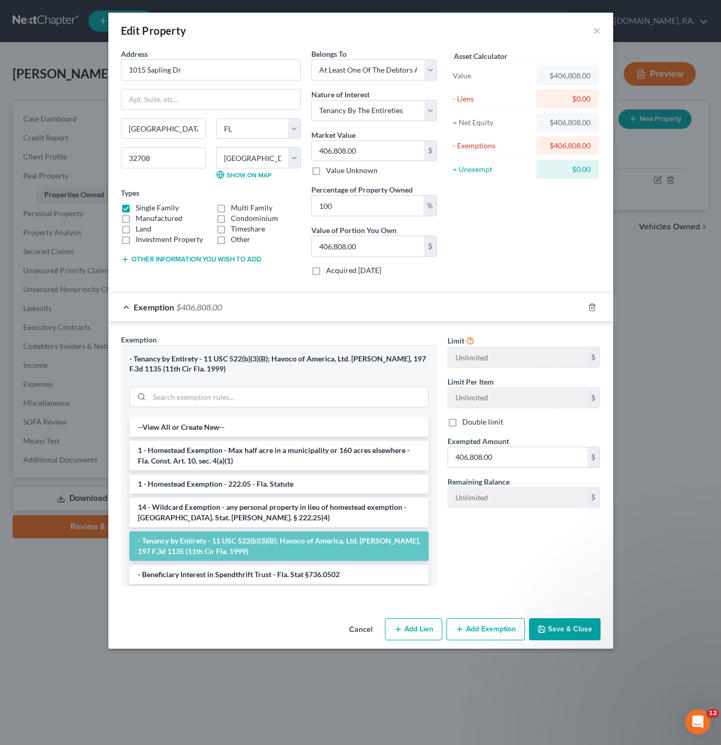
click at [275, 308] on div "Exemption $406,808.00" at bounding box center [346, 307] width 476 height 28
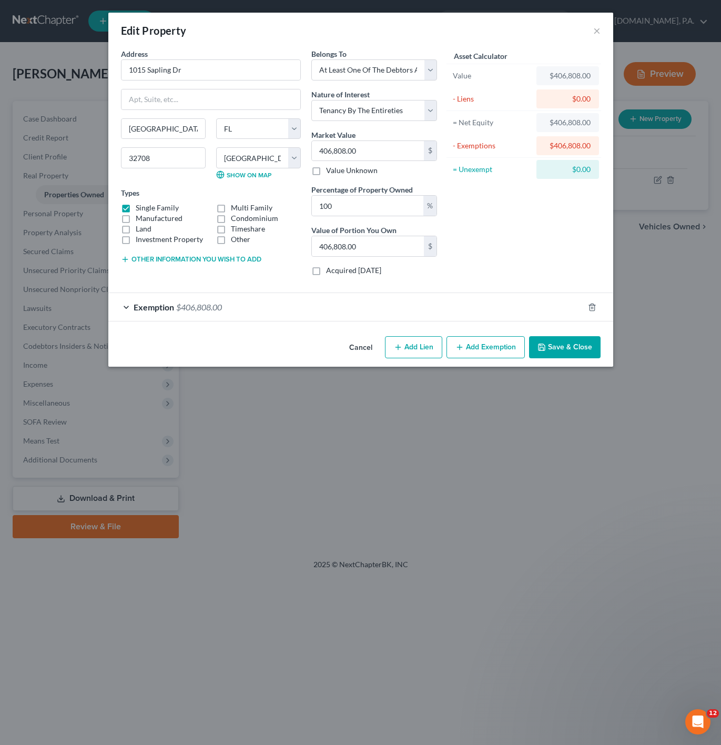
click at [343, 311] on div "Exemption $406,808.00" at bounding box center [346, 307] width 476 height 28
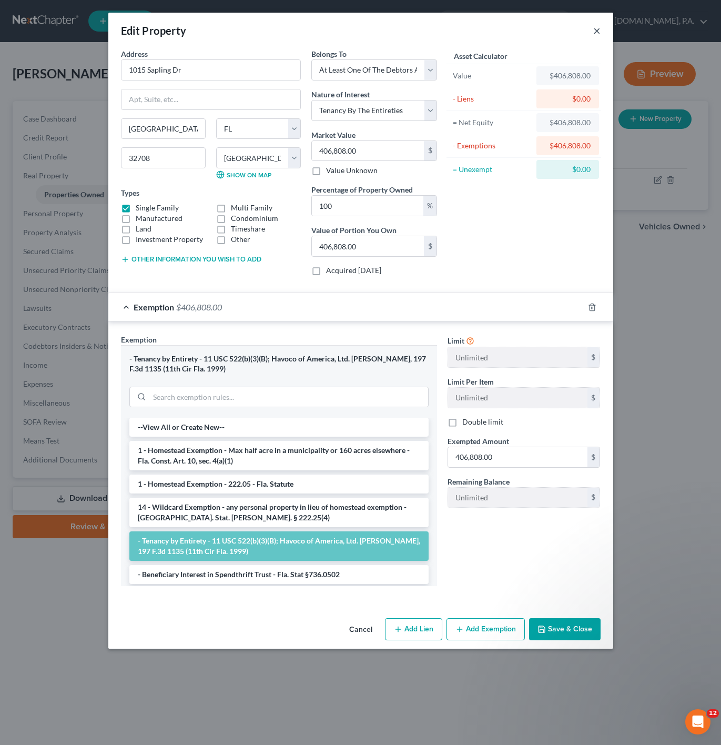
click at [597, 31] on button "×" at bounding box center [596, 30] width 7 height 13
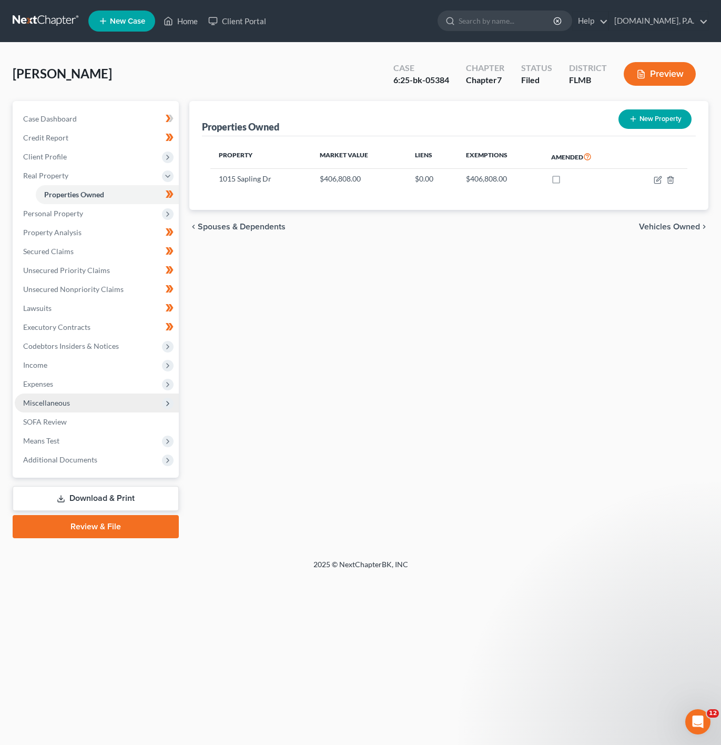
click at [104, 397] on span "Miscellaneous" at bounding box center [97, 403] width 164 height 19
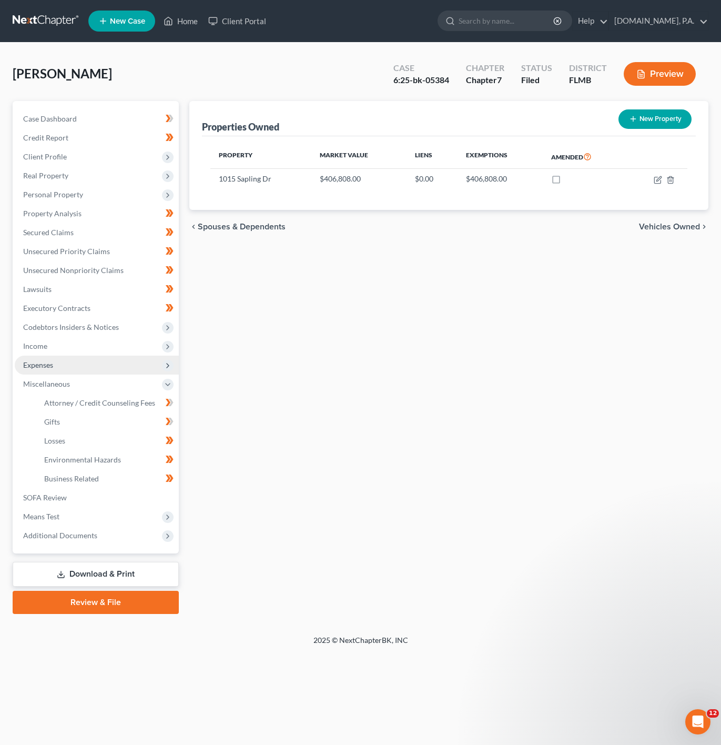
click at [119, 366] on span "Expenses" at bounding box center [97, 365] width 164 height 19
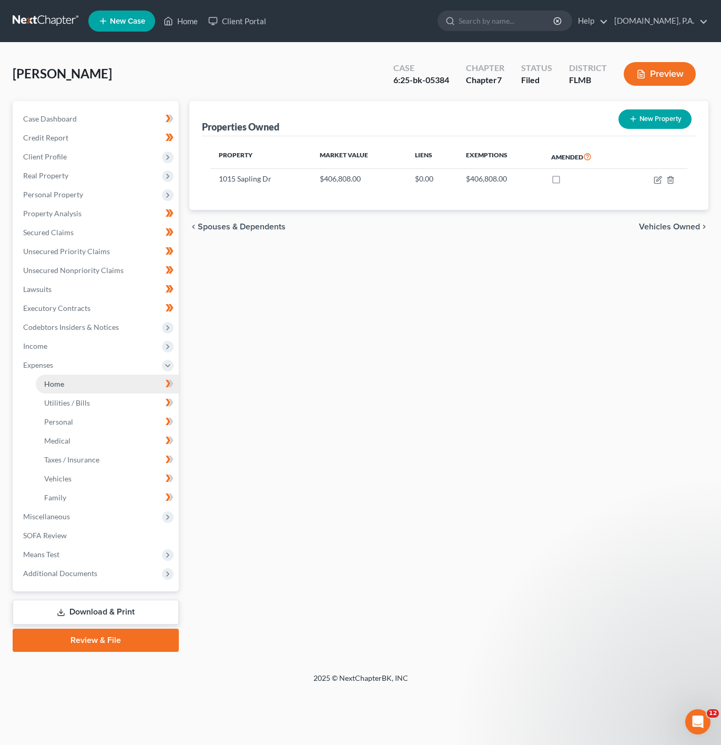
click at [109, 382] on link "Home" at bounding box center [107, 384] width 143 height 19
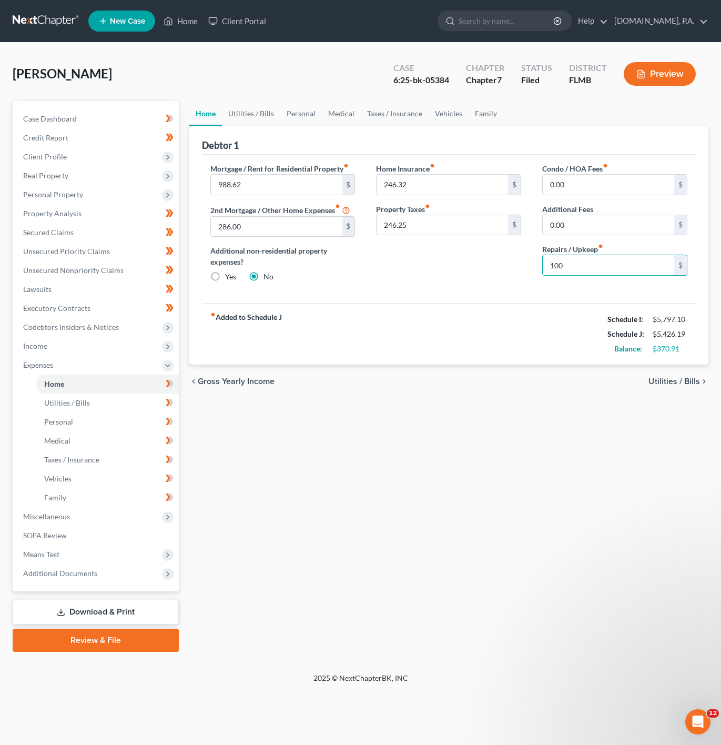
type input "100"
drag, startPoint x: 338, startPoint y: 304, endPoint x: 472, endPoint y: 221, distance: 157.7
click at [338, 304] on div "Mortgage / Rent for Residential Property fiber_manual_record 988.62 $ 2nd Mortg…" at bounding box center [449, 229] width 494 height 149
drag, startPoint x: 278, startPoint y: 99, endPoint x: 256, endPoint y: 109, distance: 23.8
click at [276, 100] on div "[PERSON_NAME] Upgraded Case 6:25-bk-05384 Chapter Chapter 7 Status Filed Distri…" at bounding box center [361, 78] width 696 height 46
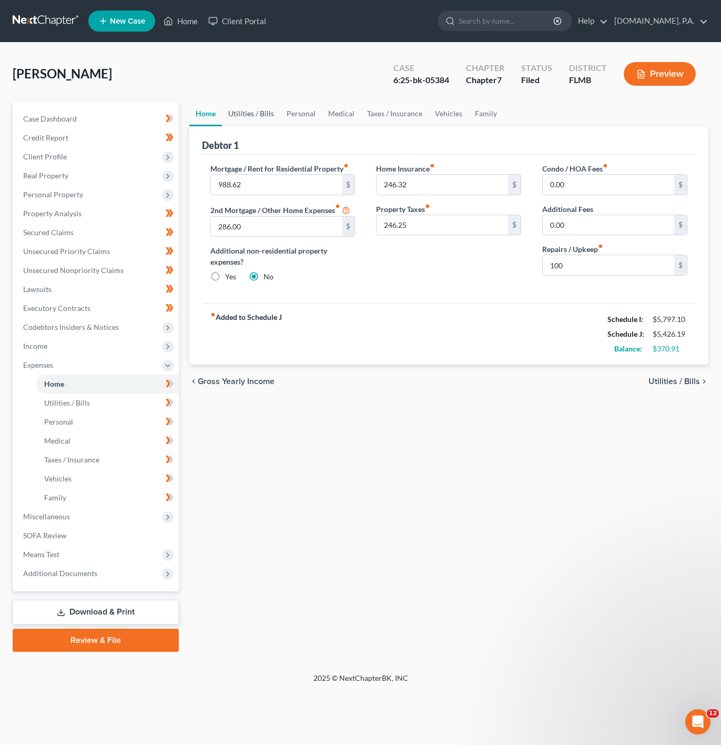
click at [256, 109] on link "Utilities / Bills" at bounding box center [251, 113] width 58 height 25
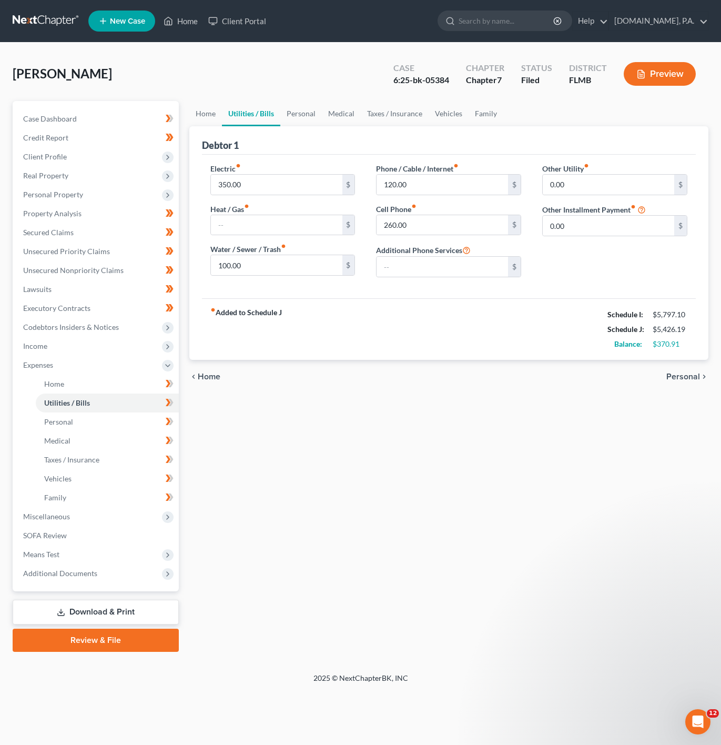
click at [346, 136] on div "Debtor 1" at bounding box center [449, 140] width 494 height 28
click at [313, 125] on link "Personal" at bounding box center [301, 113] width 42 height 25
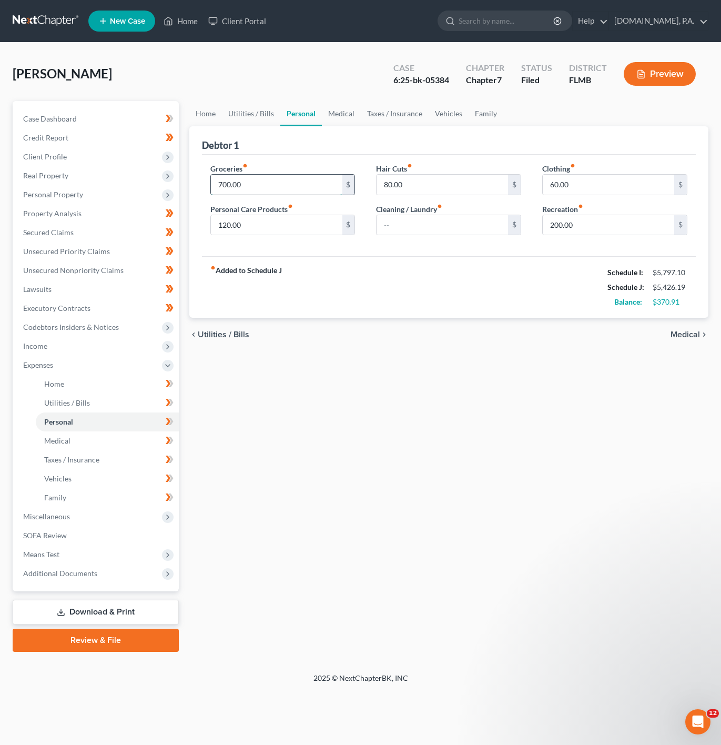
click at [279, 185] on input "700.00" at bounding box center [277, 185] width 132 height 20
type input "800"
click at [391, 300] on div "fiber_manual_record Added to Schedule J Schedule I: $5,797.10 Schedule J: $5,52…" at bounding box center [449, 287] width 494 height 62
click at [339, 109] on link "Medical" at bounding box center [341, 113] width 39 height 25
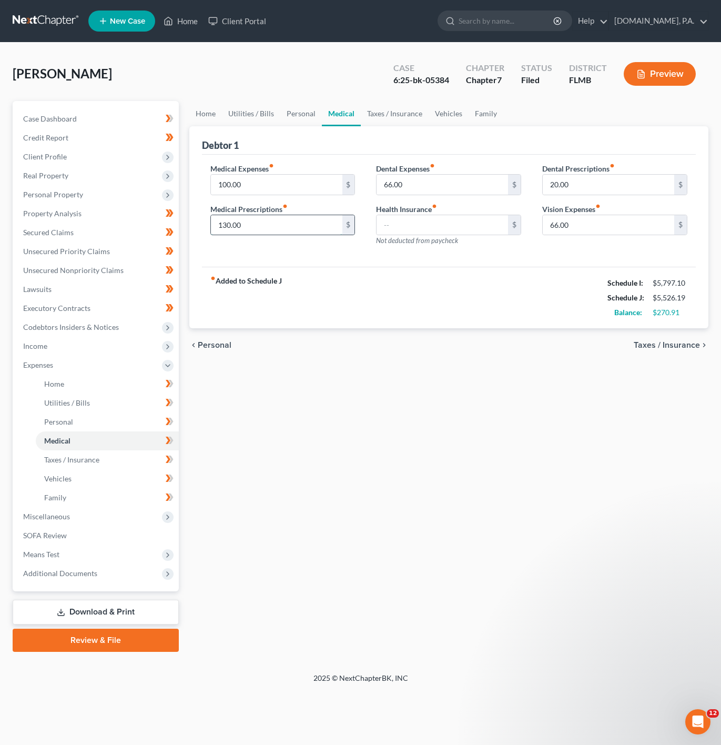
click at [314, 226] on input "130.00" at bounding box center [277, 225] width 132 height 20
type input "1"
type input "240"
click at [263, 180] on input "100.00" at bounding box center [277, 185] width 132 height 20
click at [405, 184] on input "66.00" at bounding box center [443, 185] width 132 height 20
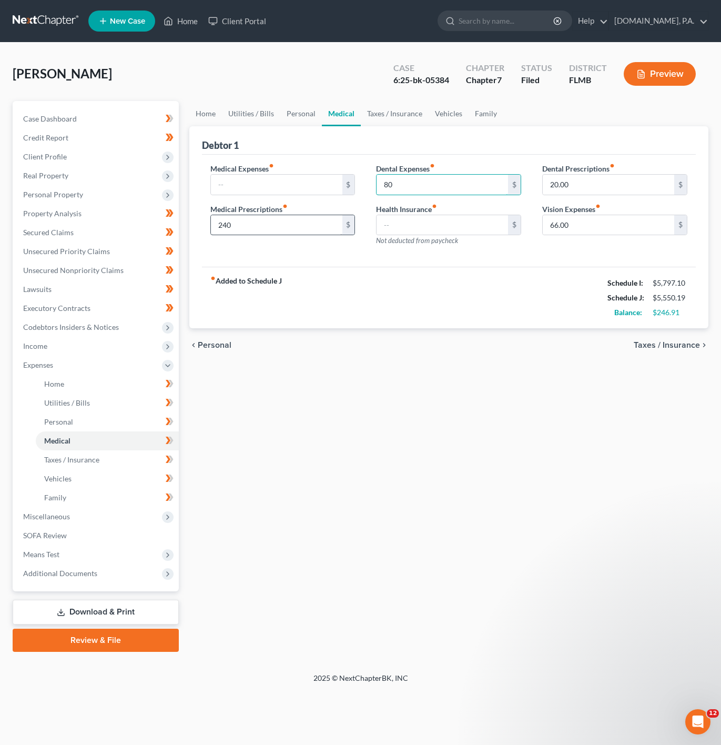
type input "80"
click at [289, 235] on input "240" at bounding box center [277, 225] width 132 height 20
click at [324, 264] on div "Medical Expenses fiber_manual_record $ Medical Prescriptions fiber_manual_recor…" at bounding box center [449, 211] width 494 height 113
click at [633, 230] on input "66.00" at bounding box center [609, 225] width 132 height 20
type input "60"
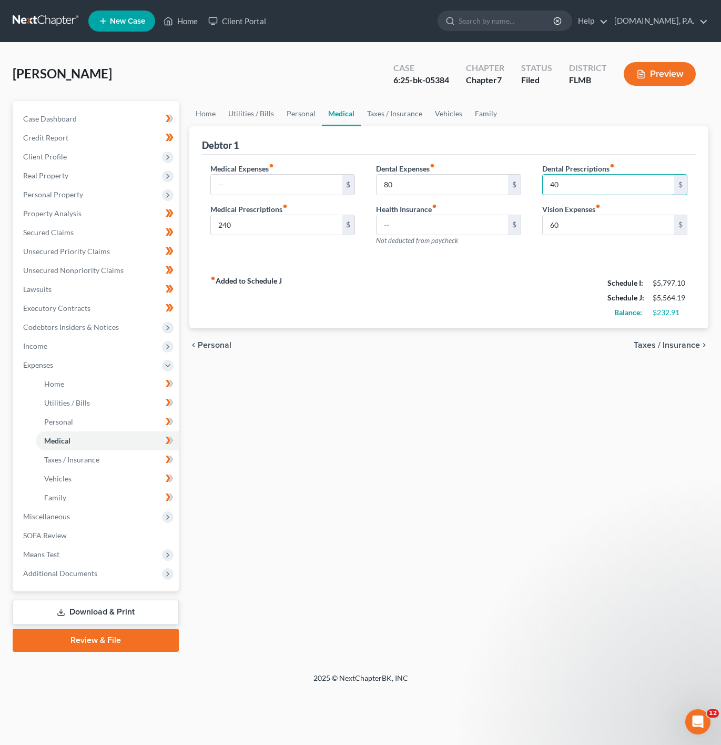
type input "40"
click at [486, 268] on div "fiber_manual_record Added to Schedule J Schedule I: $5,797.10 Schedule J: $5,56…" at bounding box center [449, 298] width 494 height 62
click at [404, 111] on link "Taxes / Insurance" at bounding box center [395, 113] width 68 height 25
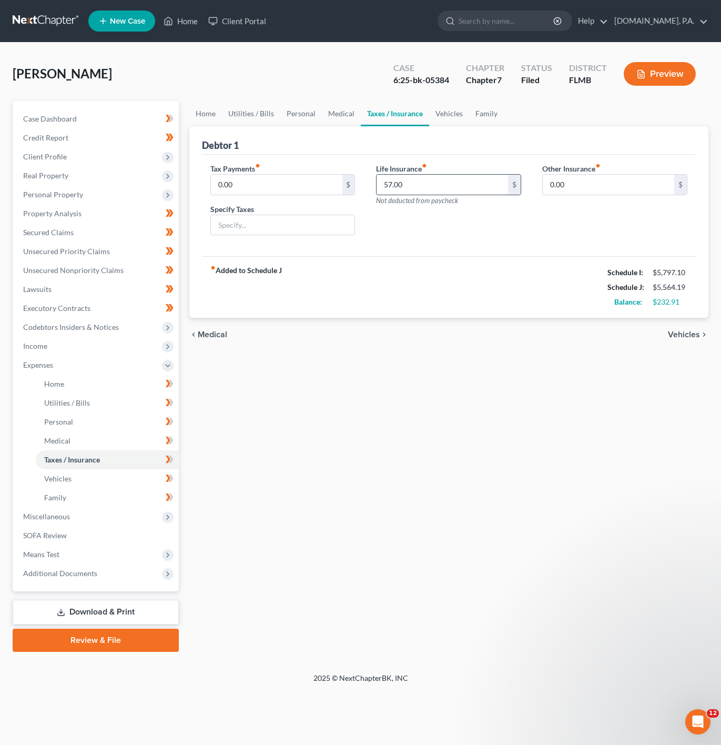
click at [421, 188] on input "57.00" at bounding box center [443, 185] width 132 height 20
type input "60"
click at [382, 262] on div "fiber_manual_record Added to Schedule J Schedule I: $5,797.10 Schedule J: $5,56…" at bounding box center [449, 287] width 494 height 62
click at [452, 113] on link "Vehicles" at bounding box center [449, 113] width 40 height 25
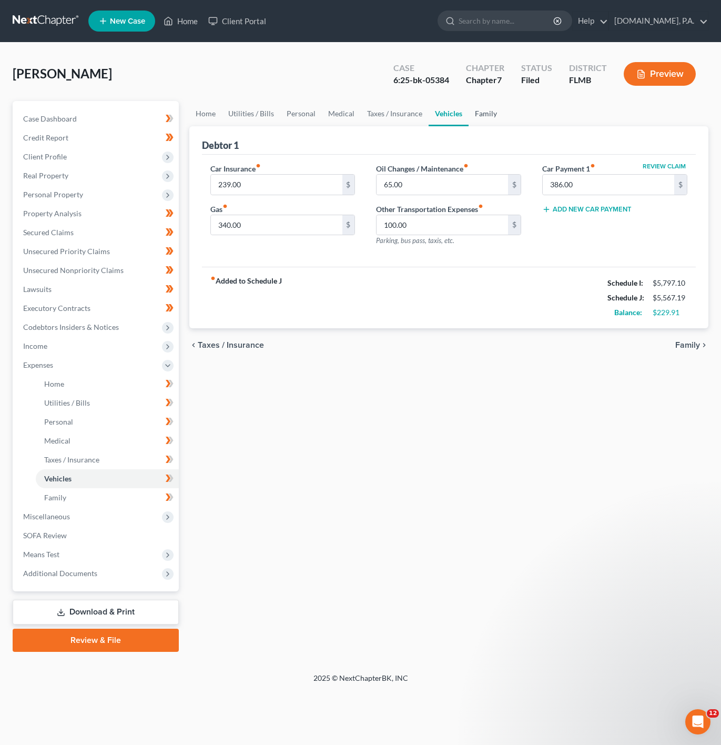
click at [489, 123] on link "Family" at bounding box center [486, 113] width 35 height 25
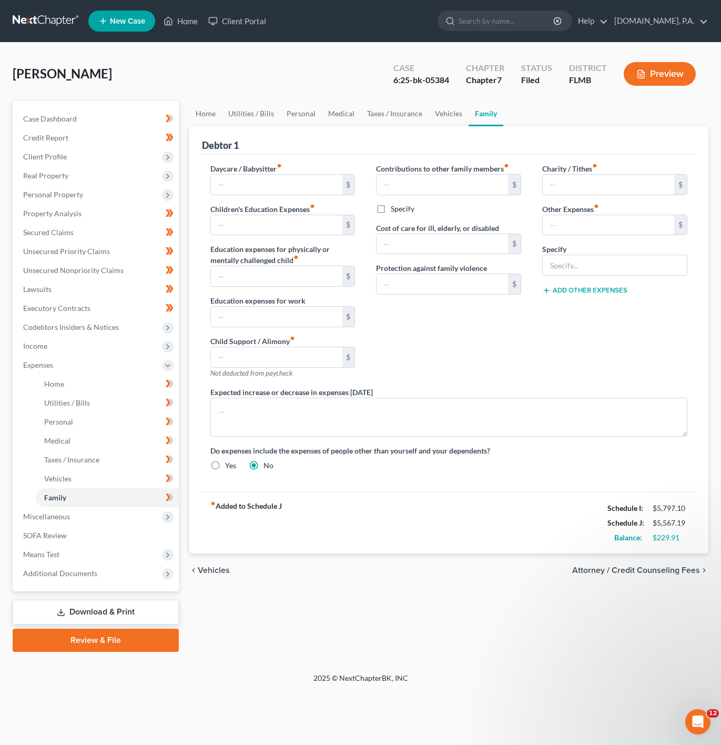
click at [356, 97] on div "[PERSON_NAME] Upgraded Case 6:25-bk-05384 Chapter Chapter 7 Status Filed Distri…" at bounding box center [361, 78] width 696 height 46
click at [354, 113] on link "Medical" at bounding box center [341, 113] width 39 height 25
click at [382, 114] on link "Taxes / Insurance" at bounding box center [395, 113] width 68 height 25
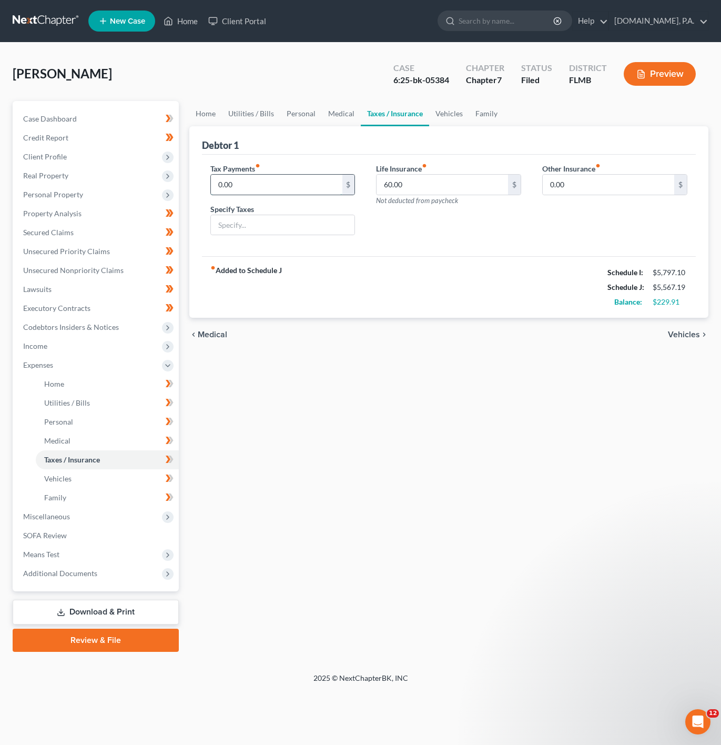
click at [274, 184] on input "0.00" at bounding box center [277, 185] width 132 height 20
type input "80"
click at [398, 245] on div "Tax Payments fiber_manual_record 80 $ Specify Taxes Life Insurance fiber_manual…" at bounding box center [449, 206] width 494 height 102
click at [322, 124] on link "Medical" at bounding box center [341, 113] width 39 height 25
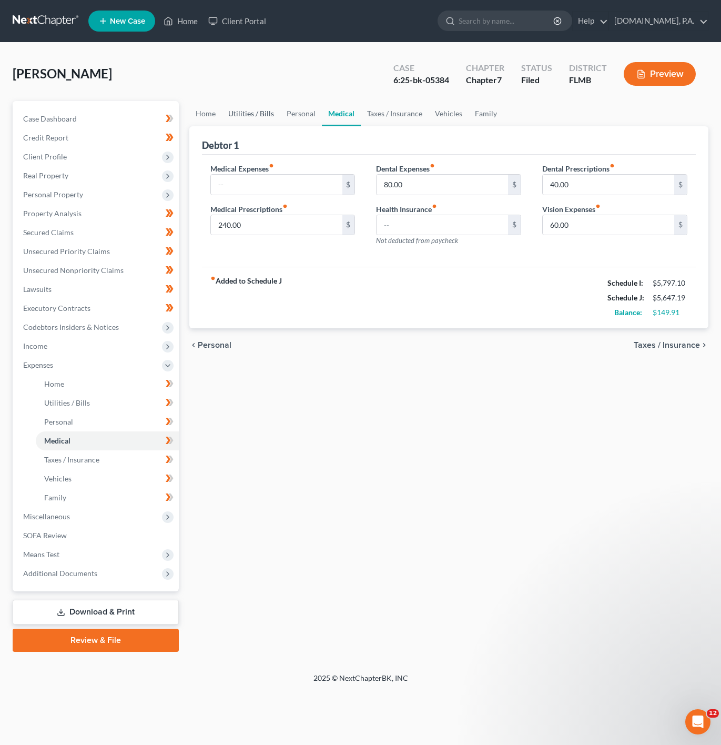
click at [276, 122] on link "Utilities / Bills" at bounding box center [251, 113] width 58 height 25
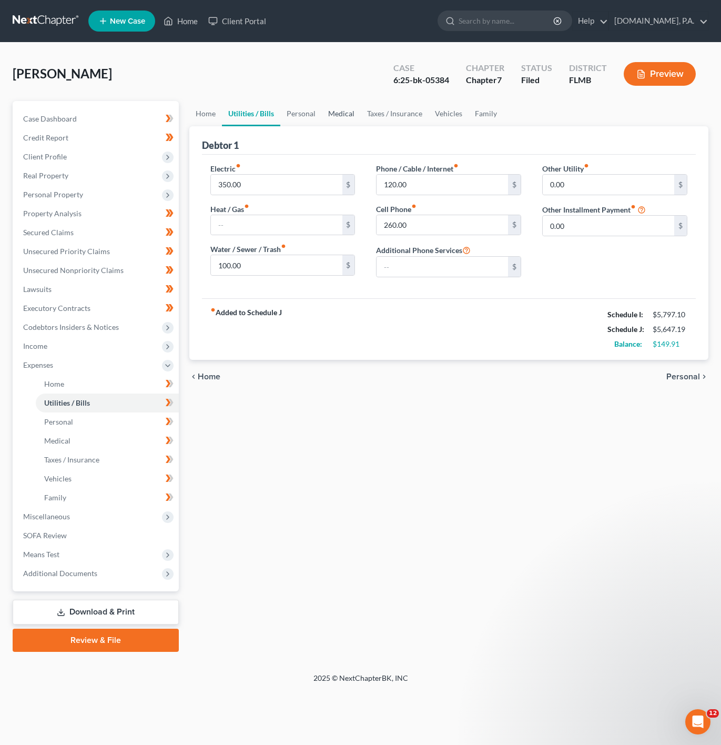
drag, startPoint x: 326, startPoint y: 114, endPoint x: 330, endPoint y: 117, distance: 5.6
click at [326, 114] on link "Medical" at bounding box center [341, 113] width 39 height 25
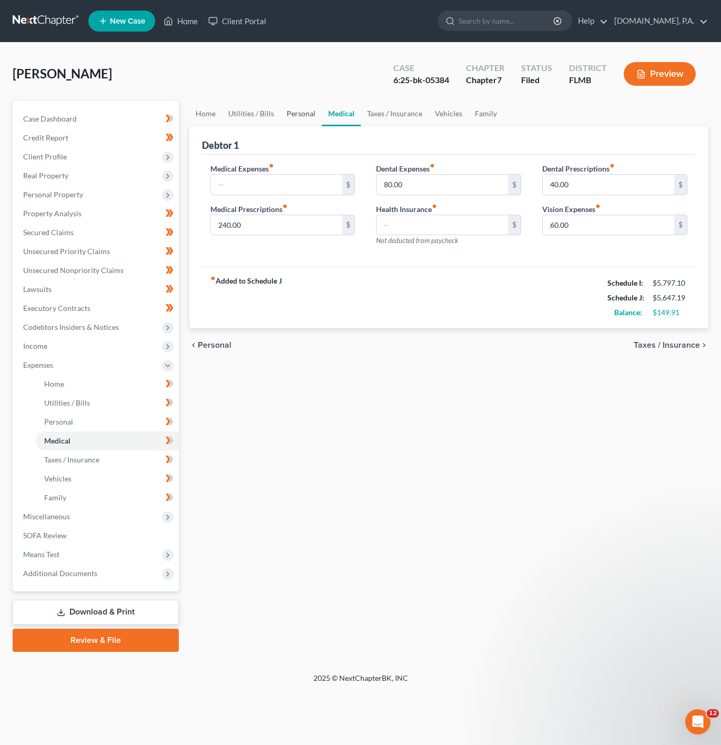
click at [298, 109] on link "Personal" at bounding box center [301, 113] width 42 height 25
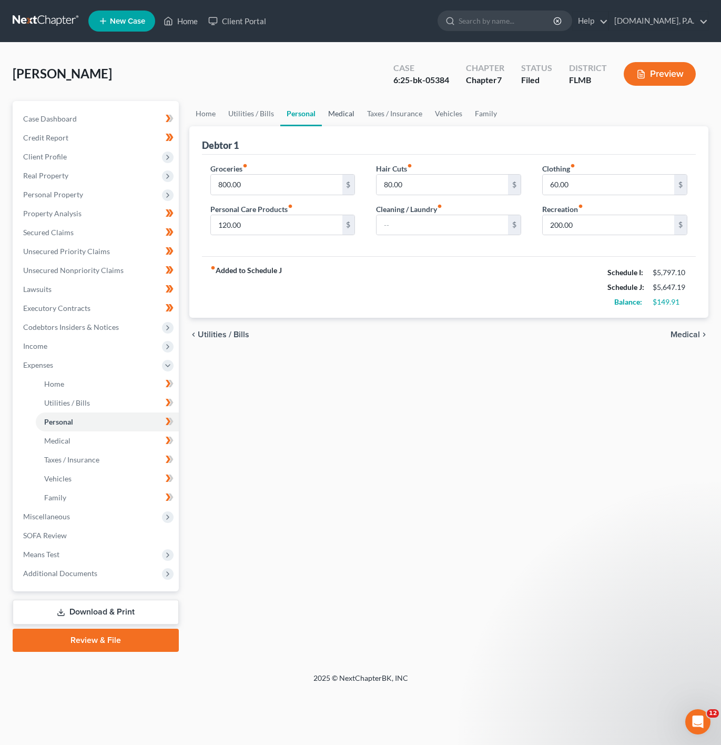
click at [329, 117] on link "Medical" at bounding box center [341, 113] width 39 height 25
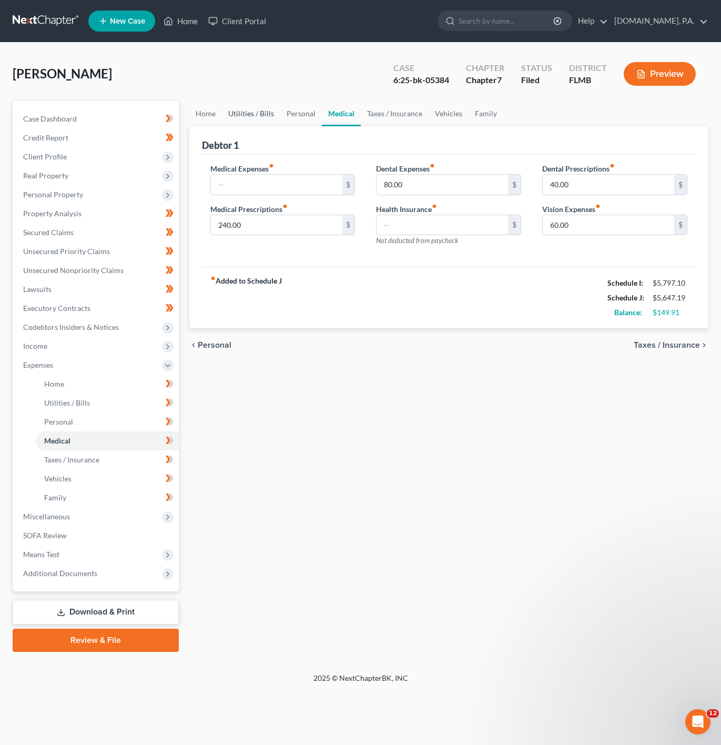
click at [251, 117] on link "Utilities / Bills" at bounding box center [251, 113] width 58 height 25
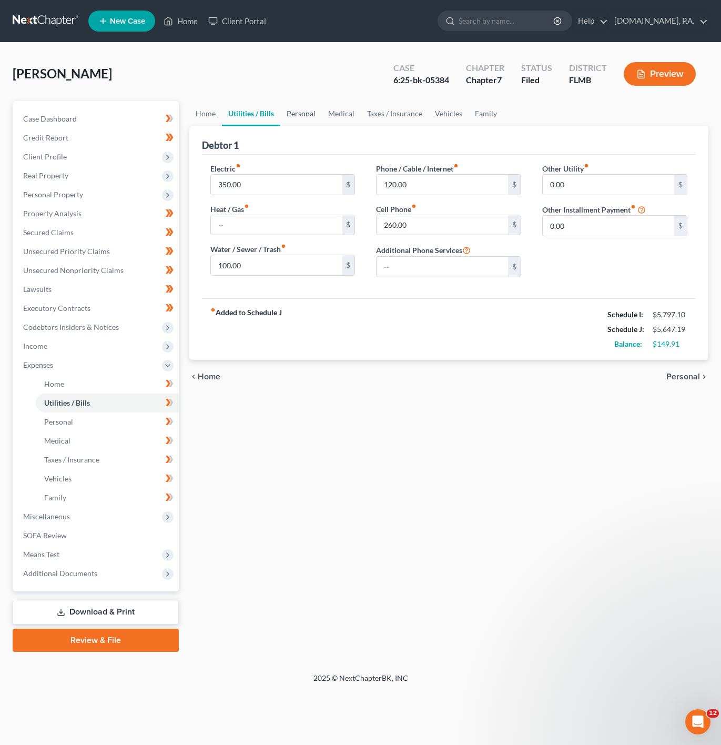
click at [289, 114] on link "Personal" at bounding box center [301, 113] width 42 height 25
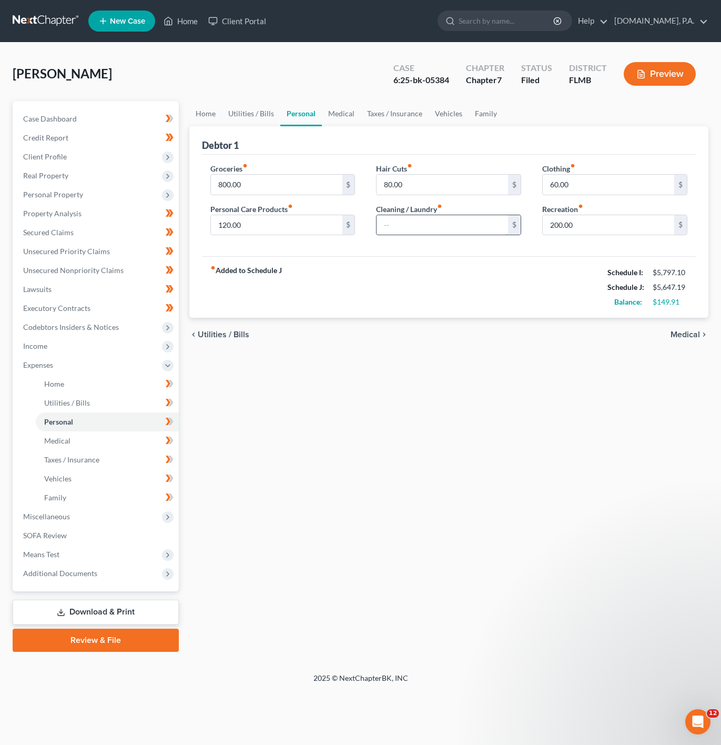
click at [443, 223] on input "text" at bounding box center [443, 225] width 132 height 20
type input "100"
click at [247, 288] on strong "fiber_manual_record Added to Schedule J" at bounding box center [246, 287] width 72 height 44
click at [243, 117] on link "Utilities / Bills" at bounding box center [251, 113] width 58 height 25
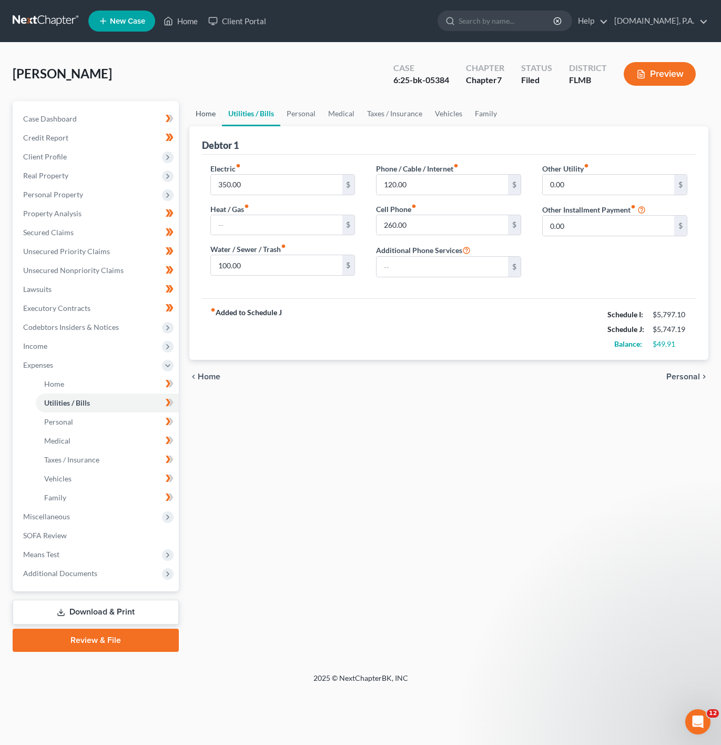
click at [200, 115] on link "Home" at bounding box center [205, 113] width 33 height 25
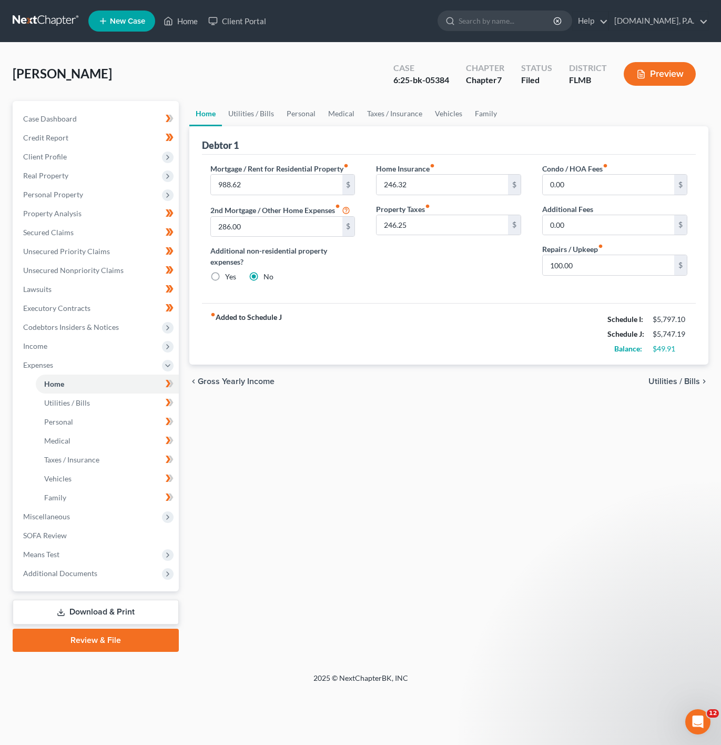
drag, startPoint x: 478, startPoint y: 94, endPoint x: 437, endPoint y: 109, distance: 44.0
click at [477, 95] on div "[PERSON_NAME] Upgraded Case 6:25-bk-05384 Chapter Chapter 7 Status Filed Distri…" at bounding box center [361, 78] width 696 height 46
drag, startPoint x: 437, startPoint y: 109, endPoint x: 402, endPoint y: 107, distance: 34.8
click at [437, 109] on link "Vehicles" at bounding box center [449, 113] width 40 height 25
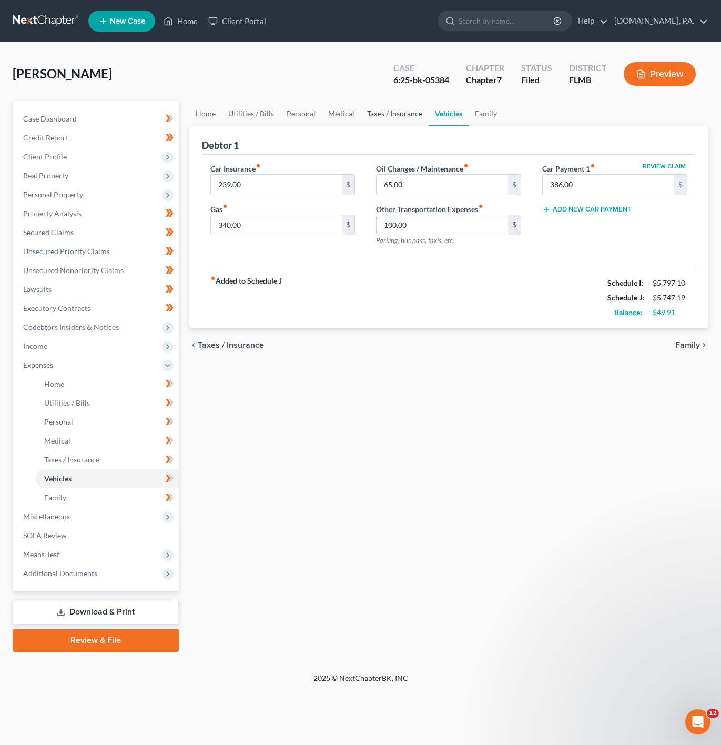
click at [398, 107] on link "Taxes / Insurance" at bounding box center [395, 113] width 68 height 25
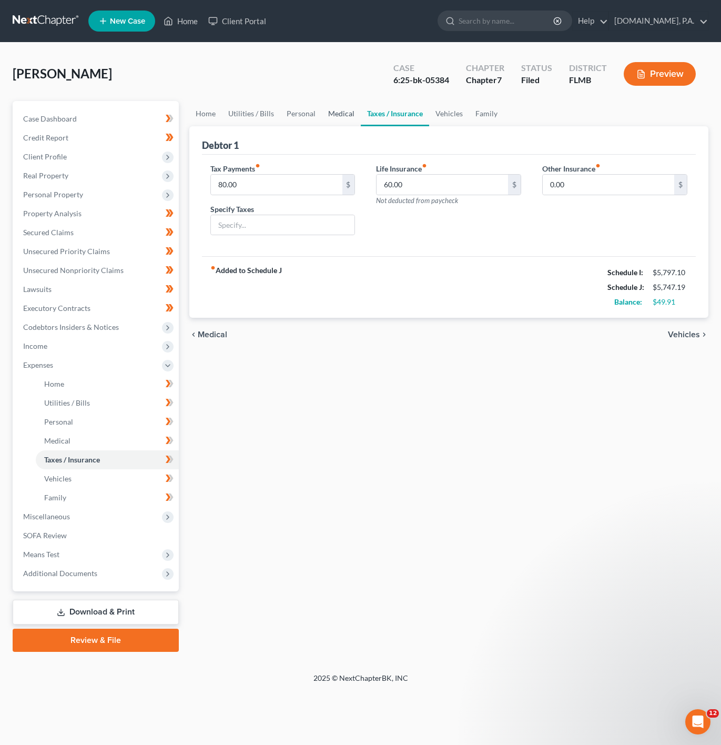
click at [340, 111] on link "Medical" at bounding box center [341, 113] width 39 height 25
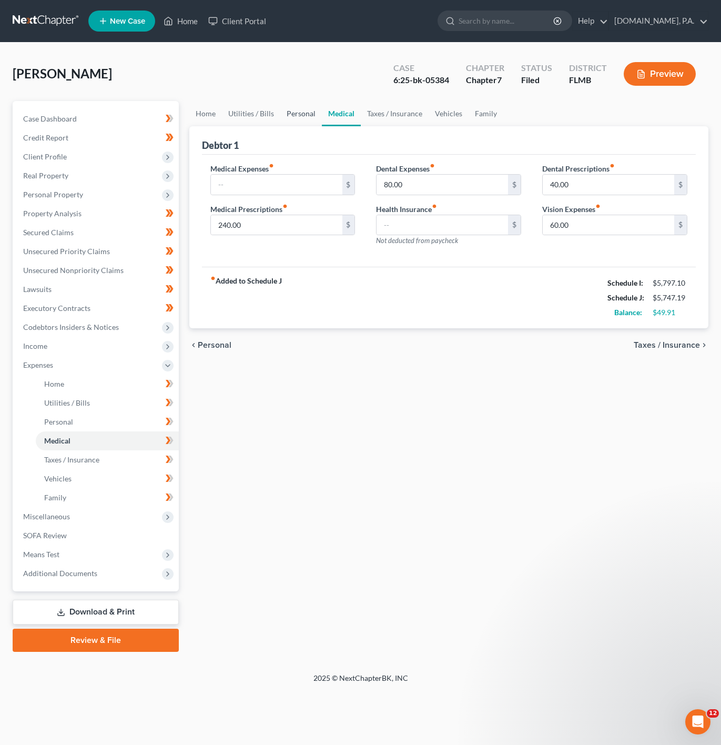
click at [304, 110] on link "Personal" at bounding box center [301, 113] width 42 height 25
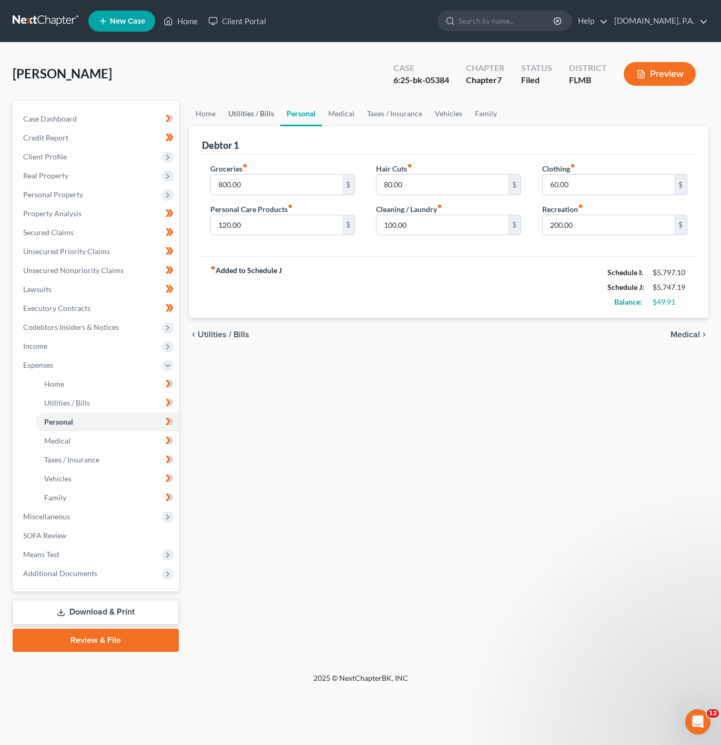
click at [234, 120] on link "Utilities / Bills" at bounding box center [251, 113] width 58 height 25
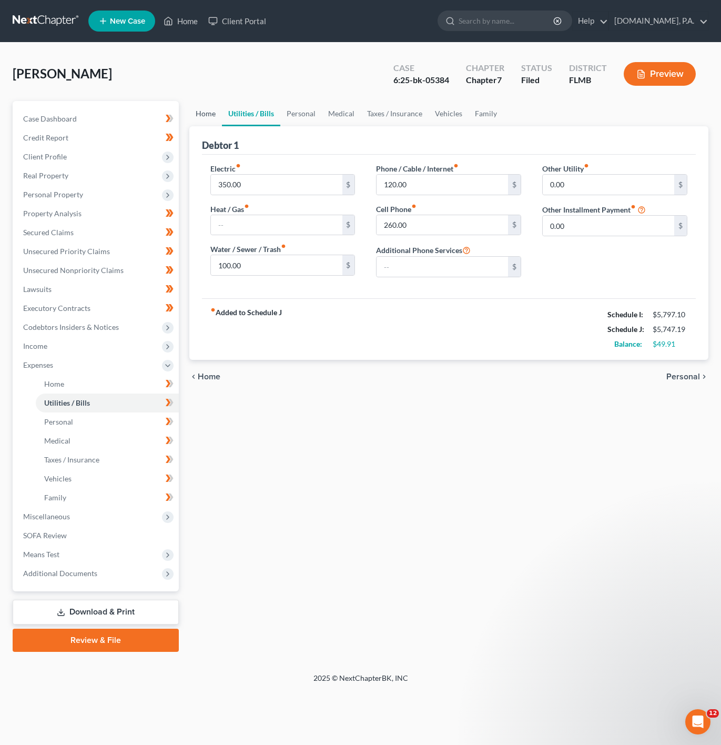
drag, startPoint x: 214, startPoint y: 111, endPoint x: 255, endPoint y: 130, distance: 45.2
click at [214, 113] on link "Home" at bounding box center [205, 113] width 33 height 25
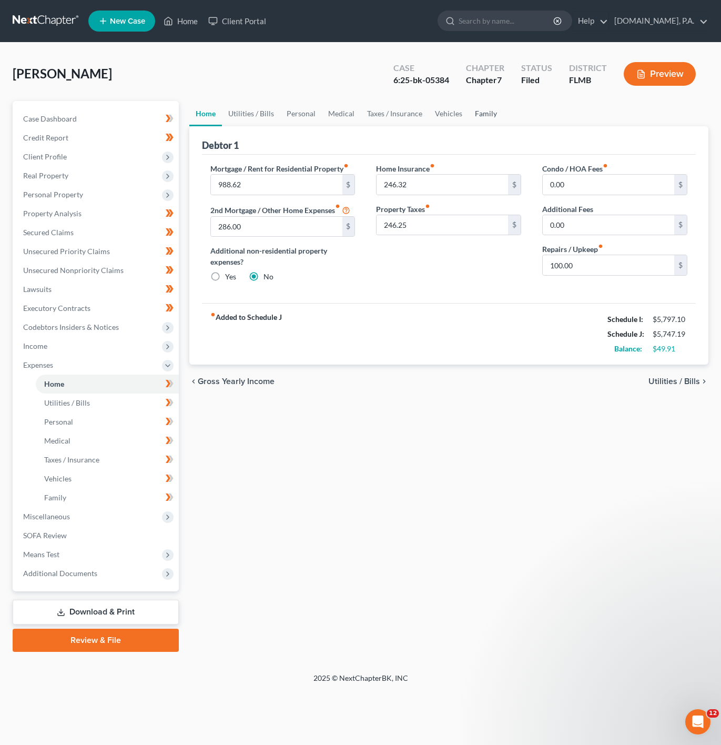
click at [482, 113] on link "Family" at bounding box center [486, 113] width 35 height 25
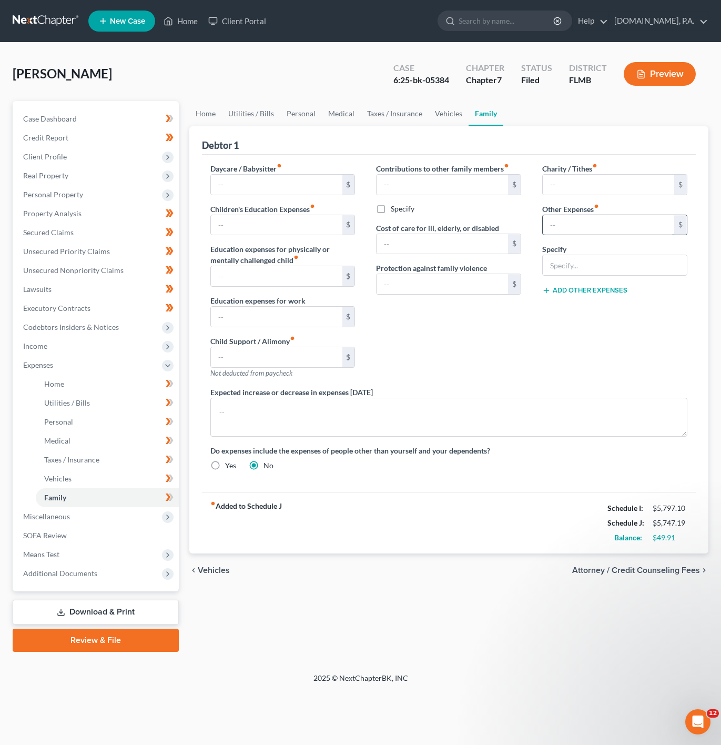
click at [577, 223] on input "text" at bounding box center [609, 225] width 132 height 20
type input "0"
type input "30"
click at [567, 265] on input "s" at bounding box center [615, 265] width 144 height 20
type input "Streaming Services"
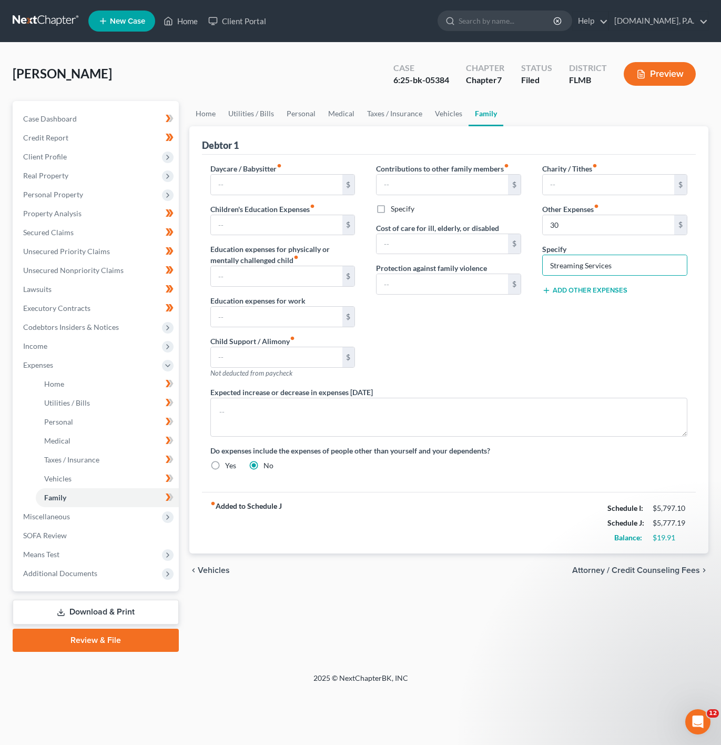
click at [561, 384] on div "Charity / Tithes fiber_manual_record $ Other Expenses fiber_manual_record 30 $ …" at bounding box center [615, 275] width 166 height 224
click at [336, 114] on link "Medical" at bounding box center [341, 113] width 39 height 25
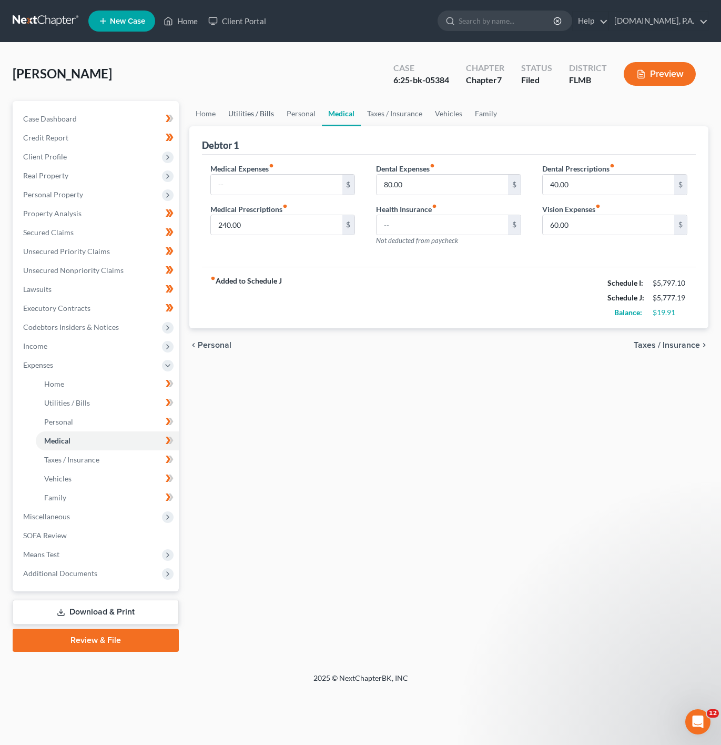
drag, startPoint x: 239, startPoint y: 119, endPoint x: 230, endPoint y: 122, distance: 8.8
click at [238, 119] on link "Utilities / Bills" at bounding box center [251, 113] width 58 height 25
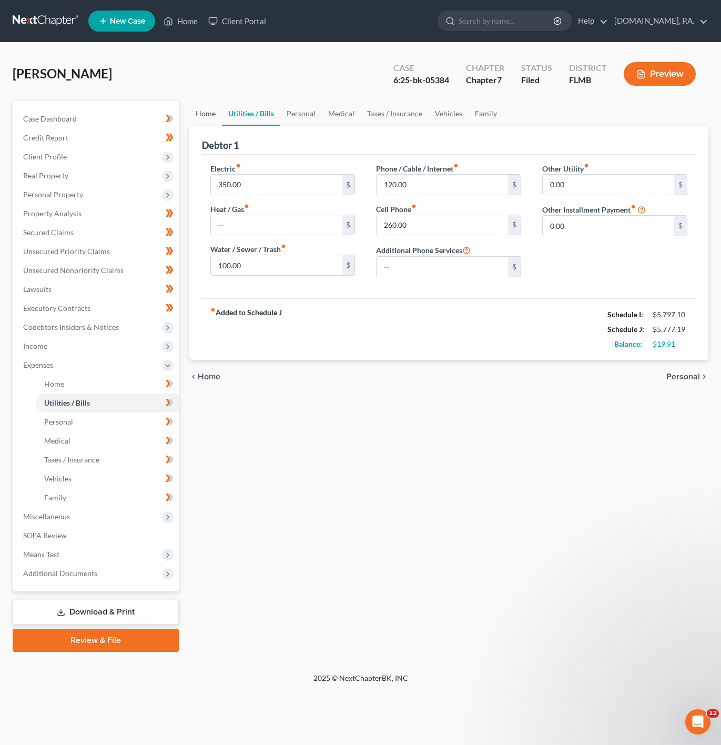
click at [212, 117] on link "Home" at bounding box center [205, 113] width 33 height 25
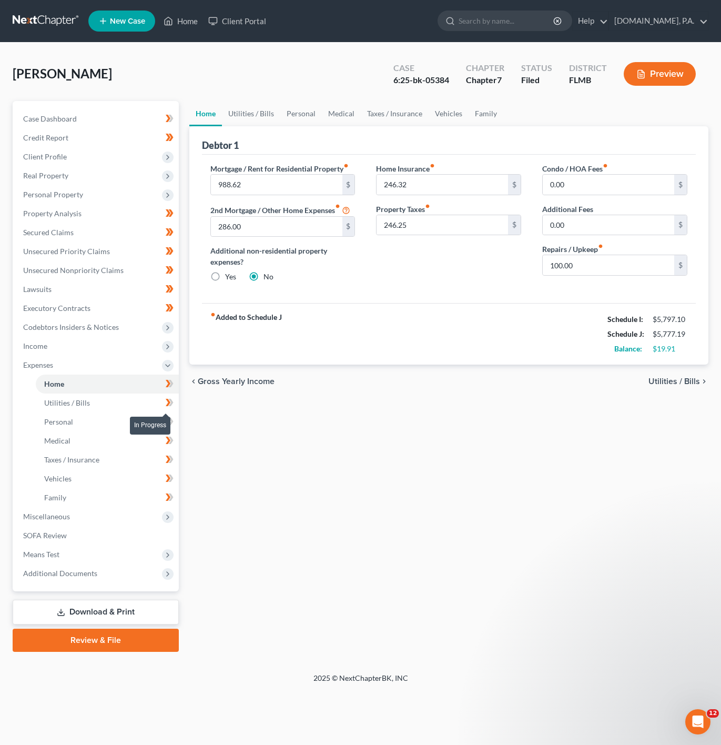
click at [167, 403] on icon at bounding box center [170, 402] width 8 height 13
click at [171, 418] on icon at bounding box center [170, 421] width 5 height 7
click at [168, 439] on icon at bounding box center [168, 440] width 5 height 7
click at [173, 459] on icon at bounding box center [170, 459] width 5 height 7
click at [170, 482] on icon at bounding box center [170, 478] width 8 height 13
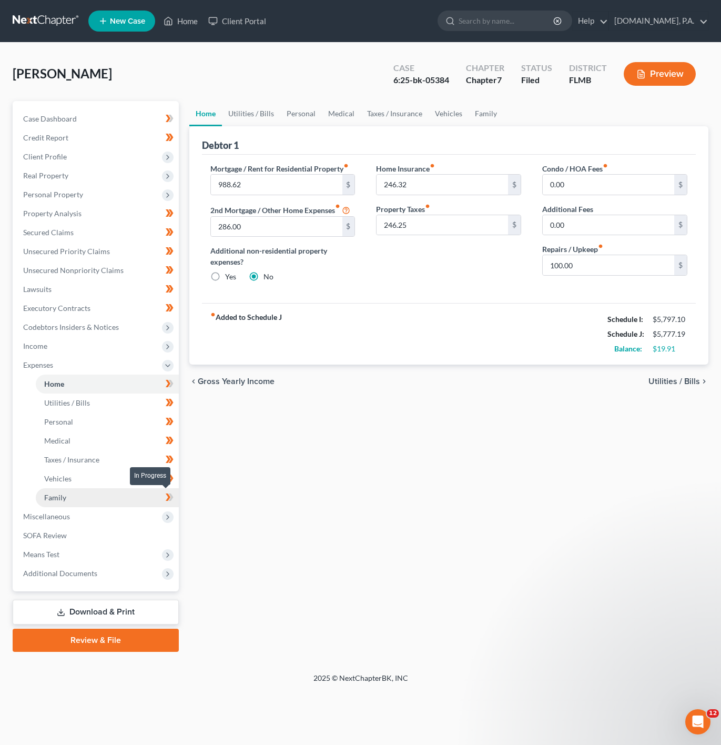
click at [169, 494] on icon at bounding box center [170, 496] width 5 height 7
click at [136, 490] on link "Family" at bounding box center [107, 497] width 143 height 19
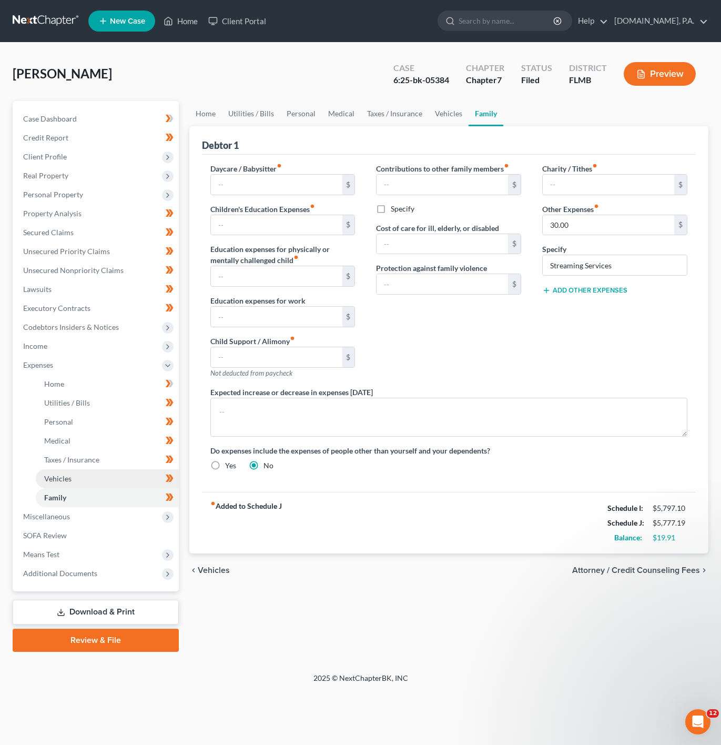
click at [128, 471] on link "Vehicles" at bounding box center [107, 478] width 143 height 19
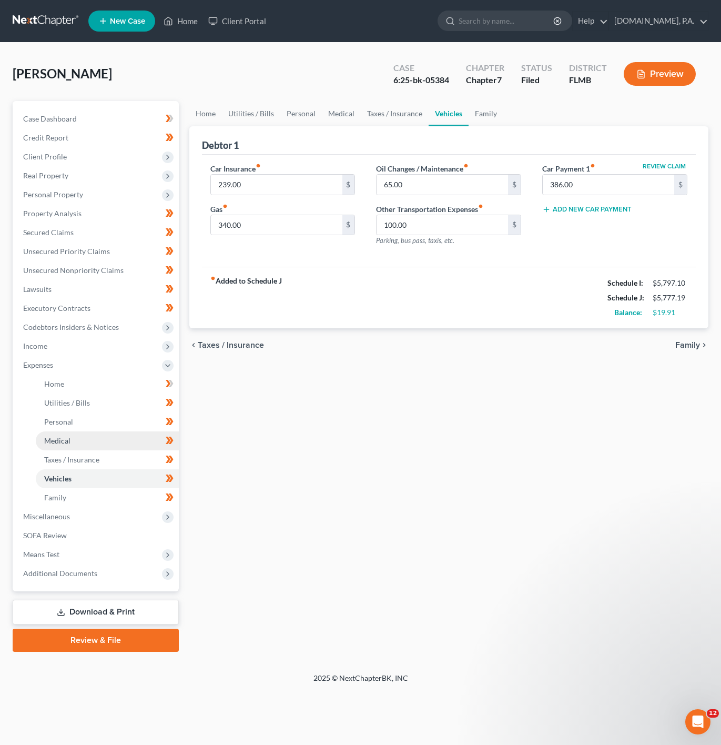
click at [114, 449] on link "Medical" at bounding box center [107, 440] width 143 height 19
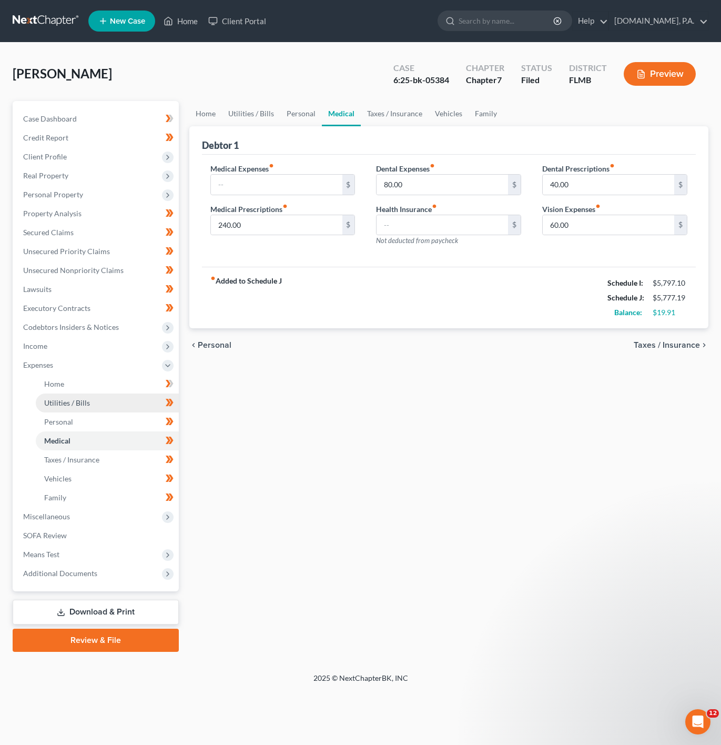
click at [128, 406] on link "Utilities / Bills" at bounding box center [107, 403] width 143 height 19
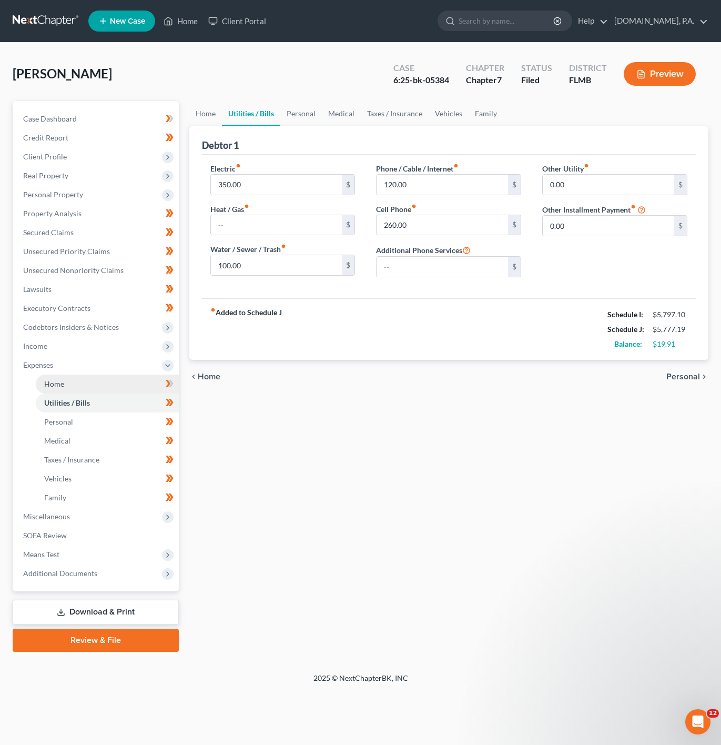
click at [129, 387] on link "Home" at bounding box center [107, 384] width 143 height 19
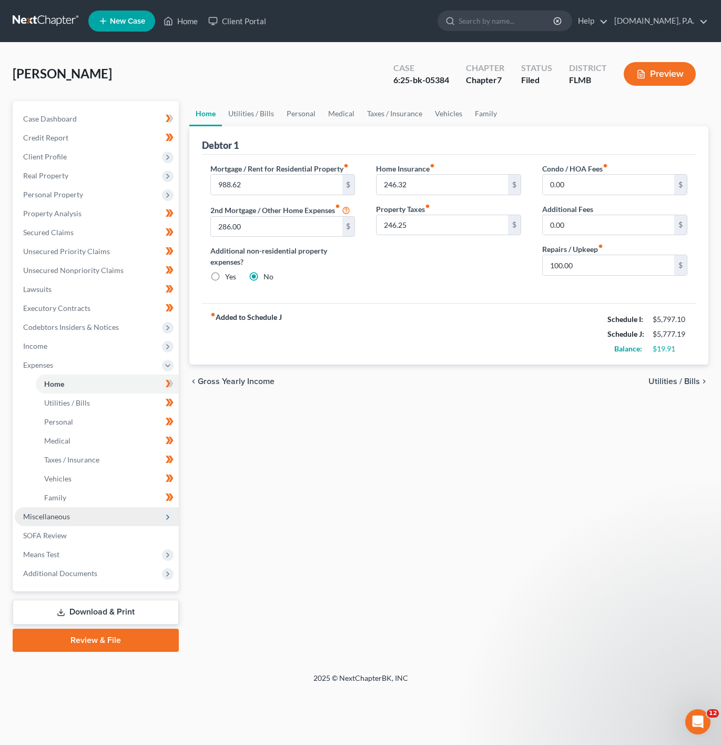
click at [100, 523] on span "Miscellaneous" at bounding box center [97, 516] width 164 height 19
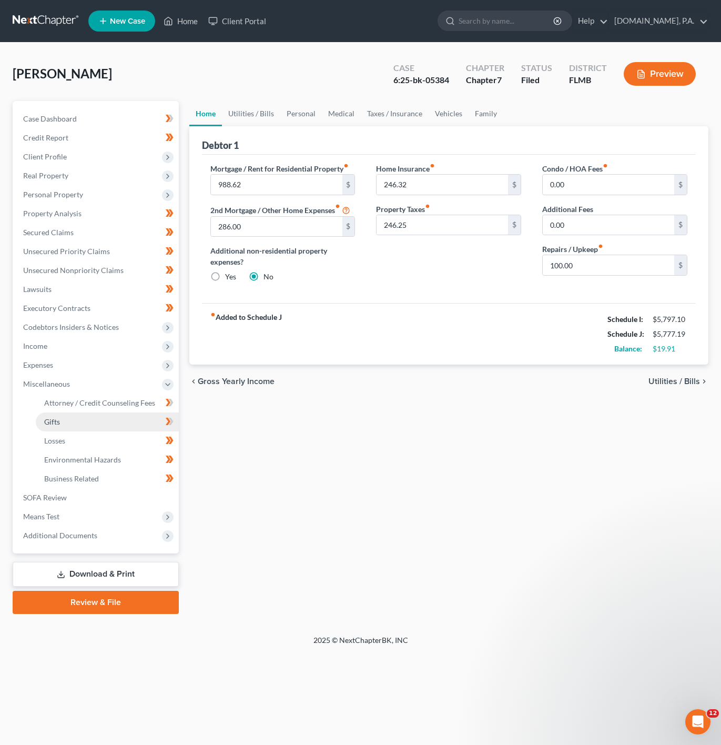
click at [133, 414] on link "Gifts" at bounding box center [107, 421] width 143 height 19
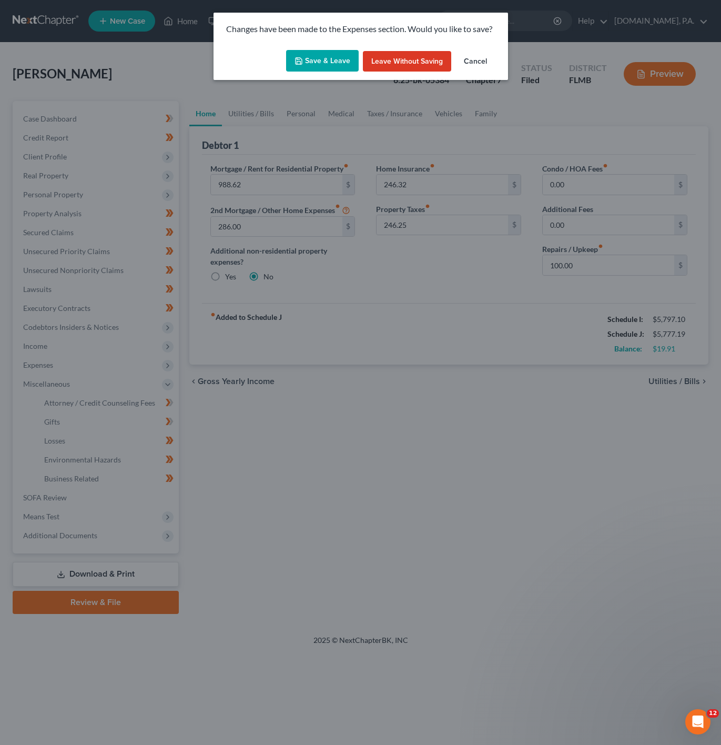
click at [324, 62] on button "Save & Leave" at bounding box center [322, 61] width 73 height 22
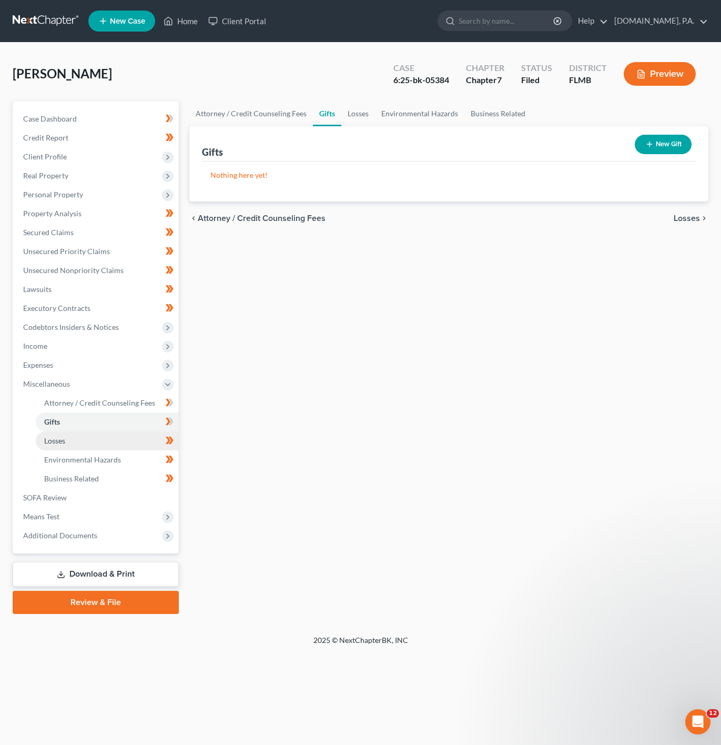
click at [142, 446] on link "Losses" at bounding box center [107, 440] width 143 height 19
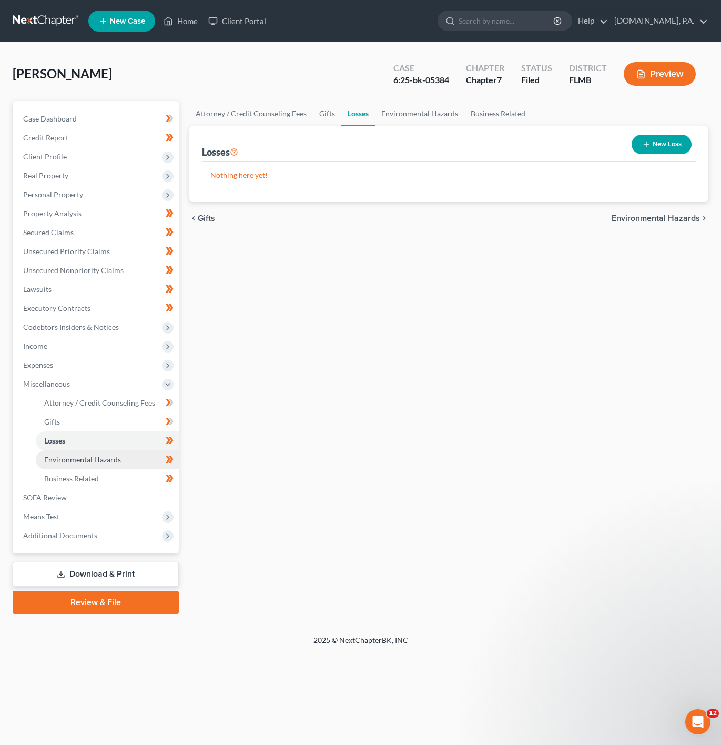
click at [139, 451] on link "Environmental Hazards" at bounding box center [107, 459] width 143 height 19
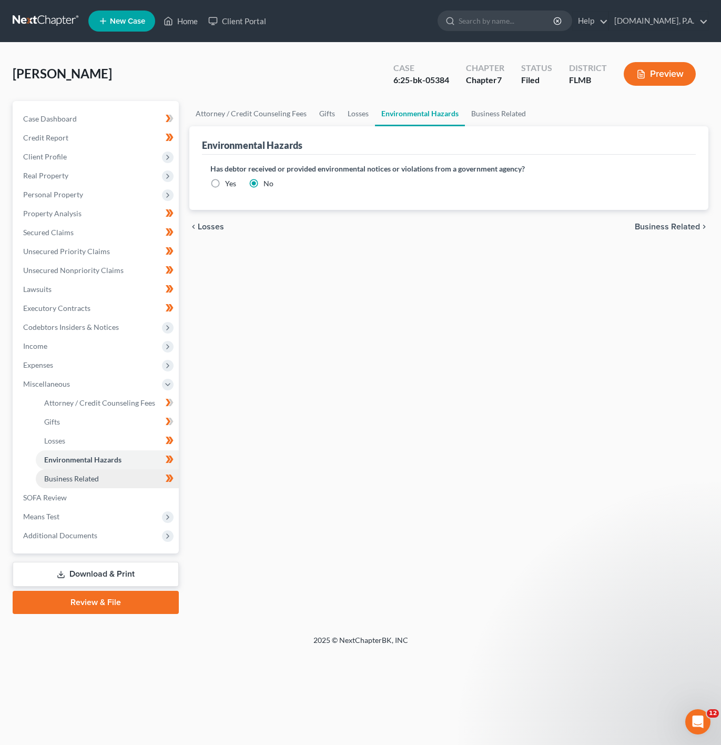
click at [135, 476] on link "Business Related" at bounding box center [107, 478] width 143 height 19
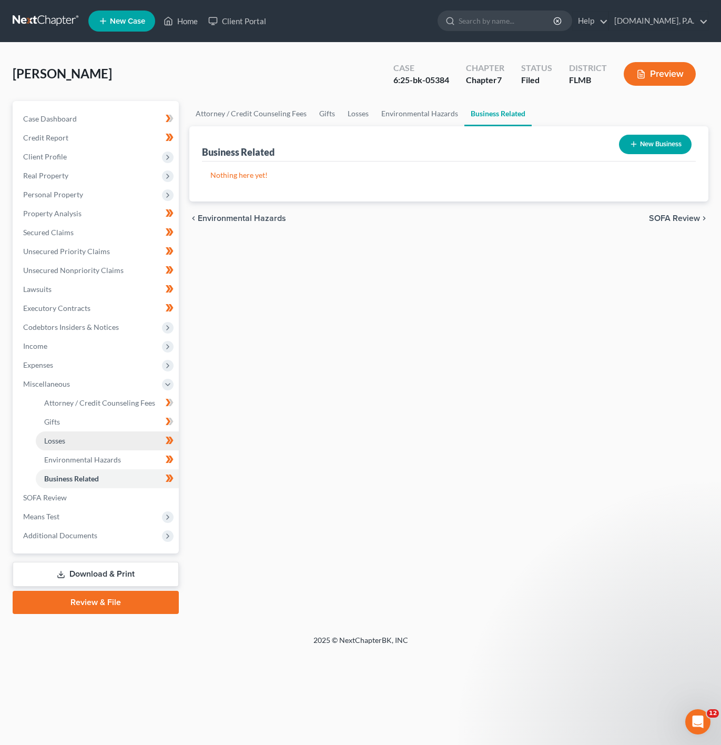
click at [115, 439] on link "Losses" at bounding box center [107, 440] width 143 height 19
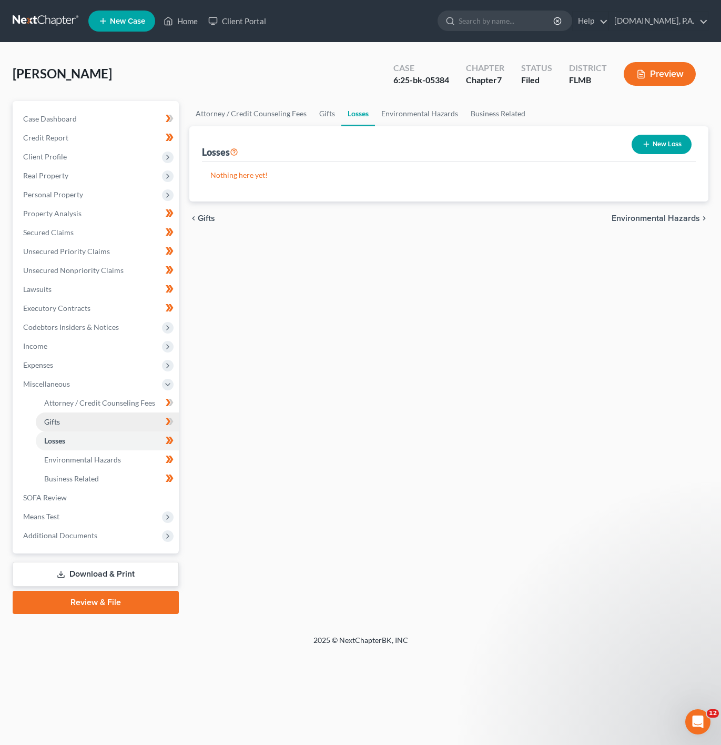
click at [115, 419] on link "Gifts" at bounding box center [107, 421] width 143 height 19
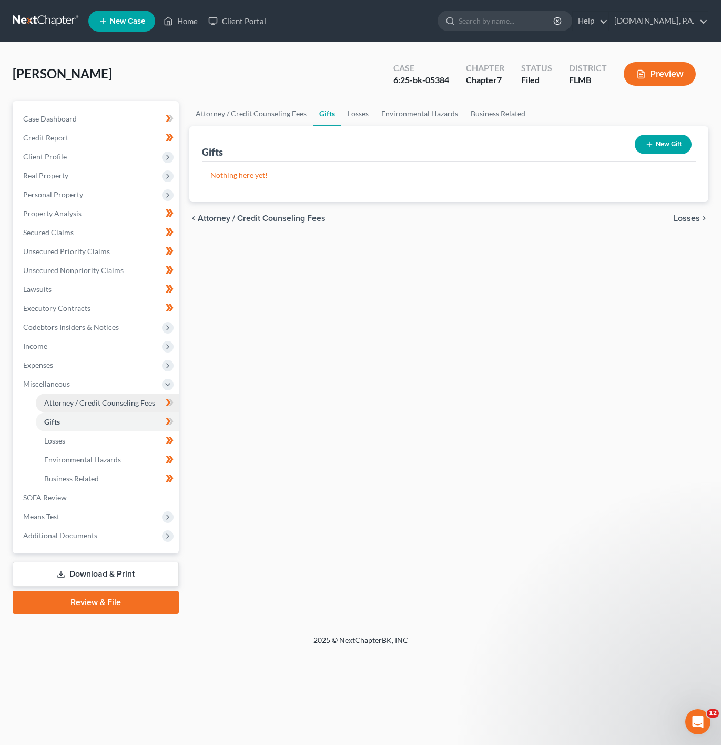
click at [115, 394] on link "Attorney / Credit Counseling Fees" at bounding box center [107, 403] width 143 height 19
select select "3"
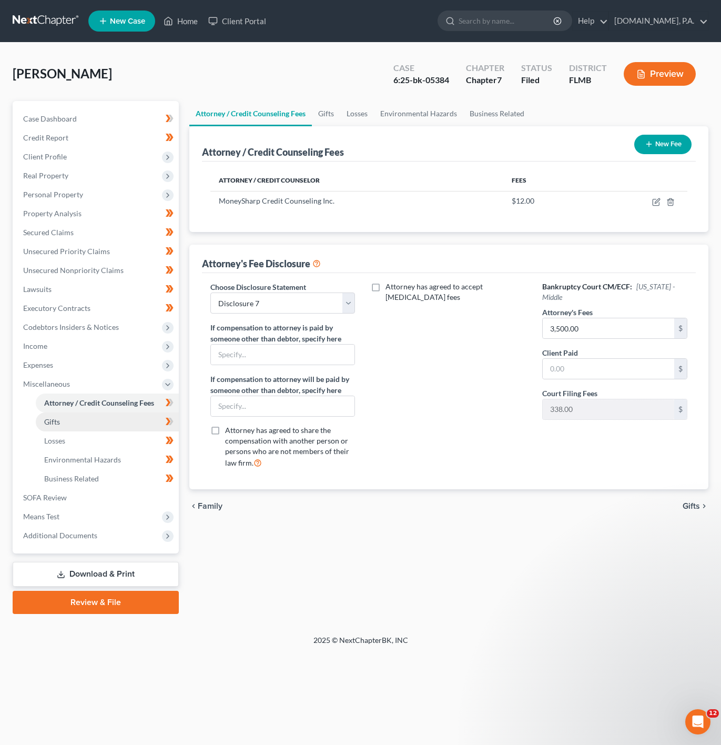
click at [100, 429] on link "Gifts" at bounding box center [107, 421] width 143 height 19
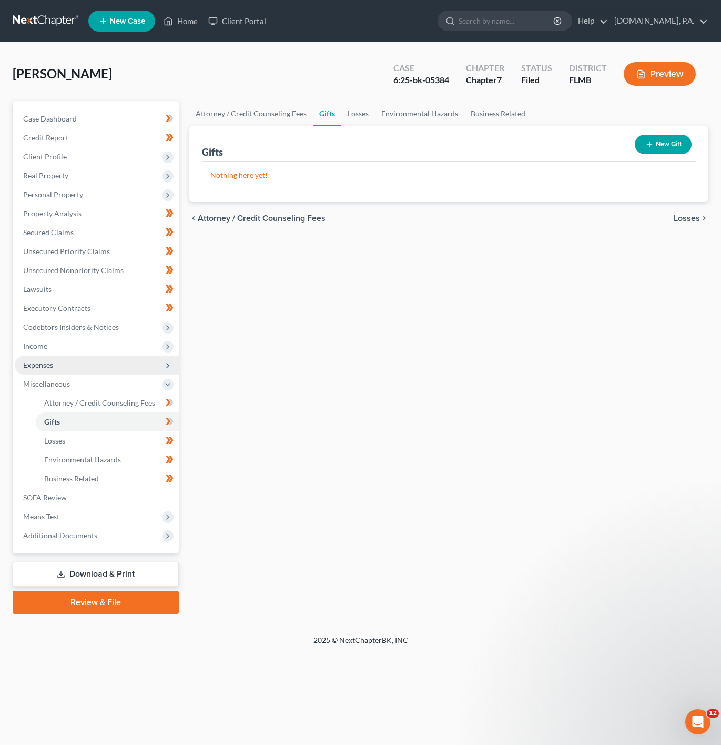
click at [81, 365] on span "Expenses" at bounding box center [97, 365] width 164 height 19
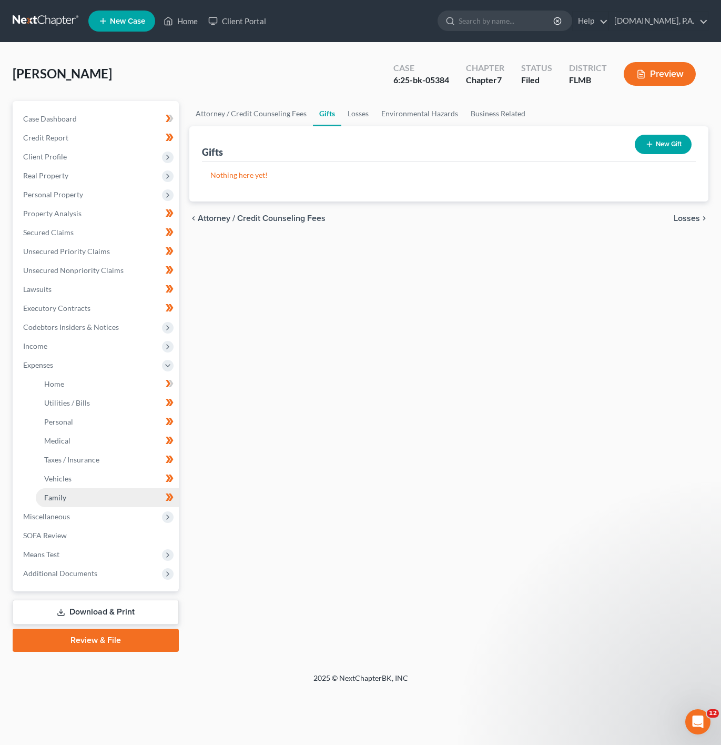
click at [113, 489] on link "Family" at bounding box center [107, 497] width 143 height 19
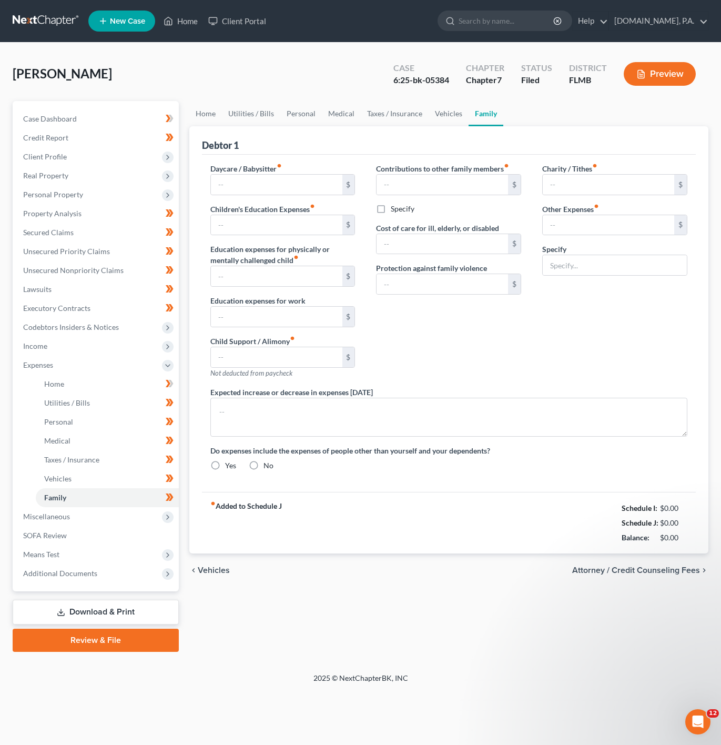
type input "30.00"
type input "Streaming Services"
radio input "true"
click at [401, 114] on link "Taxes / Insurance" at bounding box center [395, 113] width 68 height 25
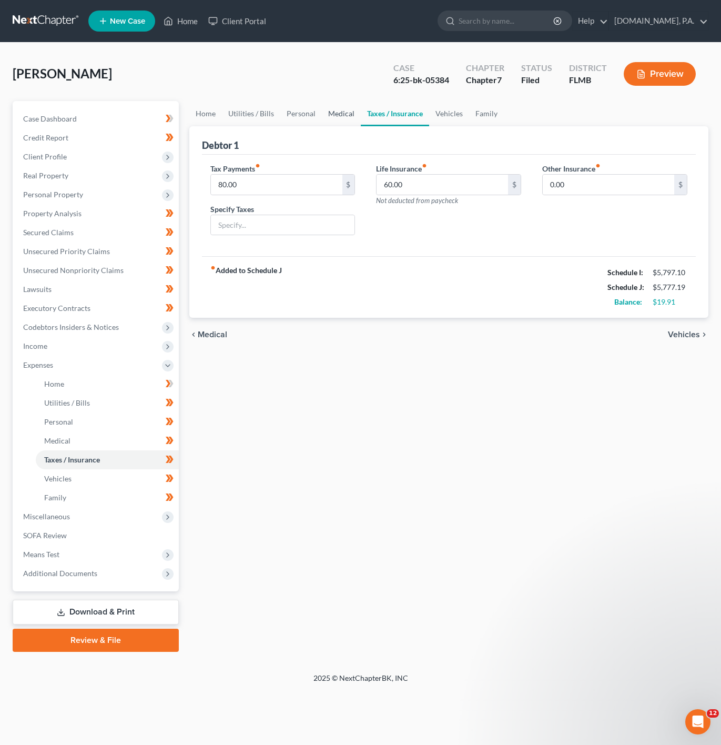
click at [341, 113] on link "Medical" at bounding box center [341, 113] width 39 height 25
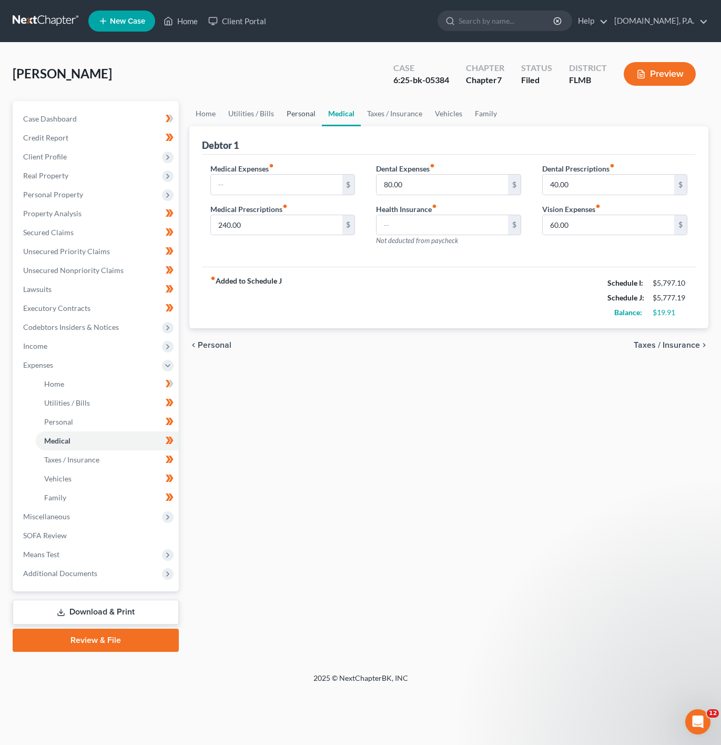
click at [300, 113] on link "Personal" at bounding box center [301, 113] width 42 height 25
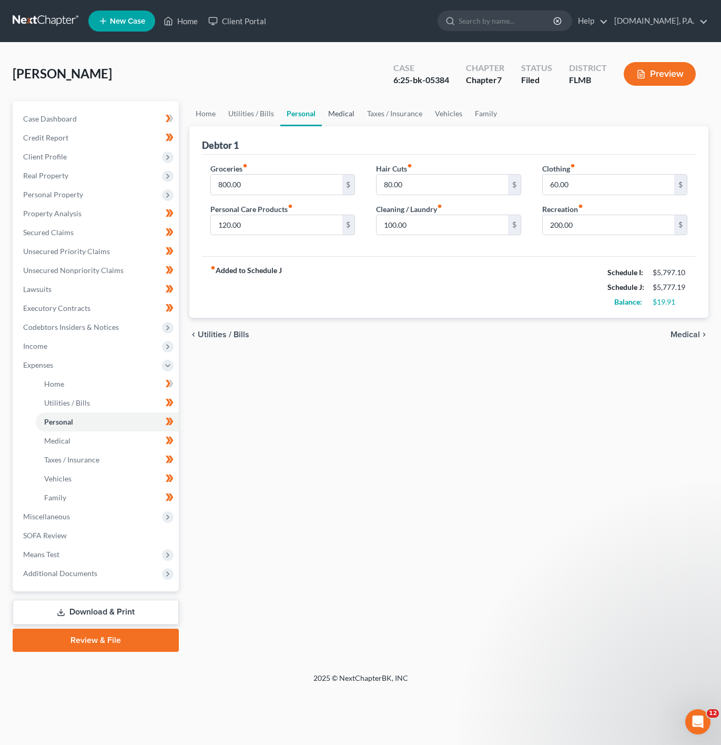
click at [340, 114] on link "Medical" at bounding box center [341, 113] width 39 height 25
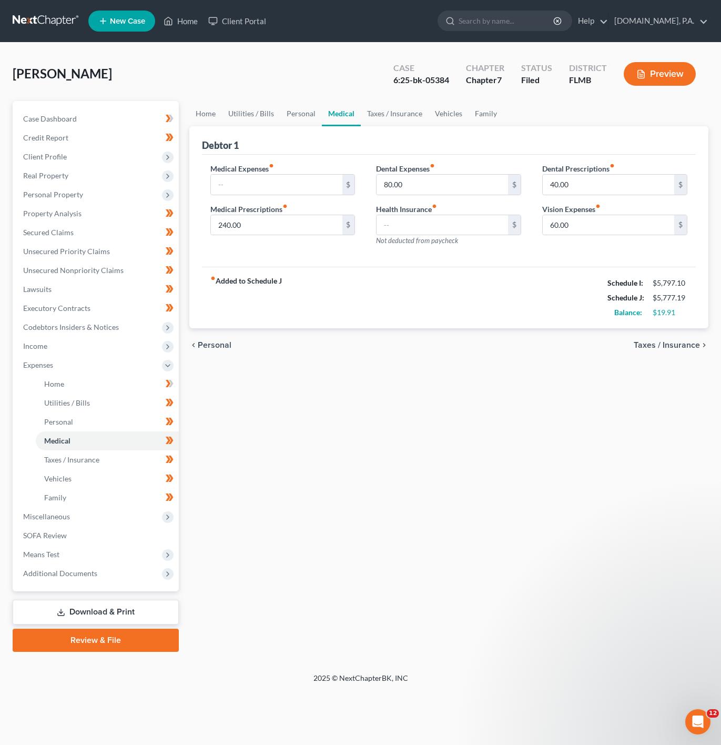
click at [251, 126] on div "Debtor 1" at bounding box center [449, 140] width 494 height 28
click at [250, 113] on link "Utilities / Bills" at bounding box center [251, 113] width 58 height 25
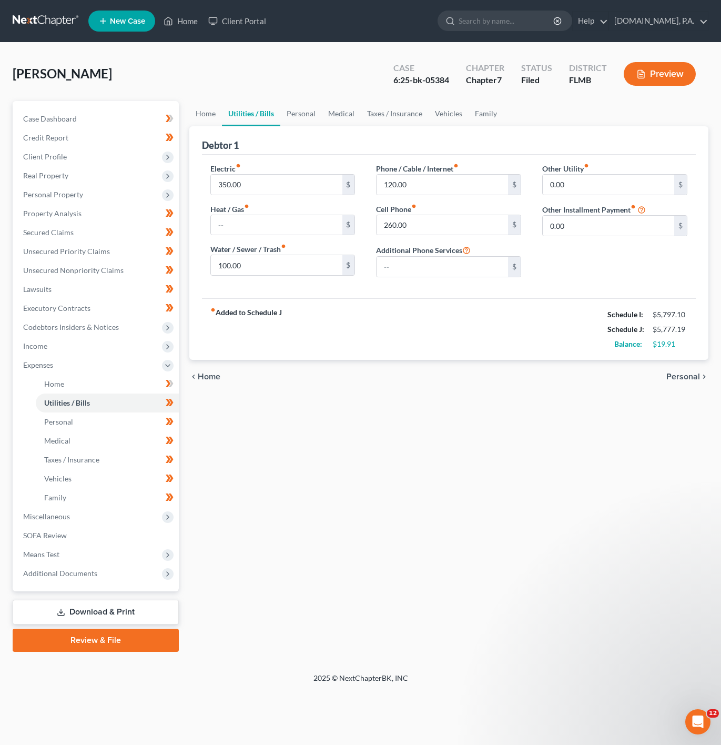
click at [261, 114] on link "Utilities / Bills" at bounding box center [251, 113] width 58 height 25
click at [431, 120] on link "Vehicles" at bounding box center [449, 113] width 40 height 25
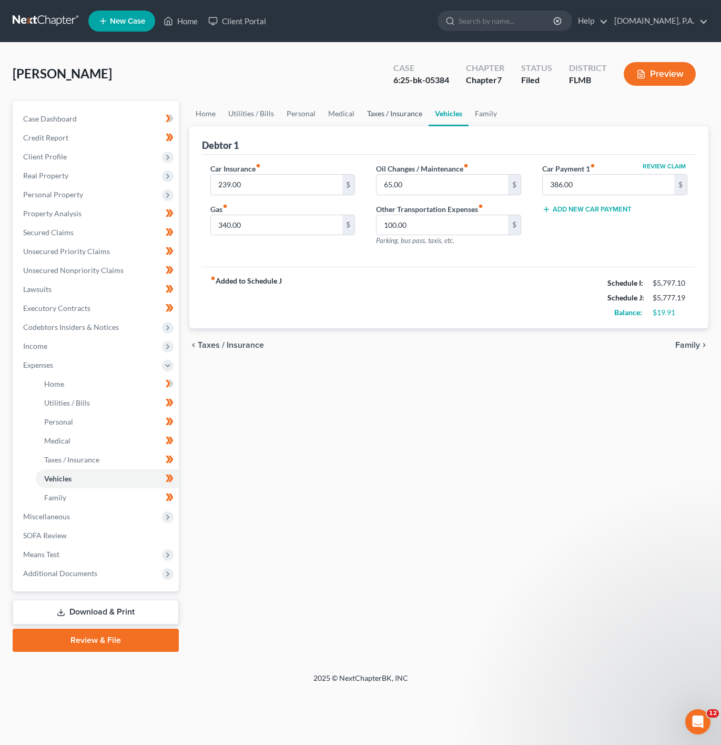
click at [389, 115] on link "Taxes / Insurance" at bounding box center [395, 113] width 68 height 25
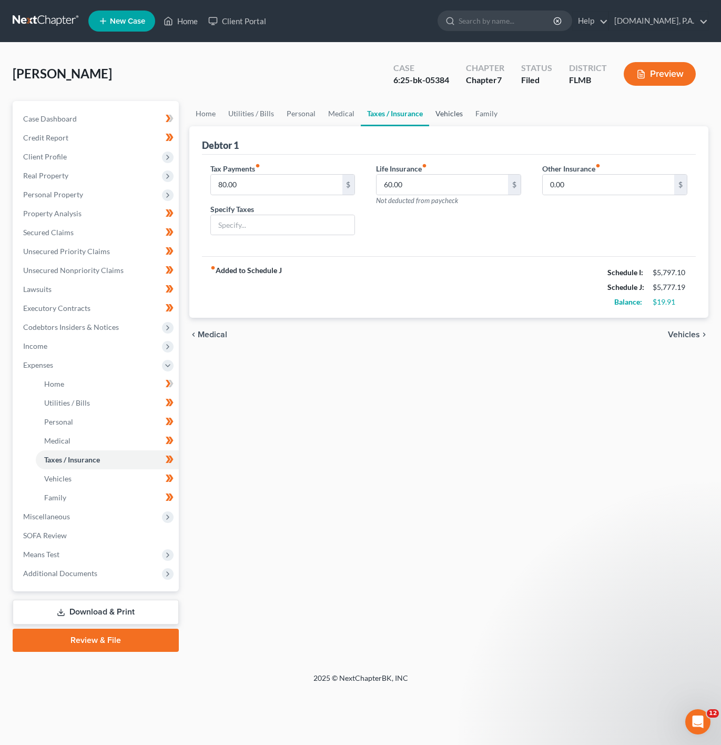
click at [463, 122] on link "Vehicles" at bounding box center [449, 113] width 40 height 25
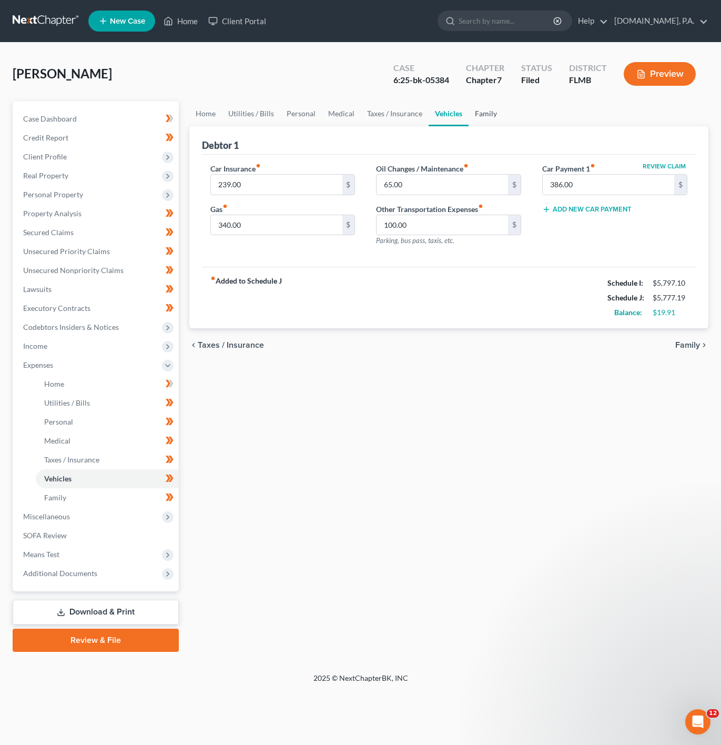
click at [483, 122] on link "Family" at bounding box center [486, 113] width 35 height 25
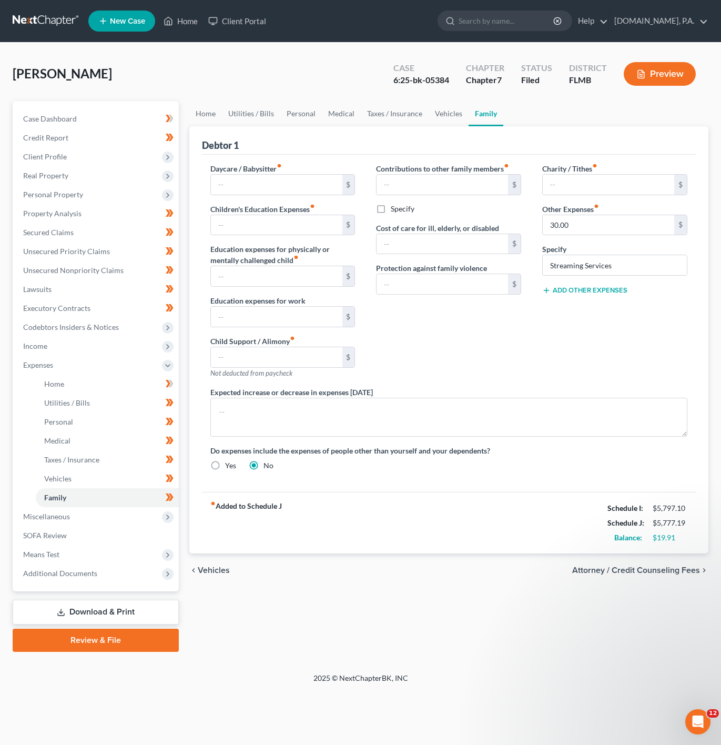
click at [611, 294] on button "Add Other Expenses" at bounding box center [584, 290] width 85 height 8
click at [578, 305] on input "text" at bounding box center [609, 306] width 132 height 20
type input "150"
click at [297, 120] on link "Personal" at bounding box center [301, 113] width 42 height 25
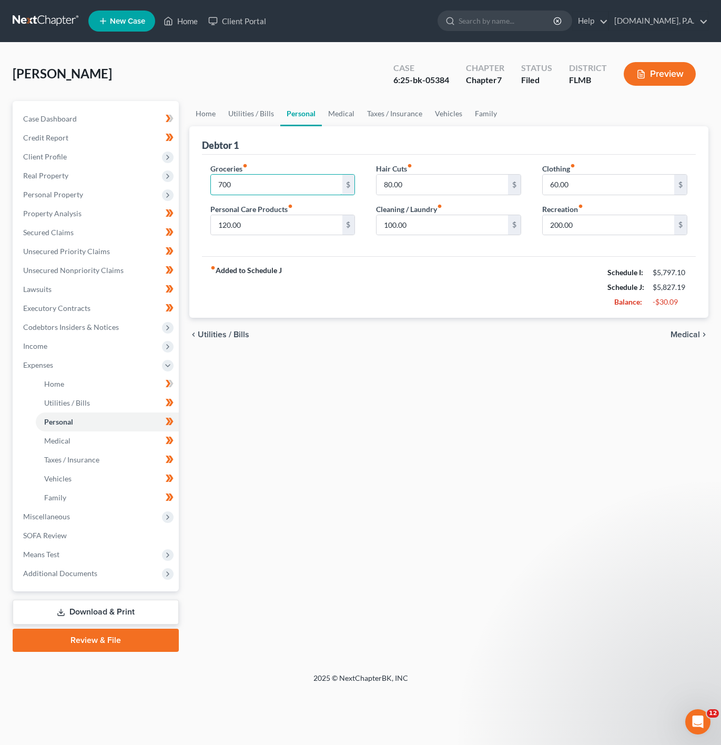
type input "700"
click at [520, 297] on div "fiber_manual_record Added to Schedule J Schedule I: $5,797.10 Schedule J: $5,82…" at bounding box center [449, 287] width 494 height 62
click at [597, 230] on input "200.00" at bounding box center [609, 225] width 132 height 20
type input "100"
click at [387, 290] on div "fiber_manual_record Added to Schedule J Schedule I: $5,797.10 Schedule J: $5,72…" at bounding box center [449, 287] width 494 height 62
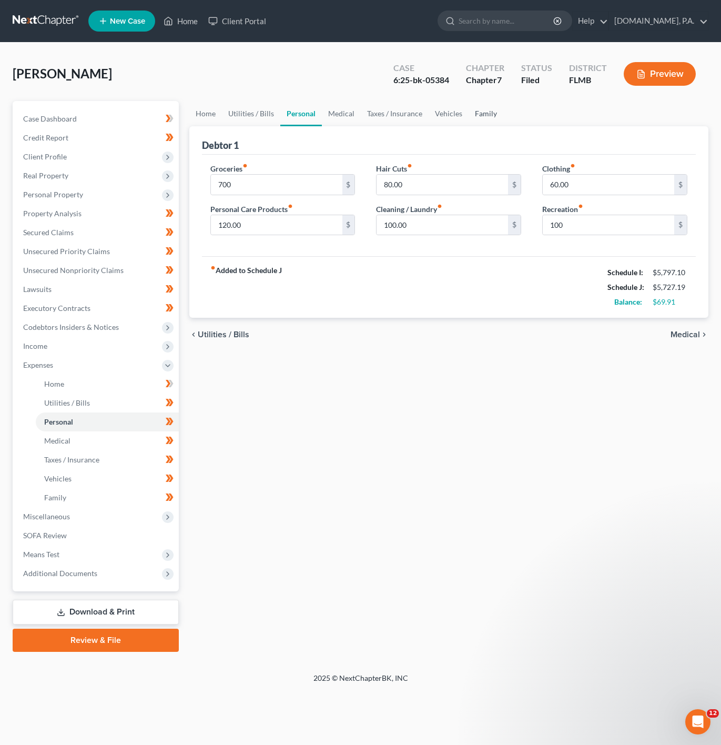
click at [473, 115] on link "Family" at bounding box center [486, 113] width 35 height 25
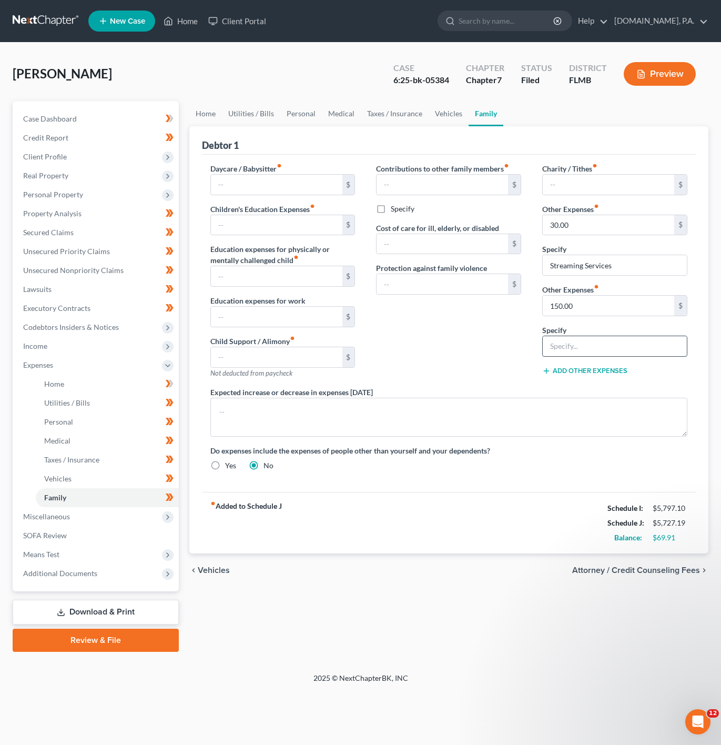
click at [602, 338] on input "text" at bounding box center [615, 346] width 144 height 20
click at [621, 355] on input "Misc. Pet Supplies" at bounding box center [615, 346] width 144 height 20
drag, startPoint x: 570, startPoint y: 350, endPoint x: 540, endPoint y: 351, distance: 30.0
click at [540, 351] on div "Charity / Tithes fiber_manual_record $ Other Expenses fiber_manual_record 30.00…" at bounding box center [615, 275] width 166 height 224
click at [625, 341] on input "Misc. Pet Supplies" at bounding box center [615, 346] width 144 height 20
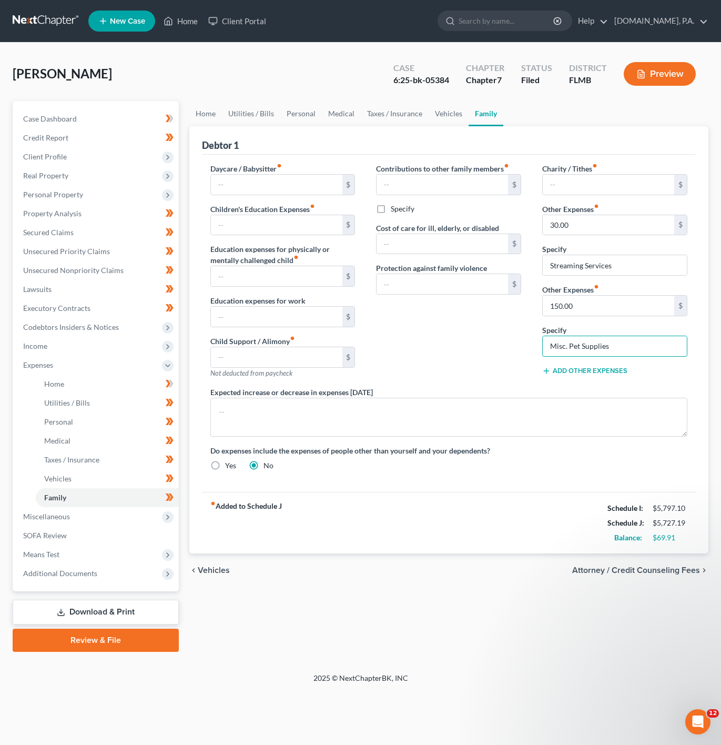
drag, startPoint x: 572, startPoint y: 349, endPoint x: 524, endPoint y: 349, distance: 47.3
click at [524, 349] on div "Daycare / Babysitter fiber_manual_record $ Children's Education Expenses fiber_…" at bounding box center [449, 321] width 498 height 316
click at [560, 351] on input "Pet Supplies" at bounding box center [615, 346] width 144 height 20
drag, startPoint x: 562, startPoint y: 346, endPoint x: 580, endPoint y: 394, distance: 50.6
click at [562, 346] on input "Pet Supplies" at bounding box center [615, 346] width 144 height 20
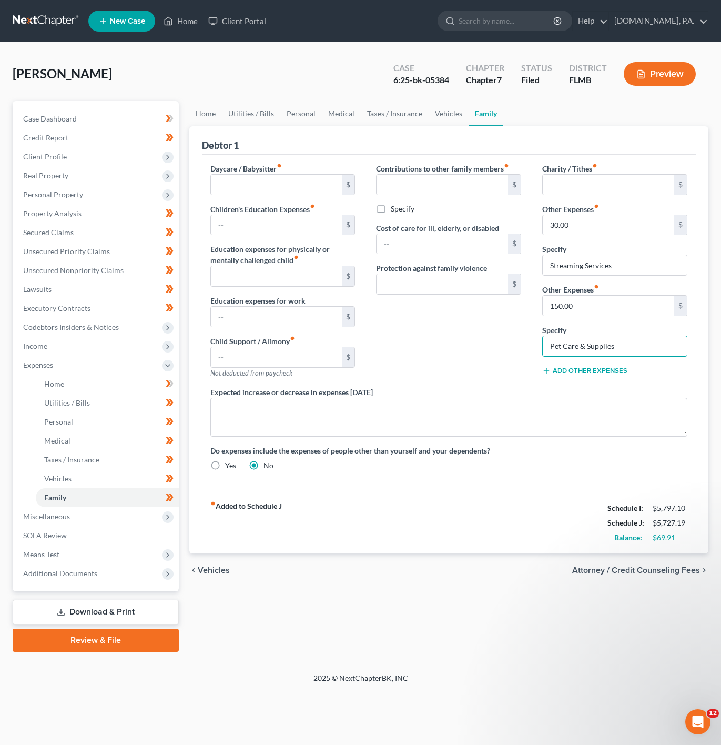
type input "Pet Care & Supplies"
click at [678, 376] on div "Add Other Expenses" at bounding box center [614, 370] width 145 height 11
click at [405, 103] on link "Taxes / Insurance" at bounding box center [395, 113] width 68 height 25
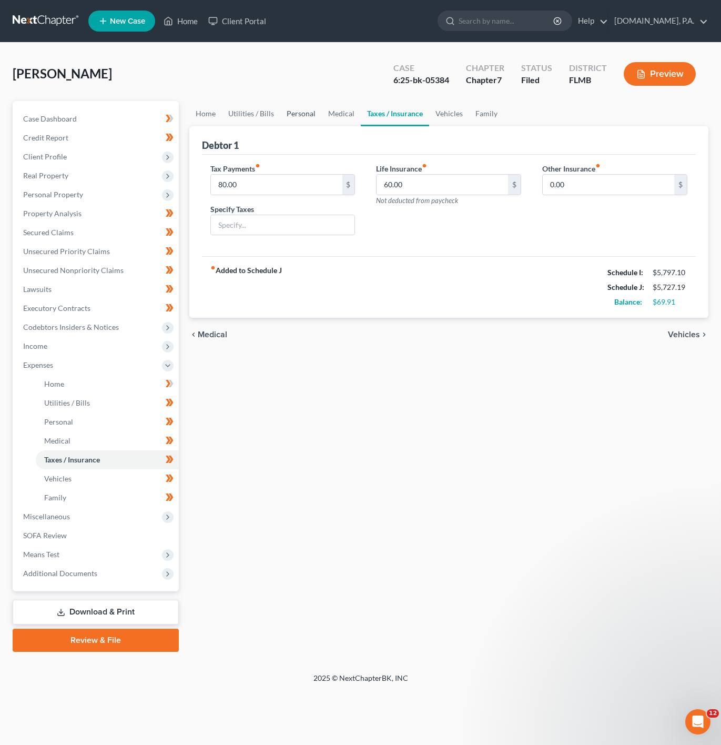
click at [296, 109] on link "Personal" at bounding box center [301, 113] width 42 height 25
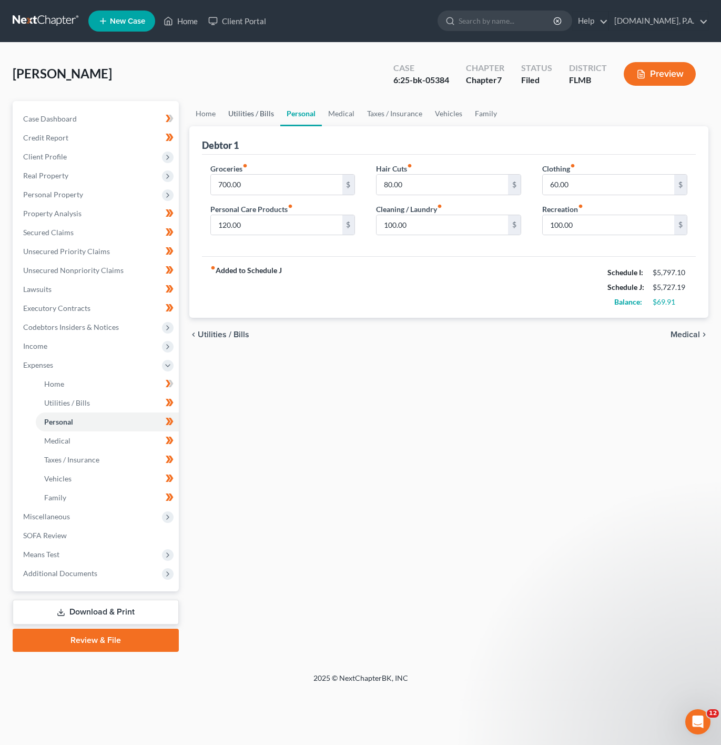
click at [253, 108] on link "Utilities / Bills" at bounding box center [251, 113] width 58 height 25
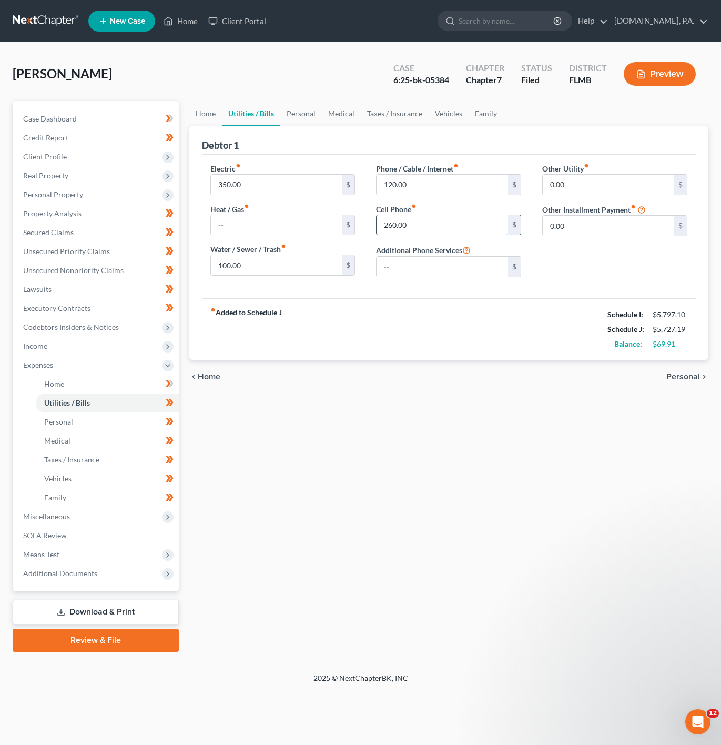
click at [449, 217] on input "260.00" at bounding box center [443, 225] width 132 height 20
type input "240"
drag, startPoint x: 355, startPoint y: 331, endPoint x: 288, endPoint y: 193, distance: 154.3
click at [355, 331] on div "fiber_manual_record Added to Schedule J Schedule I: $5,797.10 Schedule J: $5,70…" at bounding box center [449, 329] width 494 height 62
click at [386, 114] on link "Taxes / Insurance" at bounding box center [395, 113] width 68 height 25
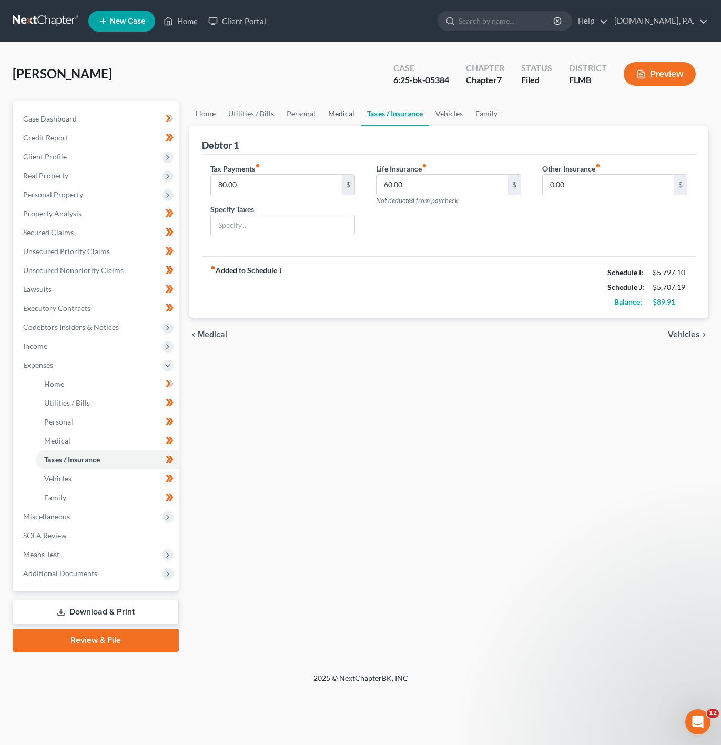
click at [356, 114] on link "Medical" at bounding box center [341, 113] width 39 height 25
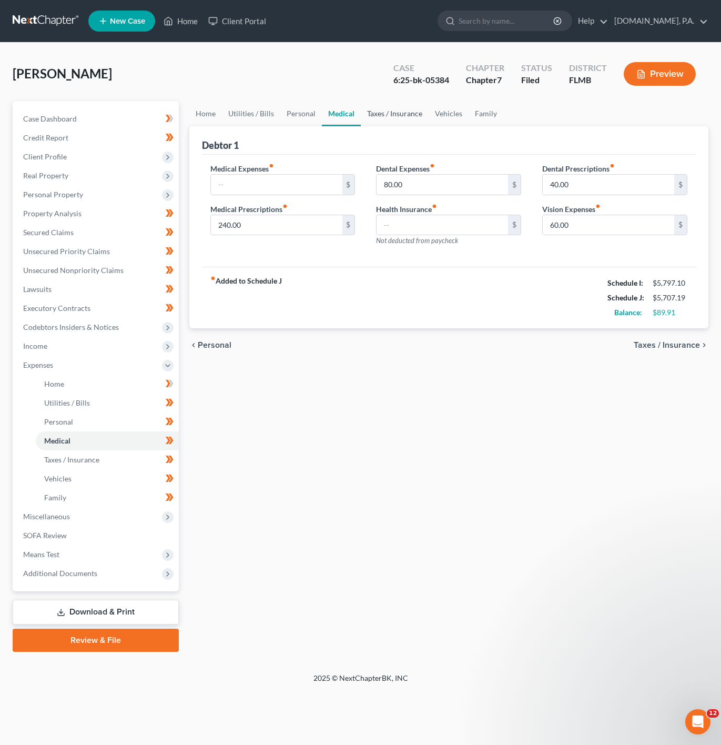
click at [387, 109] on link "Taxes / Insurance" at bounding box center [395, 113] width 68 height 25
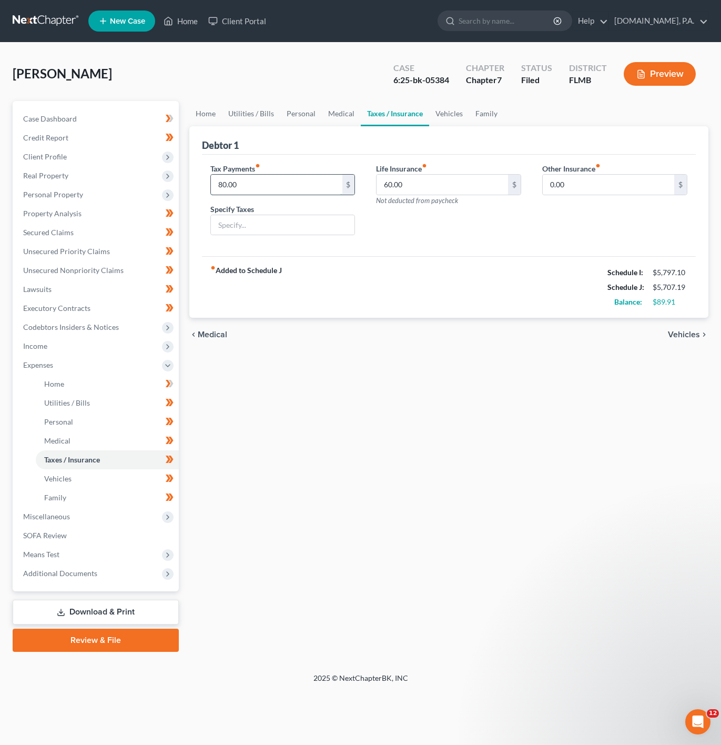
click at [266, 177] on input "80.00" at bounding box center [277, 185] width 132 height 20
type input "0"
drag, startPoint x: 341, startPoint y: 124, endPoint x: 297, endPoint y: 117, distance: 44.1
click at [340, 124] on link "Medical" at bounding box center [341, 113] width 39 height 25
click at [297, 117] on link "Personal" at bounding box center [301, 113] width 42 height 25
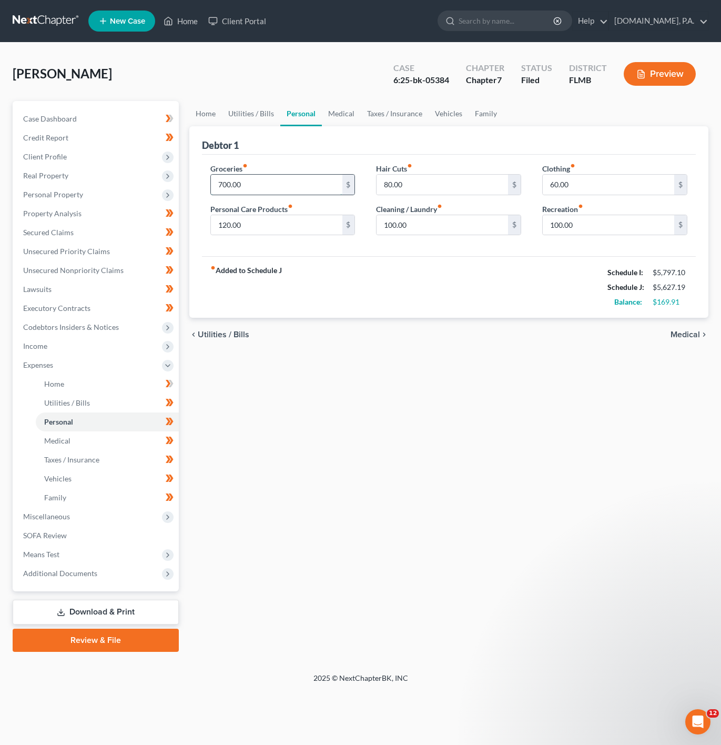
click at [275, 186] on input "700.00" at bounding box center [277, 185] width 132 height 20
type input "800"
drag, startPoint x: 510, startPoint y: 351, endPoint x: 580, endPoint y: 261, distance: 113.6
click at [510, 351] on div "chevron_left Utilities / Bills Medical chevron_right" at bounding box center [448, 335] width 519 height 34
click at [137, 378] on link "Home" at bounding box center [107, 384] width 143 height 19
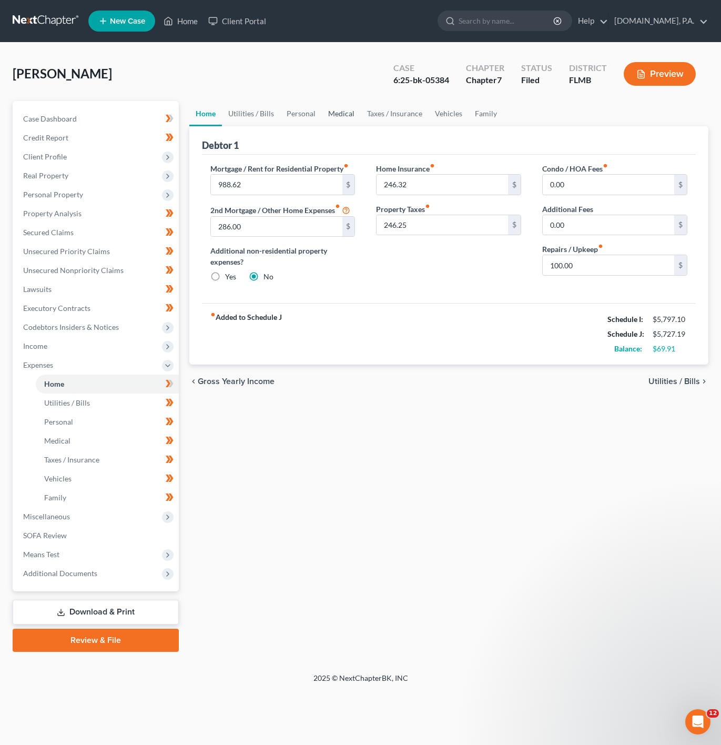
click at [341, 111] on link "Medical" at bounding box center [341, 113] width 39 height 25
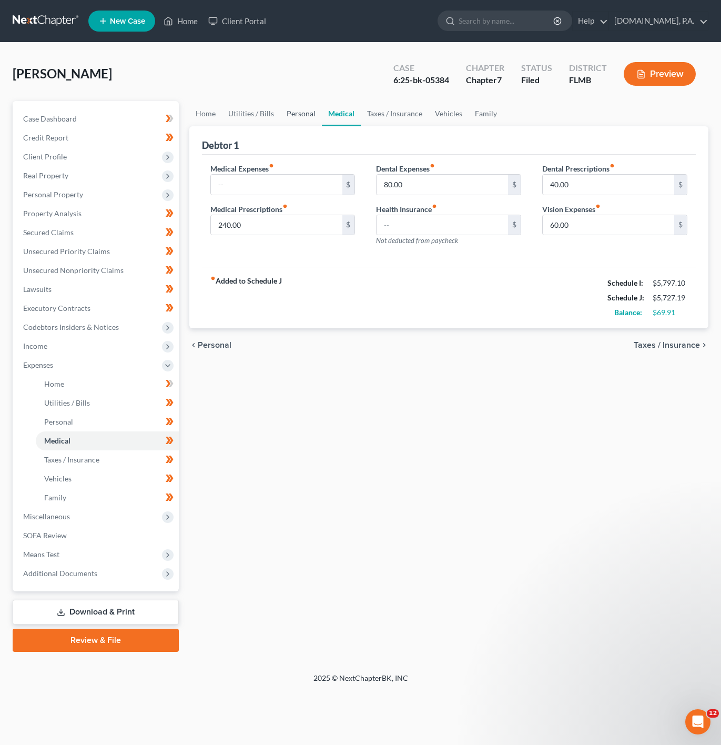
click at [292, 115] on link "Personal" at bounding box center [301, 113] width 42 height 25
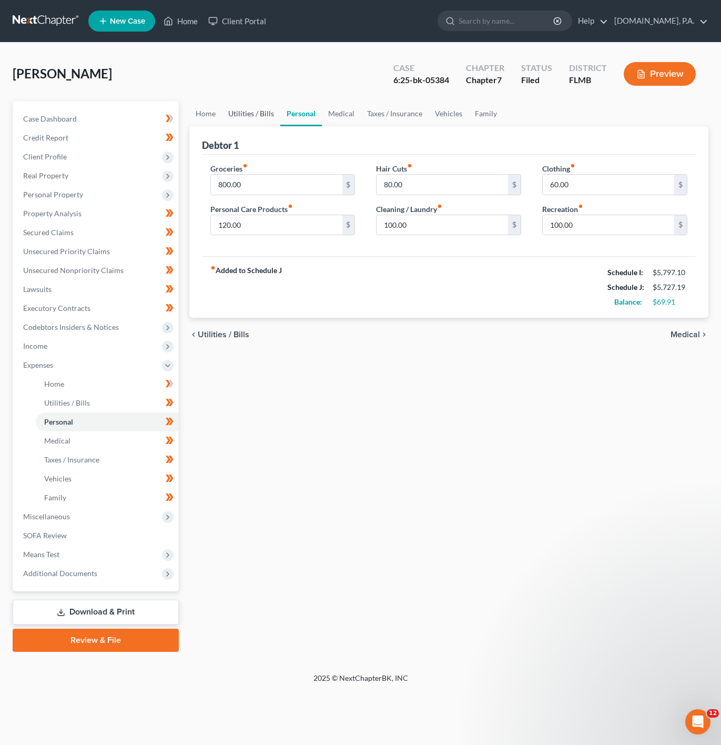
click at [232, 118] on link "Utilities / Bills" at bounding box center [251, 113] width 58 height 25
click at [194, 118] on link "Home" at bounding box center [205, 113] width 33 height 25
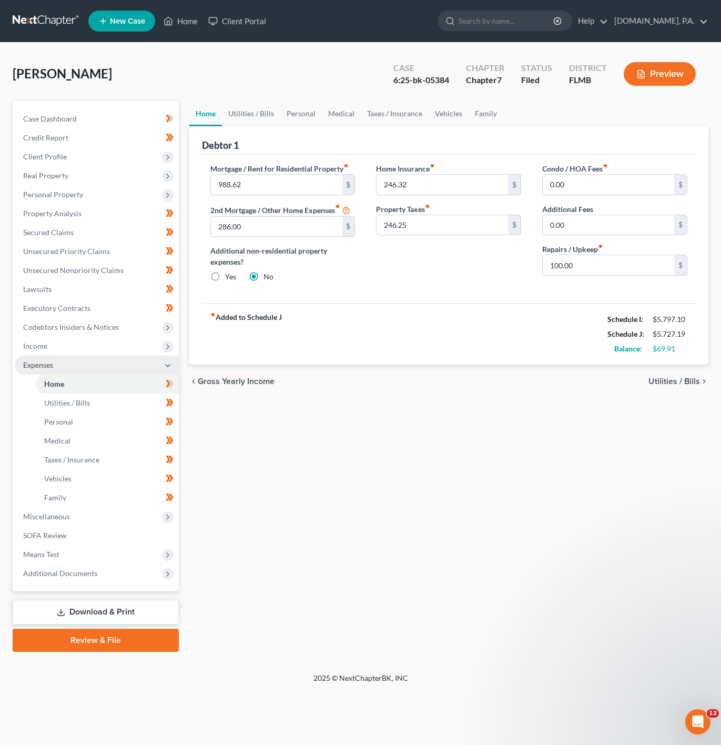
click at [155, 360] on span "Expenses" at bounding box center [97, 365] width 164 height 19
